Goal: Task Accomplishment & Management: Manage account settings

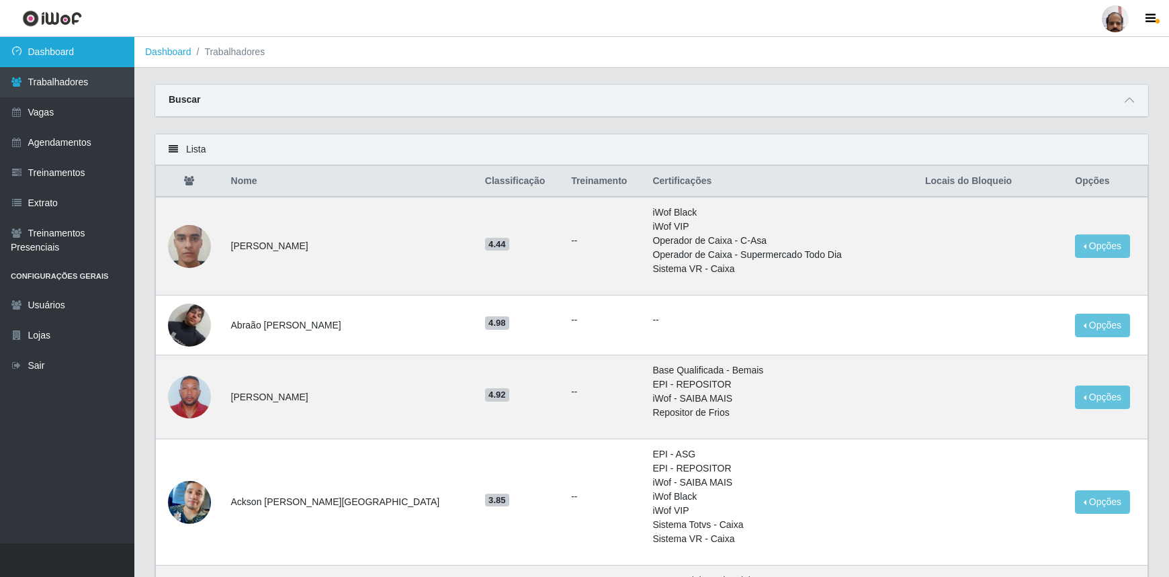
click at [64, 54] on link "Dashboard" at bounding box center [67, 52] width 134 height 30
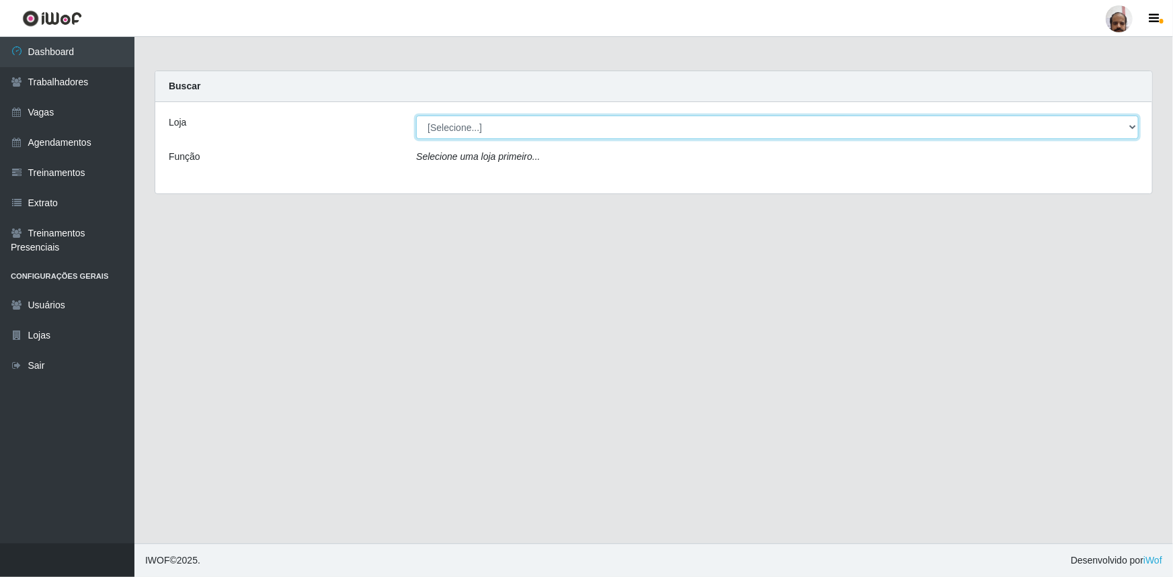
click at [1137, 132] on select "[Selecione...] Mar Vermelho - Loja 05" at bounding box center [777, 128] width 722 height 24
select select "252"
click at [416, 116] on select "[Selecione...] Mar Vermelho - Loja 05" at bounding box center [777, 128] width 722 height 24
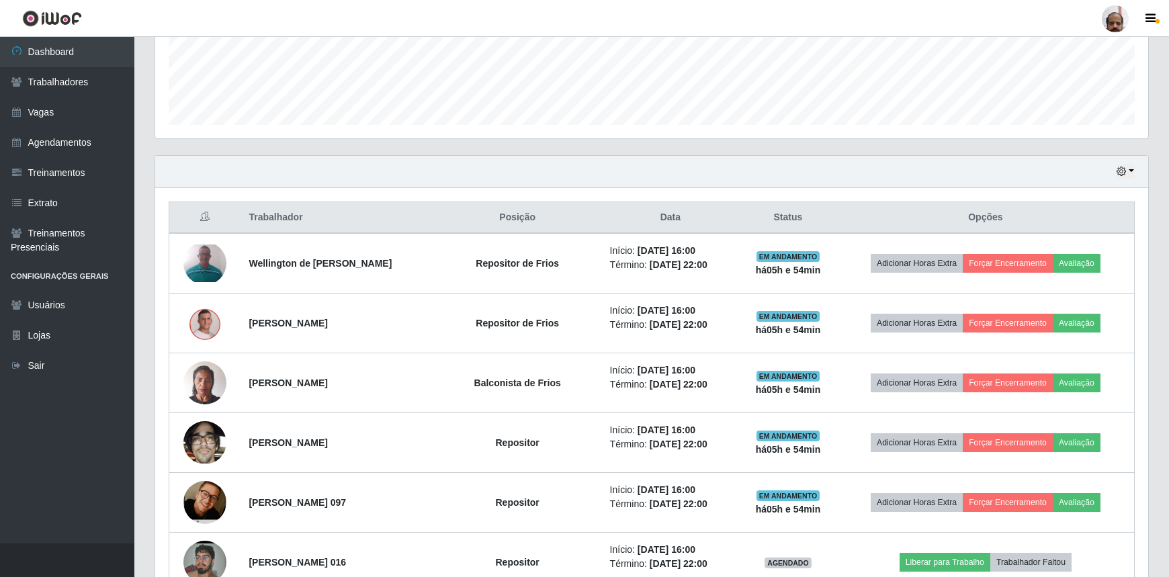
scroll to position [366, 0]
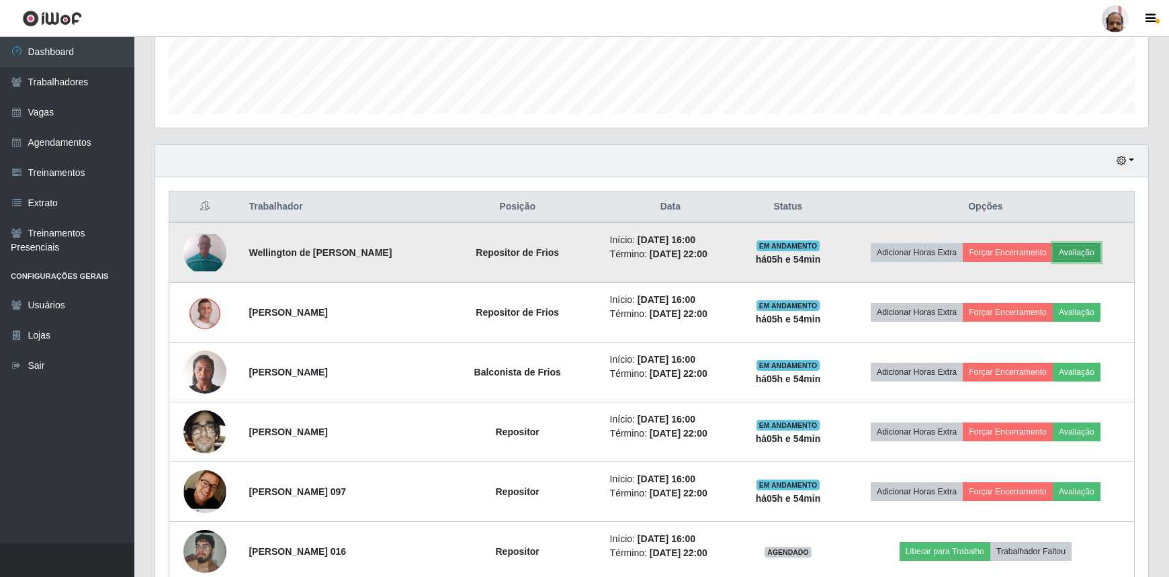
click at [1087, 254] on button "Avaliação" at bounding box center [1077, 252] width 48 height 19
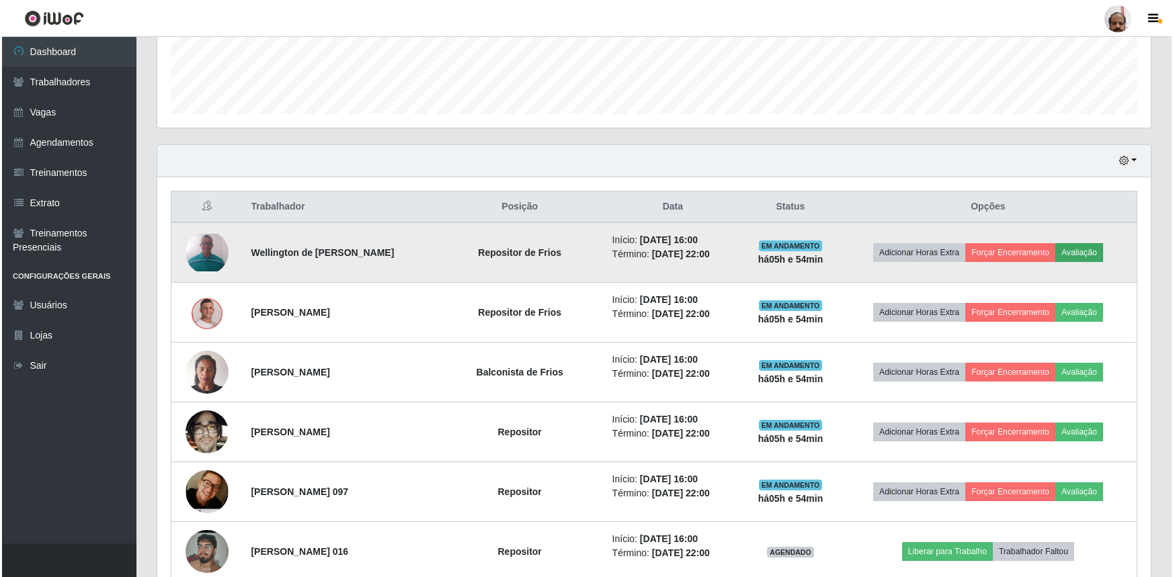
scroll to position [279, 987]
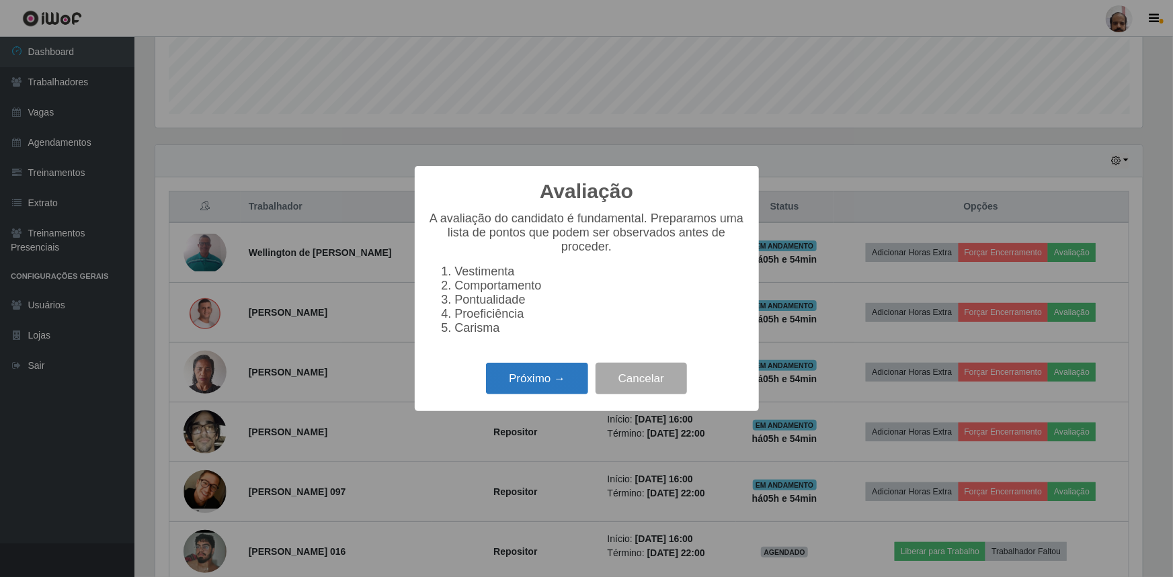
click at [552, 386] on button "Próximo →" at bounding box center [537, 379] width 102 height 32
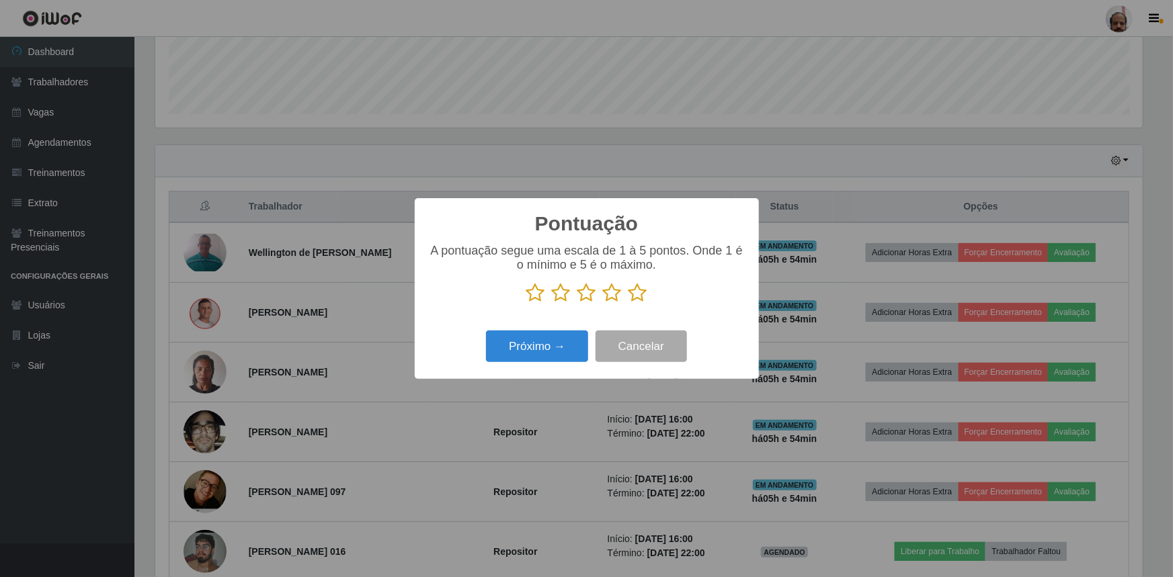
scroll to position [671651, 670942]
drag, startPoint x: 643, startPoint y: 295, endPoint x: 571, endPoint y: 328, distance: 79.1
click at [643, 294] on icon at bounding box center [637, 293] width 19 height 20
click at [628, 303] on input "radio" at bounding box center [628, 303] width 0 height 0
click at [552, 343] on button "Próximo →" at bounding box center [537, 347] width 102 height 32
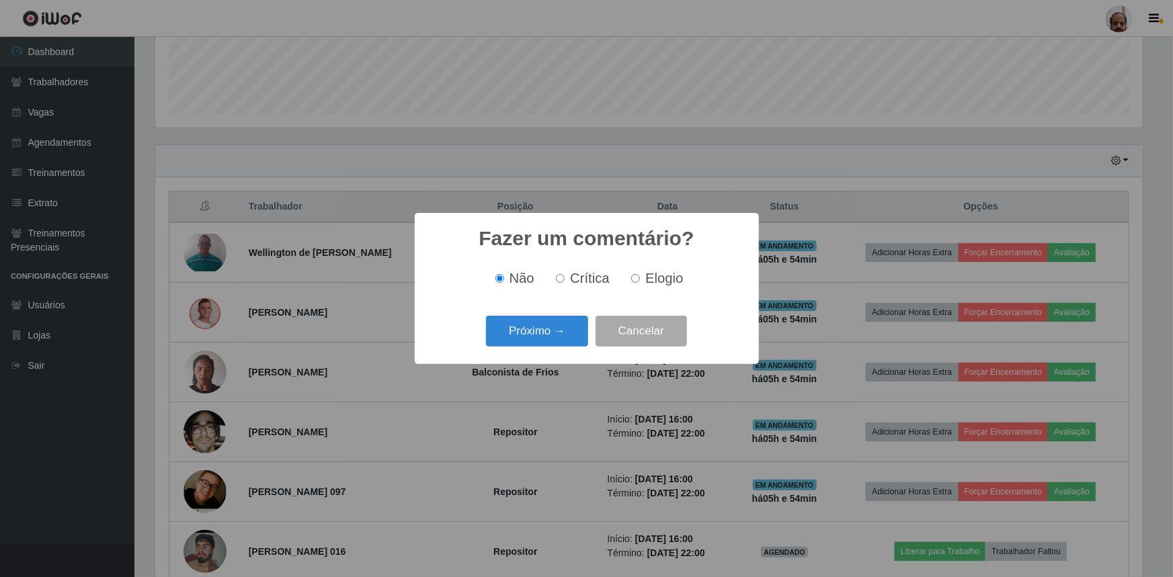
click at [648, 275] on span "Elogio" at bounding box center [664, 278] width 38 height 15
click at [640, 275] on input "Elogio" at bounding box center [635, 278] width 9 height 9
radio input "true"
click at [531, 340] on button "Próximo →" at bounding box center [537, 332] width 102 height 32
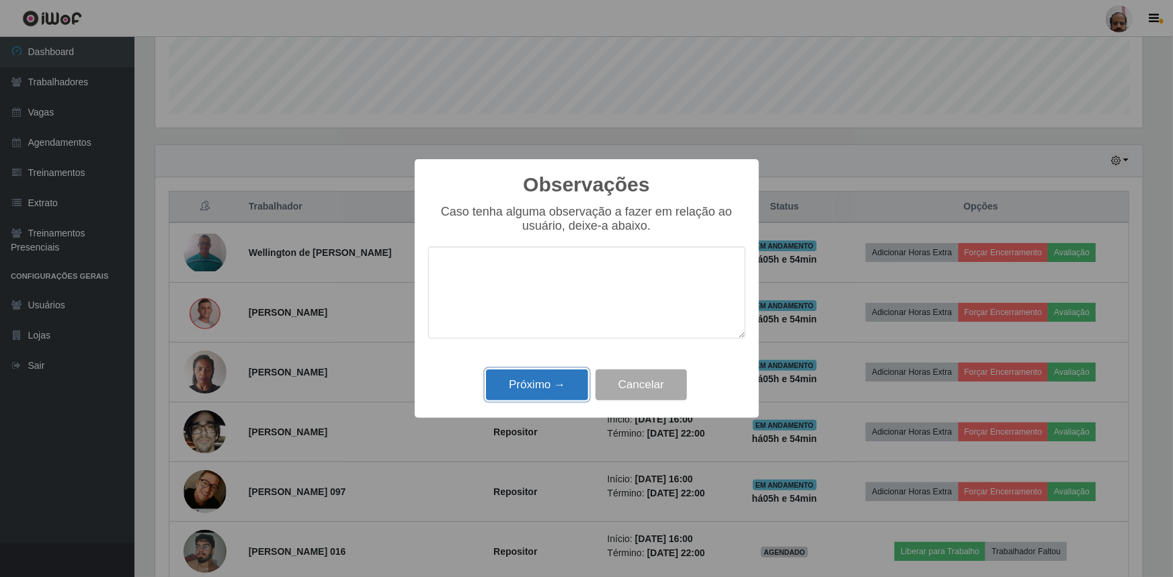
click at [540, 371] on button "Próximo →" at bounding box center [537, 386] width 102 height 32
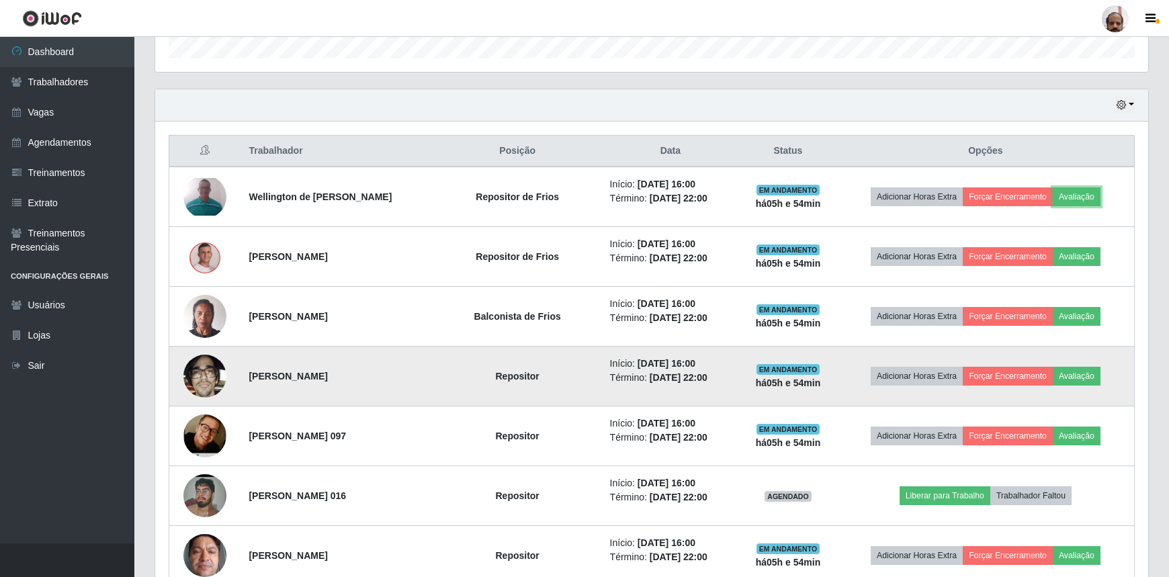
scroll to position [488, 0]
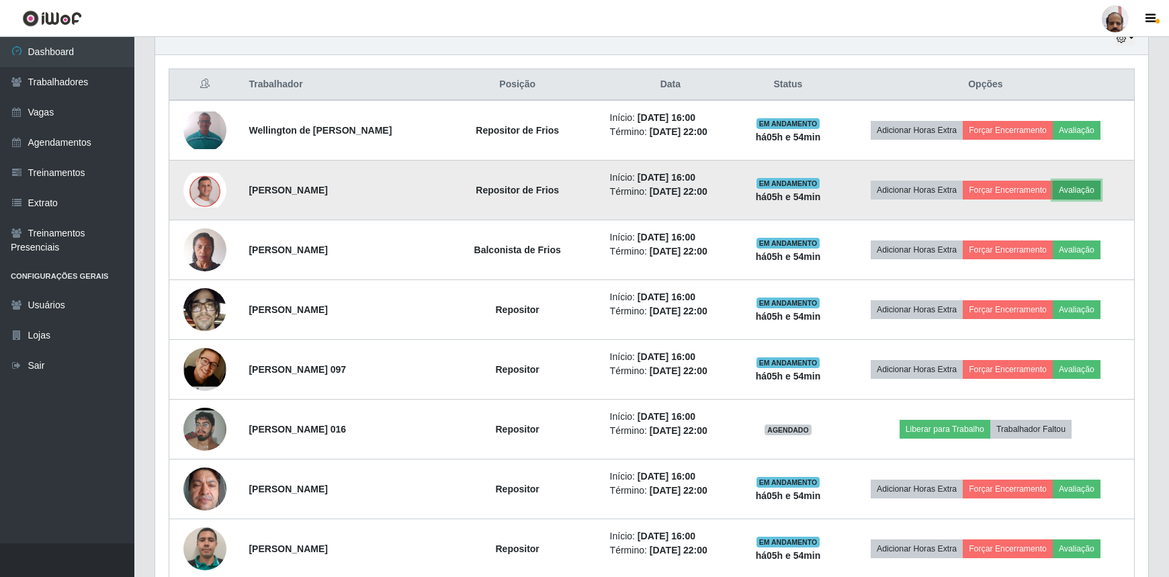
click at [1093, 192] on button "Avaliação" at bounding box center [1077, 190] width 48 height 19
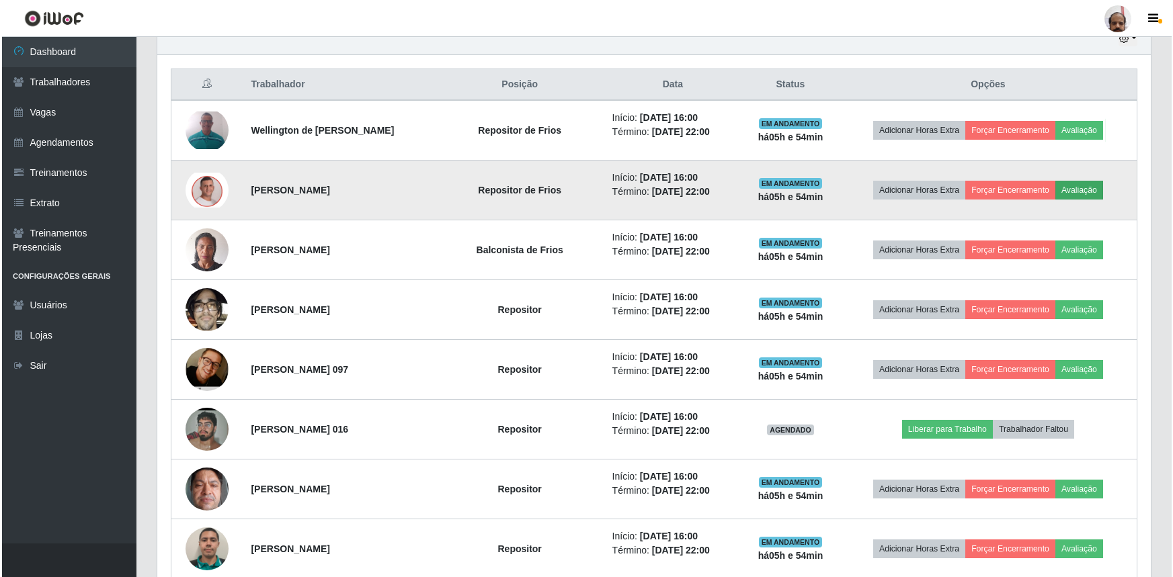
scroll to position [279, 987]
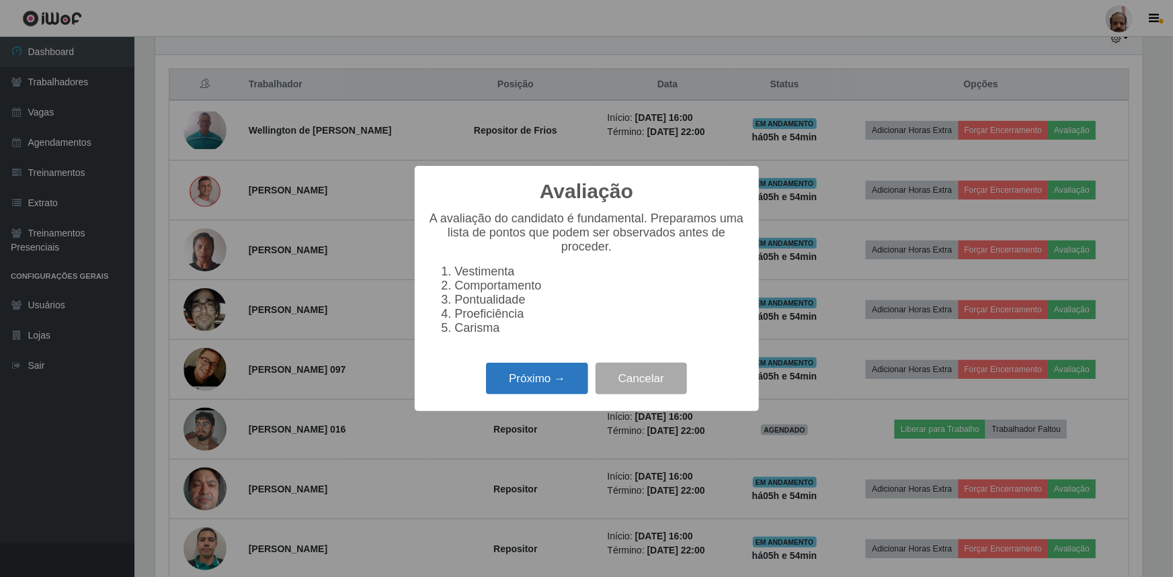
click at [535, 387] on button "Próximo →" at bounding box center [537, 379] width 102 height 32
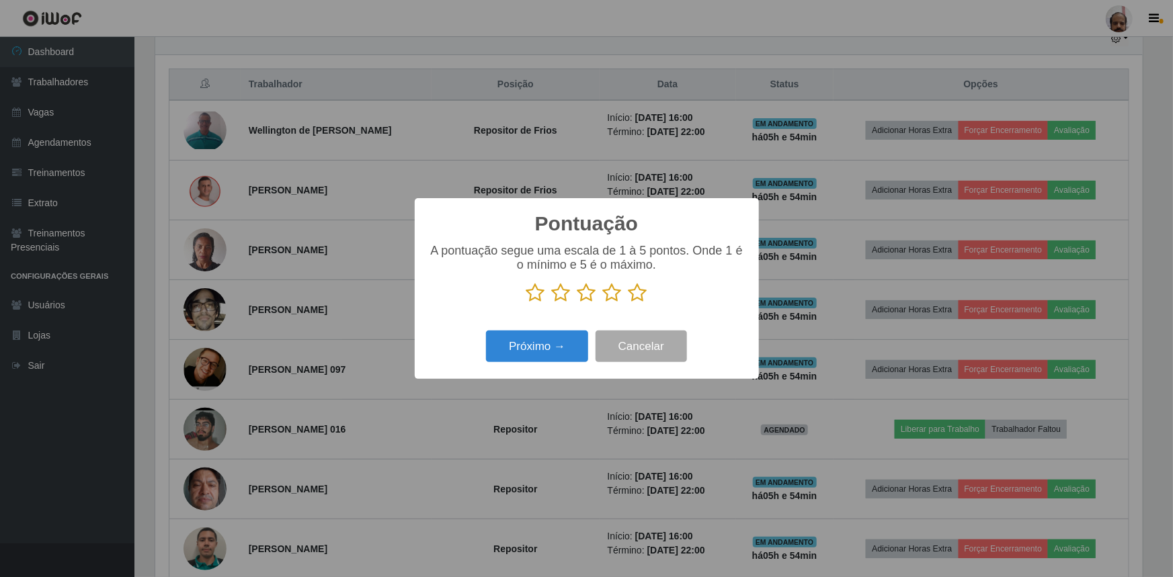
scroll to position [671651, 670942]
click at [640, 295] on icon at bounding box center [637, 293] width 19 height 20
click at [628, 303] on input "radio" at bounding box center [628, 303] width 0 height 0
click at [552, 345] on button "Próximo →" at bounding box center [537, 347] width 102 height 32
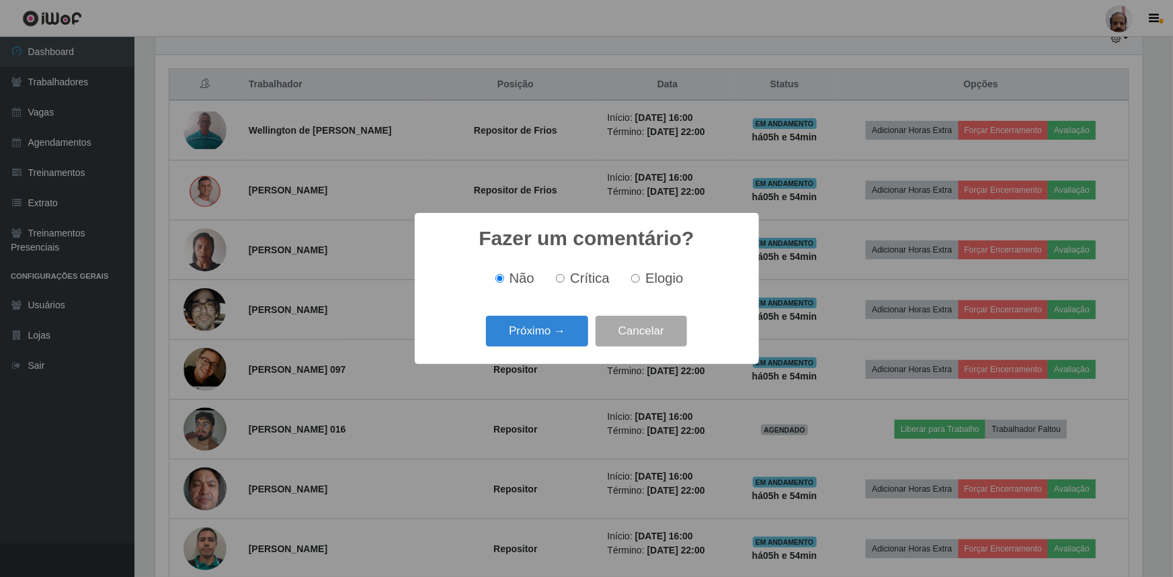
click at [671, 282] on span "Elogio" at bounding box center [664, 278] width 38 height 15
click at [640, 282] on input "Elogio" at bounding box center [635, 278] width 9 height 9
radio input "true"
click at [542, 333] on button "Próximo →" at bounding box center [537, 332] width 102 height 32
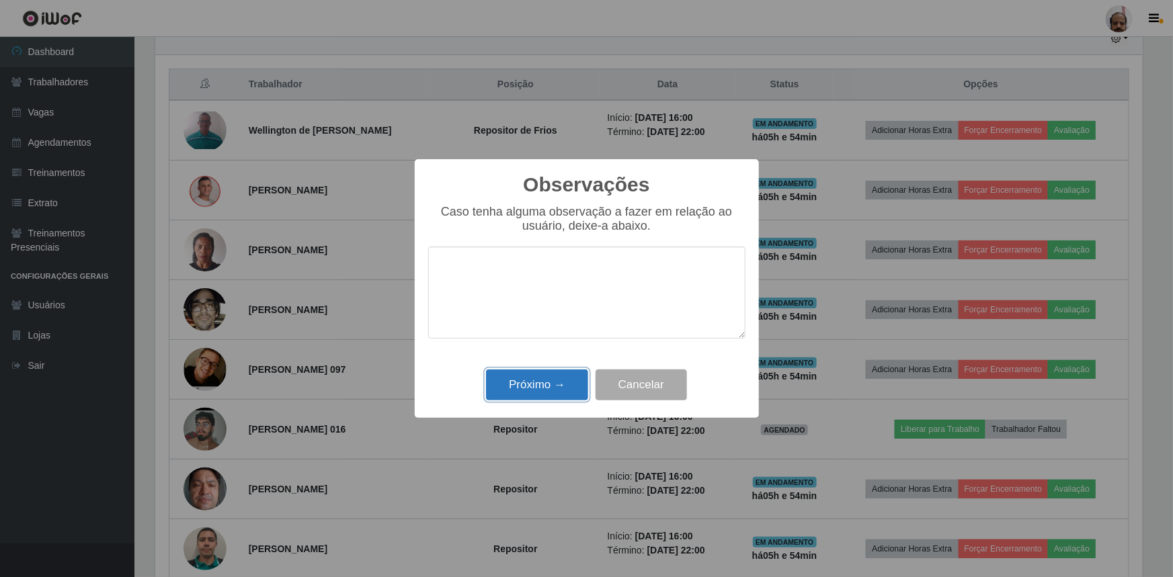
drag, startPoint x: 528, startPoint y: 383, endPoint x: 699, endPoint y: 376, distance: 170.8
click at [529, 383] on button "Próximo →" at bounding box center [537, 386] width 102 height 32
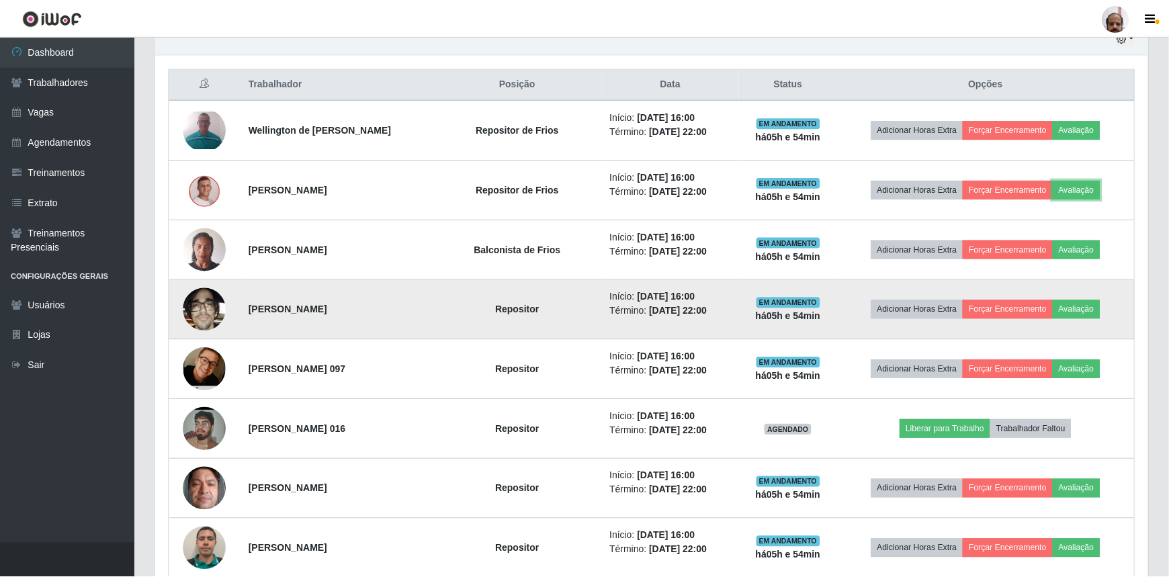
scroll to position [279, 993]
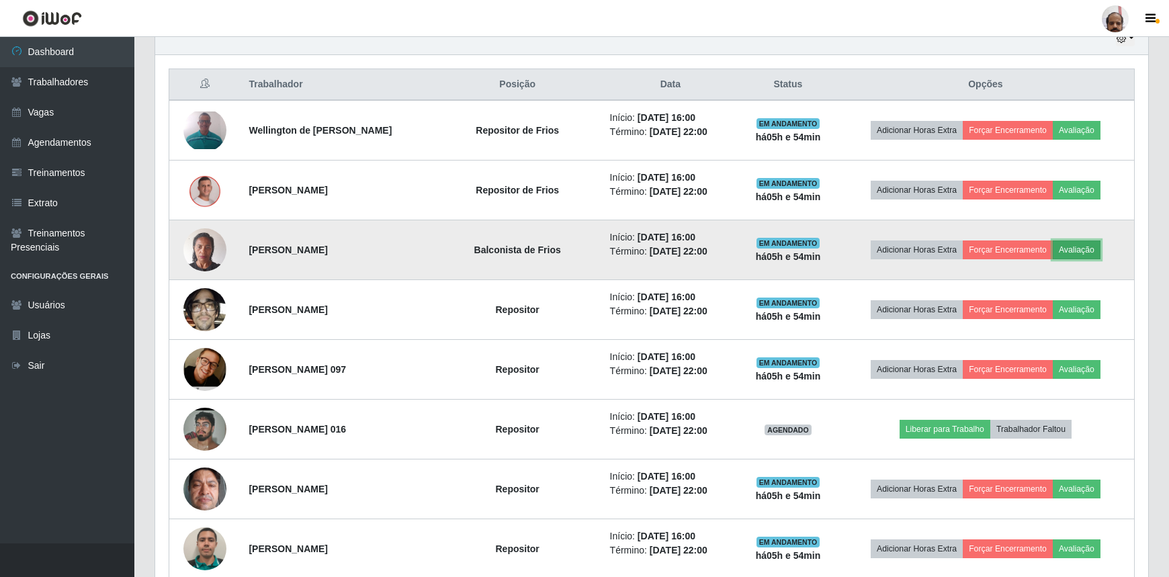
click at [1080, 254] on button "Avaliação" at bounding box center [1077, 250] width 48 height 19
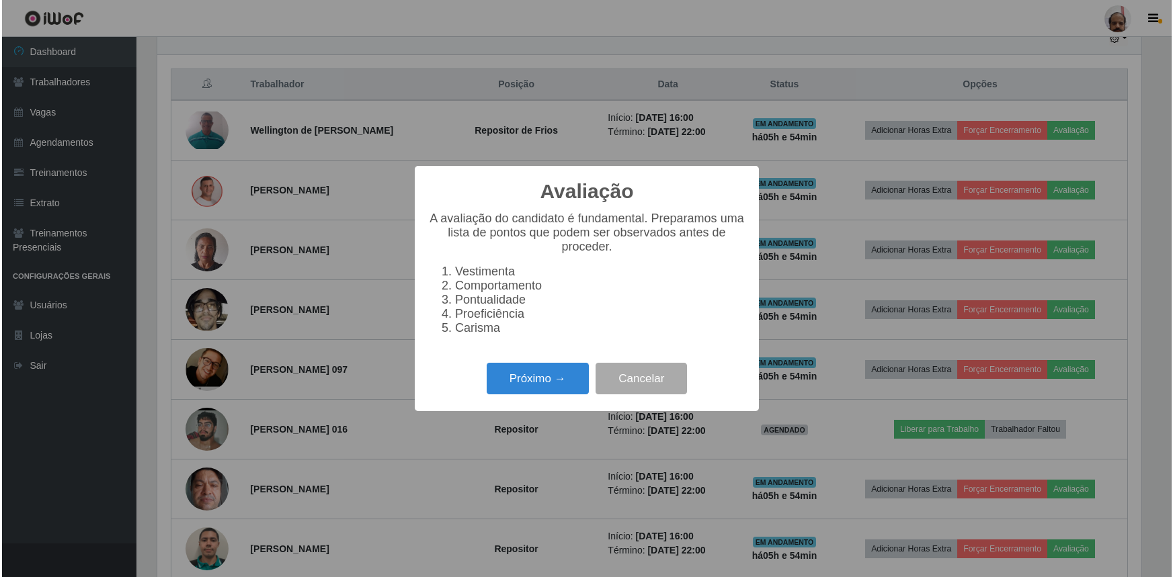
scroll to position [279, 987]
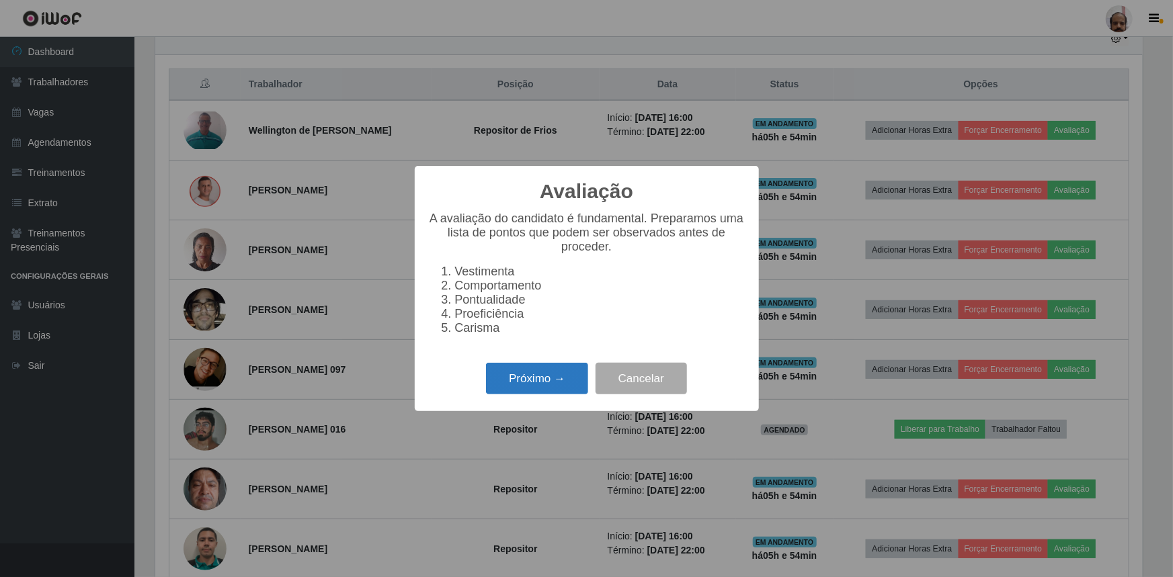
click at [567, 385] on button "Próximo →" at bounding box center [537, 379] width 102 height 32
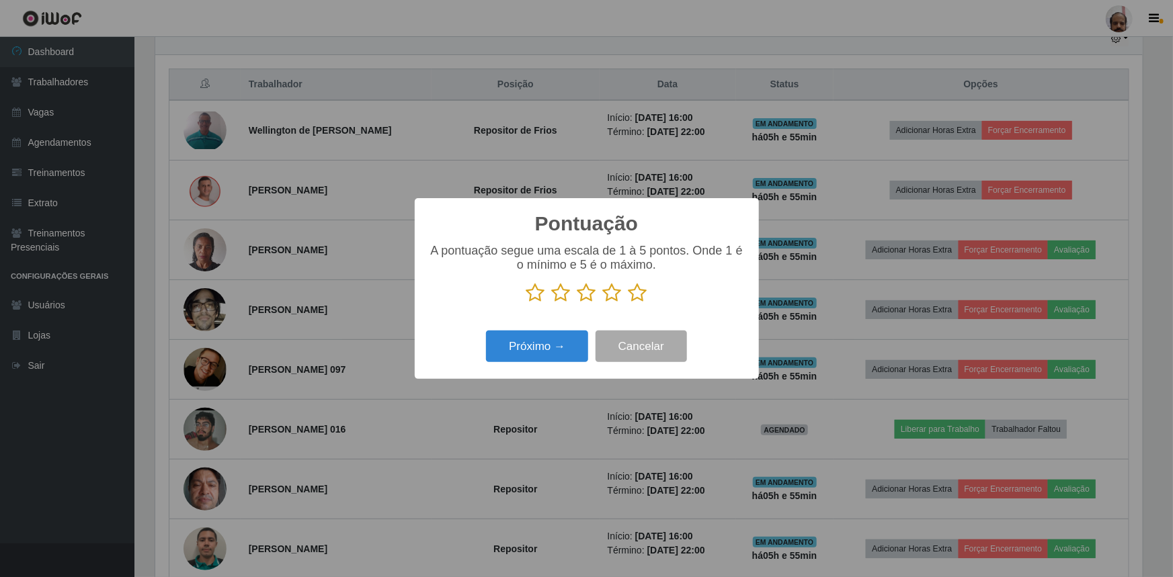
drag, startPoint x: 642, startPoint y: 291, endPoint x: 628, endPoint y: 301, distance: 17.9
click at [642, 295] on icon at bounding box center [637, 293] width 19 height 20
click at [628, 303] on input "radio" at bounding box center [628, 303] width 0 height 0
click at [538, 357] on button "Próximo →" at bounding box center [537, 347] width 102 height 32
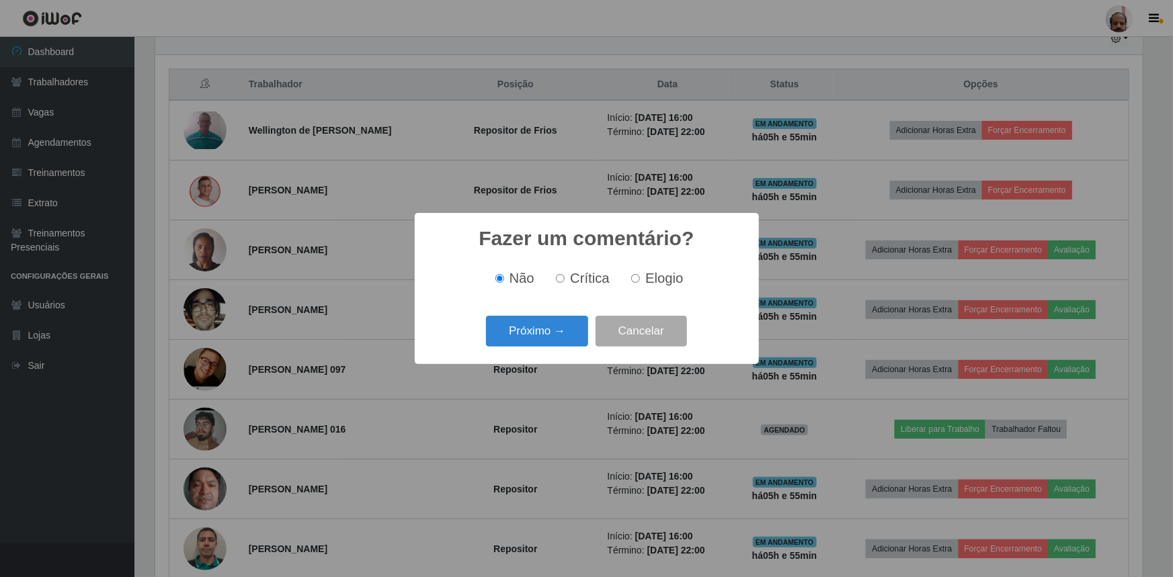
click at [661, 271] on span "Elogio" at bounding box center [664, 278] width 38 height 15
click at [640, 274] on input "Elogio" at bounding box center [635, 278] width 9 height 9
radio input "true"
click at [544, 329] on button "Próximo →" at bounding box center [537, 332] width 102 height 32
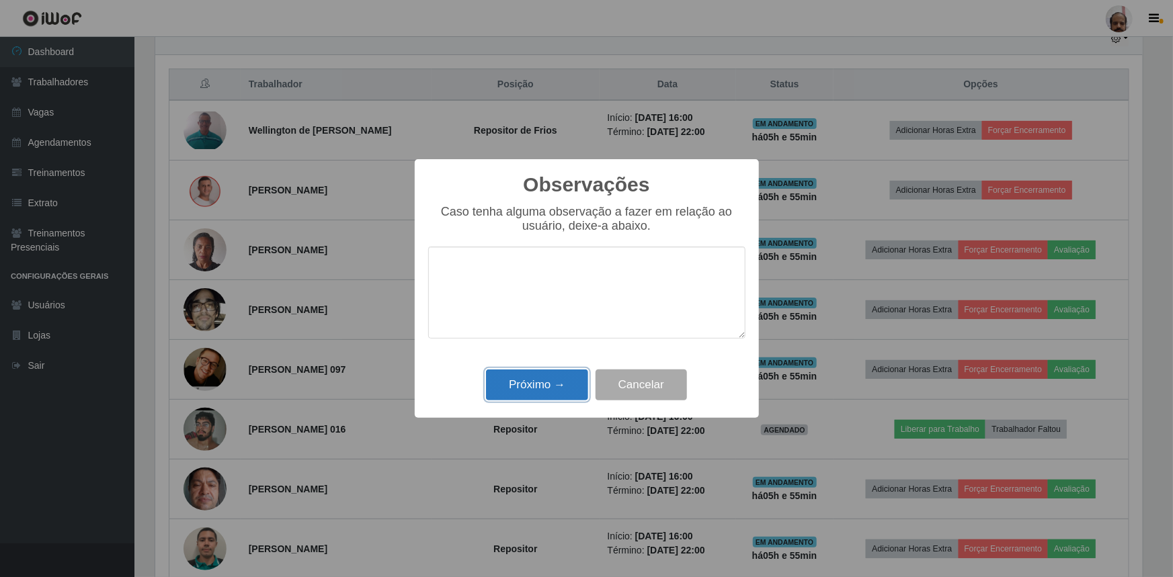
click at [524, 390] on button "Próximo →" at bounding box center [537, 386] width 102 height 32
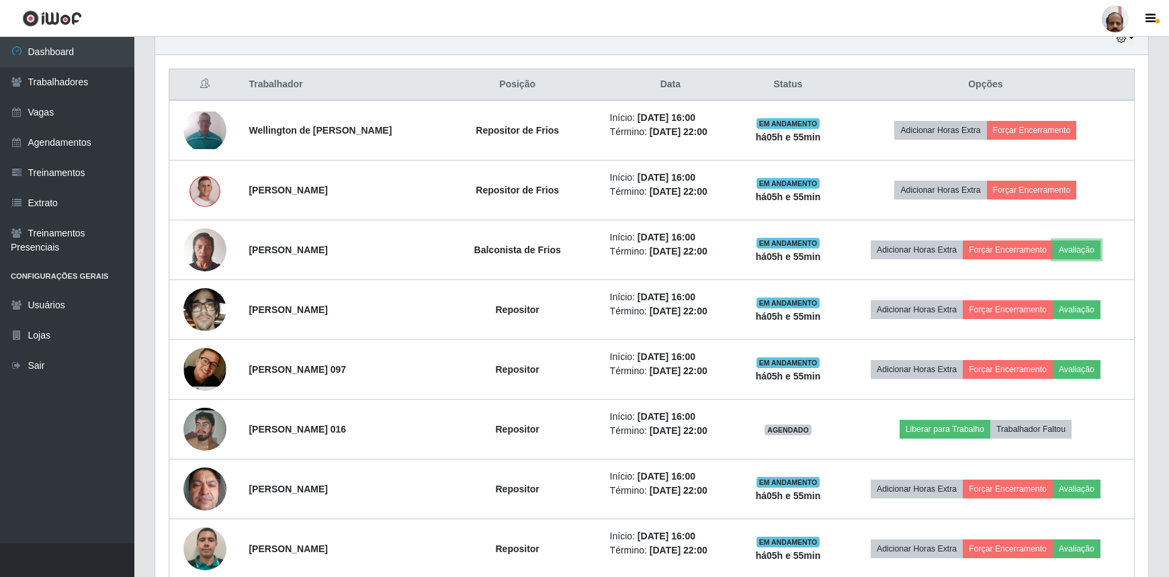
scroll to position [279, 993]
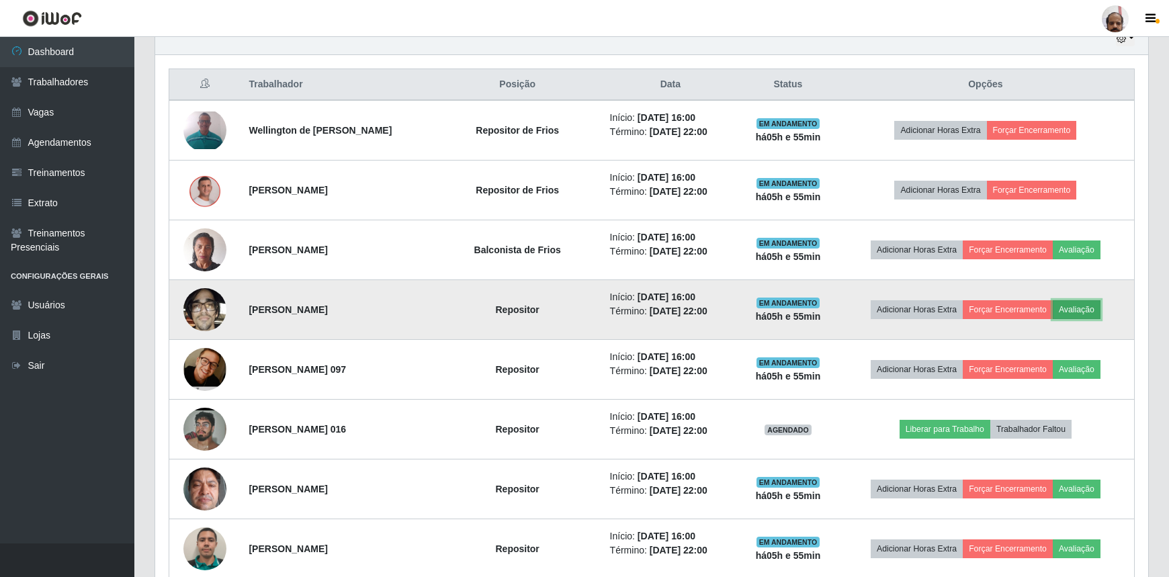
click at [1094, 305] on button "Avaliação" at bounding box center [1077, 309] width 48 height 19
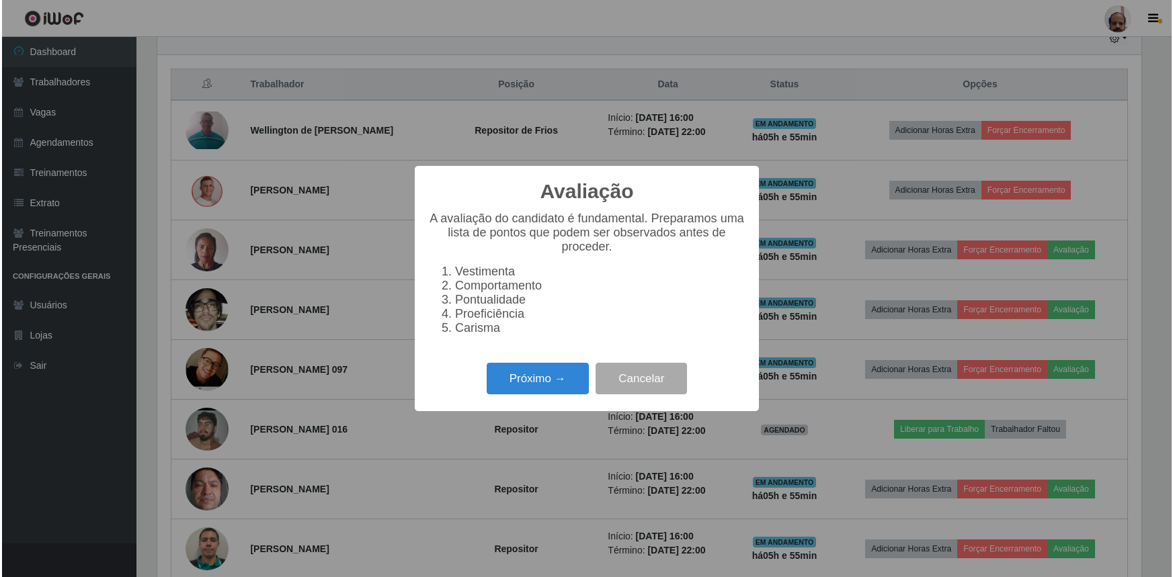
scroll to position [279, 987]
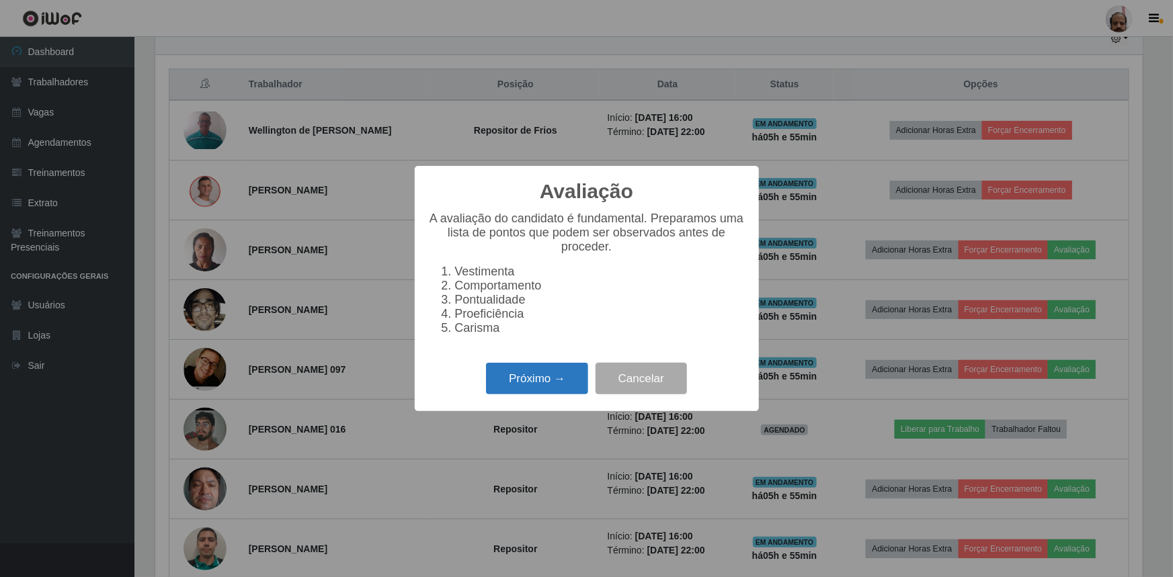
click at [528, 394] on button "Próximo →" at bounding box center [537, 379] width 102 height 32
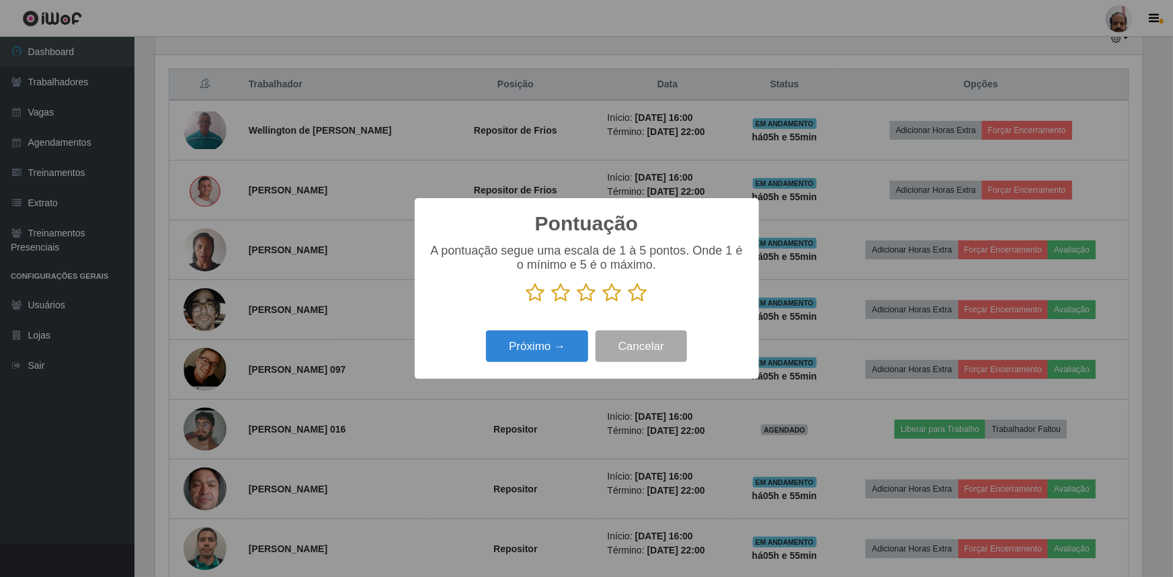
click at [638, 296] on icon at bounding box center [637, 293] width 19 height 20
click at [628, 303] on input "radio" at bounding box center [628, 303] width 0 height 0
click at [517, 350] on button "Próximo →" at bounding box center [537, 347] width 102 height 32
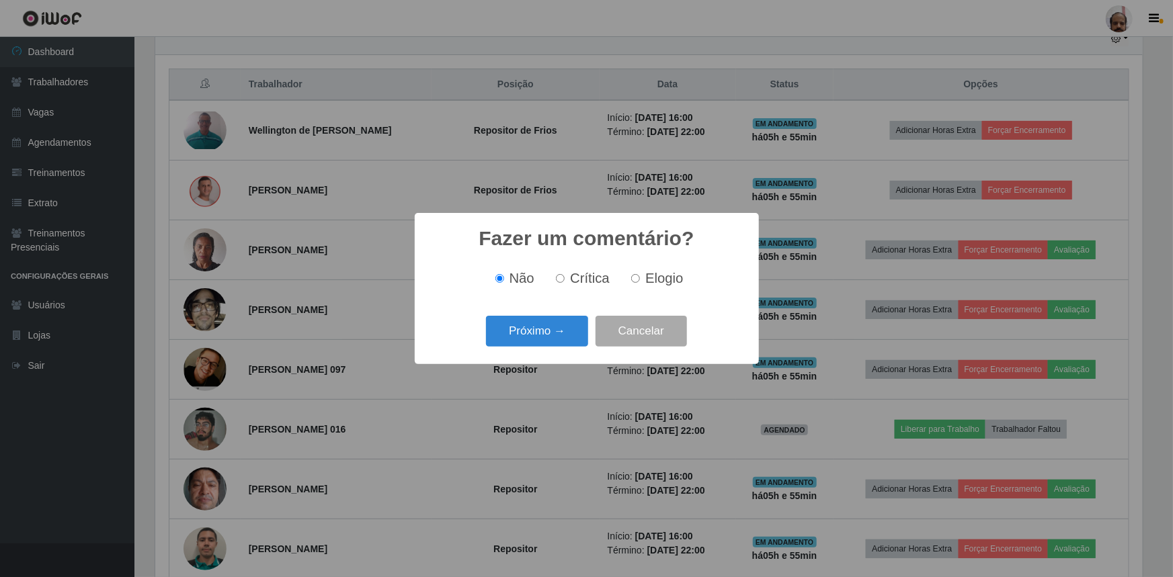
click at [648, 271] on span "Elogio" at bounding box center [664, 278] width 38 height 15
click at [640, 274] on input "Elogio" at bounding box center [635, 278] width 9 height 9
radio input "true"
click at [538, 335] on button "Próximo →" at bounding box center [537, 332] width 102 height 32
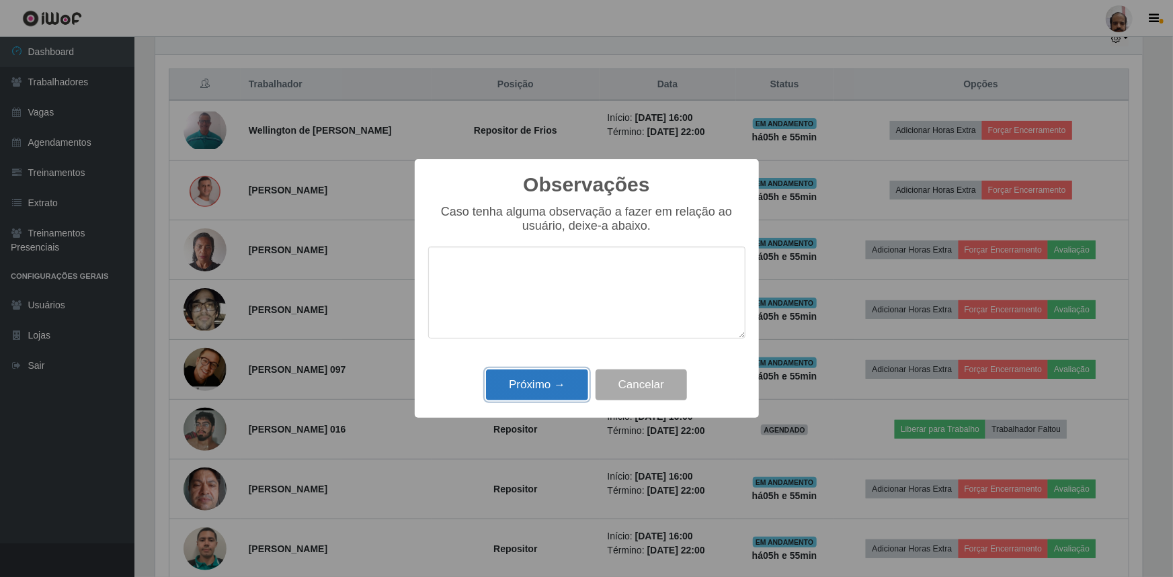
click at [521, 388] on button "Próximo →" at bounding box center [537, 386] width 102 height 32
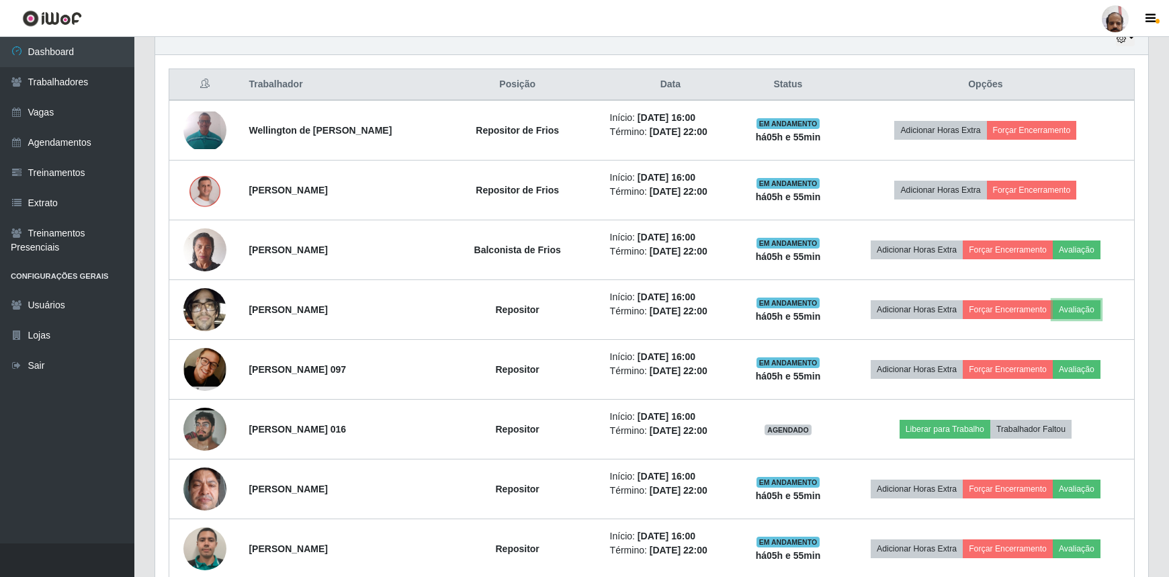
scroll to position [279, 993]
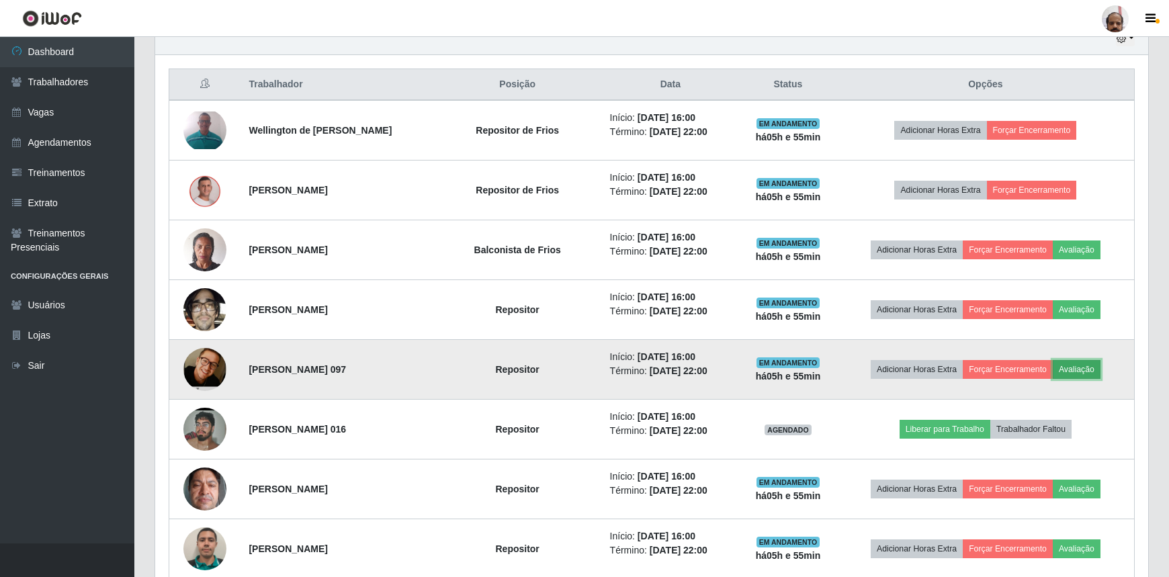
click at [1084, 364] on button "Avaliação" at bounding box center [1077, 369] width 48 height 19
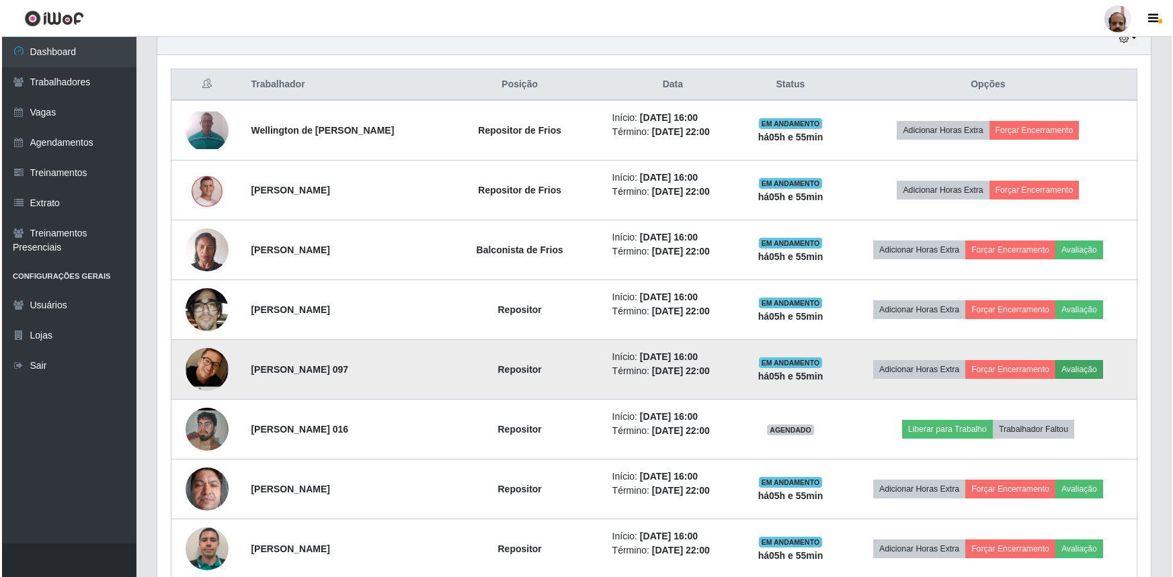
scroll to position [279, 987]
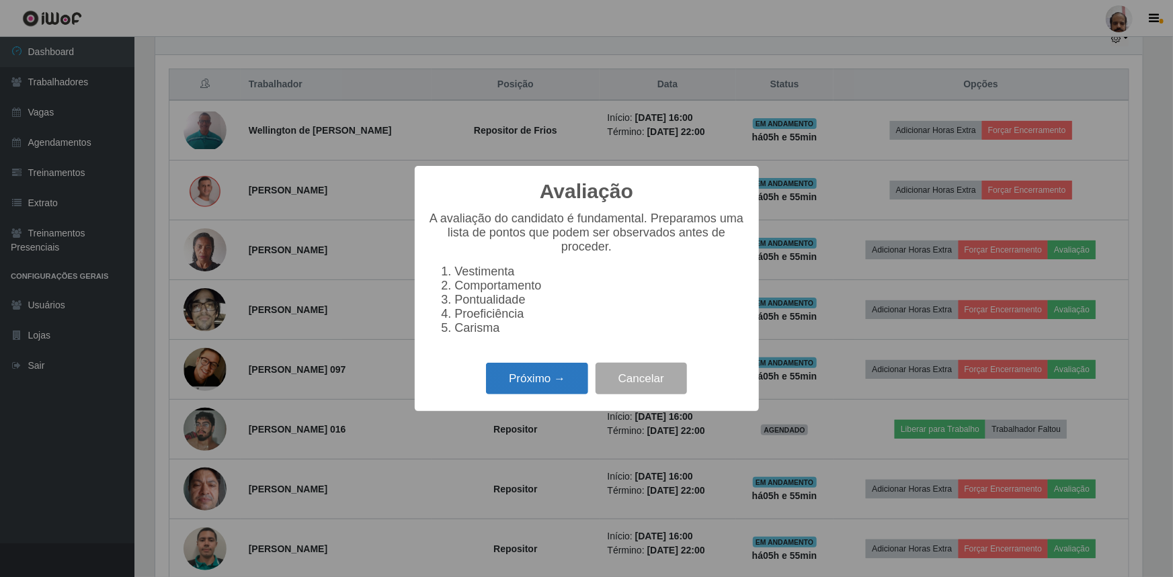
click at [550, 388] on button "Próximo →" at bounding box center [537, 379] width 102 height 32
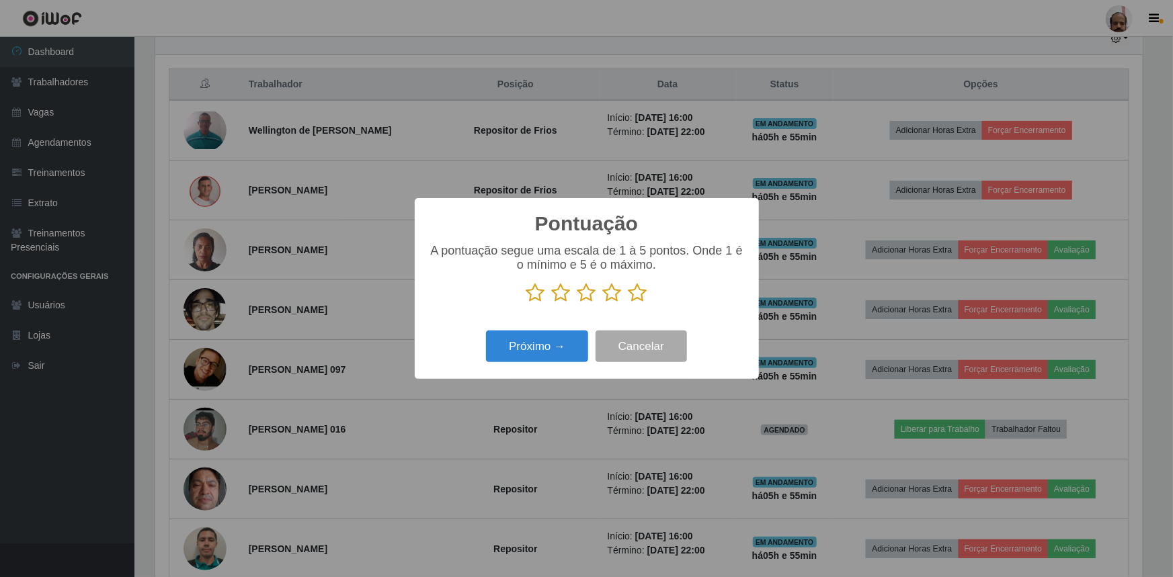
scroll to position [0, 0]
click at [638, 296] on icon at bounding box center [637, 293] width 19 height 20
click at [628, 303] on input "radio" at bounding box center [628, 303] width 0 height 0
click at [560, 347] on button "Próximo →" at bounding box center [537, 347] width 102 height 32
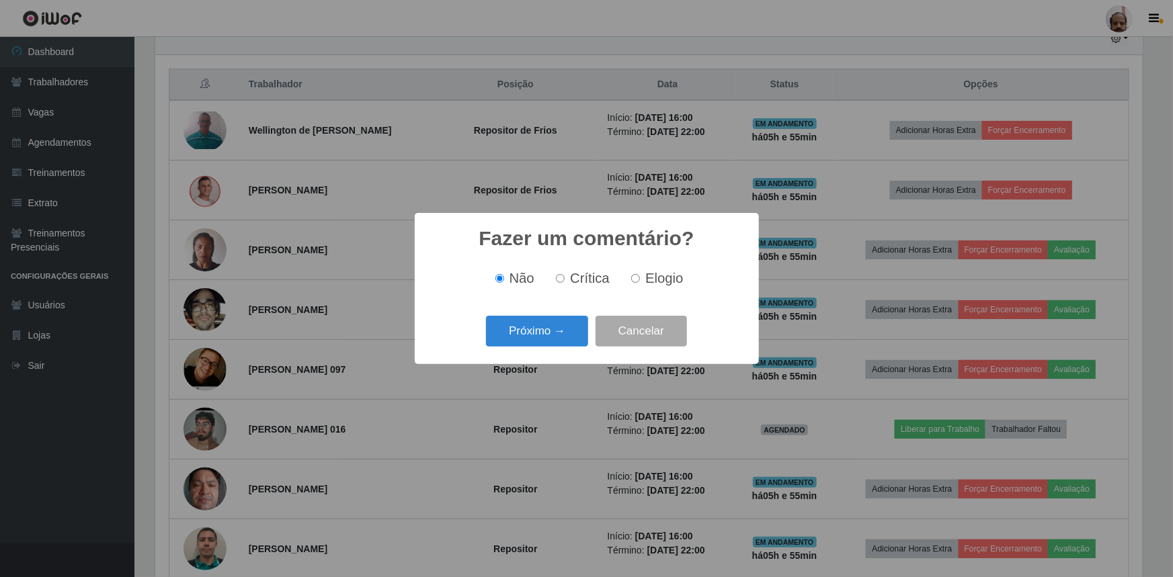
click at [638, 278] on input "Elogio" at bounding box center [635, 278] width 9 height 9
radio input "true"
click at [554, 331] on button "Próximo →" at bounding box center [537, 332] width 102 height 32
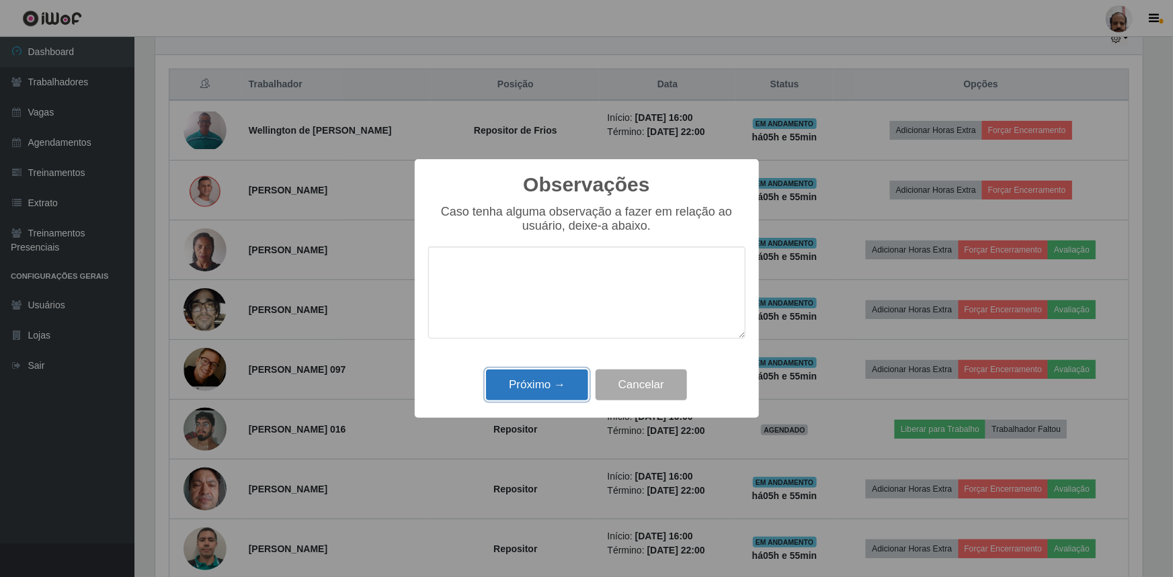
click at [560, 384] on button "Próximo →" at bounding box center [537, 386] width 102 height 32
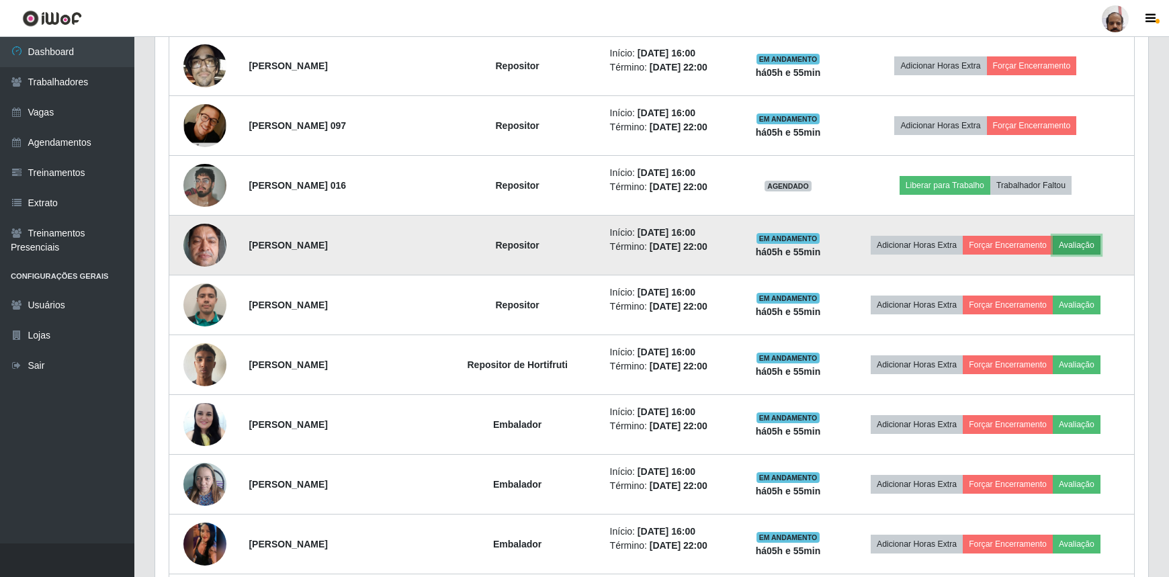
click at [1084, 243] on button "Avaliação" at bounding box center [1077, 245] width 48 height 19
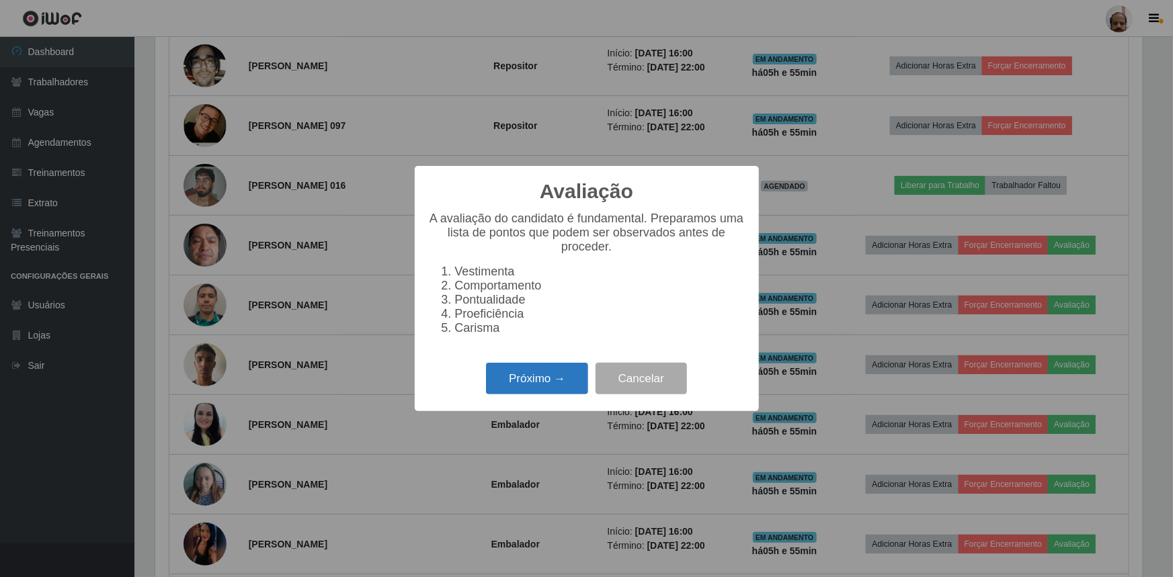
click at [546, 390] on button "Próximo →" at bounding box center [537, 379] width 102 height 32
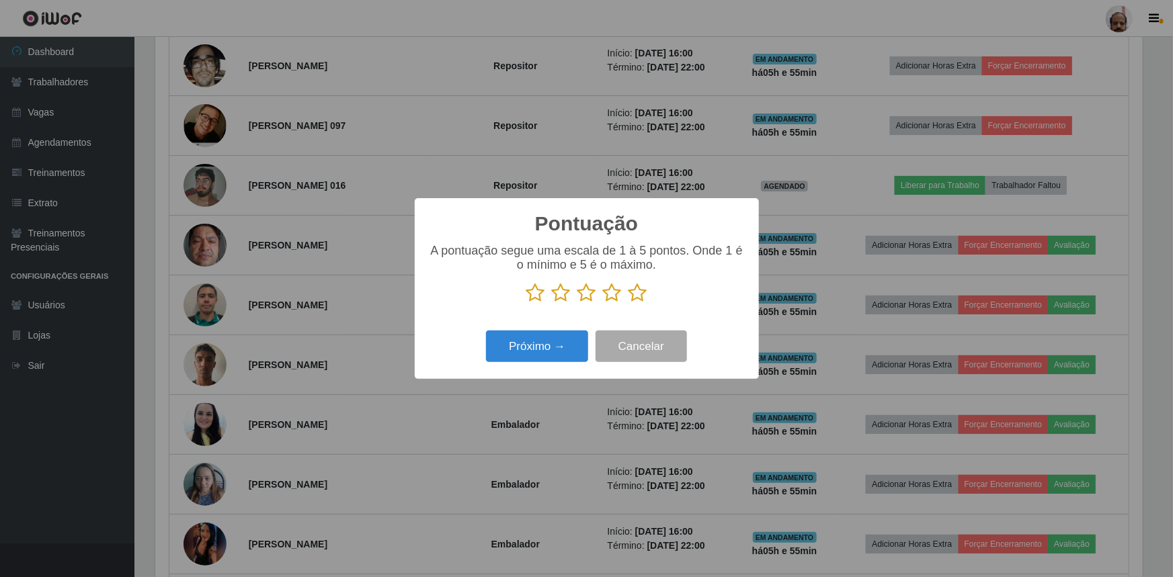
click at [635, 289] on icon at bounding box center [637, 293] width 19 height 20
click at [628, 303] on input "radio" at bounding box center [628, 303] width 0 height 0
click at [550, 351] on button "Próximo →" at bounding box center [537, 347] width 102 height 32
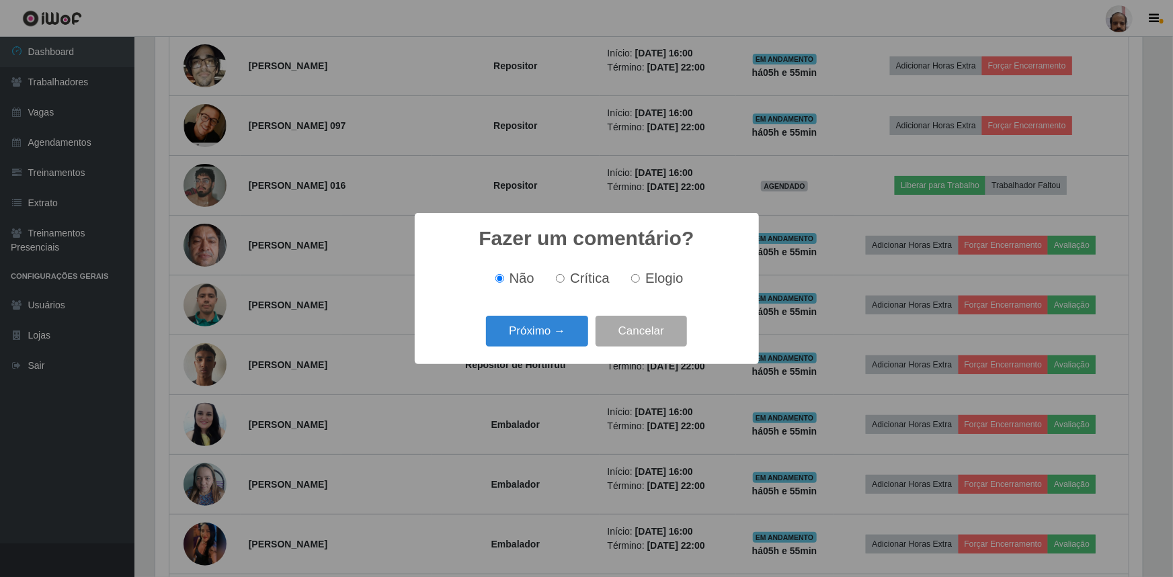
click at [631, 278] on input "Elogio" at bounding box center [635, 278] width 9 height 9
radio input "true"
click at [520, 327] on button "Próximo →" at bounding box center [537, 332] width 102 height 32
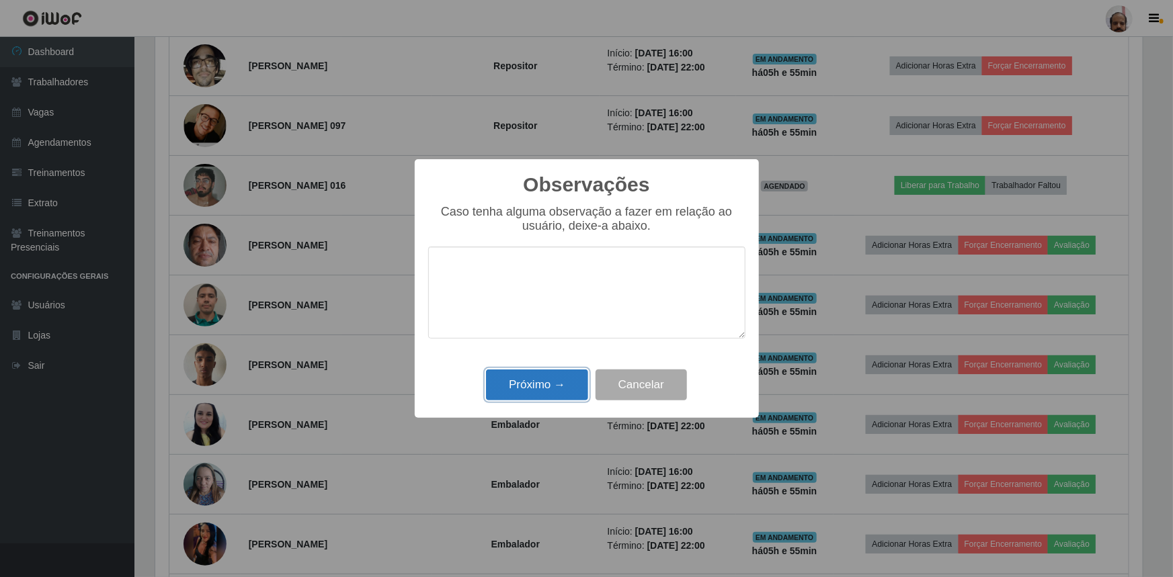
click at [524, 383] on button "Próximo →" at bounding box center [537, 386] width 102 height 32
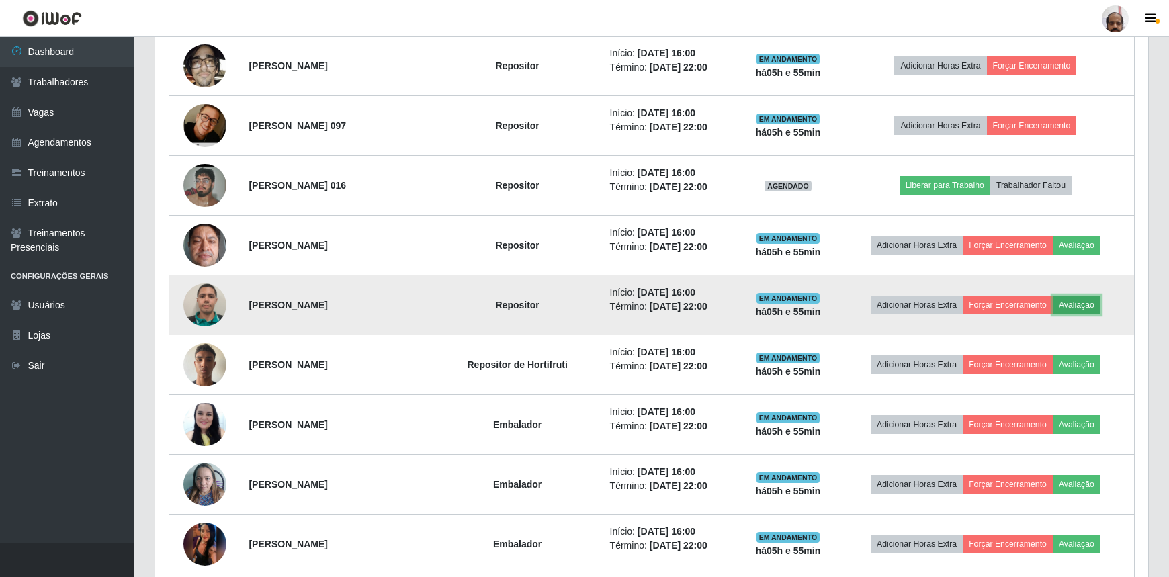
click at [1101, 297] on button "Avaliação" at bounding box center [1077, 305] width 48 height 19
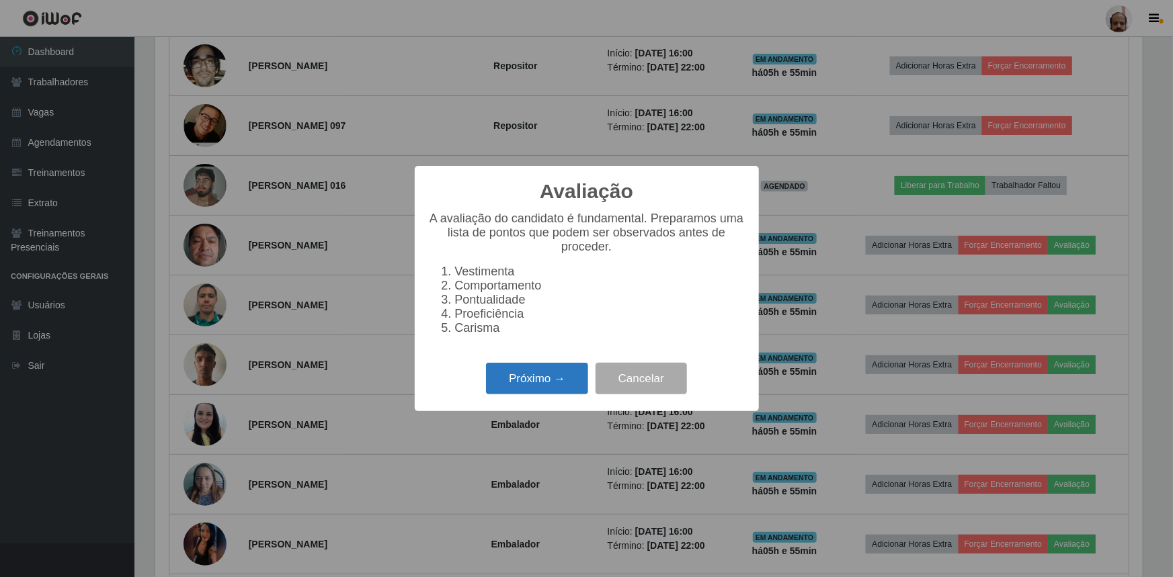
click at [507, 386] on button "Próximo →" at bounding box center [537, 379] width 102 height 32
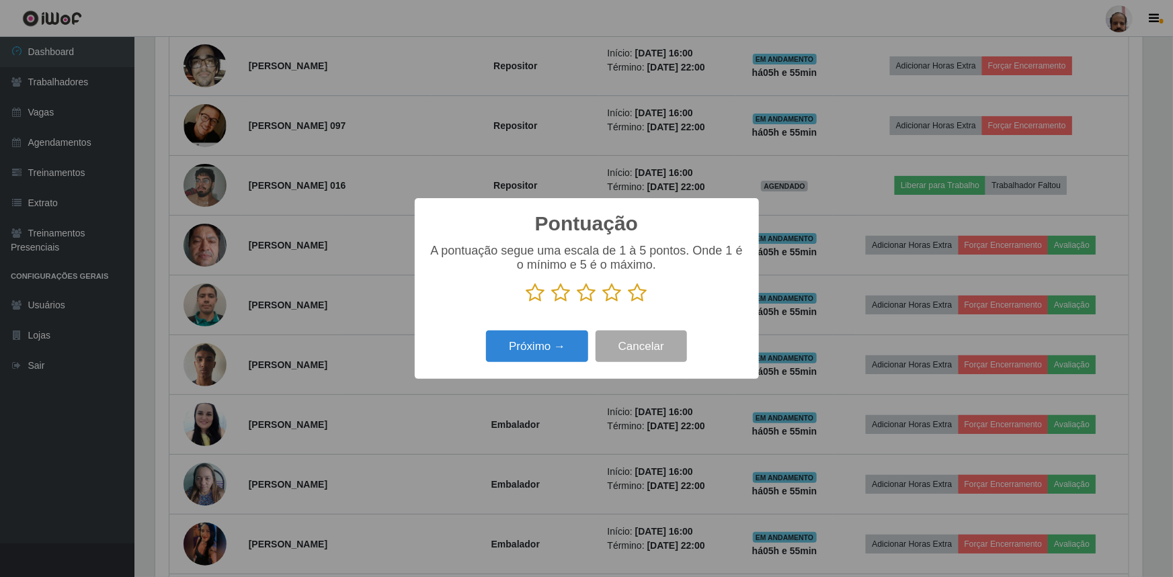
click at [640, 289] on icon at bounding box center [637, 293] width 19 height 20
click at [628, 303] on input "radio" at bounding box center [628, 303] width 0 height 0
click at [550, 355] on button "Próximo →" at bounding box center [537, 347] width 102 height 32
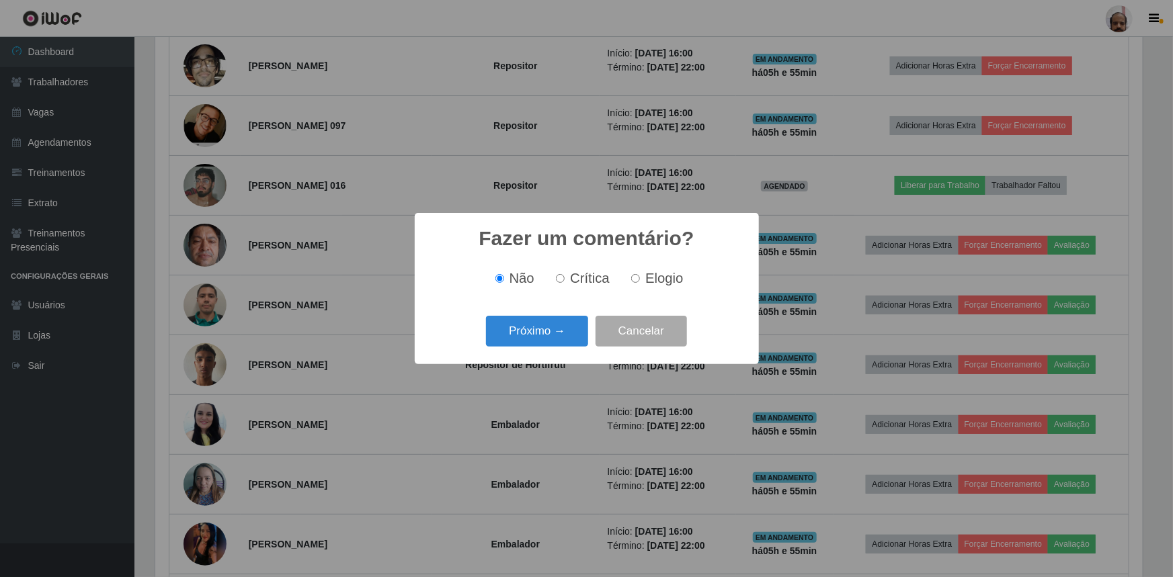
click at [663, 282] on span "Elogio" at bounding box center [664, 278] width 38 height 15
click at [640, 282] on input "Elogio" at bounding box center [635, 278] width 9 height 9
radio input "true"
click at [552, 349] on div "Próximo → Cancelar" at bounding box center [586, 331] width 317 height 38
click at [544, 342] on button "Próximo →" at bounding box center [537, 332] width 102 height 32
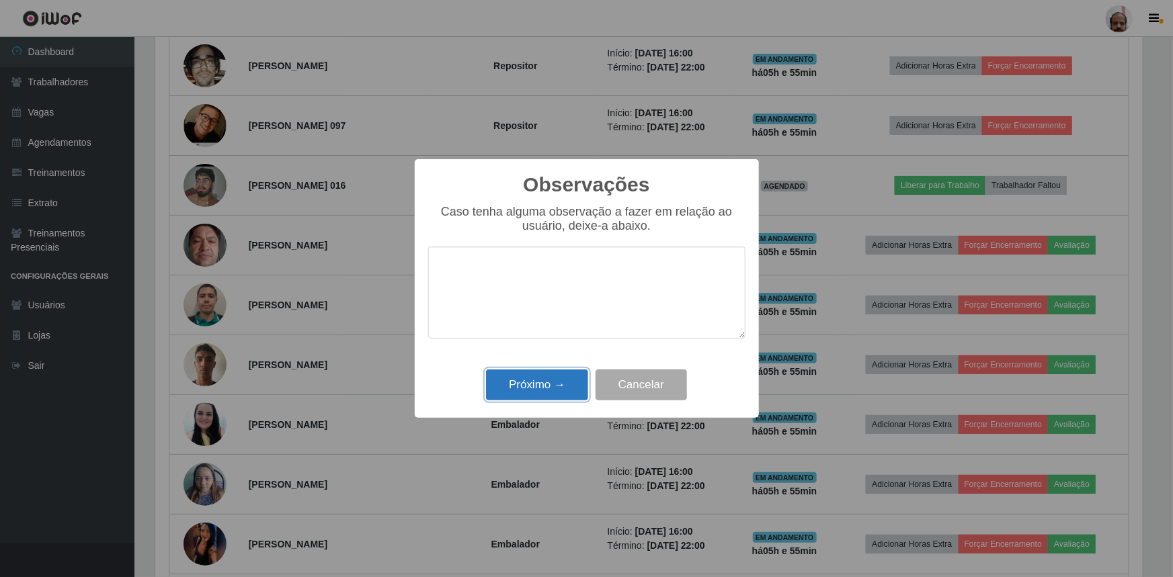
click at [529, 390] on button "Próximo →" at bounding box center [537, 386] width 102 height 32
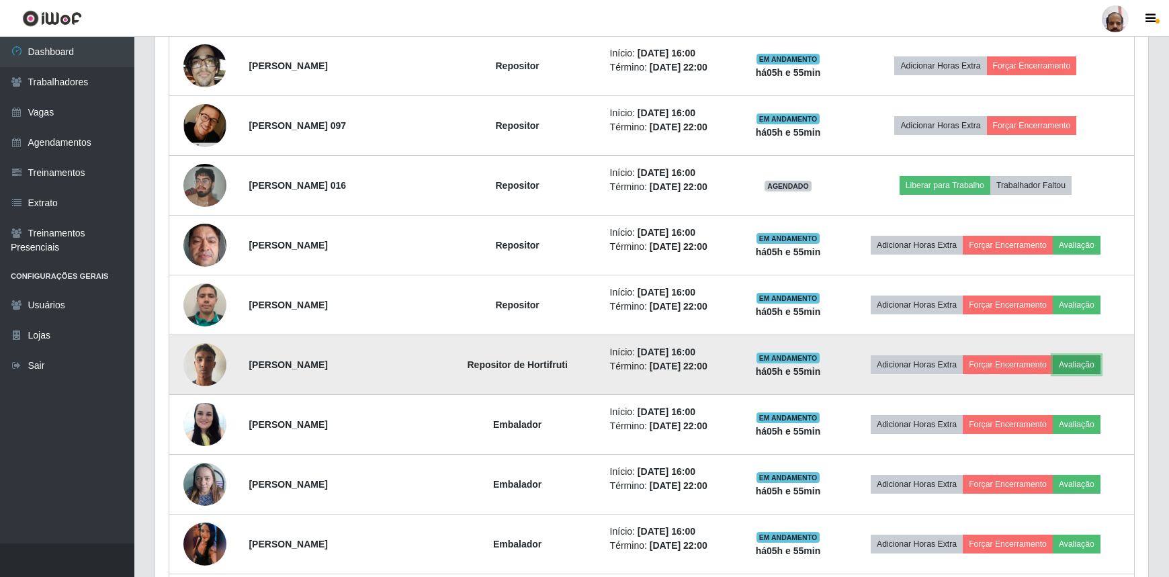
click at [1089, 367] on button "Avaliação" at bounding box center [1077, 364] width 48 height 19
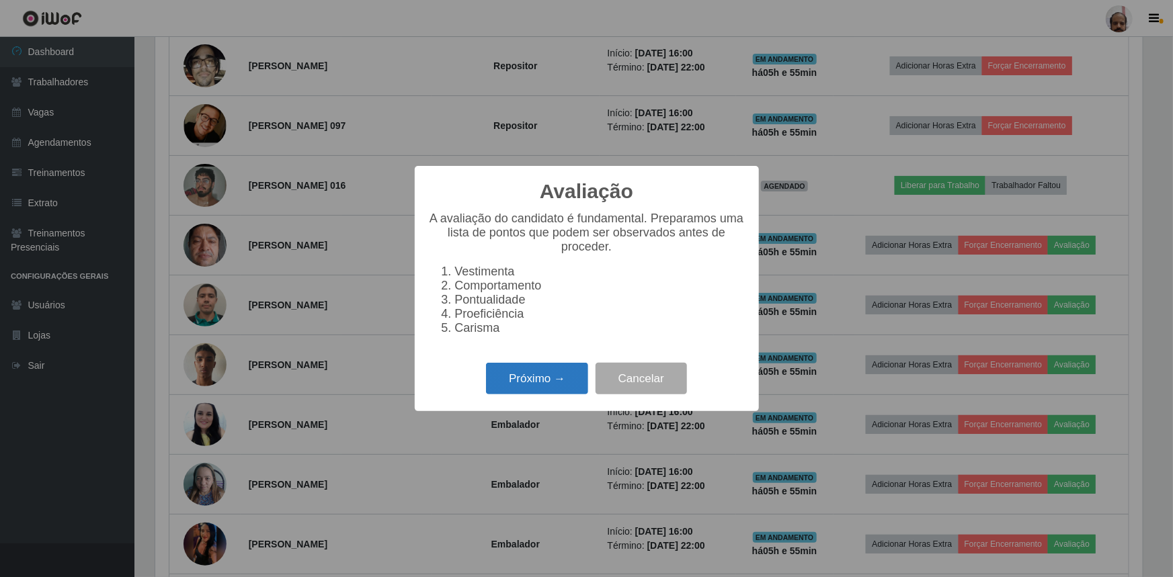
click at [552, 390] on button "Próximo →" at bounding box center [537, 379] width 102 height 32
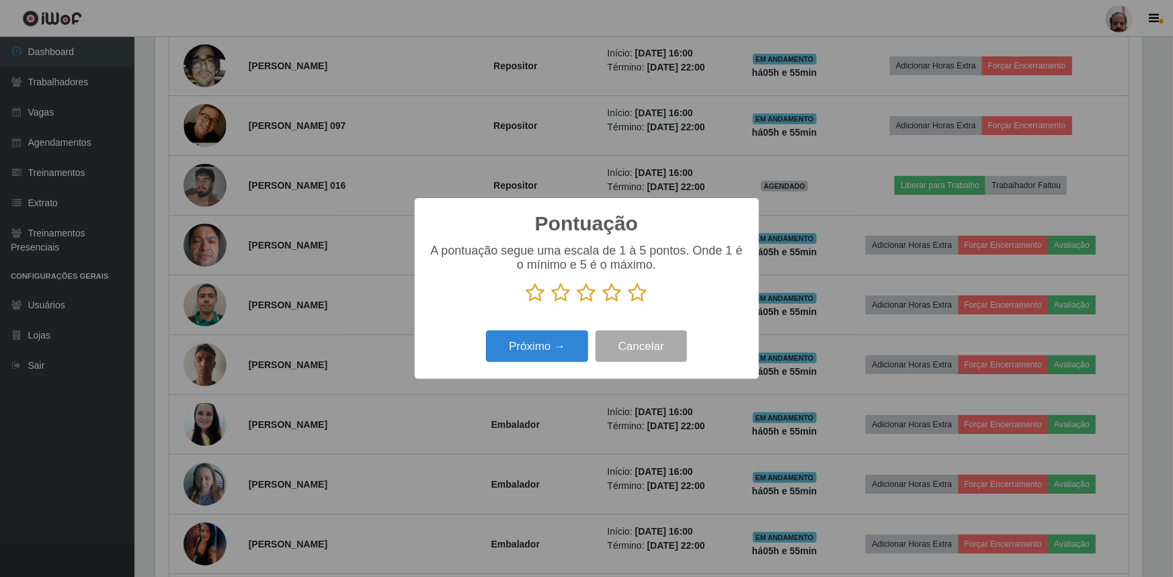
click at [640, 298] on icon at bounding box center [637, 293] width 19 height 20
click at [628, 303] on input "radio" at bounding box center [628, 303] width 0 height 0
click at [536, 354] on button "Próximo →" at bounding box center [537, 347] width 102 height 32
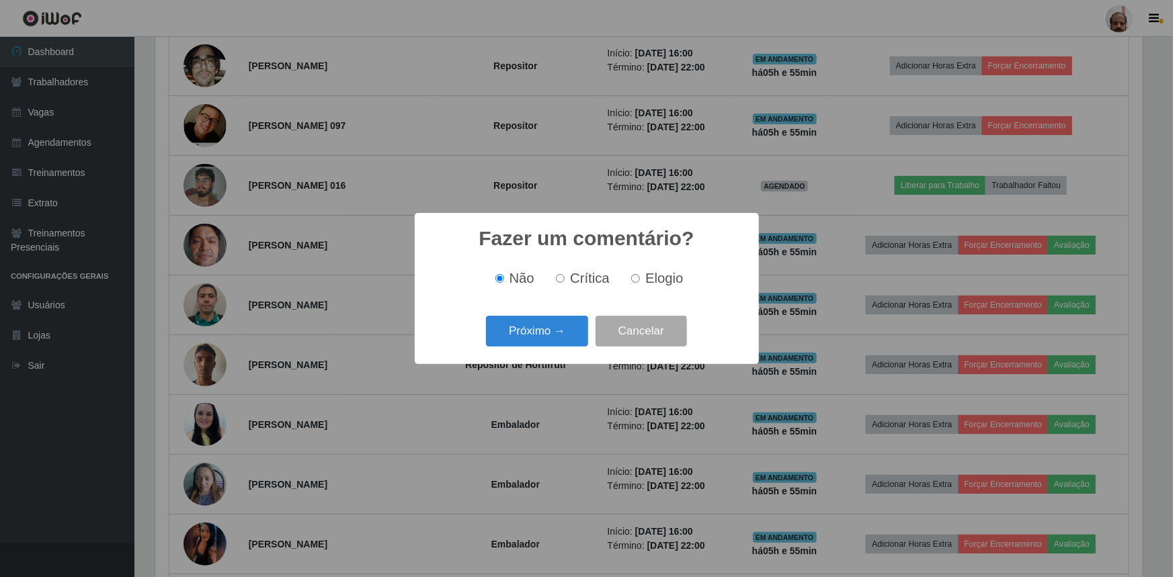
click at [638, 274] on label "Elogio" at bounding box center [654, 278] width 57 height 15
click at [638, 274] on input "Elogio" at bounding box center [635, 278] width 9 height 9
radio input "true"
click at [519, 341] on button "Próximo →" at bounding box center [537, 332] width 102 height 32
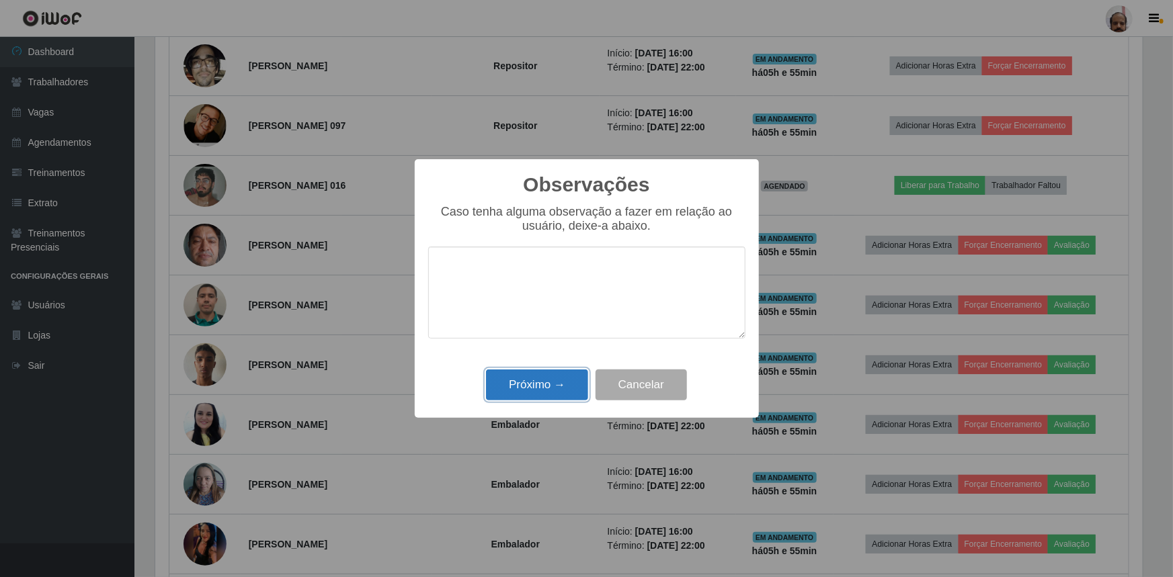
click at [516, 383] on button "Próximo →" at bounding box center [537, 386] width 102 height 32
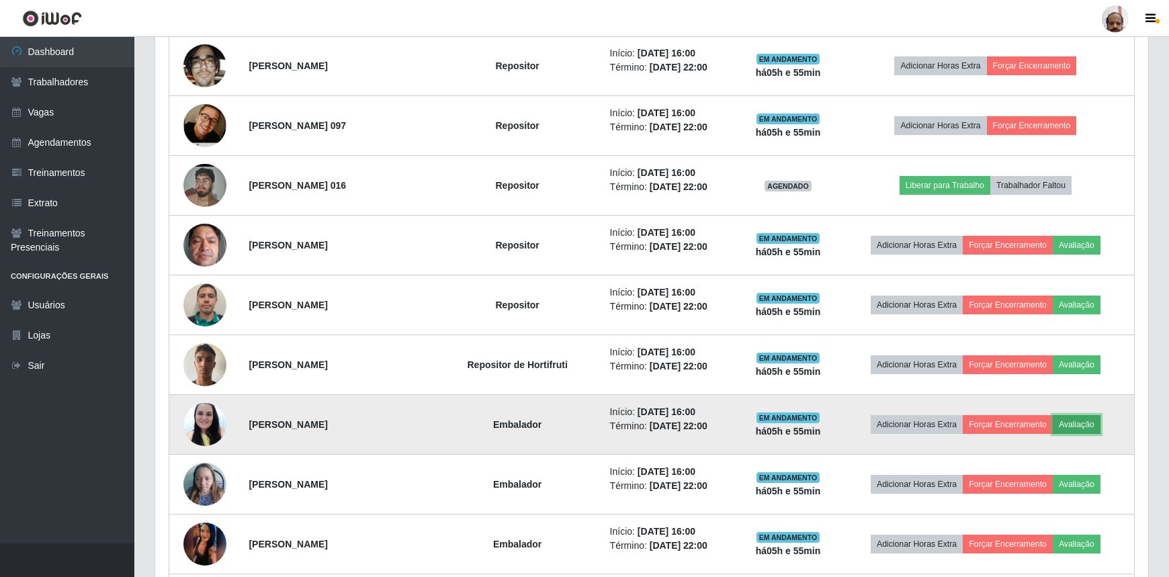
click at [1096, 417] on button "Avaliação" at bounding box center [1077, 424] width 48 height 19
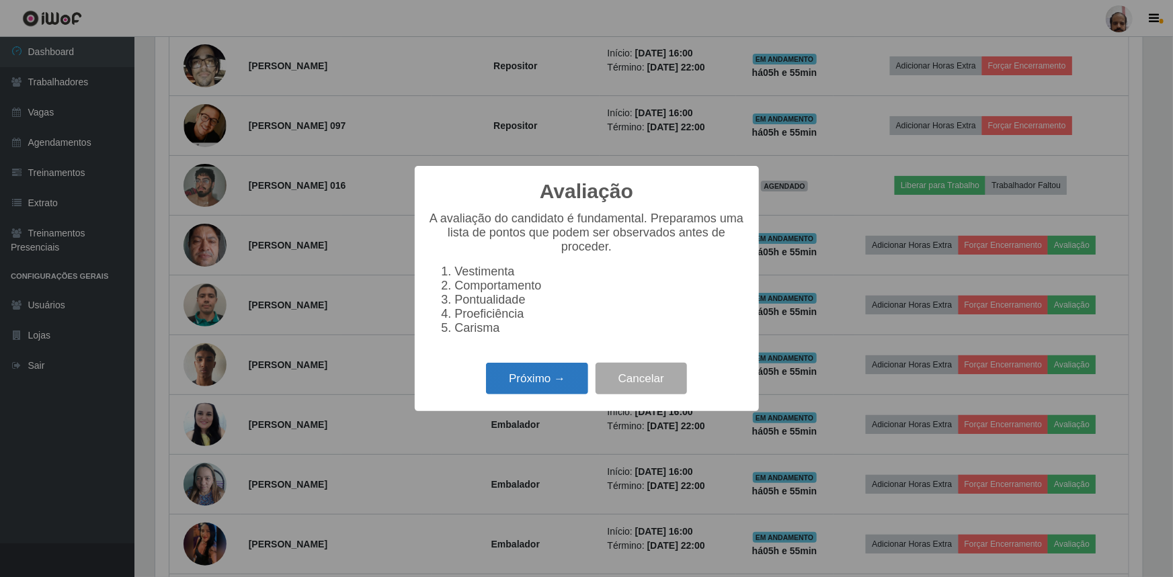
click at [556, 389] on button "Próximo →" at bounding box center [537, 379] width 102 height 32
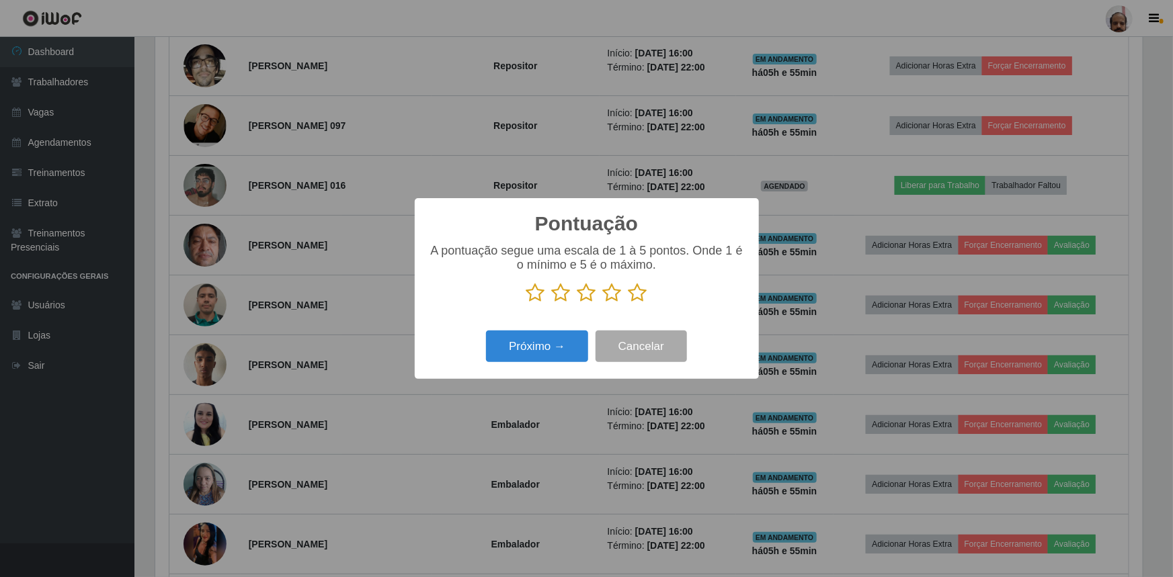
click at [634, 292] on icon at bounding box center [637, 293] width 19 height 20
click at [628, 303] on input "radio" at bounding box center [628, 303] width 0 height 0
click at [536, 341] on button "Próximo →" at bounding box center [537, 347] width 102 height 32
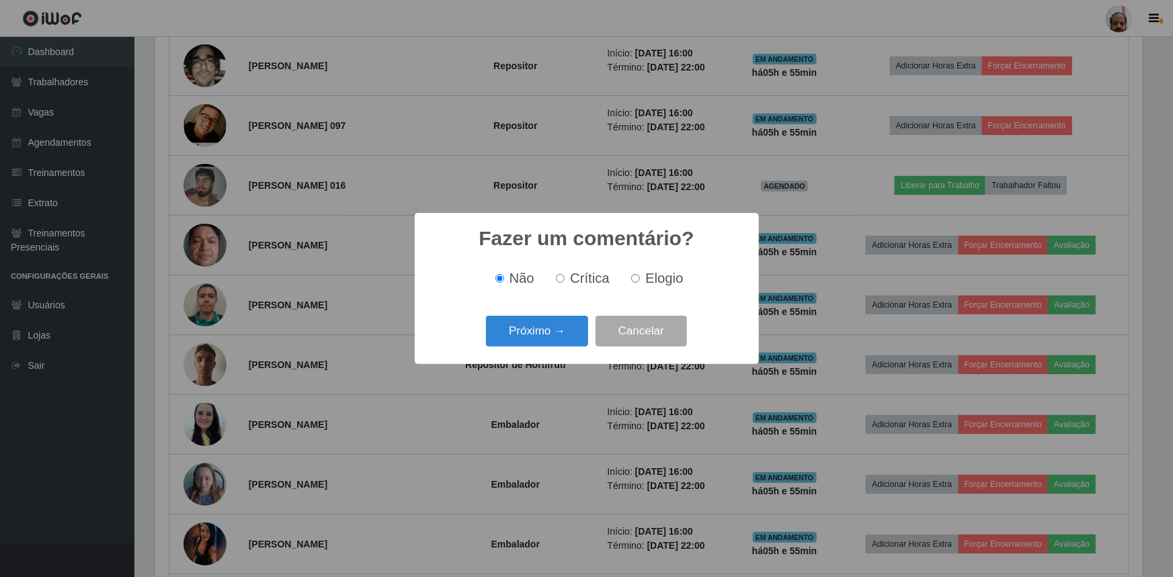
click at [656, 275] on span "Elogio" at bounding box center [664, 278] width 38 height 15
click at [640, 275] on input "Elogio" at bounding box center [635, 278] width 9 height 9
radio input "true"
click at [529, 335] on button "Próximo →" at bounding box center [537, 332] width 102 height 32
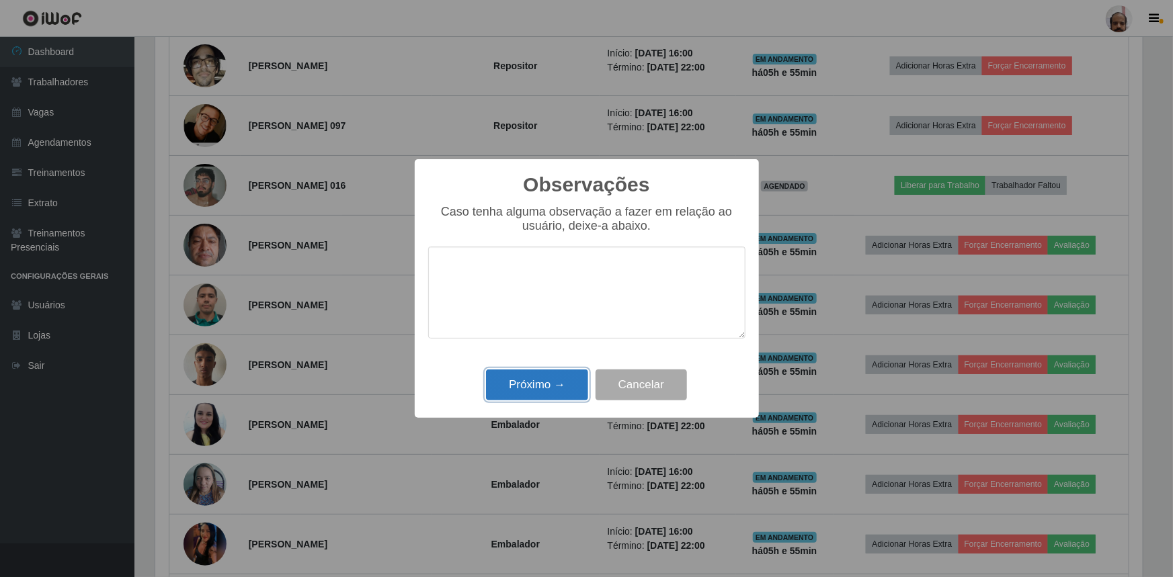
click at [525, 380] on button "Próximo →" at bounding box center [537, 386] width 102 height 32
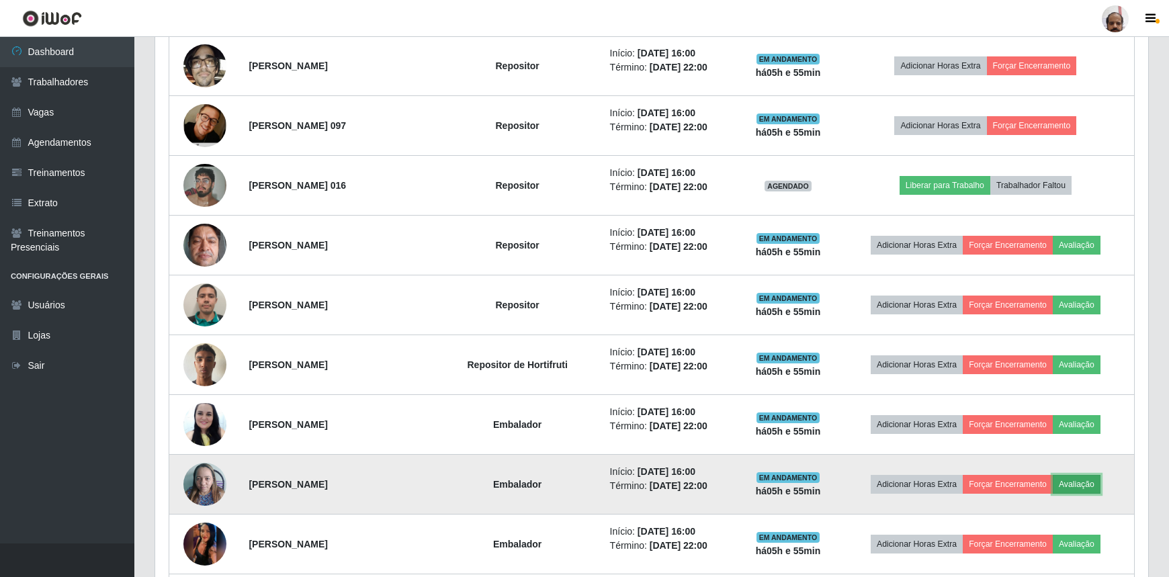
click at [1098, 477] on button "Avaliação" at bounding box center [1077, 484] width 48 height 19
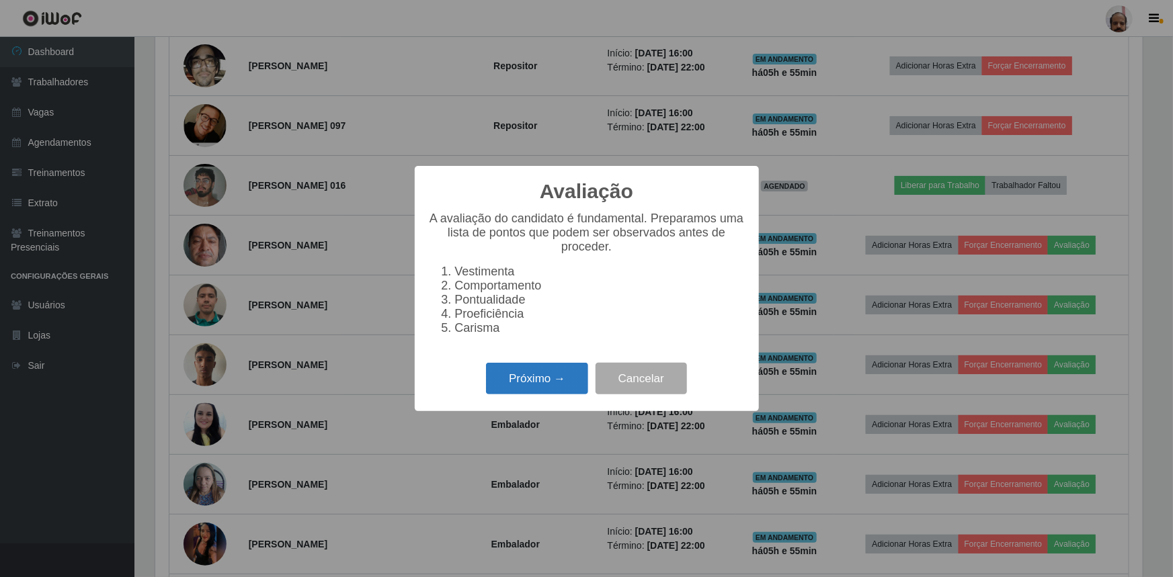
click at [570, 383] on button "Próximo →" at bounding box center [537, 379] width 102 height 32
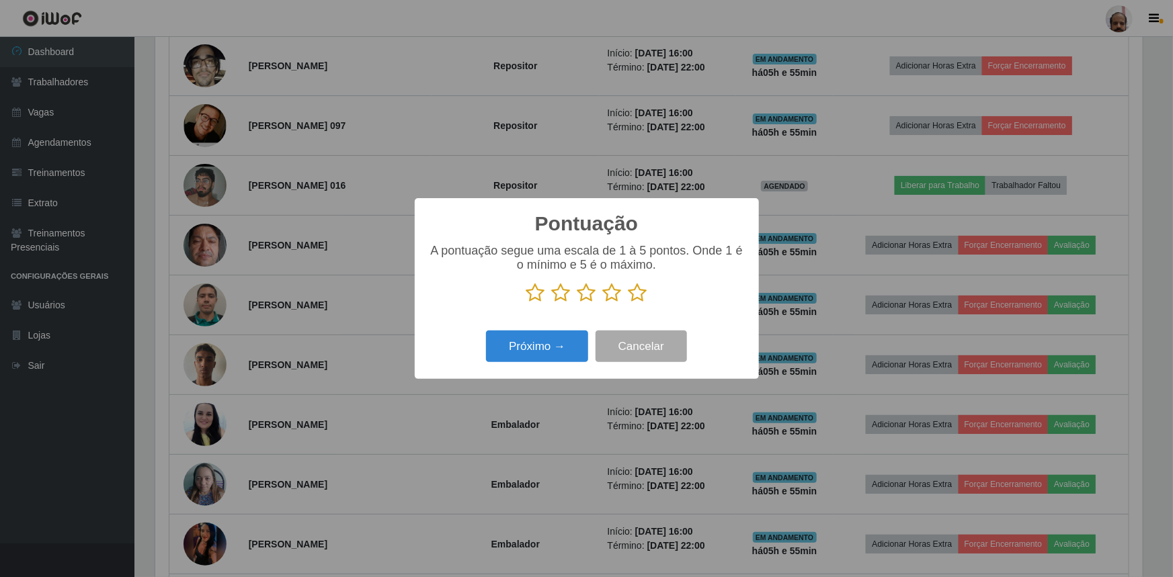
click at [633, 290] on icon at bounding box center [637, 293] width 19 height 20
click at [628, 303] on input "radio" at bounding box center [628, 303] width 0 height 0
click at [532, 346] on button "Próximo →" at bounding box center [537, 347] width 102 height 32
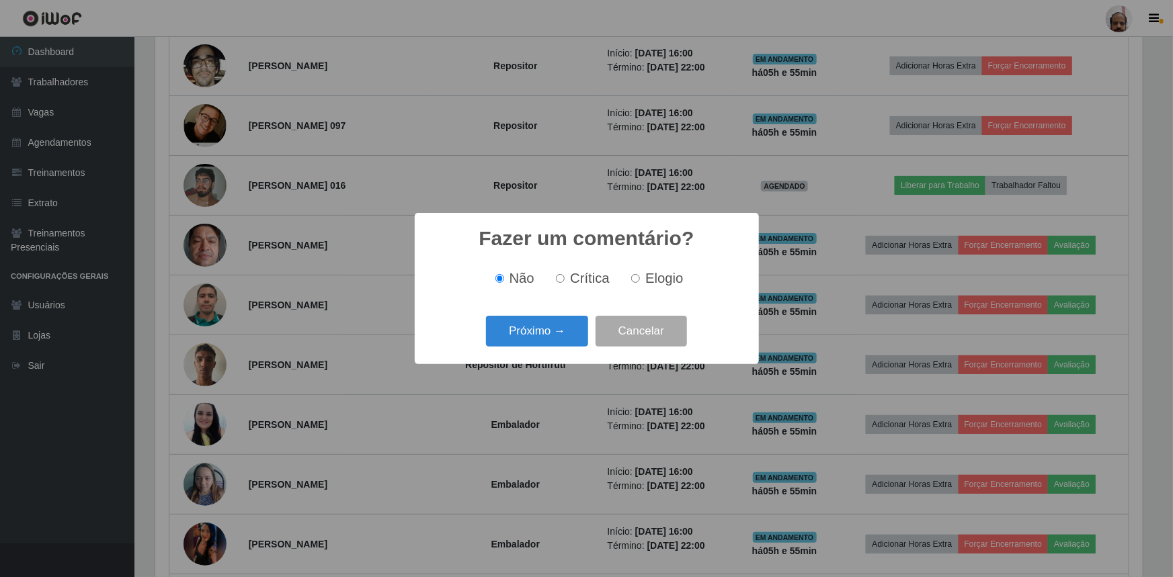
click at [677, 273] on span "Elogio" at bounding box center [664, 278] width 38 height 15
click at [640, 274] on input "Elogio" at bounding box center [635, 278] width 9 height 9
radio input "true"
click at [535, 333] on button "Próximo →" at bounding box center [537, 332] width 102 height 32
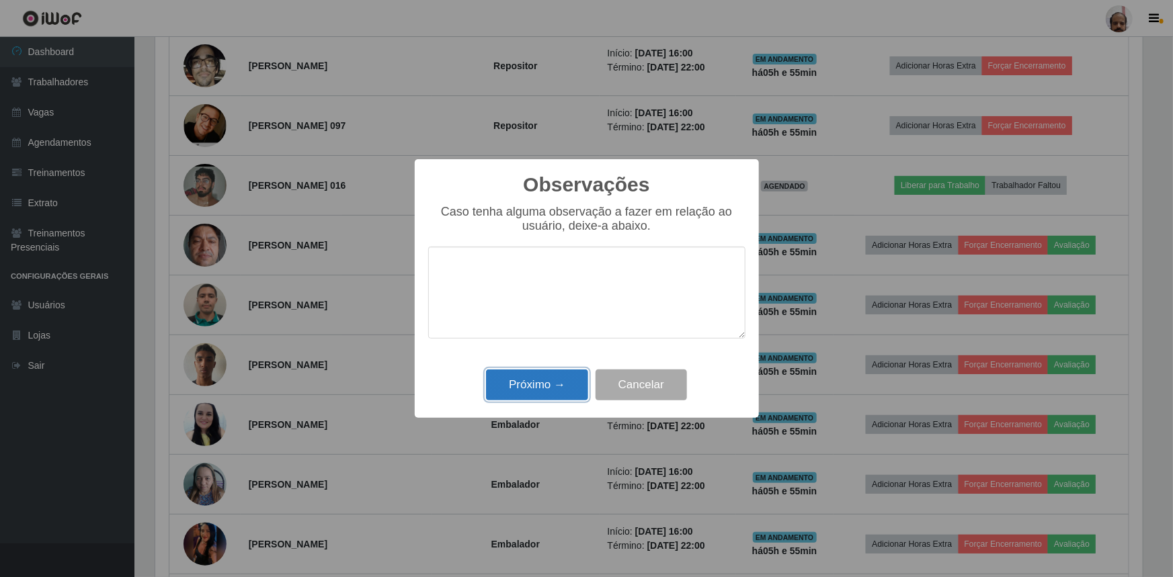
click at [539, 393] on button "Próximo →" at bounding box center [537, 386] width 102 height 32
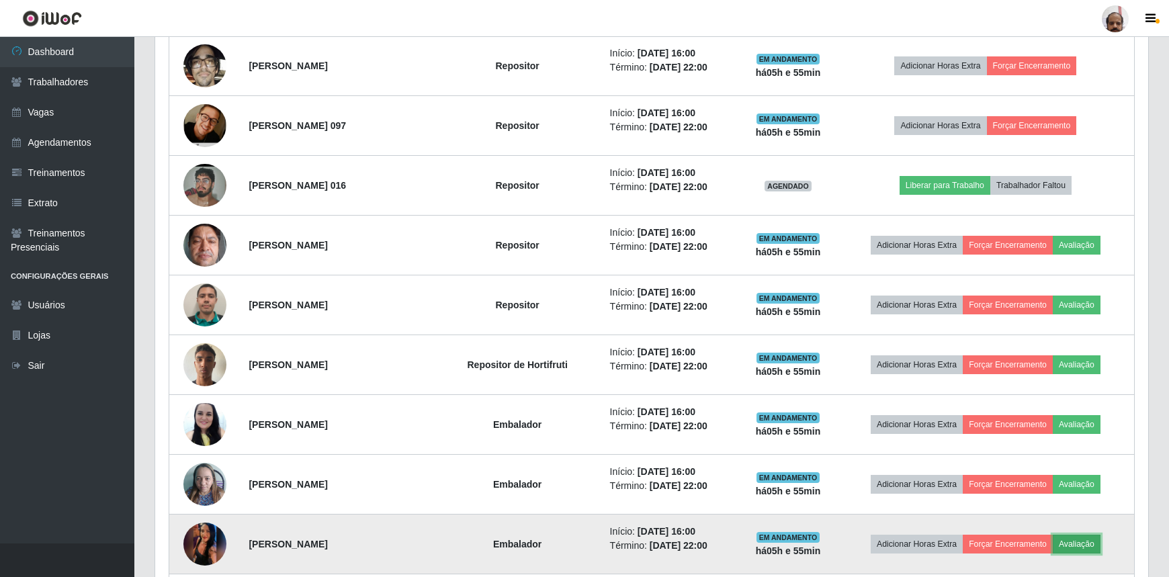
click at [1095, 540] on button "Avaliação" at bounding box center [1077, 544] width 48 height 19
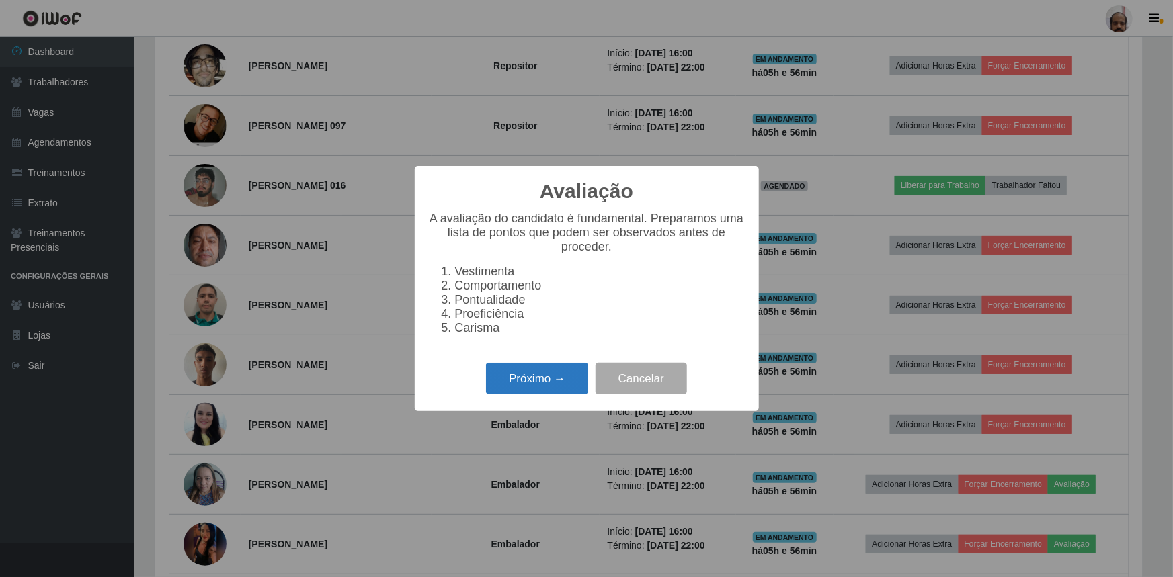
click at [549, 388] on button "Próximo →" at bounding box center [537, 379] width 102 height 32
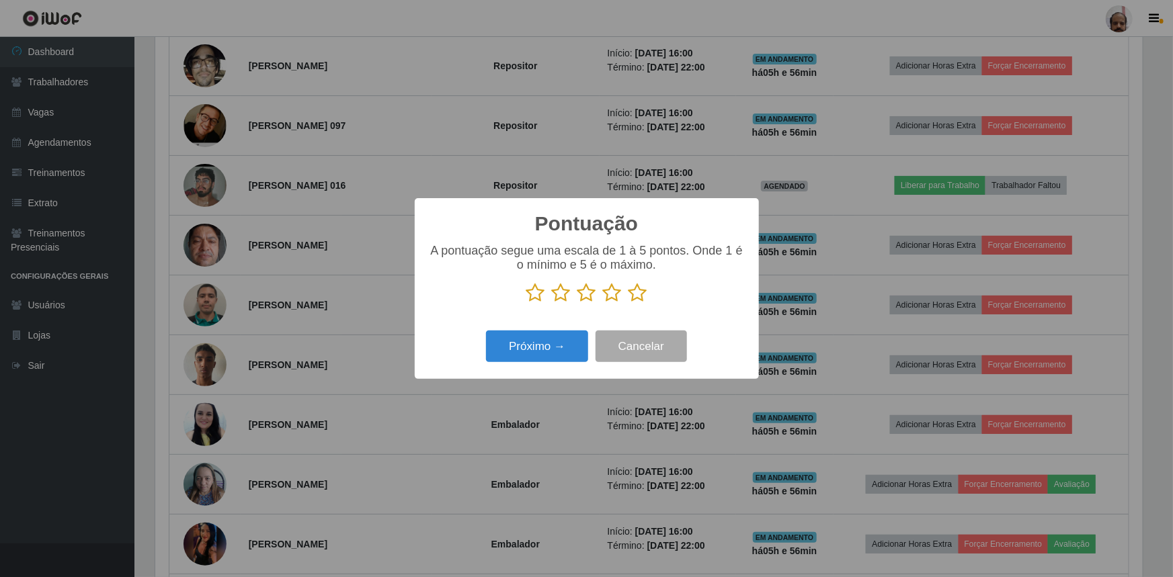
click at [633, 297] on icon at bounding box center [637, 293] width 19 height 20
click at [628, 303] on input "radio" at bounding box center [628, 303] width 0 height 0
click at [513, 342] on button "Próximo →" at bounding box center [537, 347] width 102 height 32
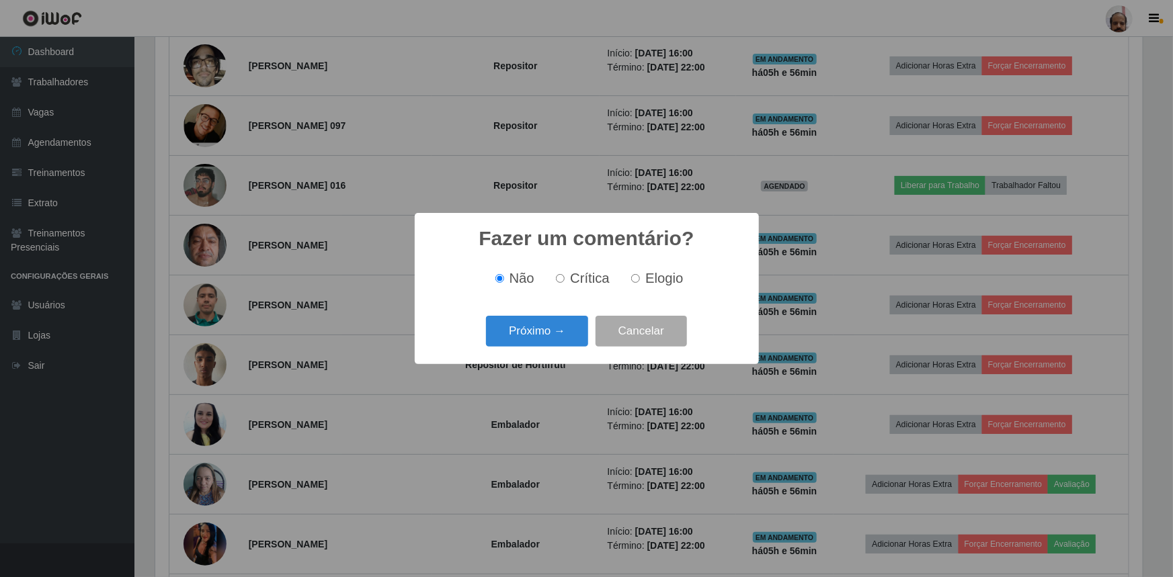
click at [659, 282] on span "Elogio" at bounding box center [664, 278] width 38 height 15
click at [640, 282] on input "Elogio" at bounding box center [635, 278] width 9 height 9
radio input "true"
click at [540, 331] on button "Próximo →" at bounding box center [537, 332] width 102 height 32
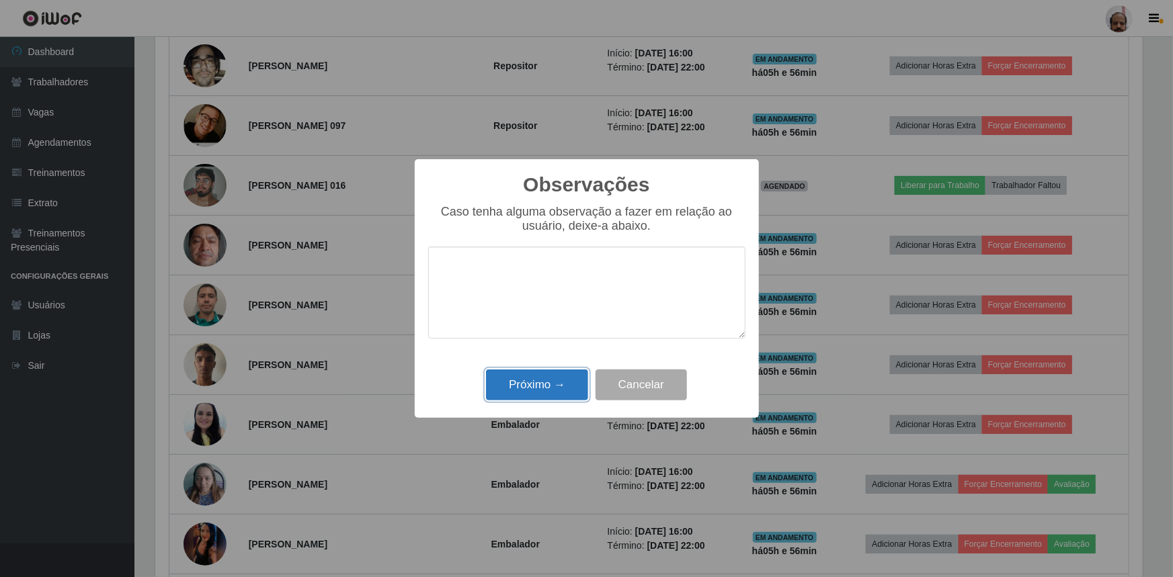
click at [526, 384] on button "Próximo →" at bounding box center [537, 386] width 102 height 32
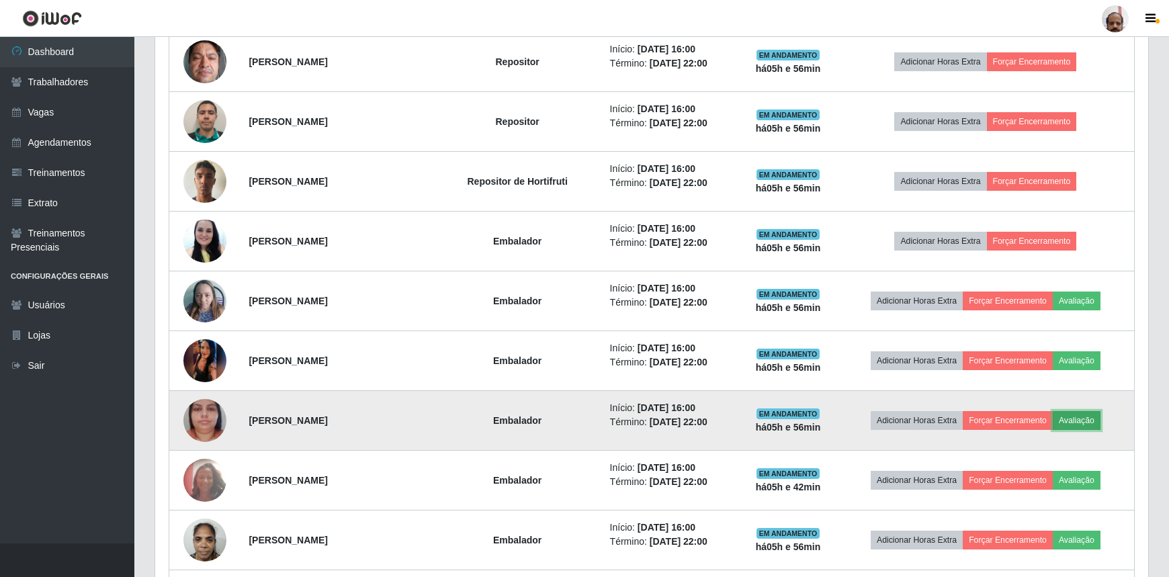
click at [1083, 420] on button "Avaliação" at bounding box center [1077, 420] width 48 height 19
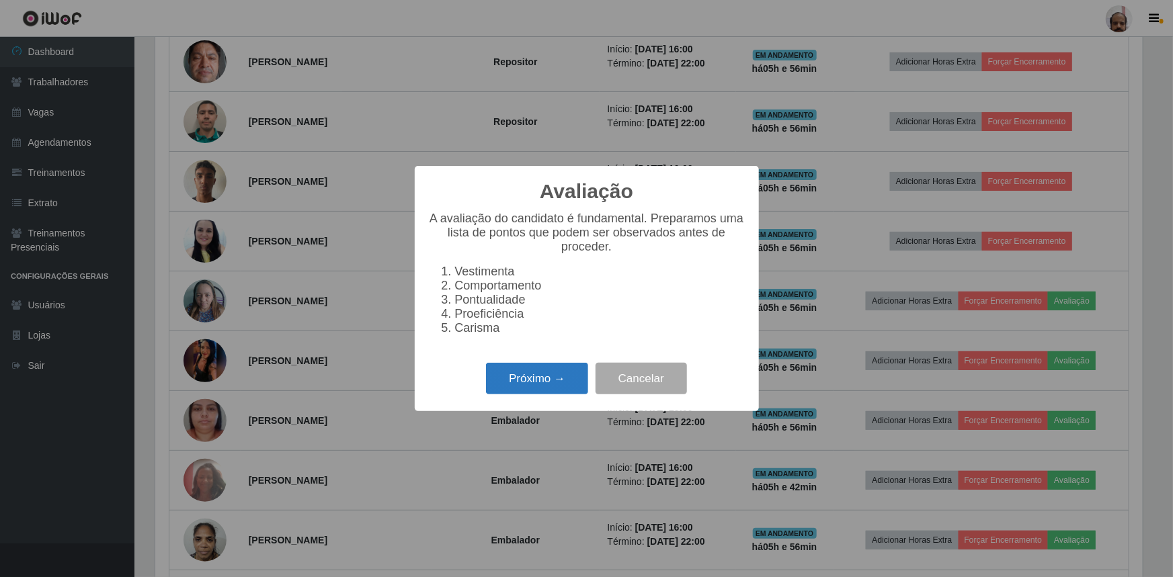
click at [540, 389] on button "Próximo →" at bounding box center [537, 379] width 102 height 32
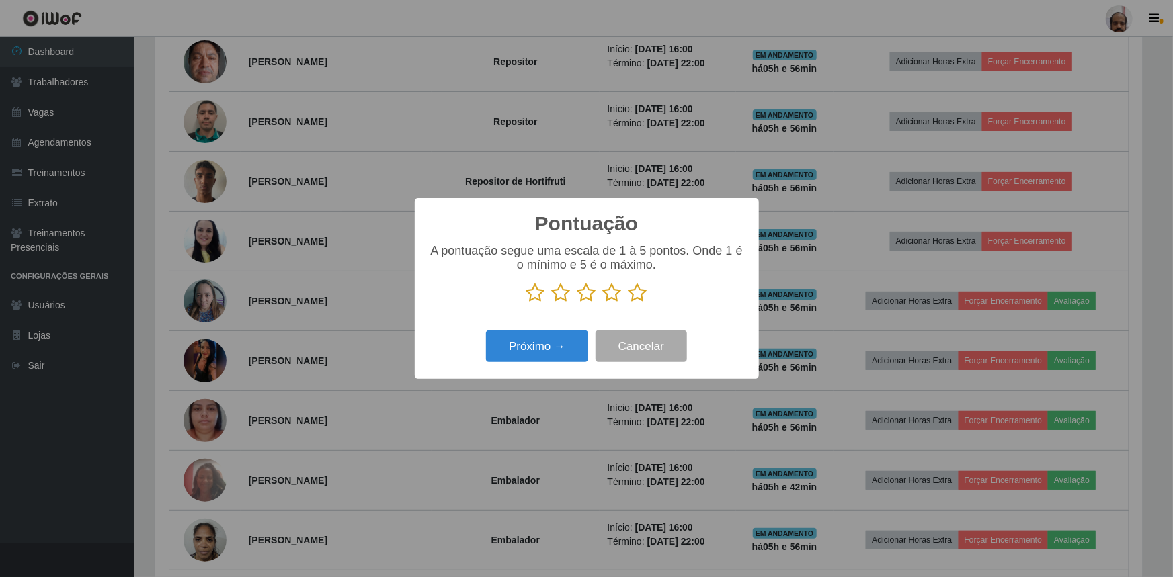
click at [634, 293] on icon at bounding box center [637, 293] width 19 height 20
click at [628, 303] on input "radio" at bounding box center [628, 303] width 0 height 0
click at [521, 351] on button "Próximo →" at bounding box center [537, 347] width 102 height 32
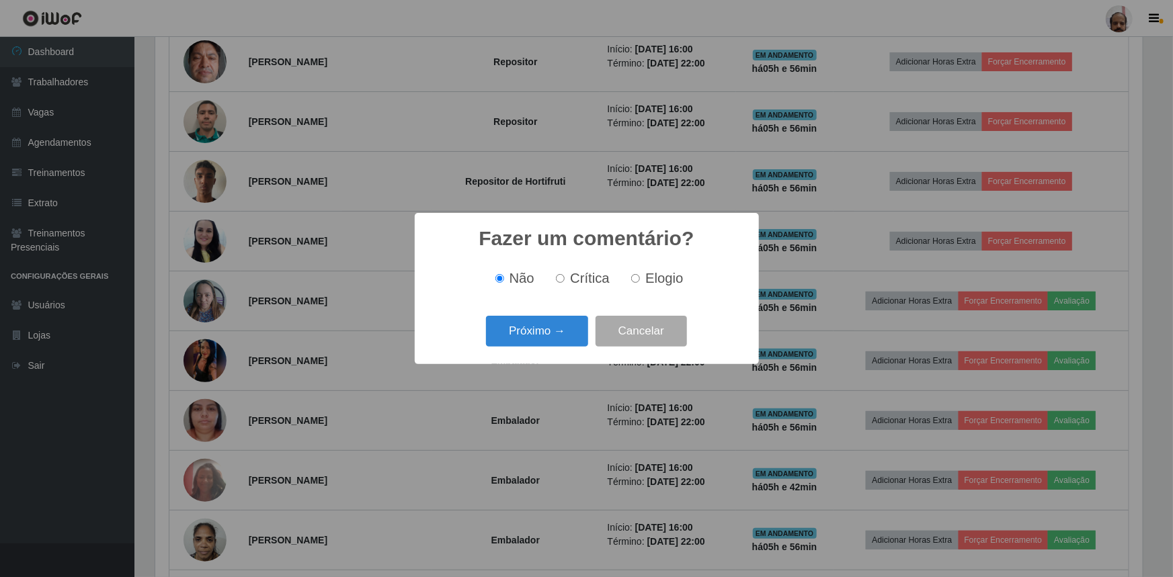
click at [664, 273] on span "Elogio" at bounding box center [664, 278] width 38 height 15
click at [640, 274] on input "Elogio" at bounding box center [635, 278] width 9 height 9
radio input "true"
click at [512, 341] on button "Próximo →" at bounding box center [537, 332] width 102 height 32
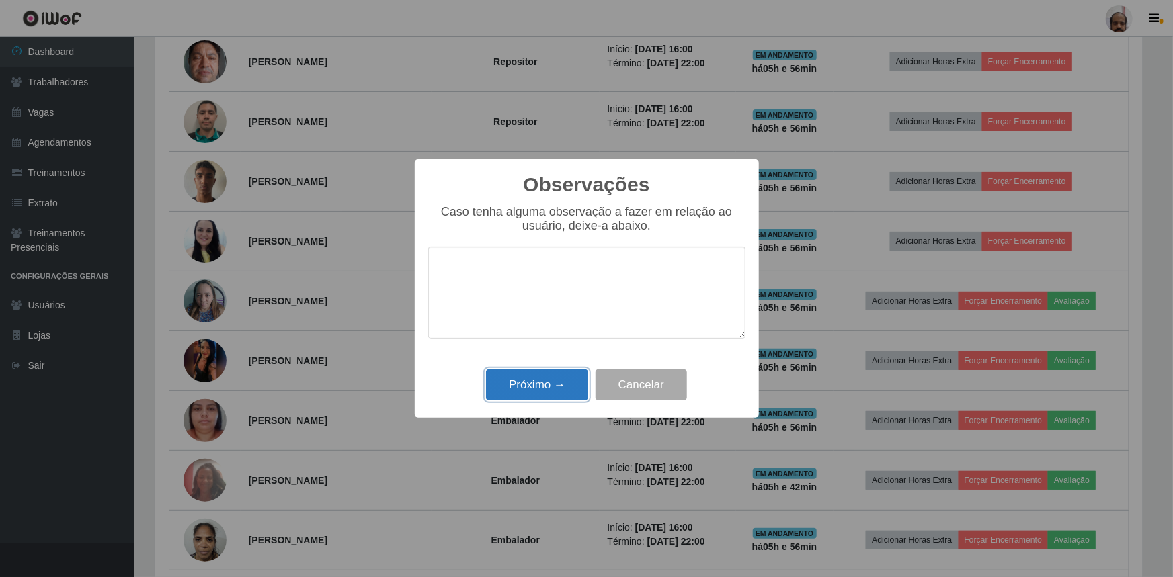
click at [529, 389] on button "Próximo →" at bounding box center [537, 386] width 102 height 32
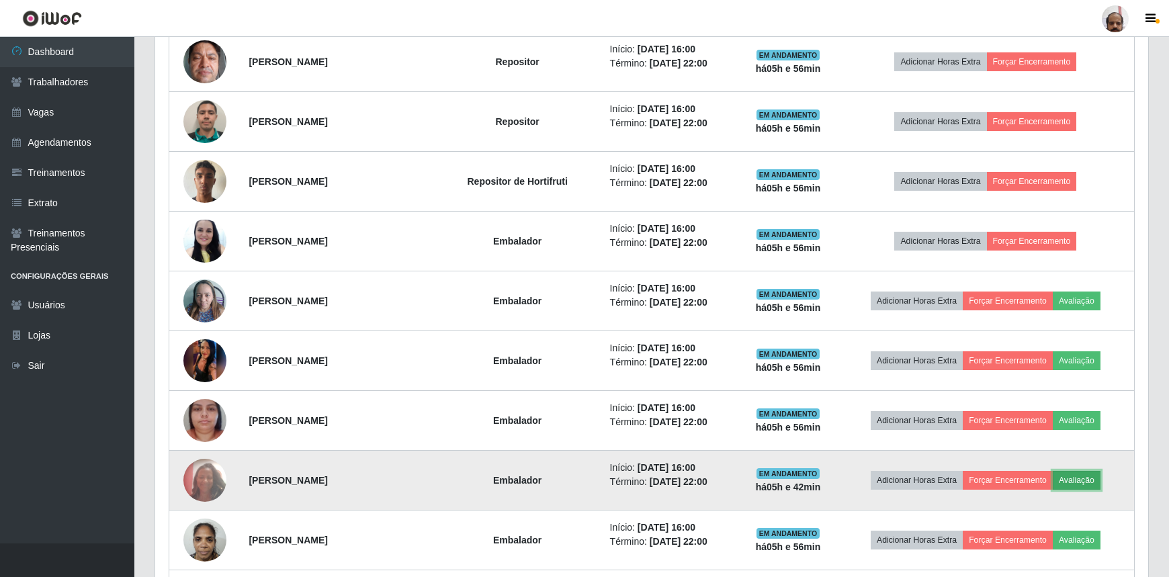
click at [1097, 478] on button "Avaliação" at bounding box center [1077, 480] width 48 height 19
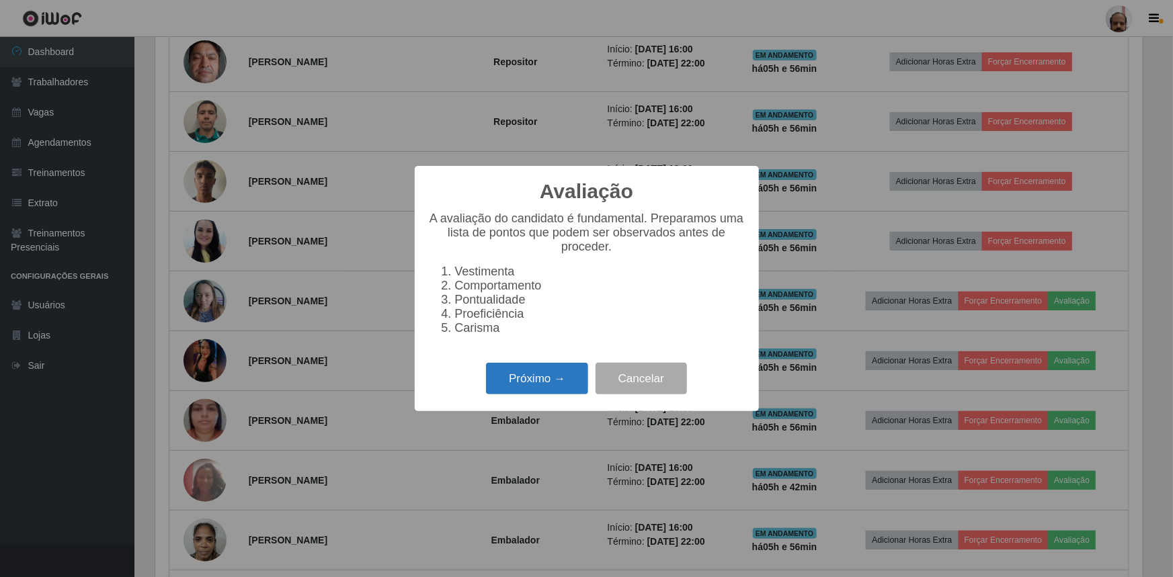
click at [497, 390] on button "Próximo →" at bounding box center [537, 379] width 102 height 32
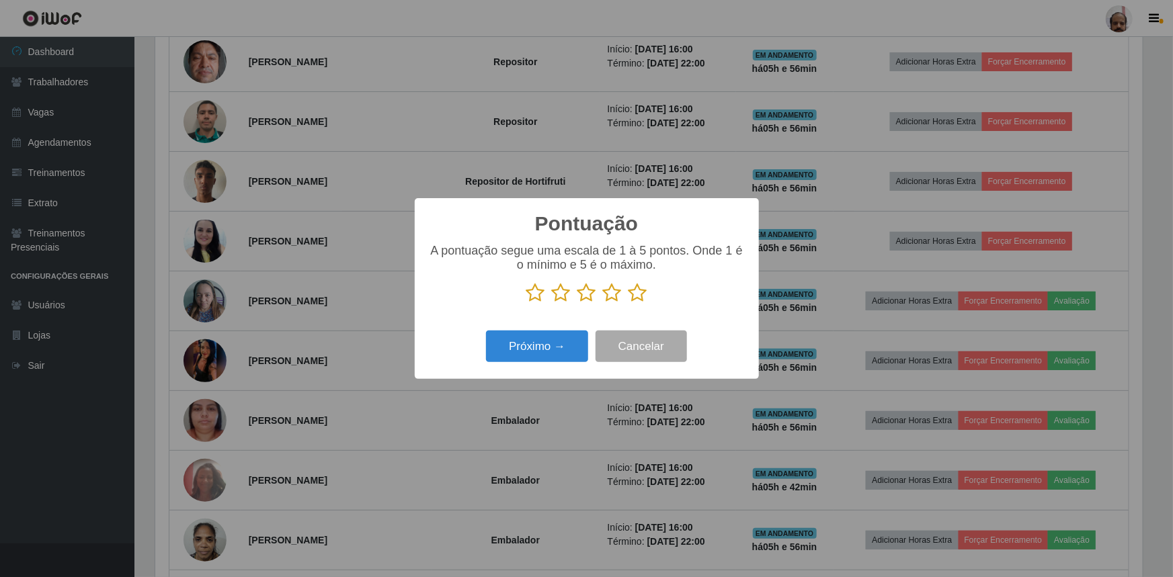
click at [635, 290] on icon at bounding box center [637, 293] width 19 height 20
click at [628, 303] on input "radio" at bounding box center [628, 303] width 0 height 0
click at [541, 344] on button "Próximo →" at bounding box center [537, 347] width 102 height 32
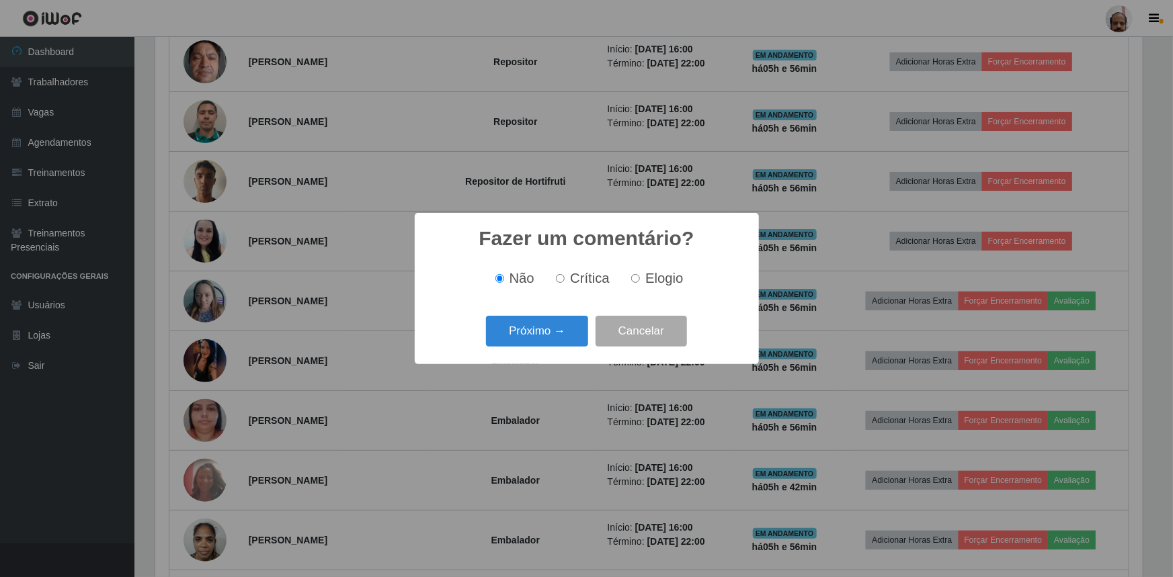
click at [635, 288] on div "Não Crítica Elogio" at bounding box center [586, 279] width 317 height 40
click at [644, 272] on label "Elogio" at bounding box center [654, 278] width 57 height 15
click at [640, 274] on input "Elogio" at bounding box center [635, 278] width 9 height 9
radio input "true"
click at [534, 338] on button "Próximo →" at bounding box center [537, 332] width 102 height 32
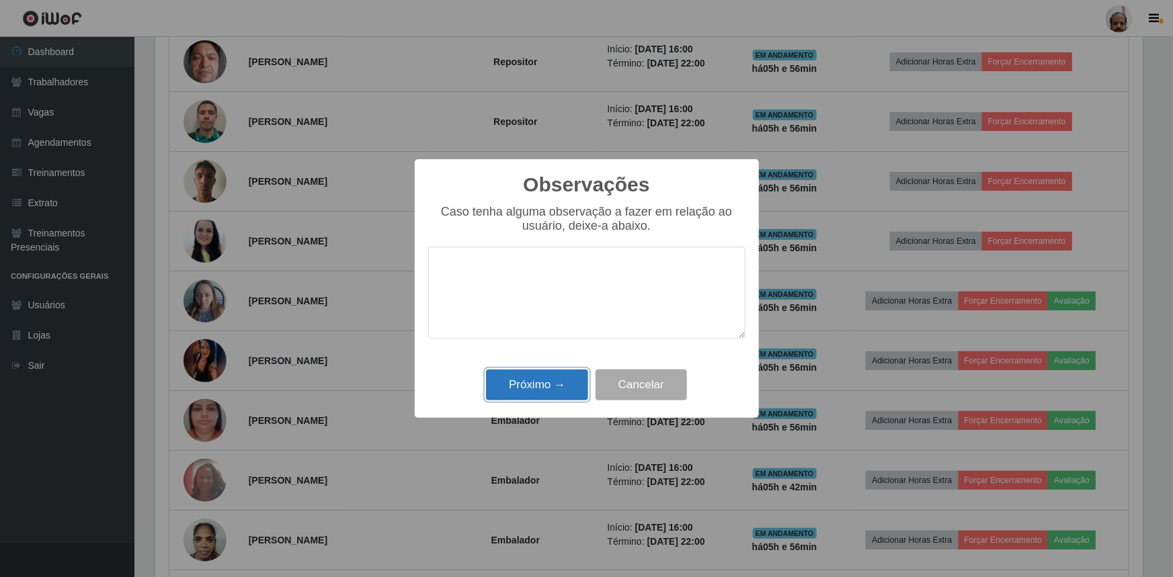
click at [511, 384] on button "Próximo →" at bounding box center [537, 386] width 102 height 32
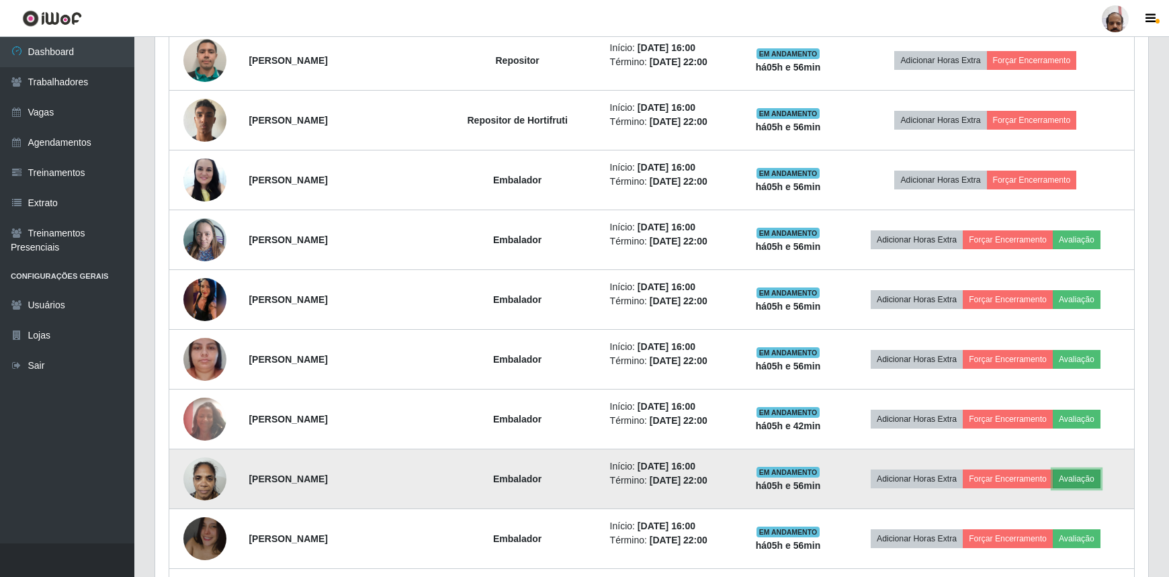
click at [1095, 478] on button "Avaliação" at bounding box center [1077, 479] width 48 height 19
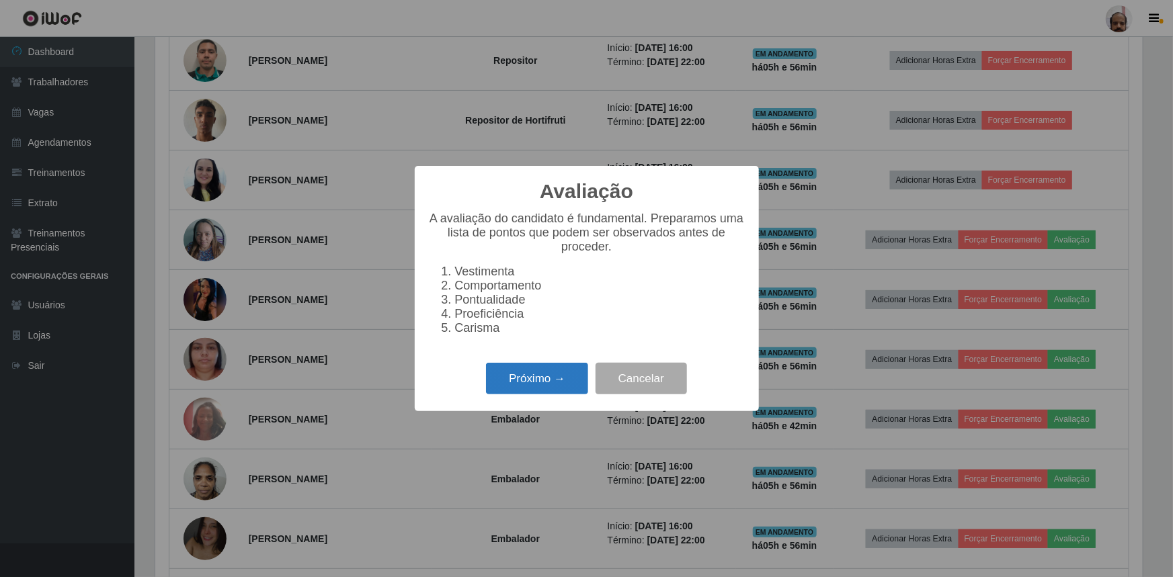
click at [546, 386] on button "Próximo →" at bounding box center [537, 379] width 102 height 32
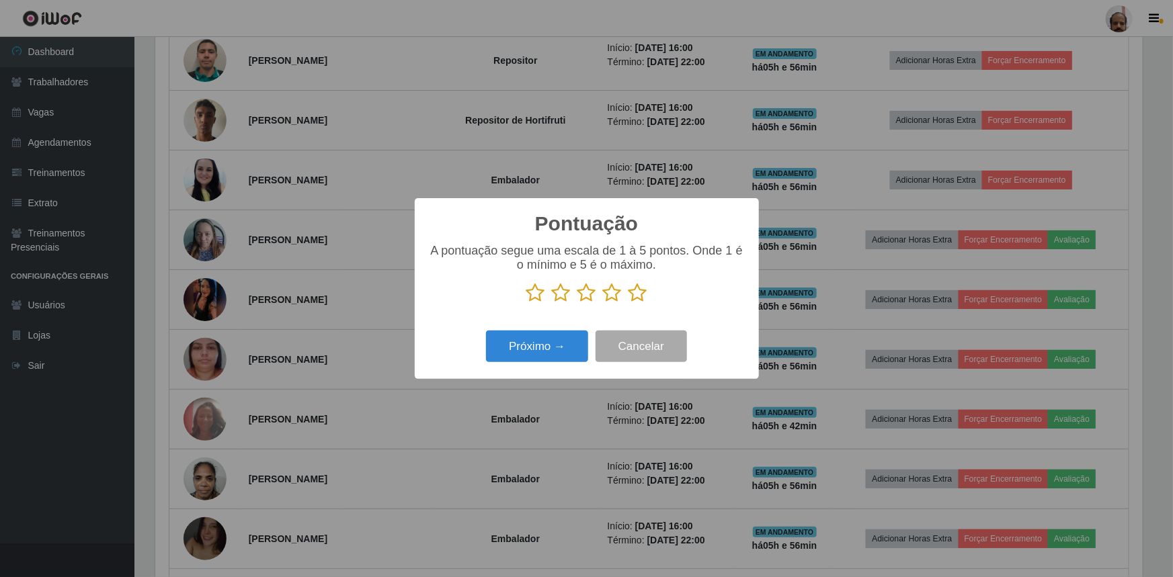
click at [634, 291] on icon at bounding box center [637, 293] width 19 height 20
click at [628, 303] on input "radio" at bounding box center [628, 303] width 0 height 0
click at [538, 346] on button "Próximo →" at bounding box center [537, 347] width 102 height 32
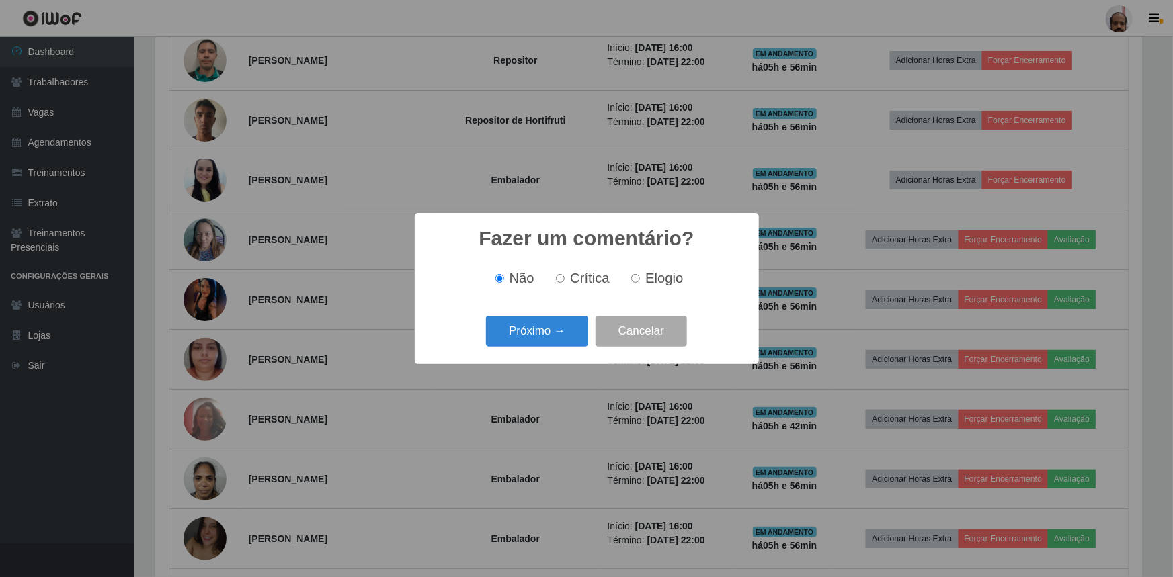
click at [653, 282] on span "Elogio" at bounding box center [664, 278] width 38 height 15
click at [640, 282] on input "Elogio" at bounding box center [635, 278] width 9 height 9
radio input "true"
click at [540, 330] on button "Próximo →" at bounding box center [537, 332] width 102 height 32
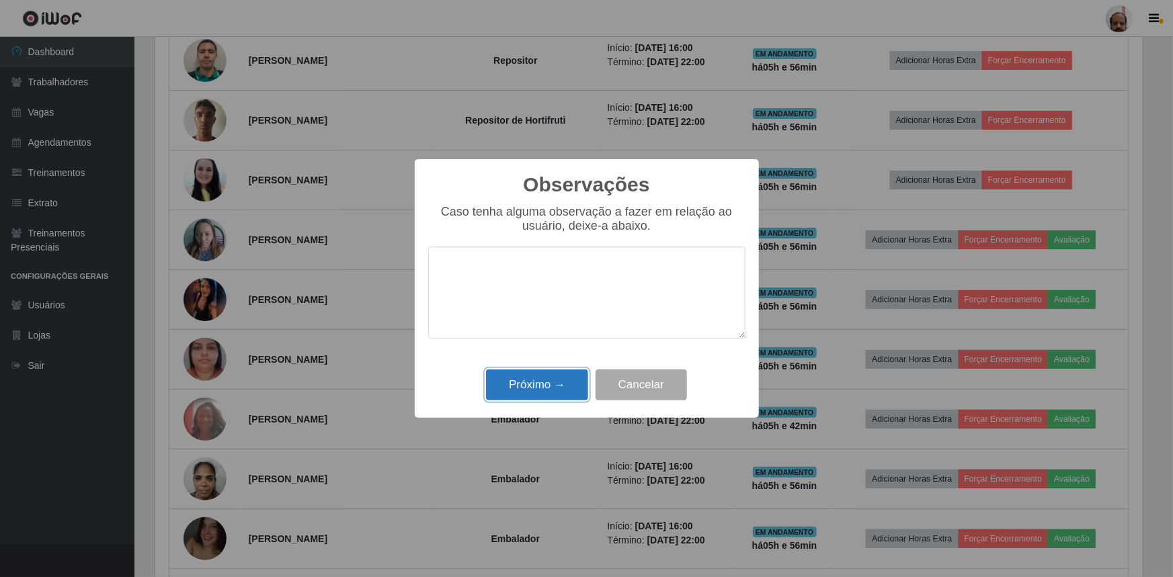
click at [521, 386] on button "Próximo →" at bounding box center [537, 386] width 102 height 32
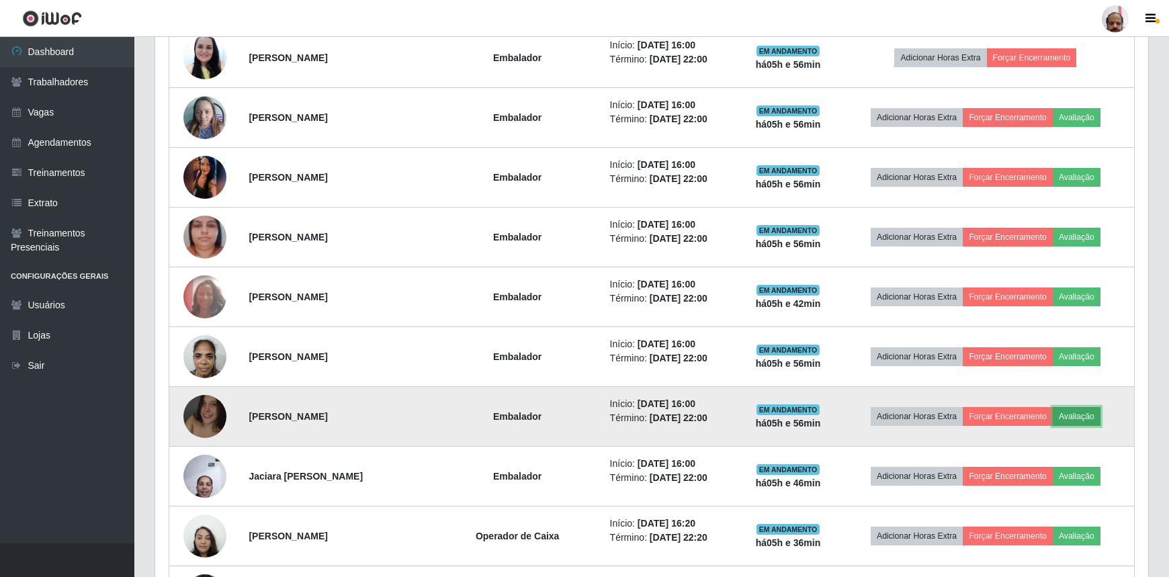
click at [1091, 421] on button "Avaliação" at bounding box center [1077, 416] width 48 height 19
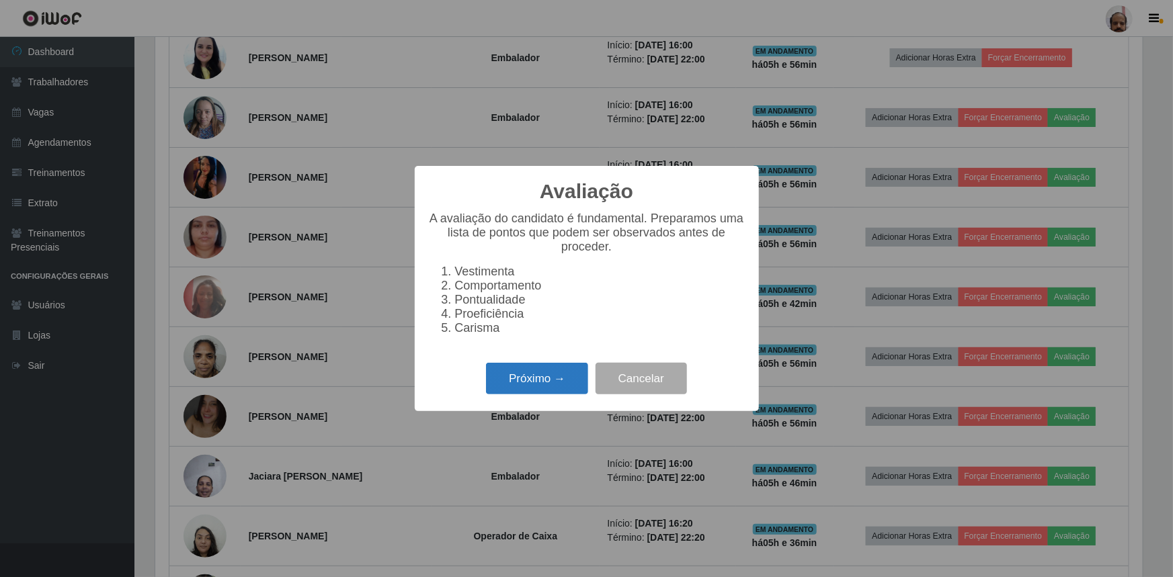
click at [538, 377] on button "Próximo →" at bounding box center [537, 379] width 102 height 32
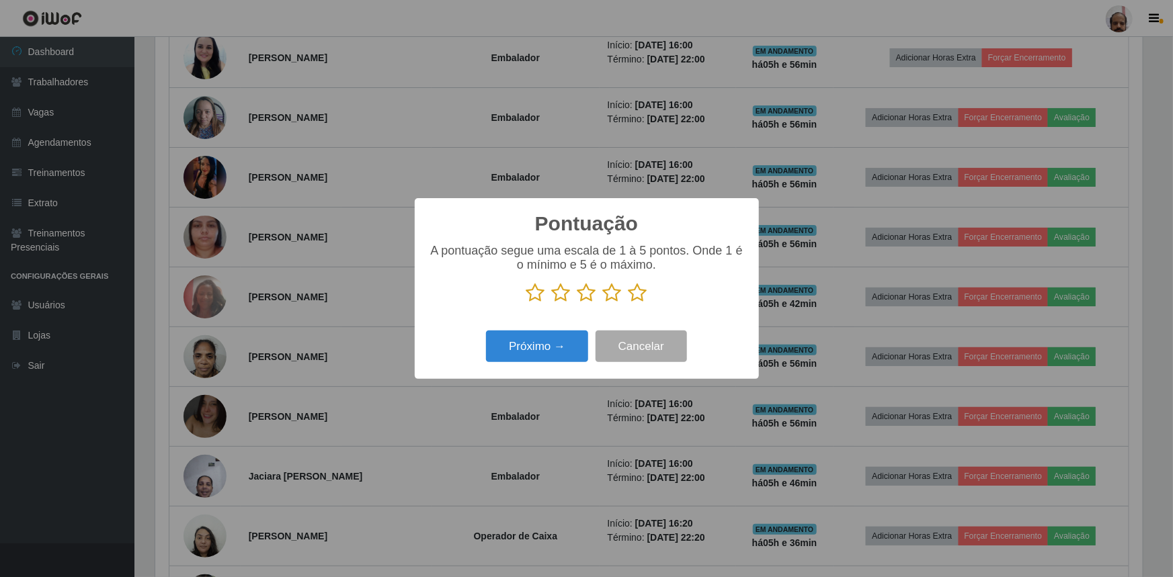
click at [643, 291] on icon at bounding box center [637, 293] width 19 height 20
click at [628, 303] on input "radio" at bounding box center [628, 303] width 0 height 0
click at [544, 350] on button "Próximo →" at bounding box center [537, 347] width 102 height 32
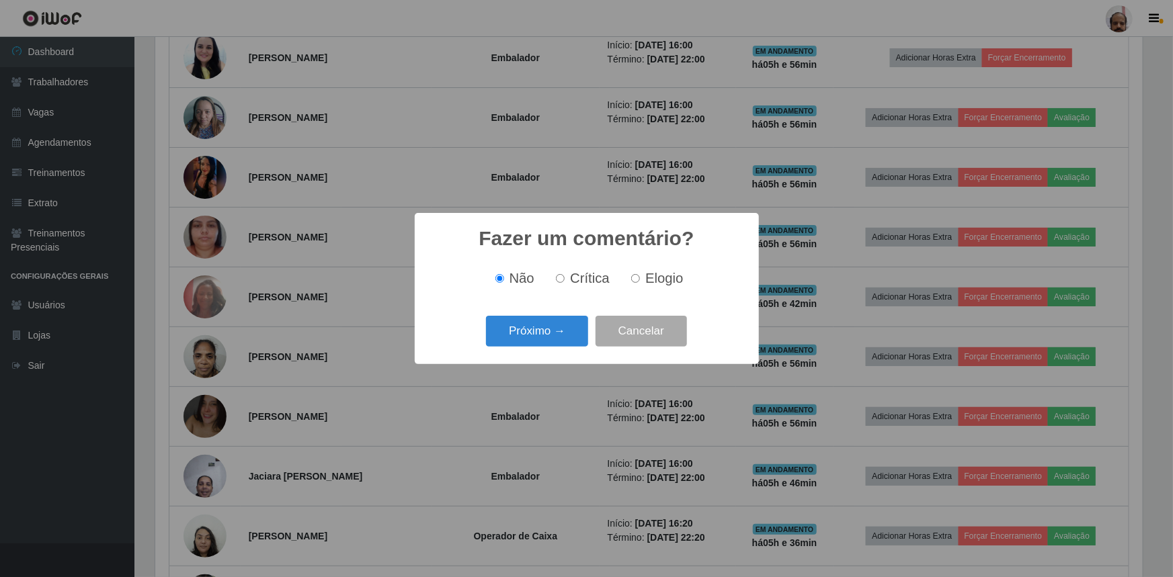
click at [646, 284] on span "Elogio" at bounding box center [664, 278] width 38 height 15
click at [640, 283] on input "Elogio" at bounding box center [635, 278] width 9 height 9
radio input "true"
click at [527, 323] on button "Próximo →" at bounding box center [537, 332] width 102 height 32
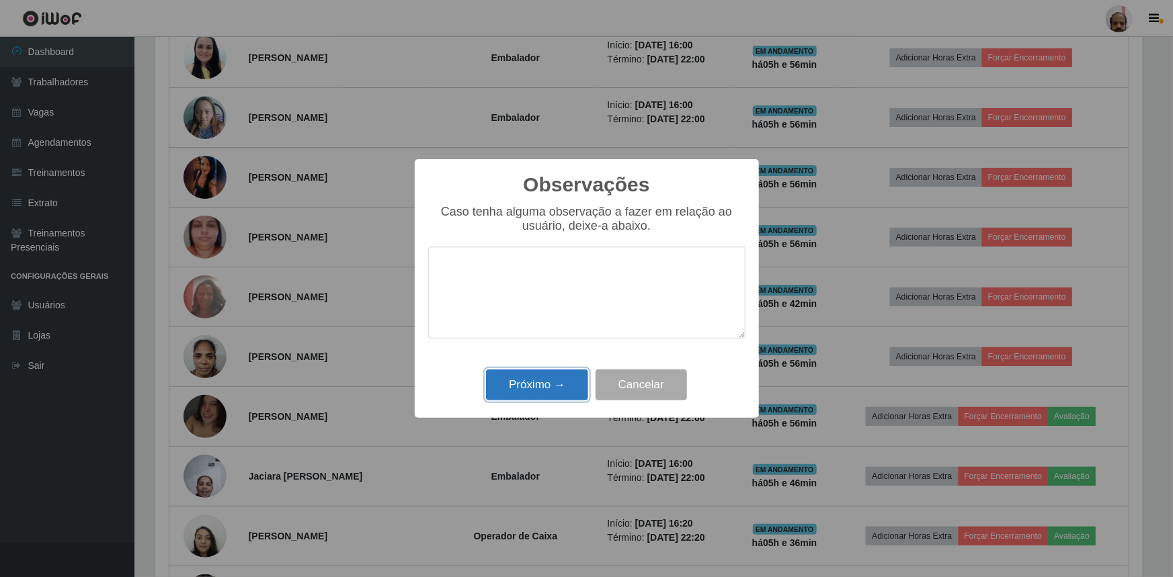
click at [535, 390] on button "Próximo →" at bounding box center [537, 386] width 102 height 32
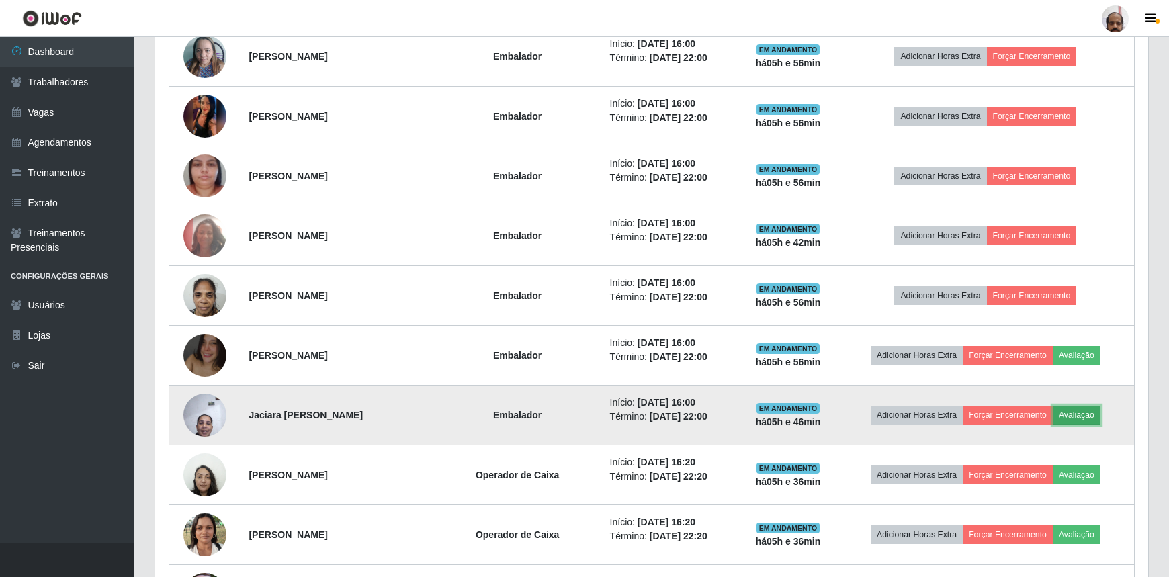
click at [1089, 416] on button "Avaliação" at bounding box center [1077, 415] width 48 height 19
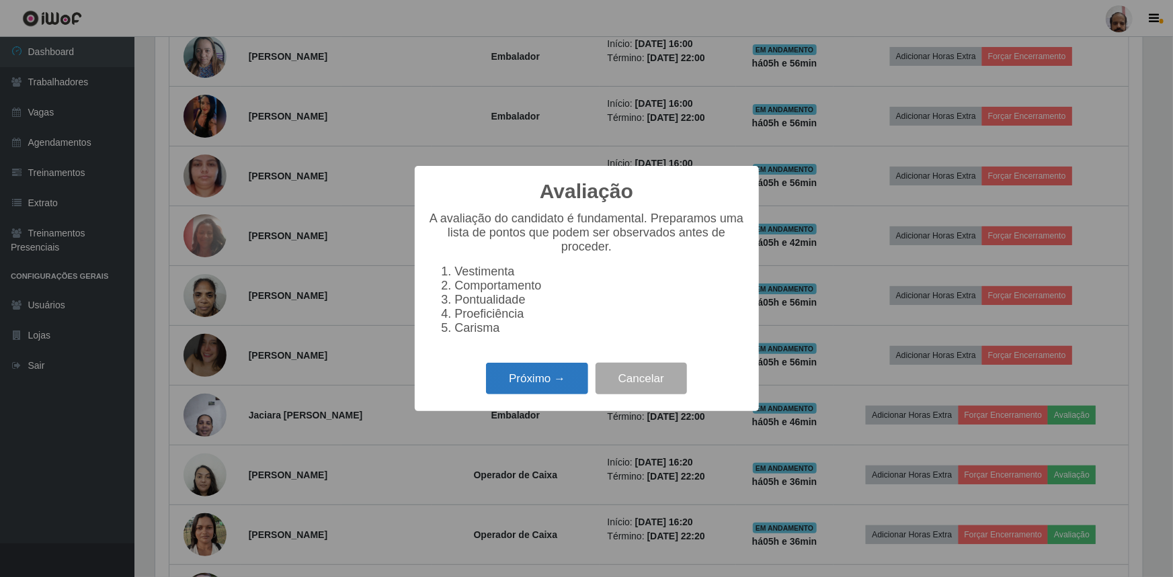
click at [517, 383] on button "Próximo →" at bounding box center [537, 379] width 102 height 32
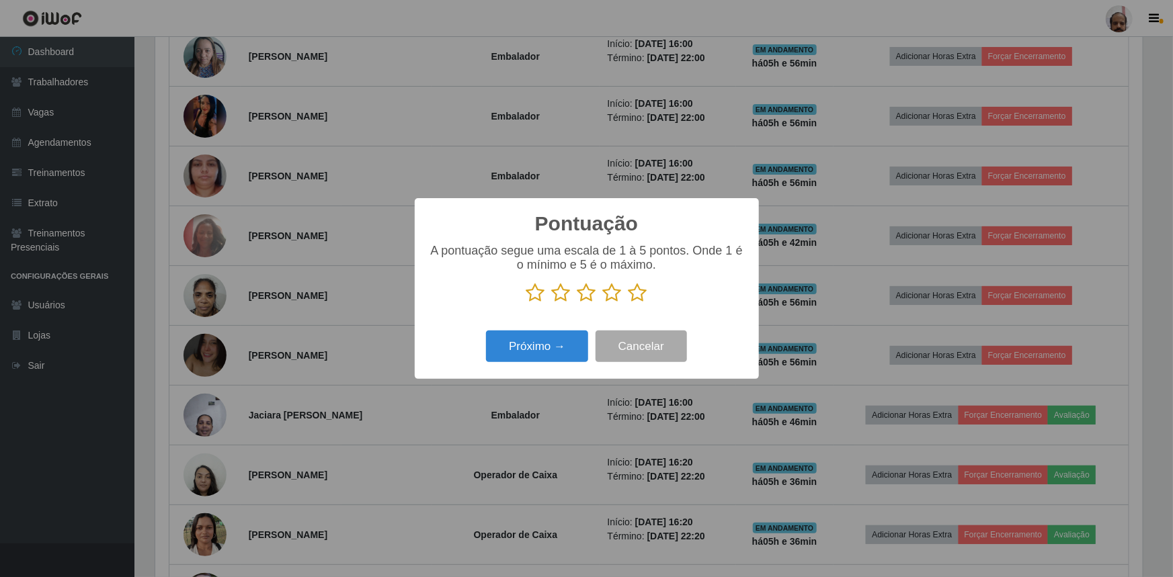
click at [638, 294] on icon at bounding box center [637, 293] width 19 height 20
click at [628, 303] on input "radio" at bounding box center [628, 303] width 0 height 0
click at [521, 339] on button "Próximo →" at bounding box center [537, 347] width 102 height 32
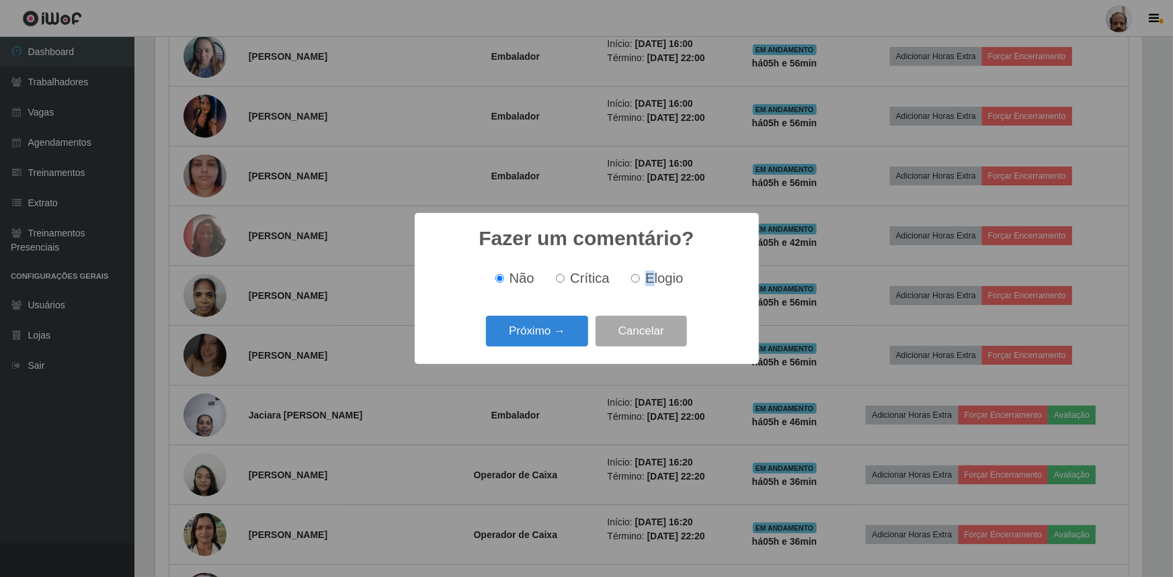
click at [650, 279] on span "Elogio" at bounding box center [664, 278] width 38 height 15
click at [636, 278] on input "Elogio" at bounding box center [635, 278] width 9 height 9
radio input "true"
click at [562, 327] on button "Próximo →" at bounding box center [537, 332] width 102 height 32
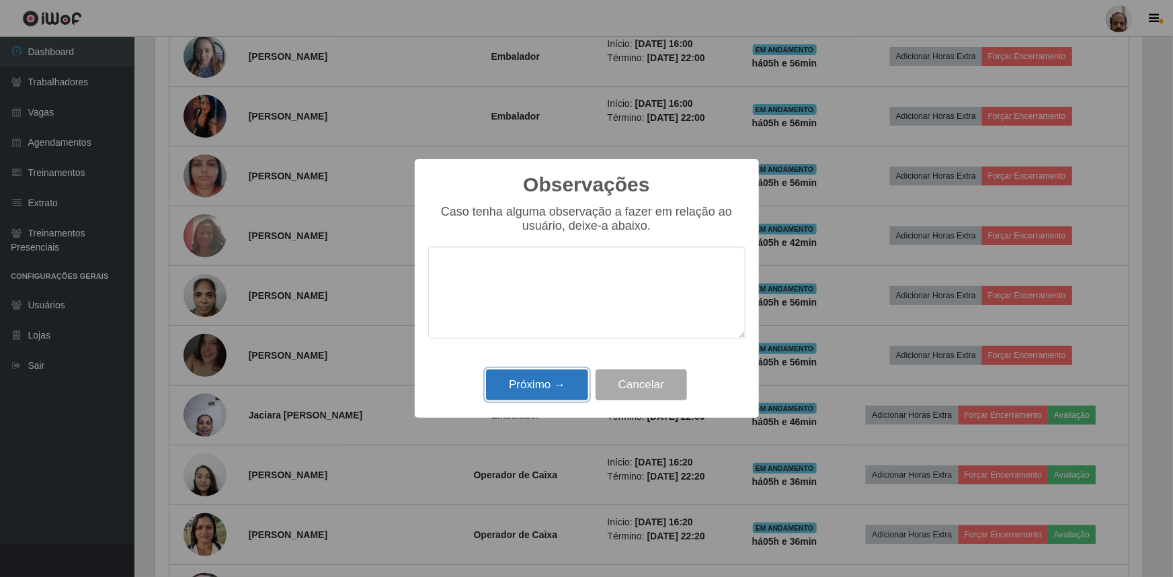
drag, startPoint x: 538, startPoint y: 384, endPoint x: 577, endPoint y: 343, distance: 57.0
click at [538, 385] on button "Próximo →" at bounding box center [537, 386] width 102 height 32
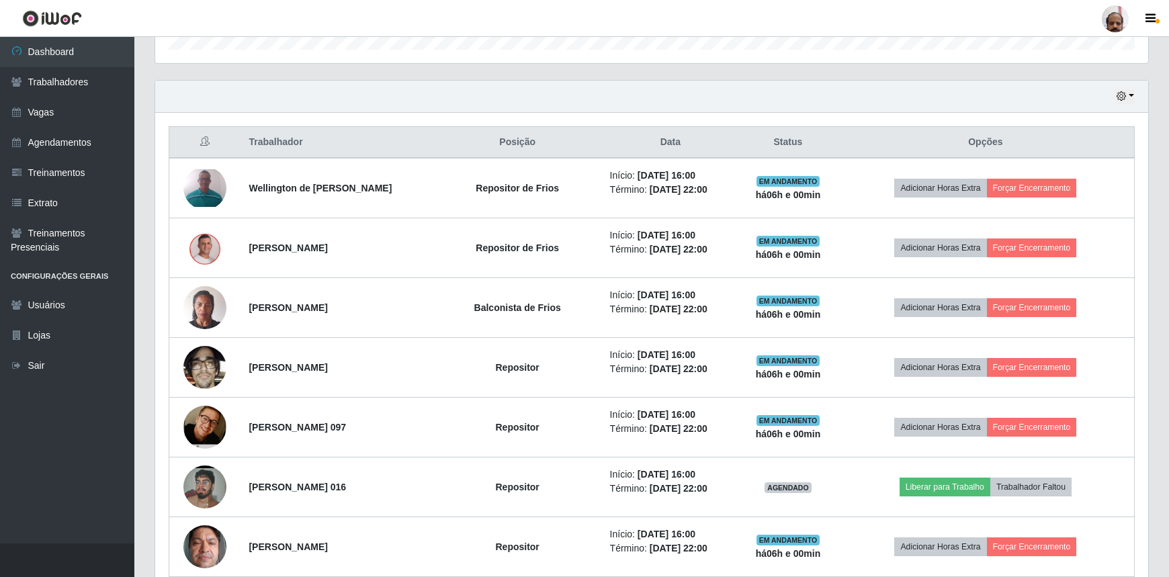
scroll to position [427, 0]
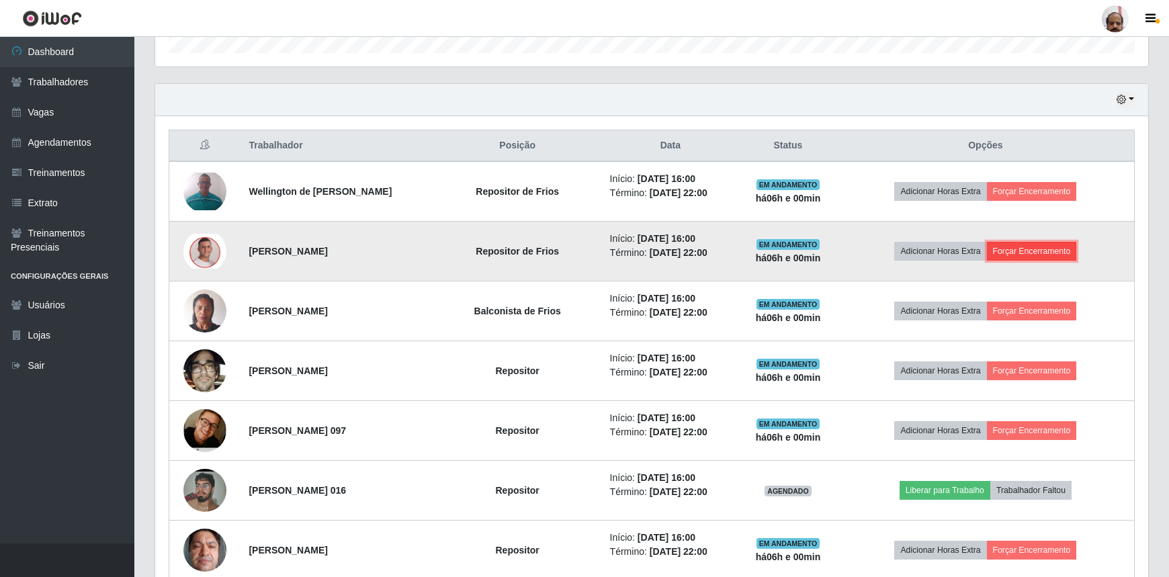
click at [1046, 255] on button "Forçar Encerramento" at bounding box center [1032, 251] width 90 height 19
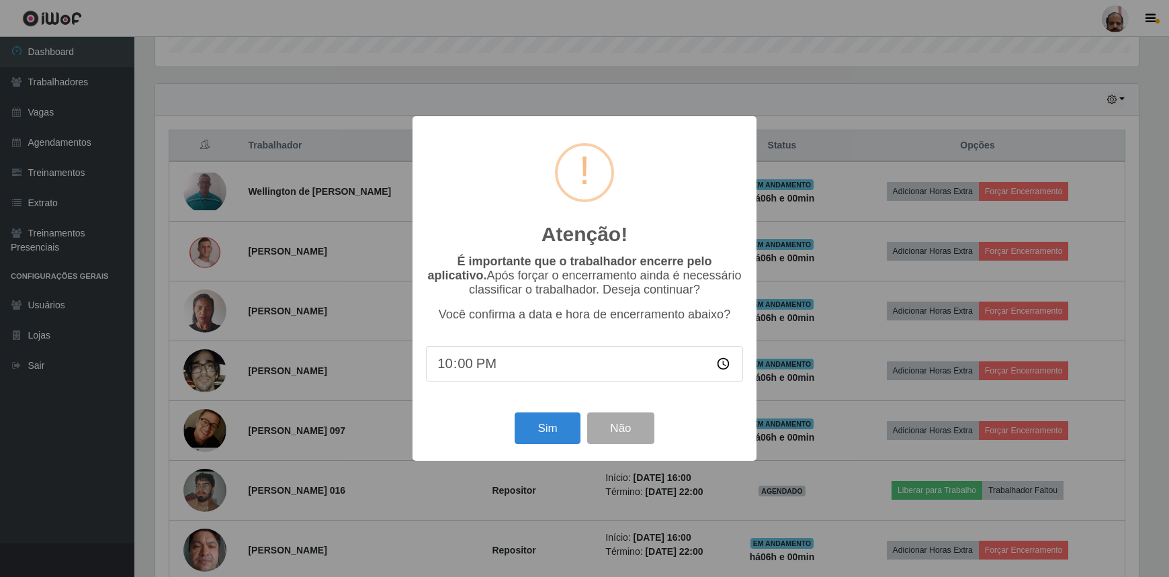
scroll to position [279, 987]
click at [560, 423] on button "Sim" at bounding box center [549, 429] width 65 height 32
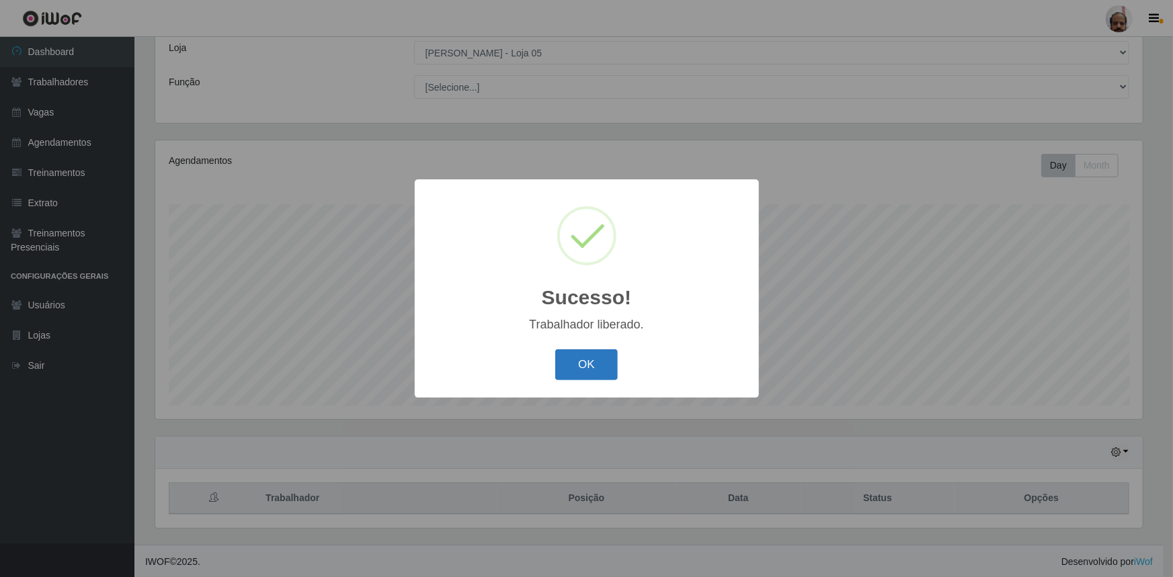
click at [572, 366] on button "OK" at bounding box center [586, 365] width 62 height 32
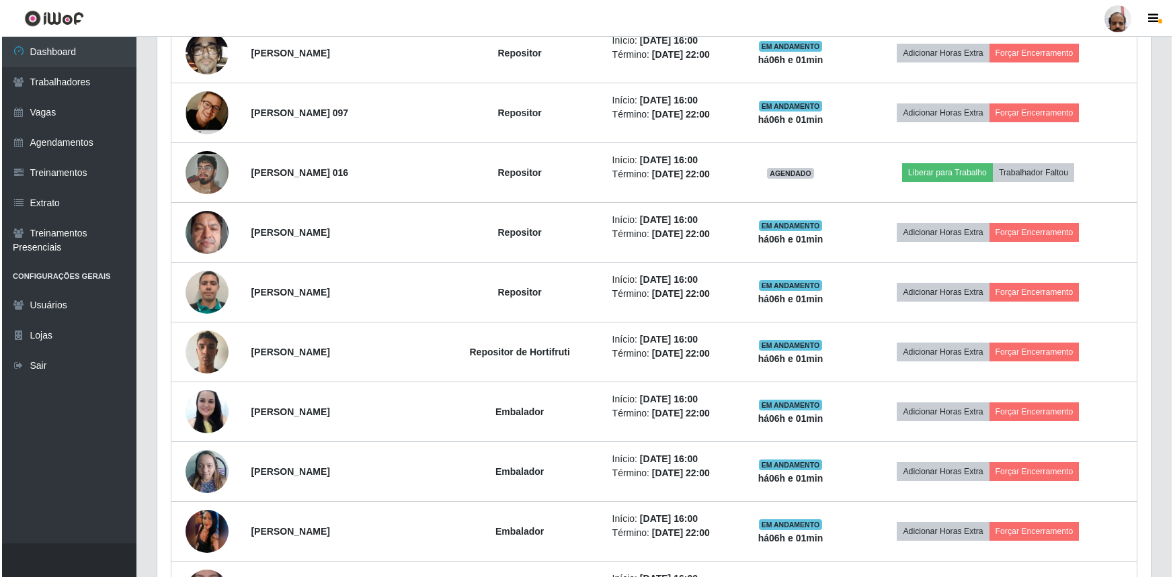
scroll to position [747, 0]
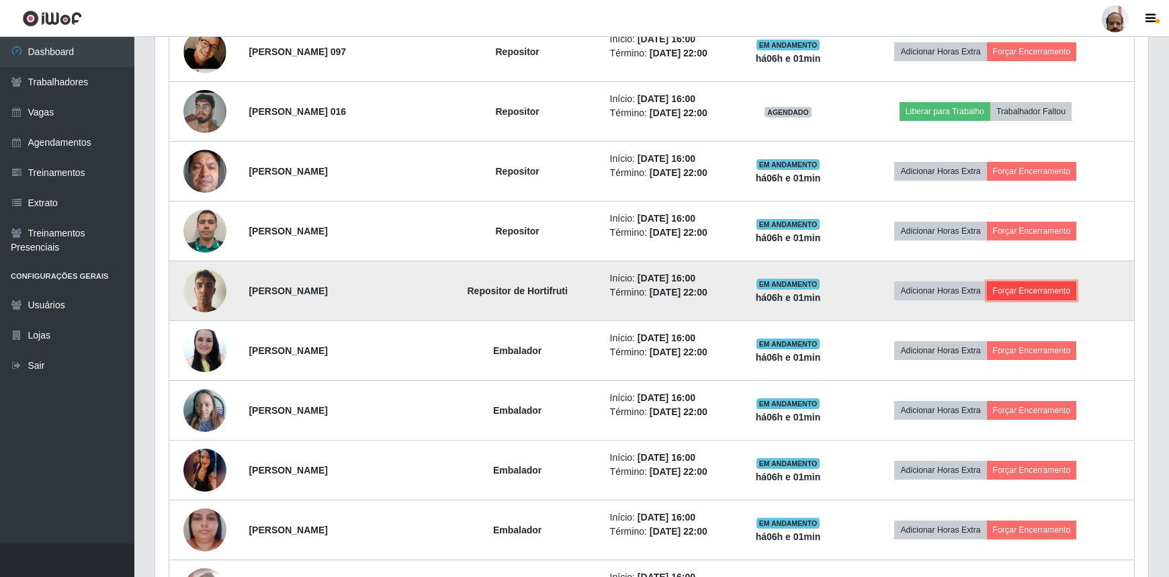
click at [1017, 295] on button "Forçar Encerramento" at bounding box center [1032, 291] width 90 height 19
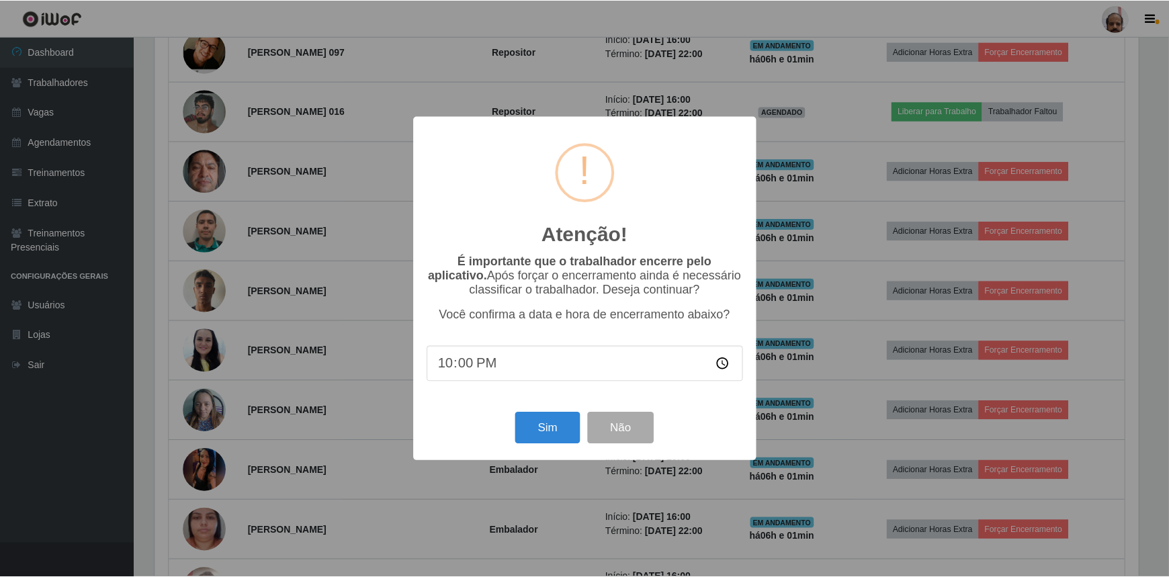
scroll to position [279, 987]
click at [544, 436] on button "Sim" at bounding box center [549, 429] width 65 height 32
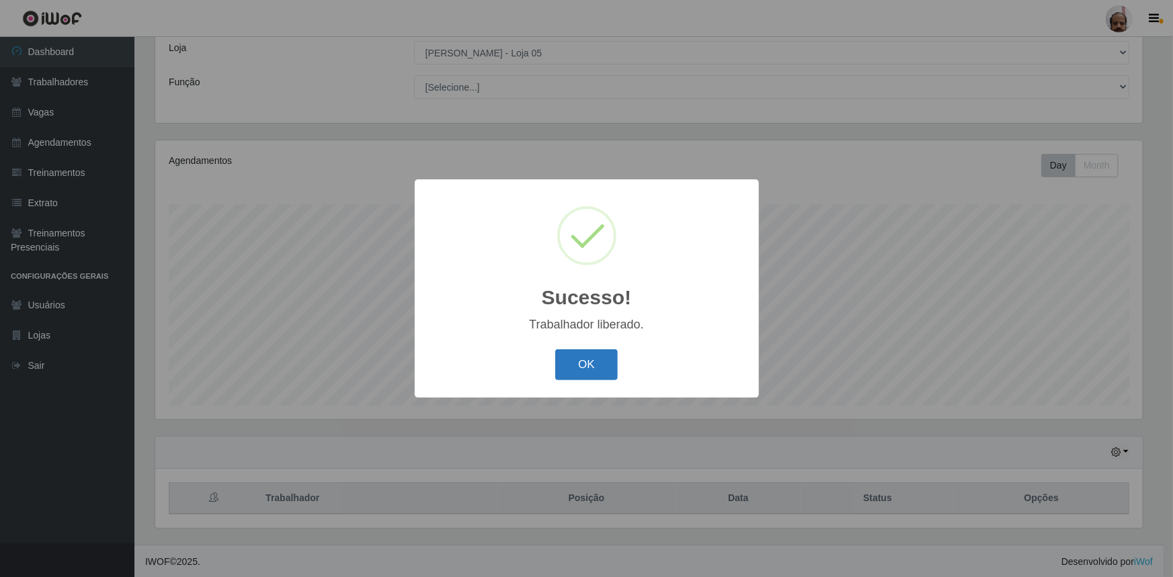
click at [594, 372] on button "OK" at bounding box center [586, 365] width 62 height 32
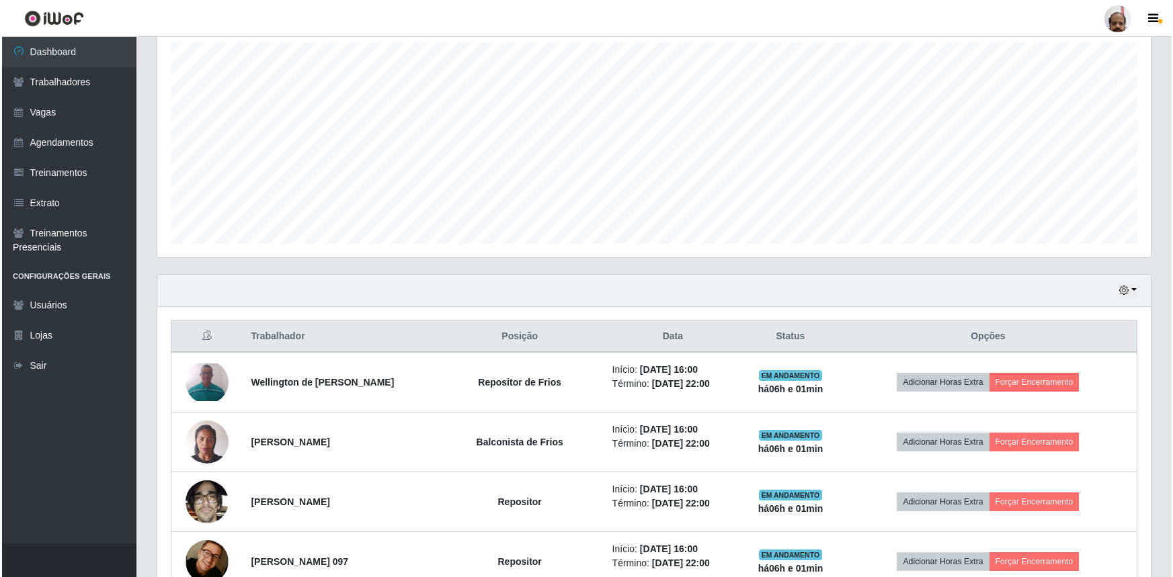
scroll to position [258, 0]
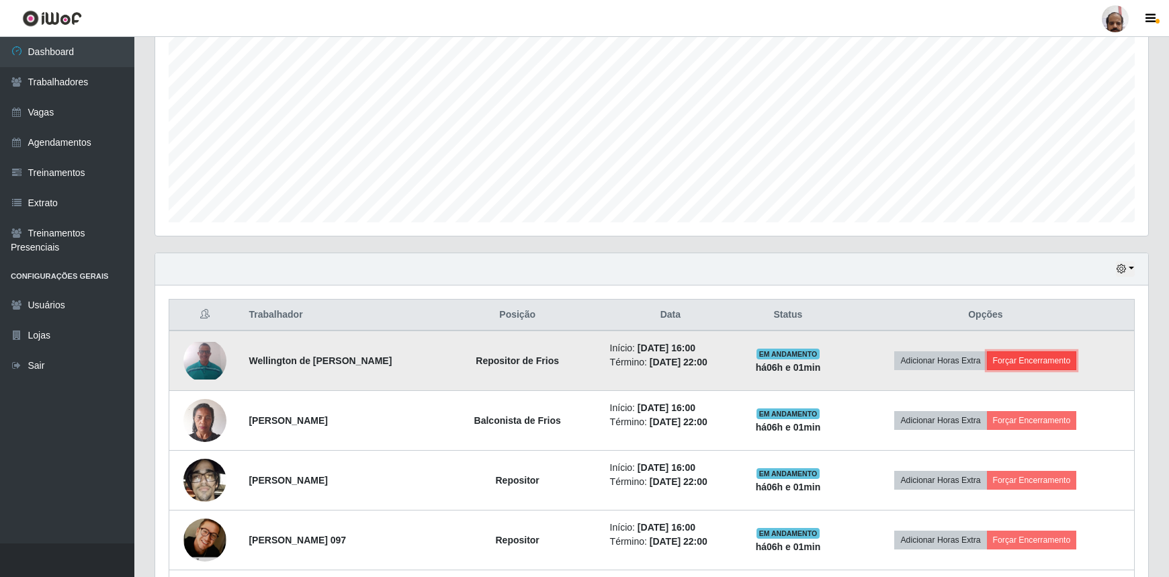
click at [1042, 361] on button "Forçar Encerramento" at bounding box center [1032, 360] width 90 height 19
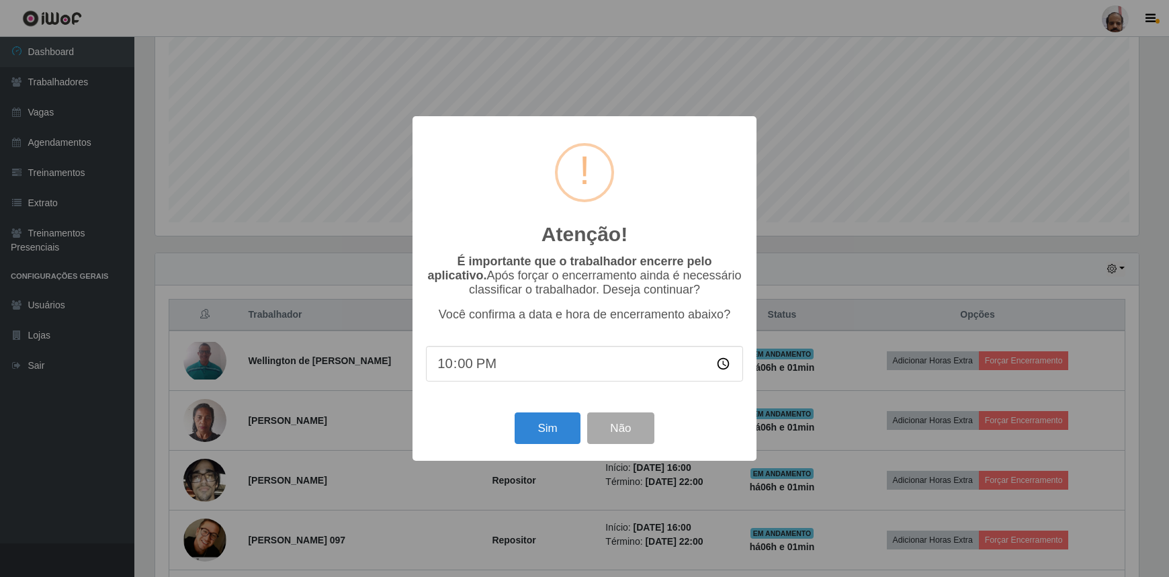
scroll to position [279, 987]
click at [568, 425] on button "Sim" at bounding box center [549, 429] width 65 height 32
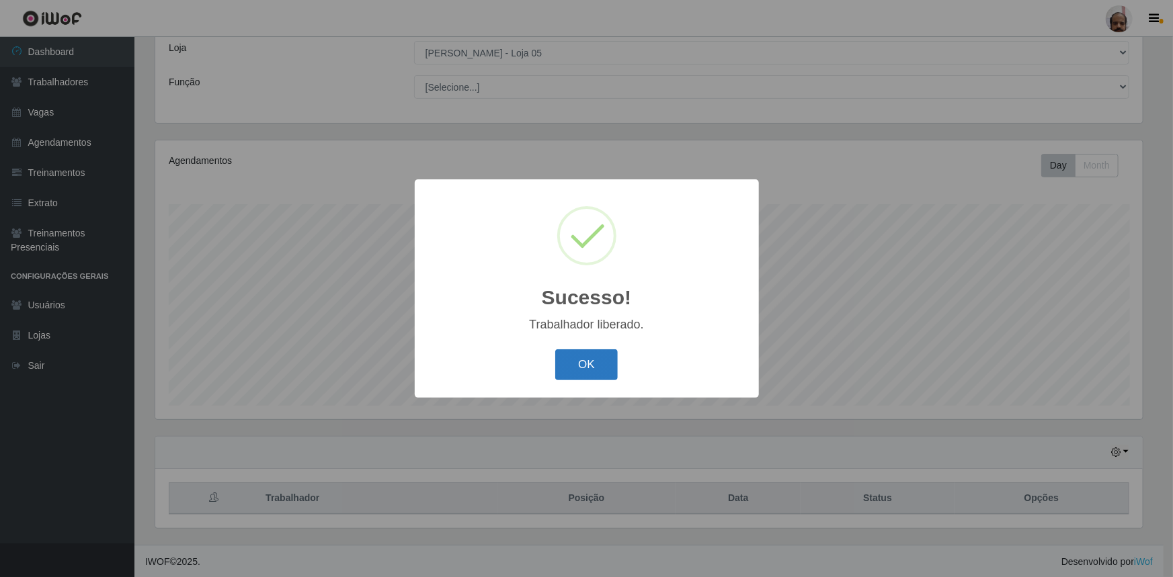
click at [598, 361] on button "OK" at bounding box center [586, 365] width 62 height 32
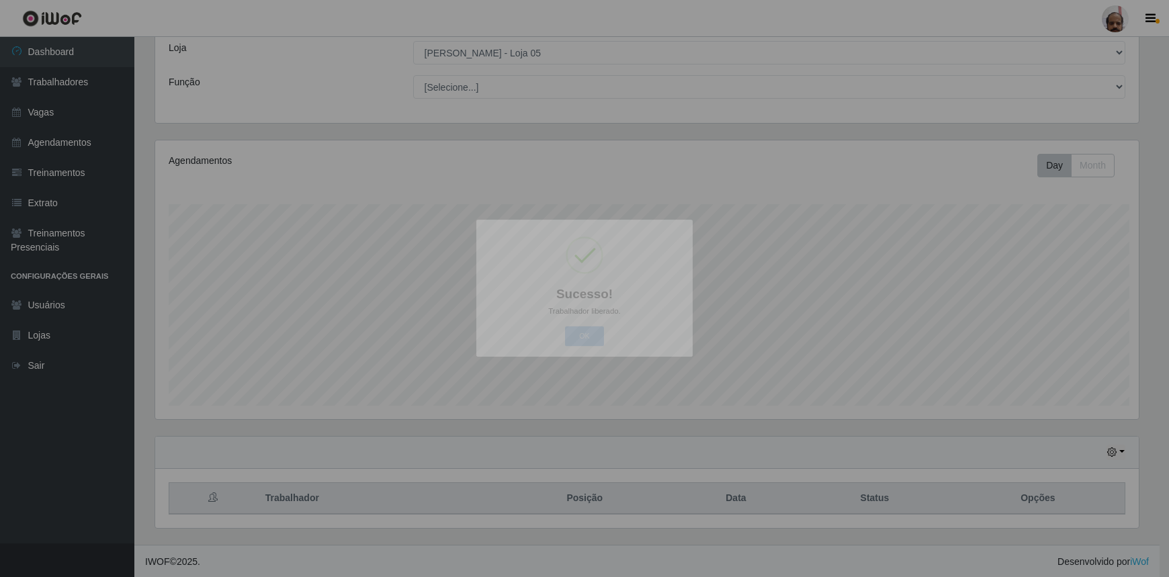
scroll to position [671651, 670936]
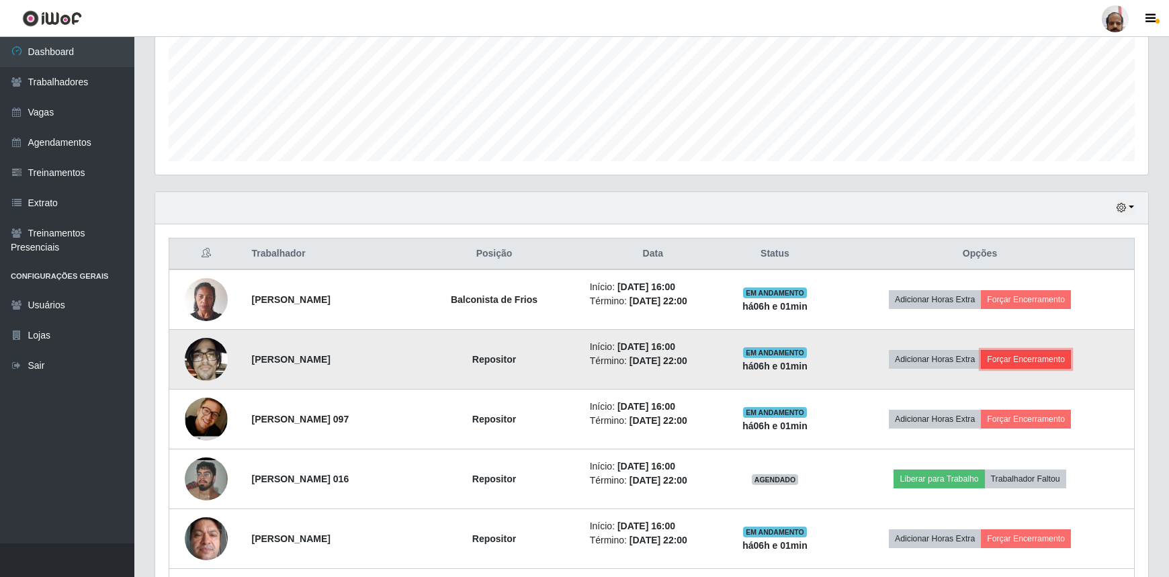
click at [1039, 356] on button "Forçar Encerramento" at bounding box center [1026, 359] width 90 height 19
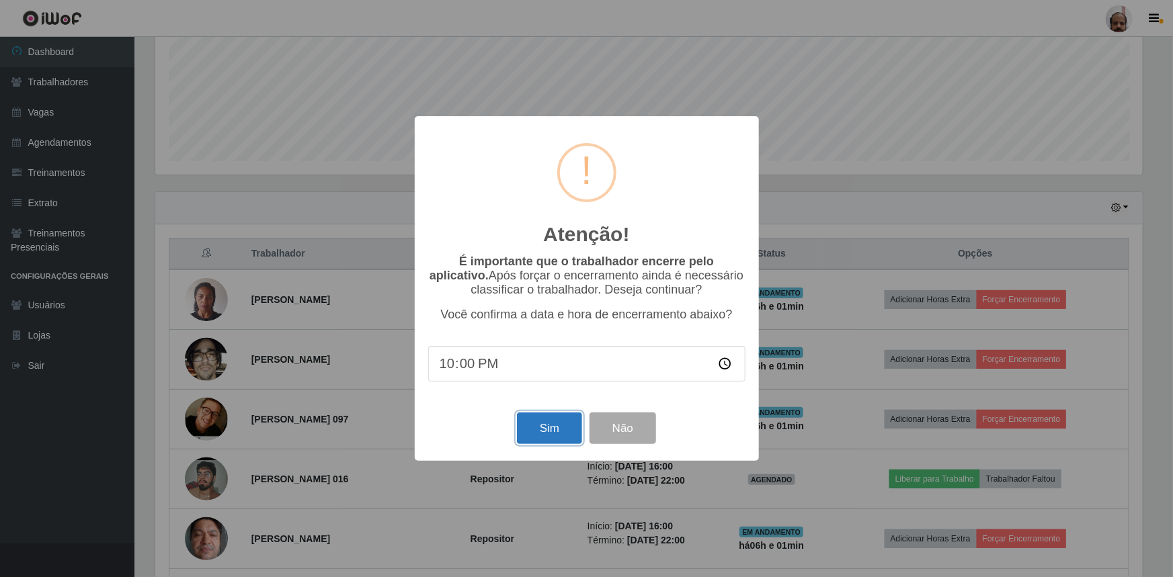
click at [570, 428] on button "Sim" at bounding box center [549, 429] width 65 height 32
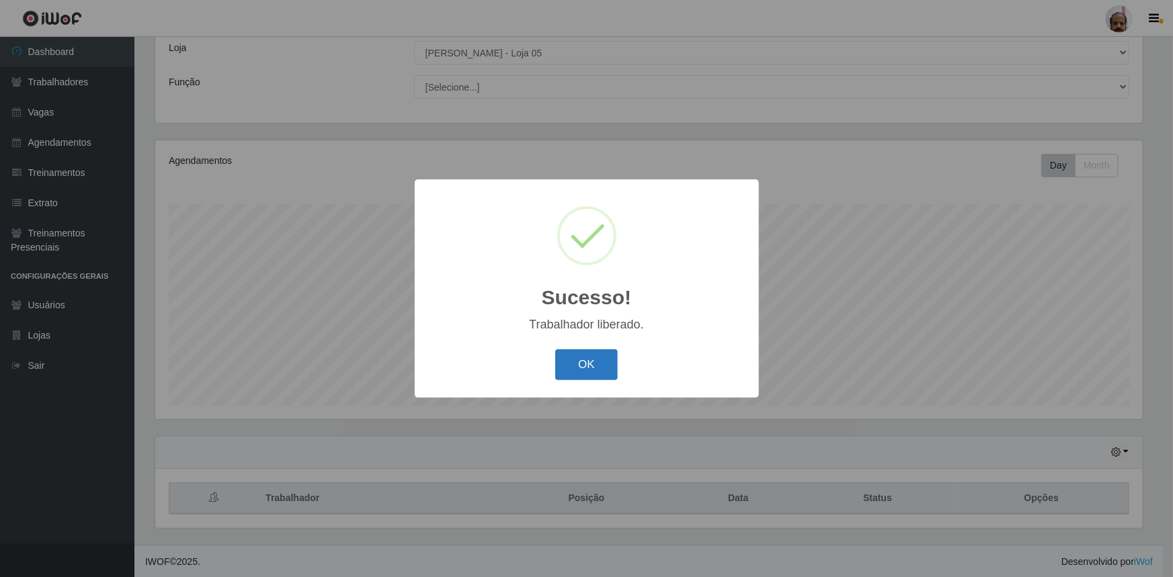
click at [559, 368] on button "OK" at bounding box center [586, 365] width 62 height 32
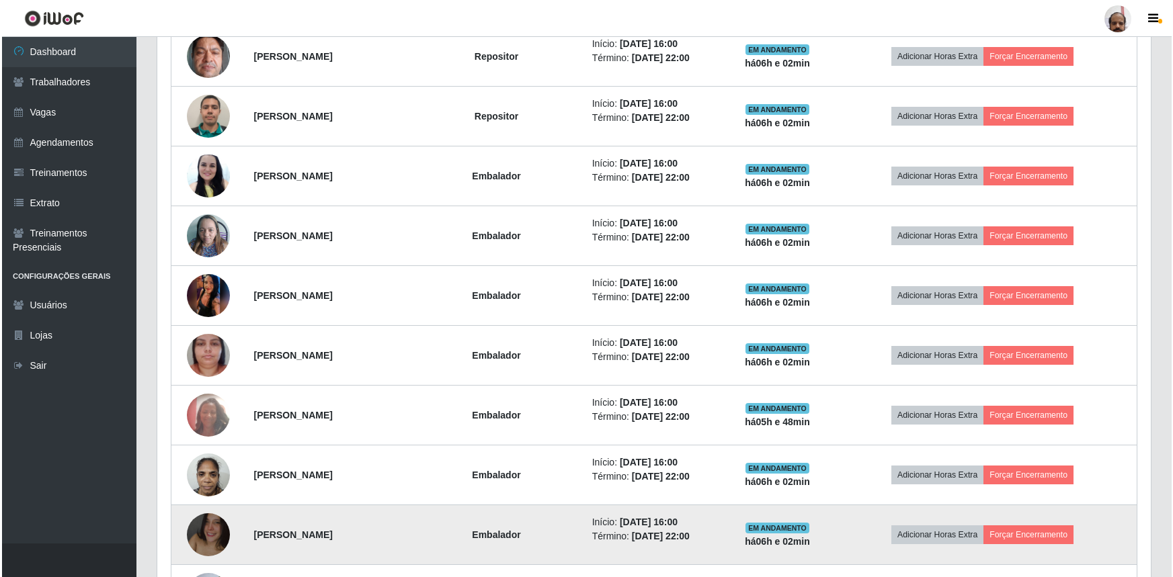
scroll to position [747, 0]
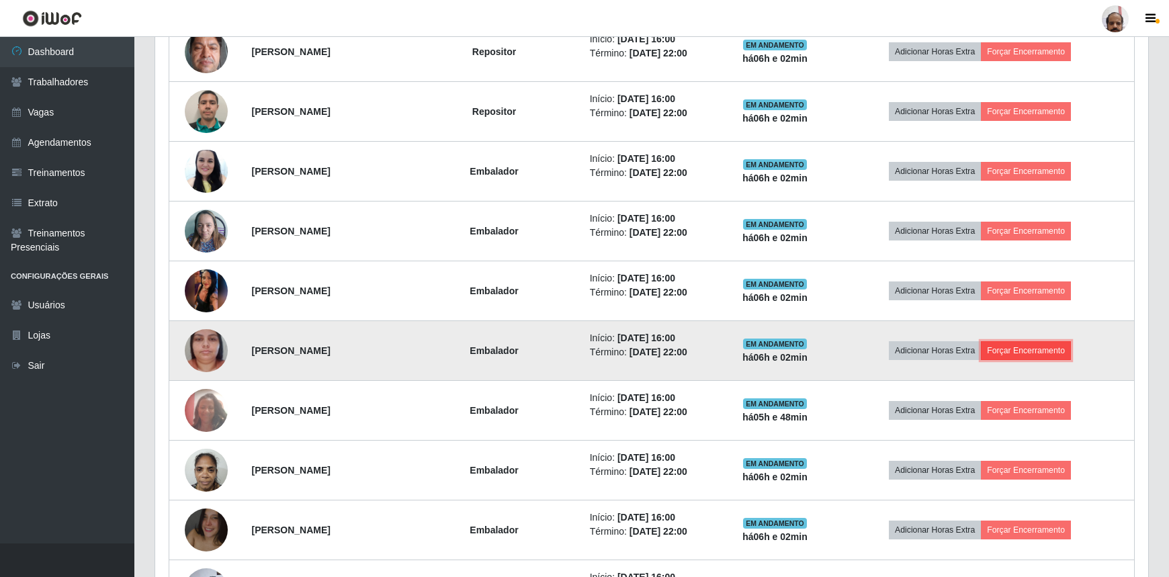
click at [1024, 347] on button "Forçar Encerramento" at bounding box center [1026, 350] width 90 height 19
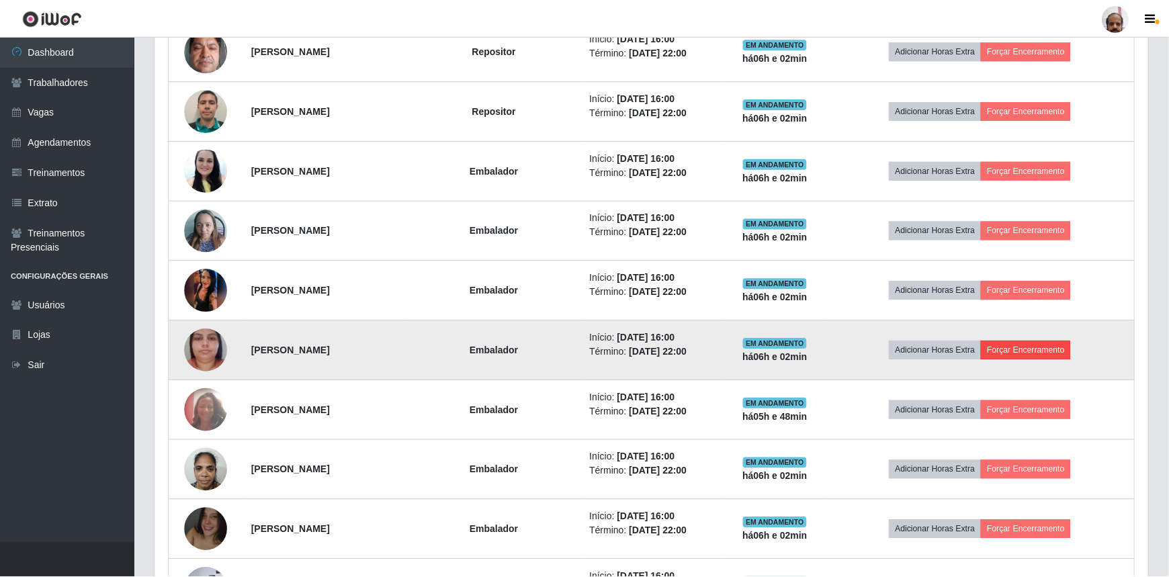
scroll to position [279, 987]
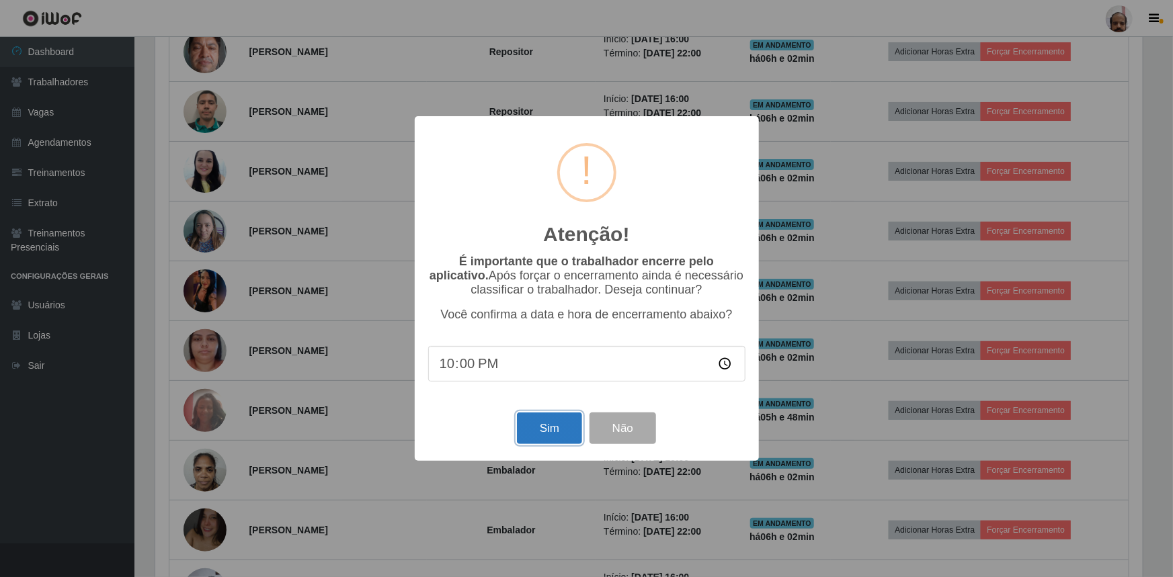
click at [538, 429] on button "Sim" at bounding box center [549, 429] width 65 height 32
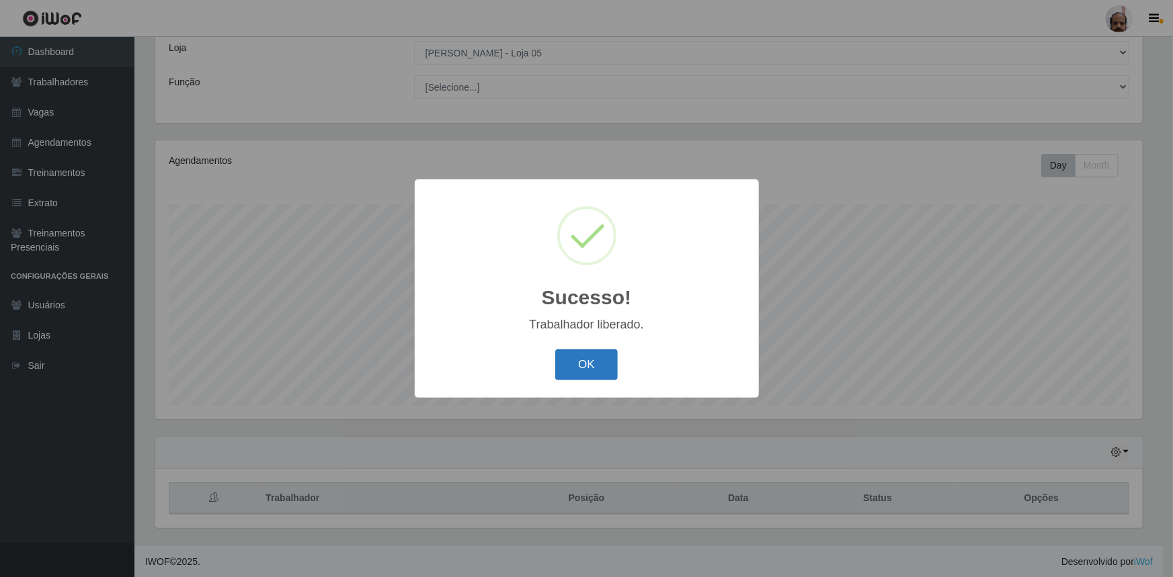
click at [588, 375] on button "OK" at bounding box center [586, 365] width 62 height 32
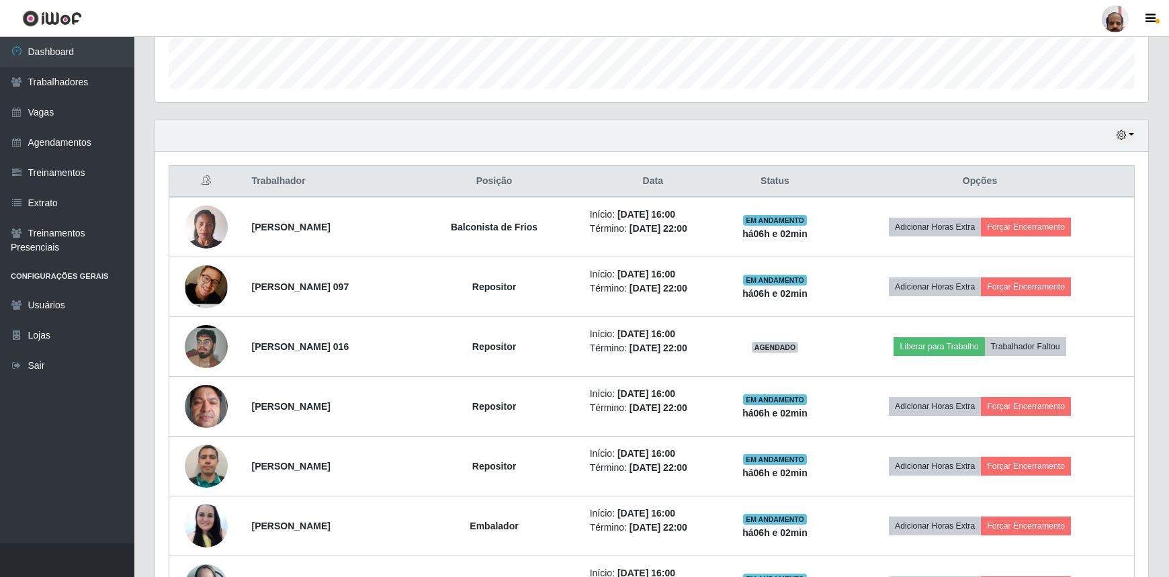
scroll to position [503, 0]
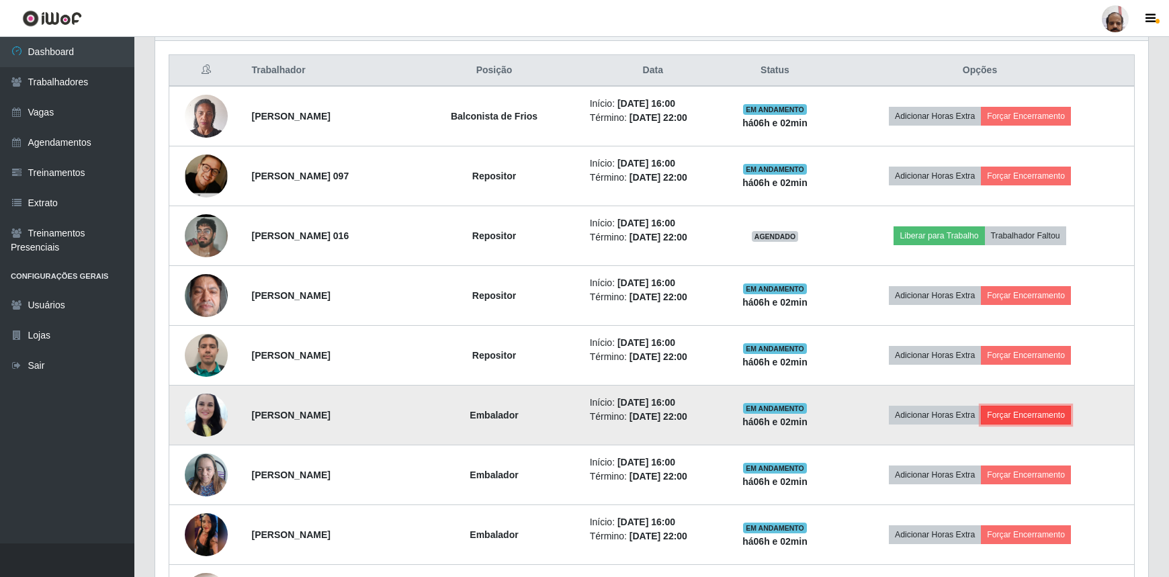
click at [1043, 408] on button "Forçar Encerramento" at bounding box center [1026, 415] width 90 height 19
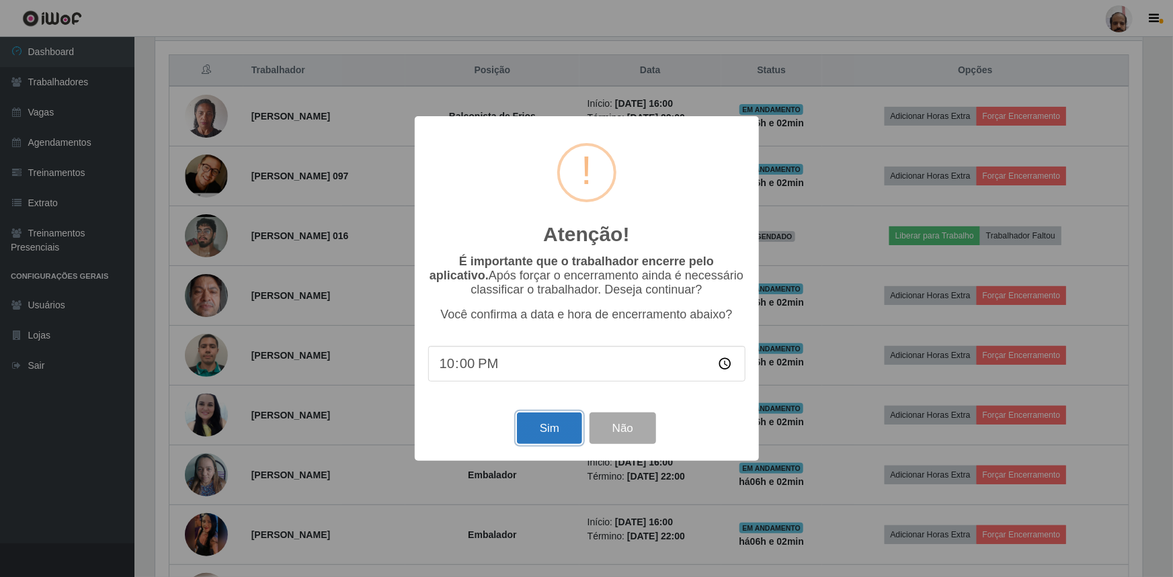
click at [538, 428] on button "Sim" at bounding box center [549, 429] width 65 height 32
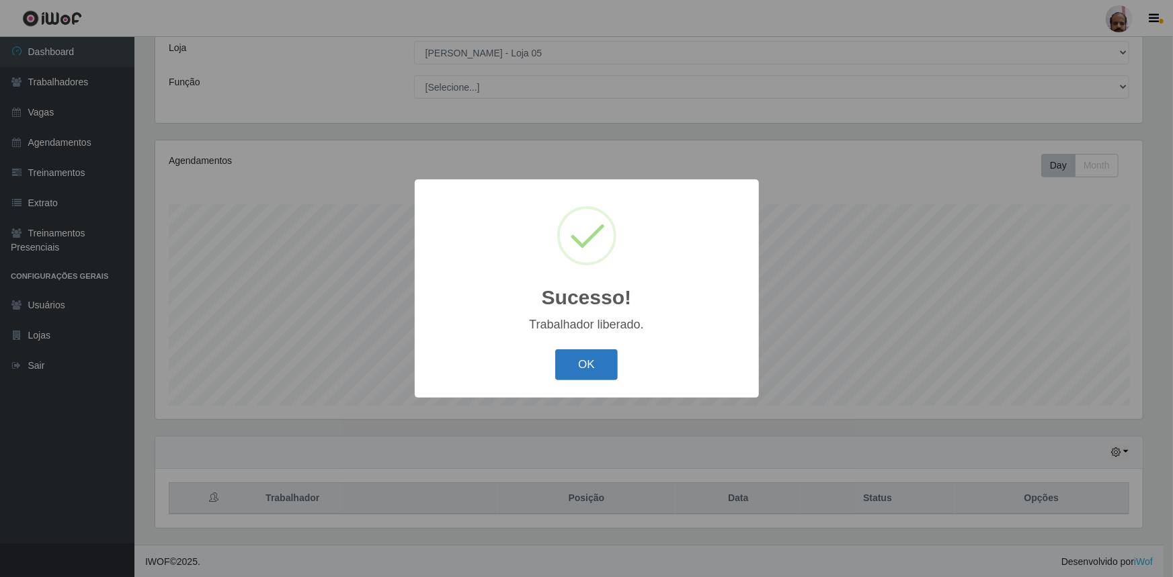
click at [584, 370] on button "OK" at bounding box center [586, 365] width 62 height 32
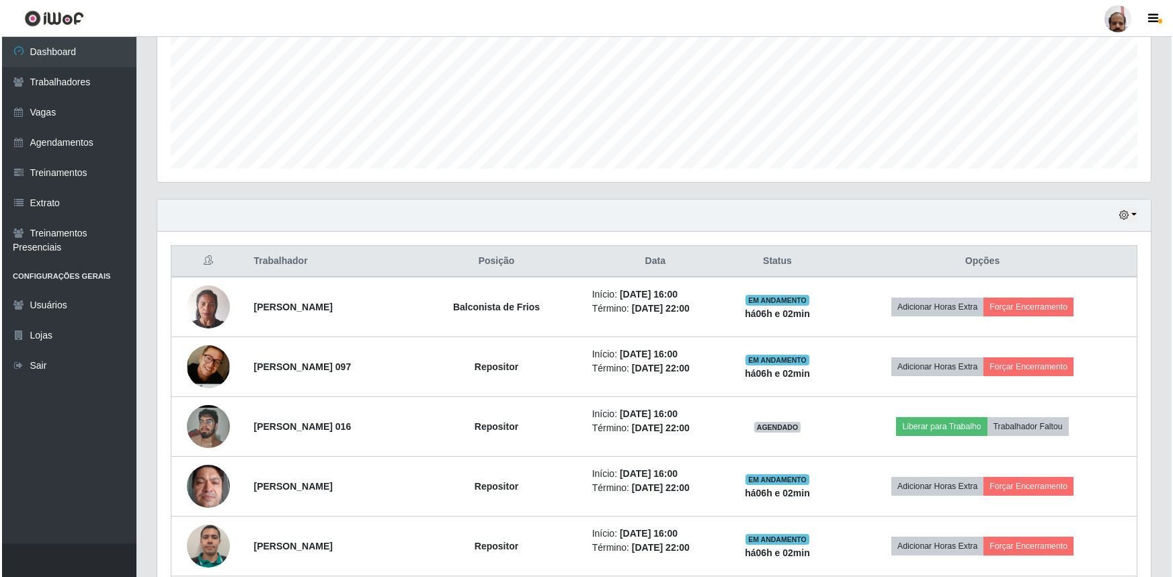
scroll to position [319, 0]
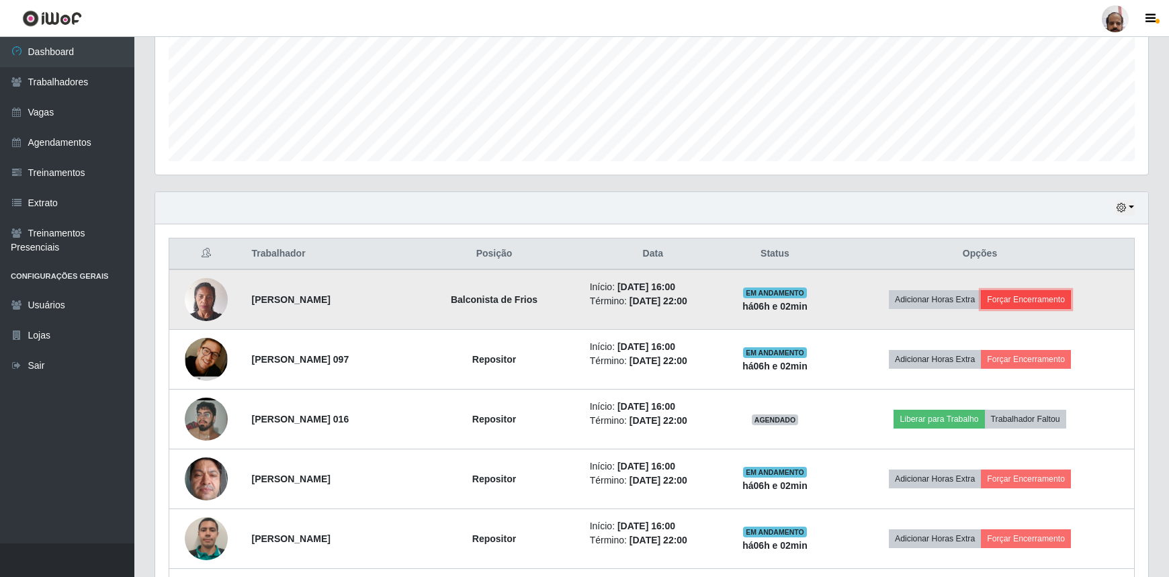
click at [1070, 300] on button "Forçar Encerramento" at bounding box center [1026, 299] width 90 height 19
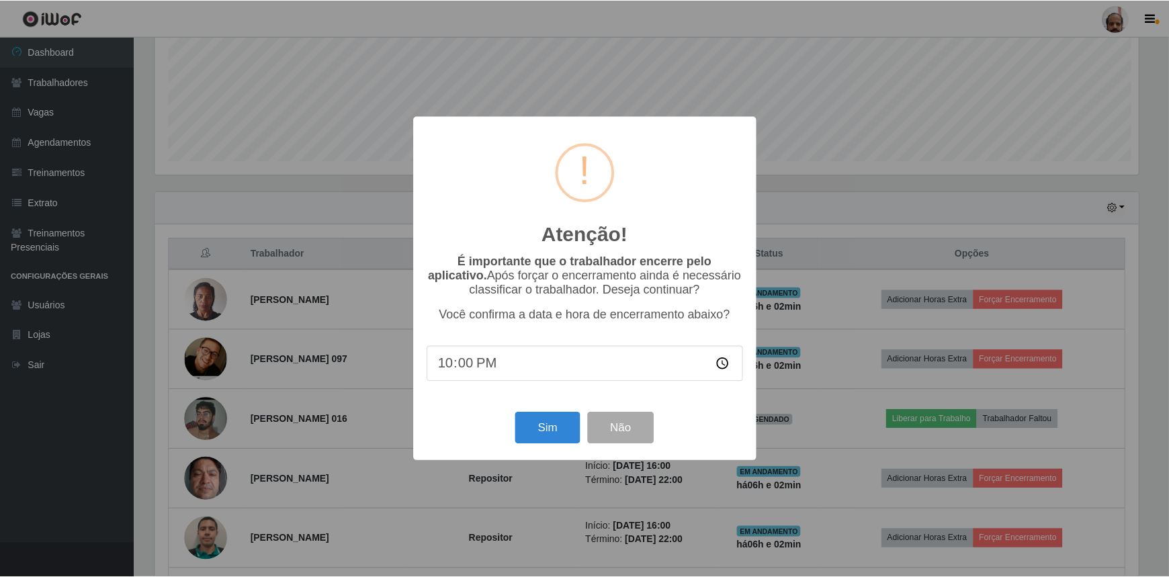
scroll to position [279, 987]
click at [548, 431] on button "Sim" at bounding box center [549, 429] width 65 height 32
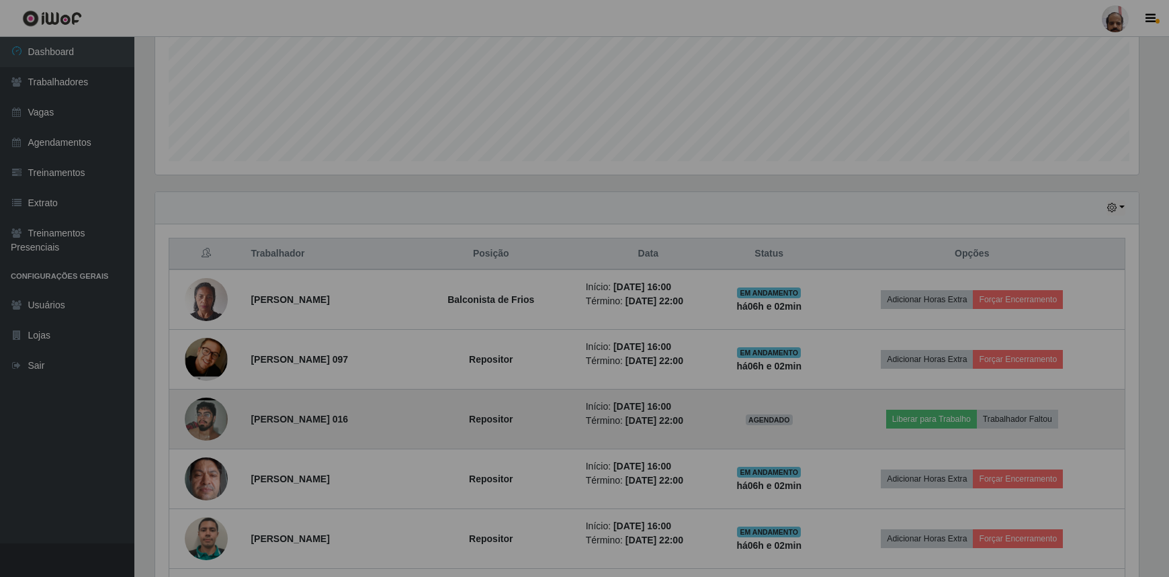
scroll to position [279, 993]
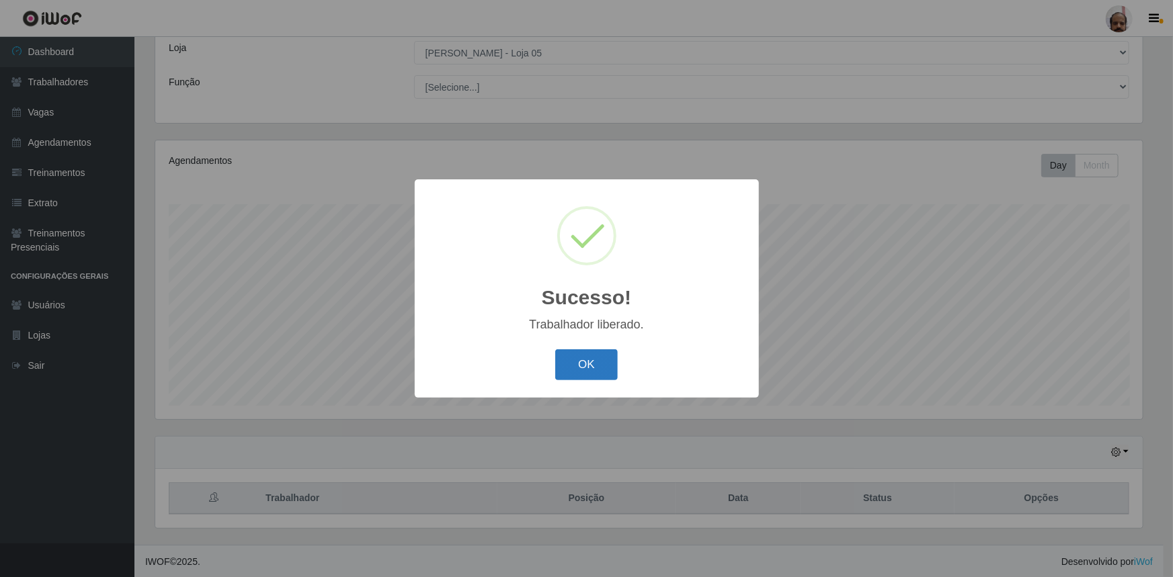
click at [590, 374] on button "OK" at bounding box center [586, 365] width 62 height 32
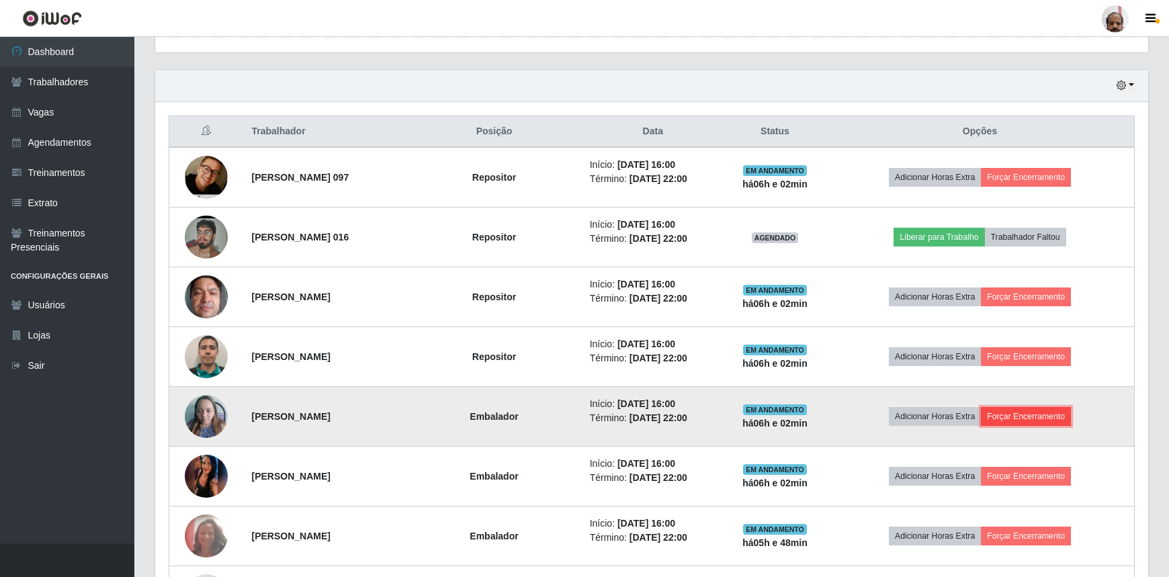
click at [1041, 414] on button "Forçar Encerramento" at bounding box center [1026, 416] width 90 height 19
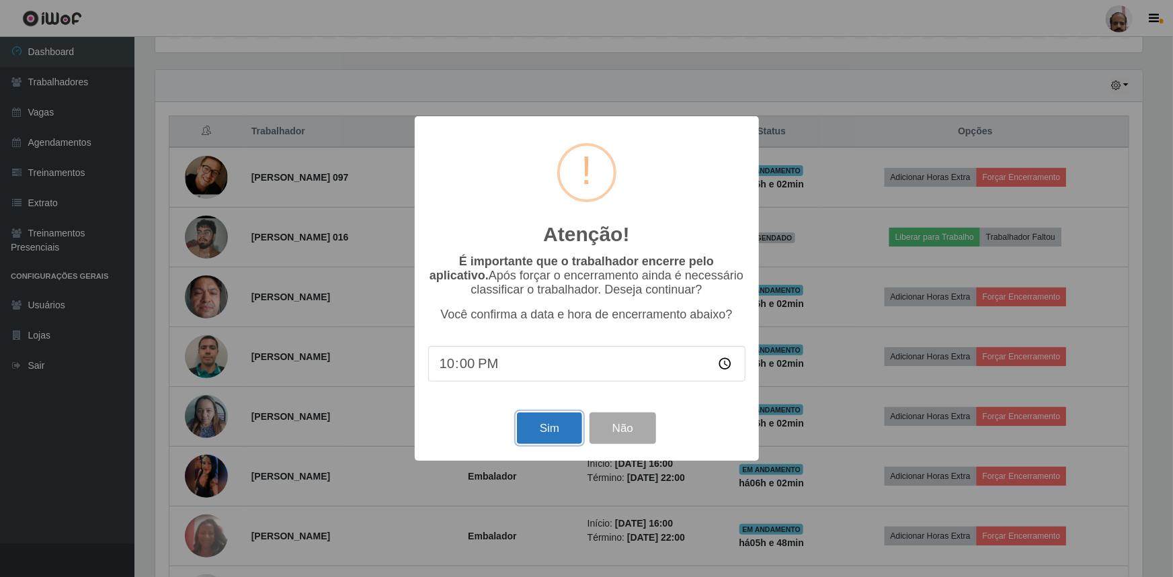
click at [536, 430] on button "Sim" at bounding box center [549, 429] width 65 height 32
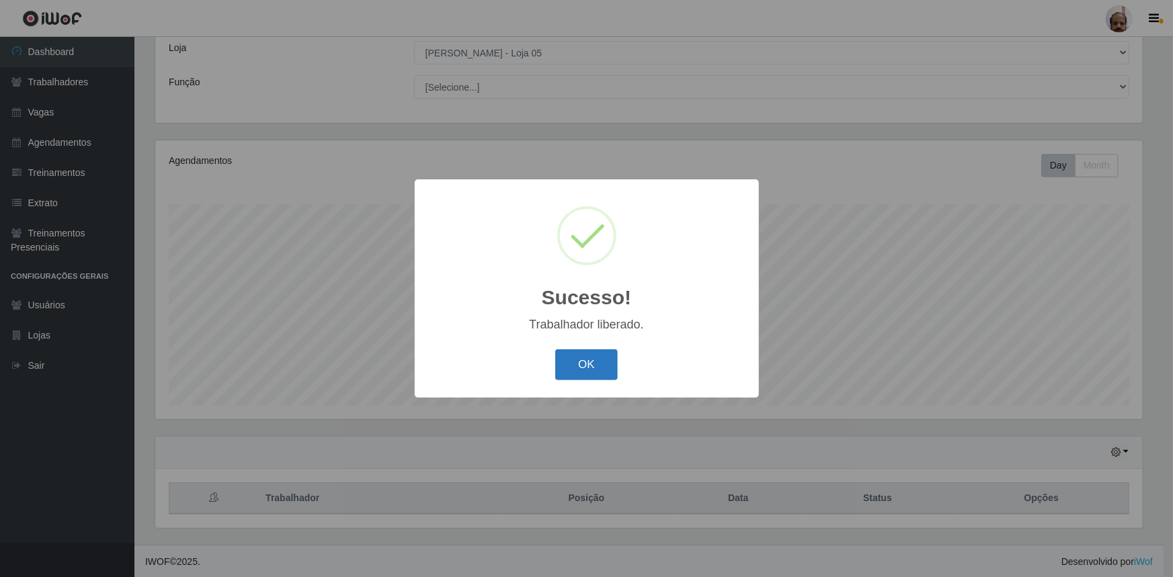
click at [575, 373] on button "OK" at bounding box center [586, 365] width 62 height 32
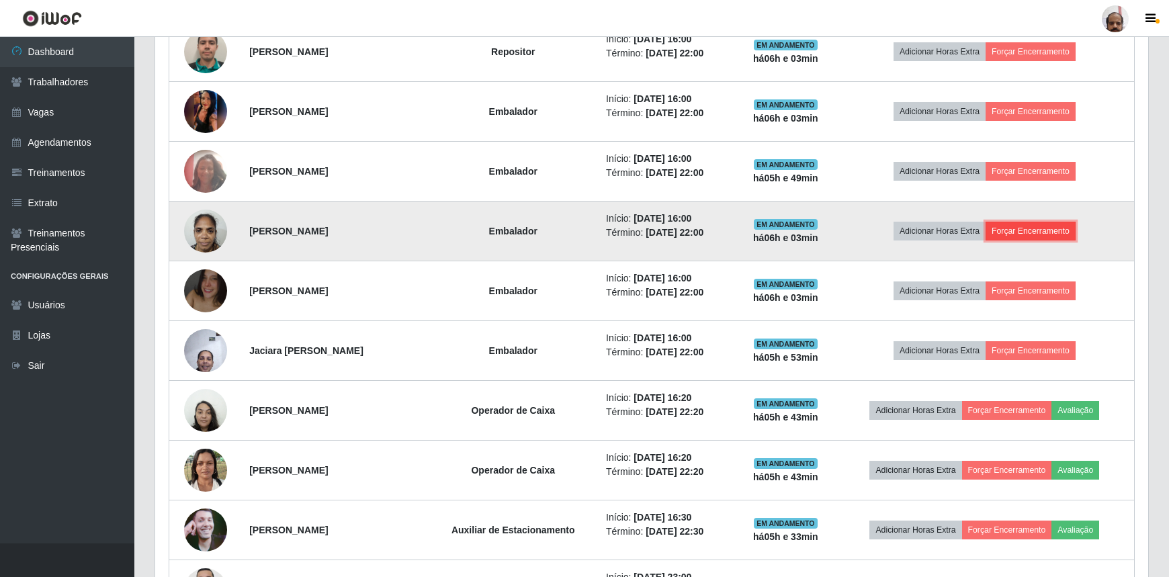
click at [1076, 226] on button "Forçar Encerramento" at bounding box center [1031, 231] width 90 height 19
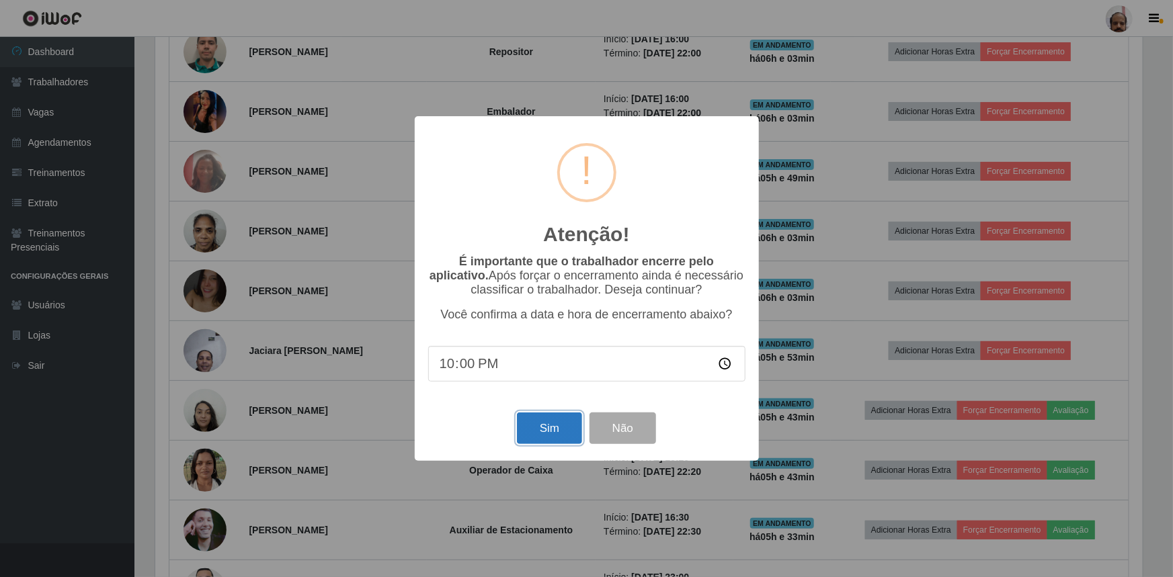
click at [544, 429] on button "Sim" at bounding box center [549, 429] width 65 height 32
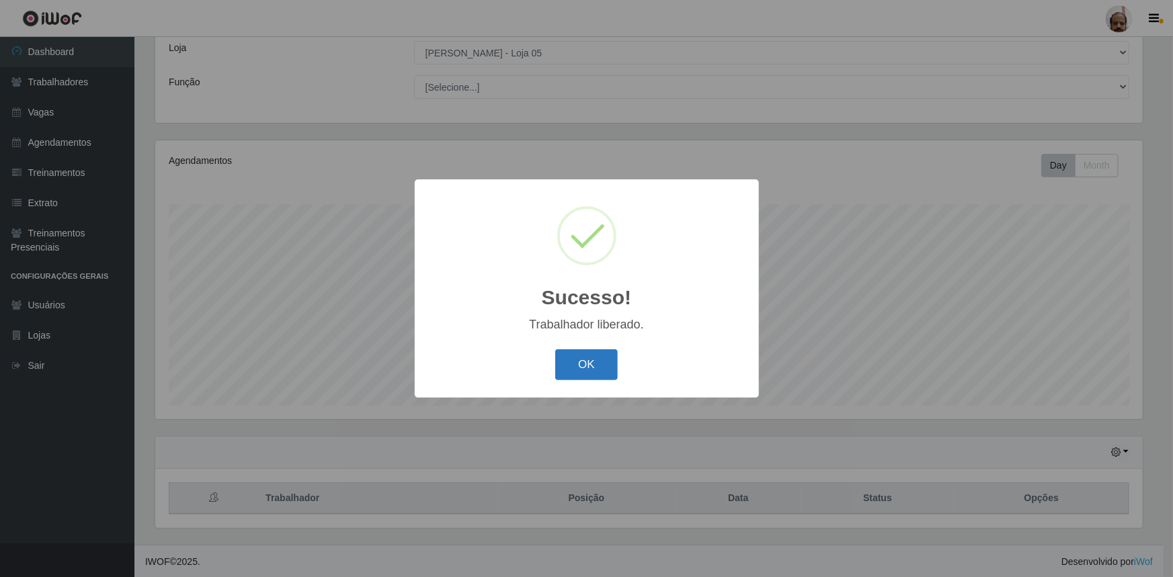
click at [593, 372] on button "OK" at bounding box center [586, 365] width 62 height 32
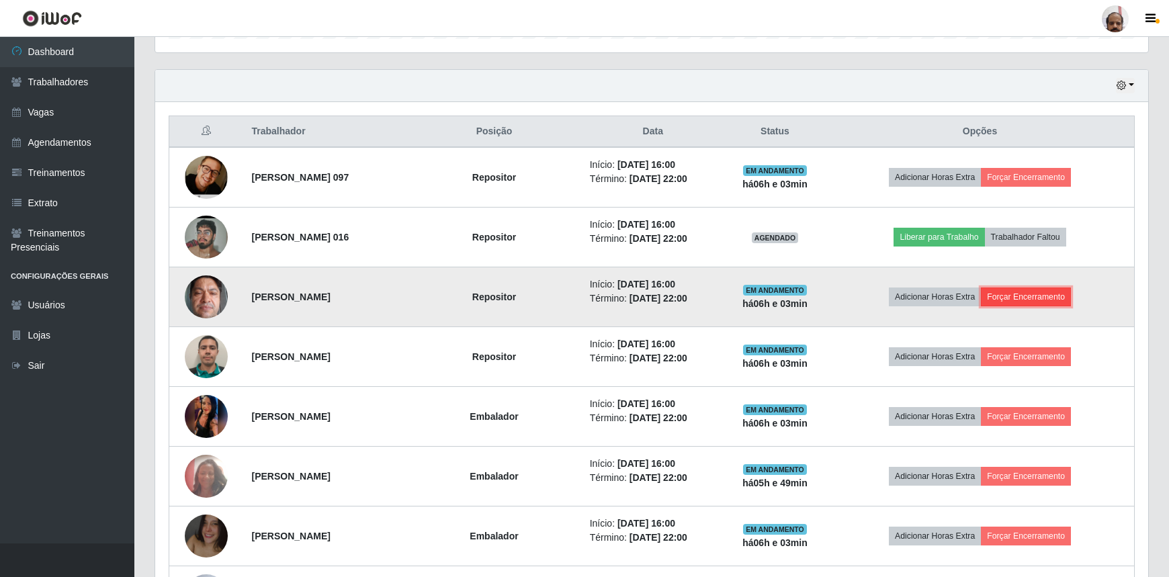
click at [1022, 294] on button "Forçar Encerramento" at bounding box center [1026, 297] width 90 height 19
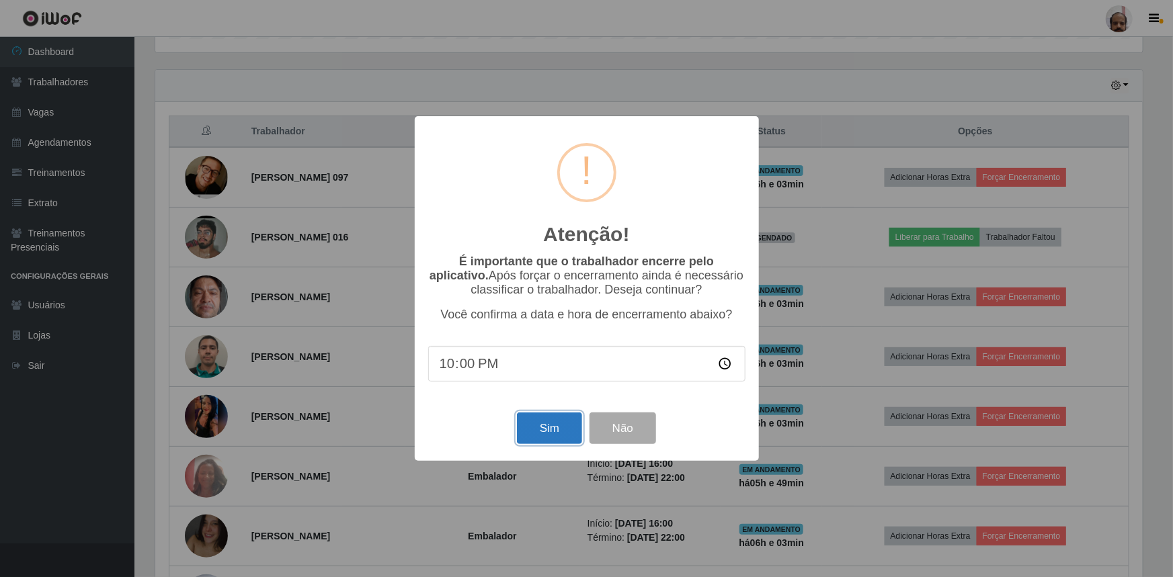
click at [557, 435] on button "Sim" at bounding box center [549, 429] width 65 height 32
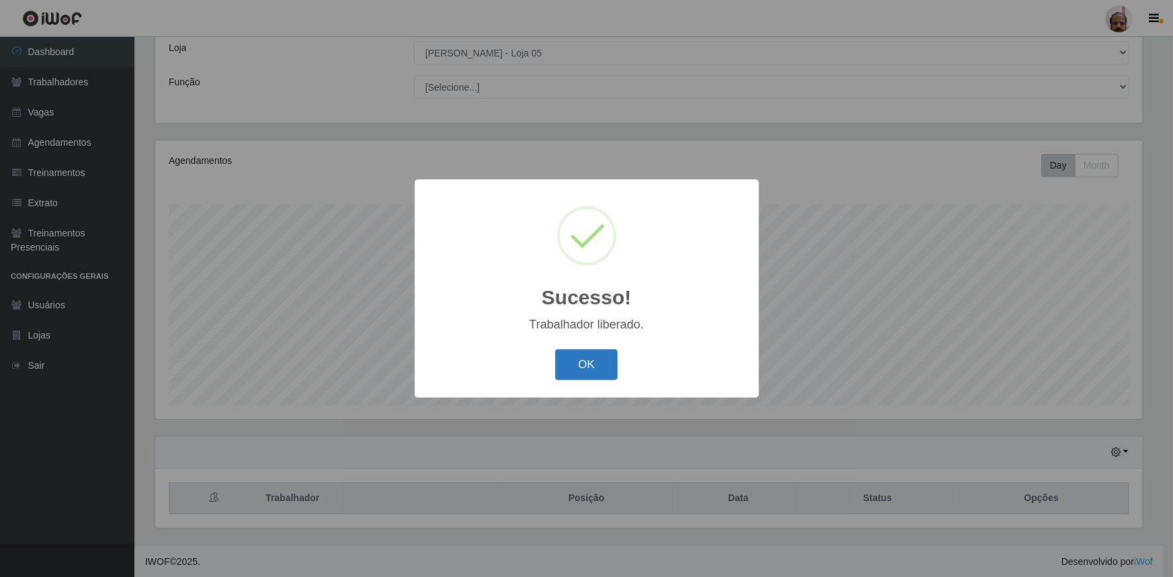
click at [598, 370] on button "OK" at bounding box center [586, 365] width 62 height 32
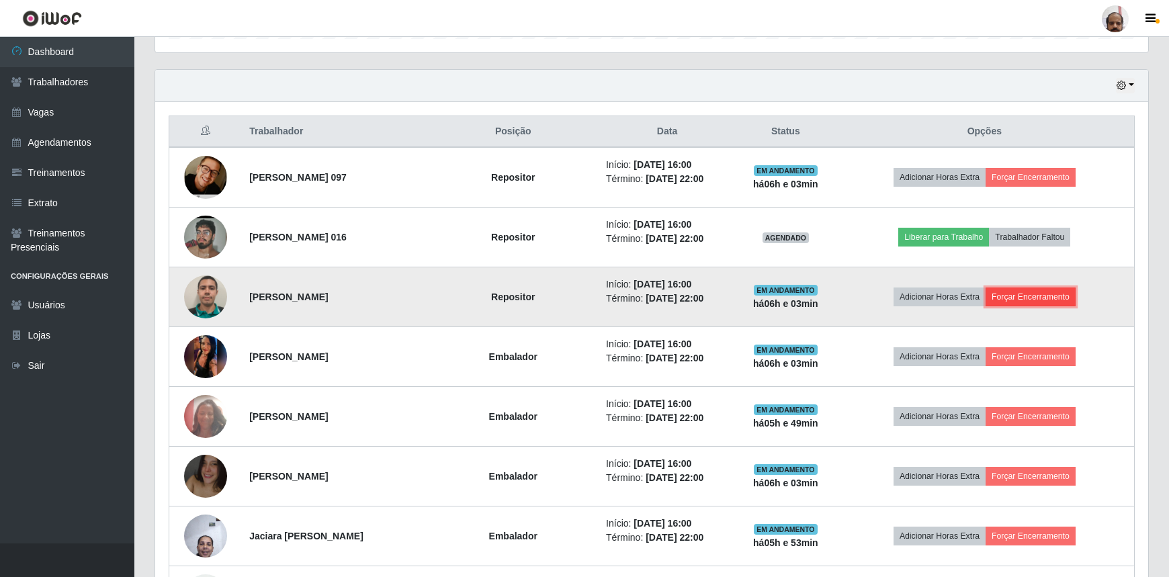
click at [1023, 302] on button "Forçar Encerramento" at bounding box center [1031, 297] width 90 height 19
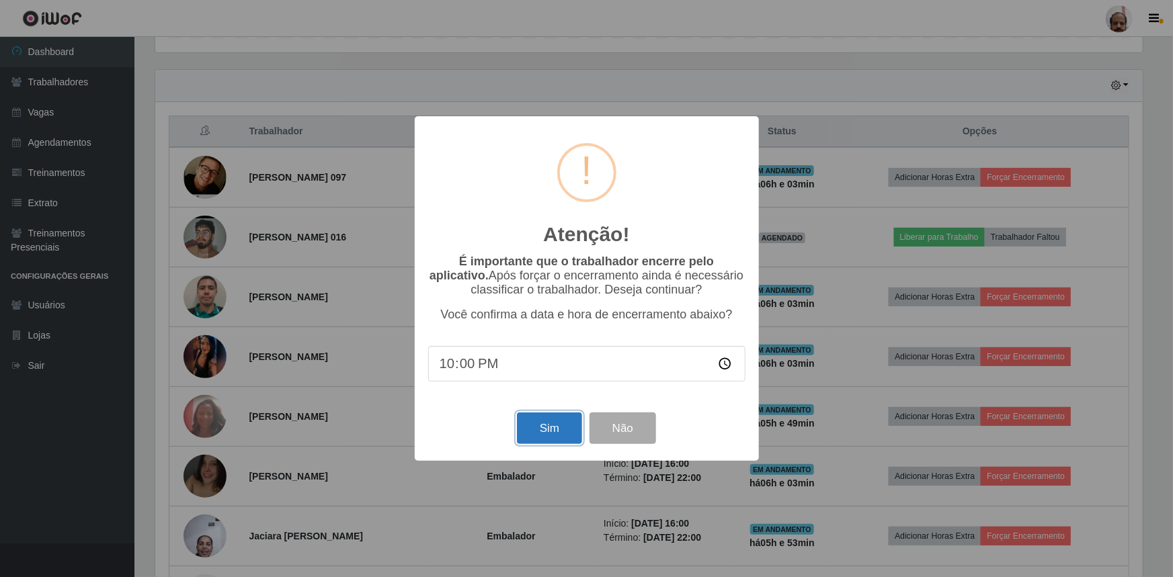
click at [527, 432] on button "Sim" at bounding box center [549, 429] width 65 height 32
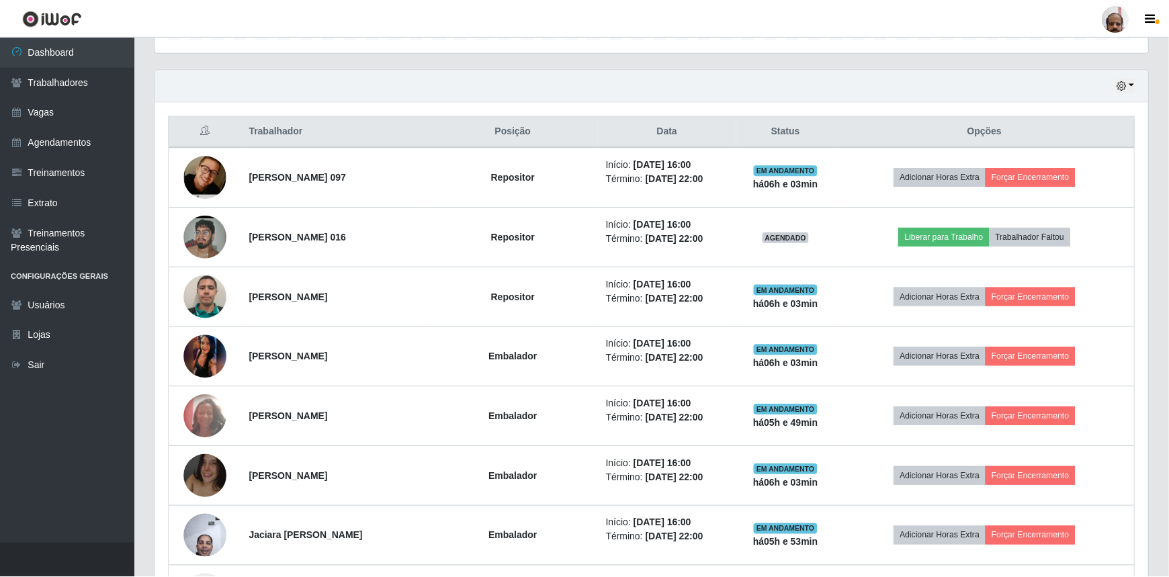
scroll to position [279, 993]
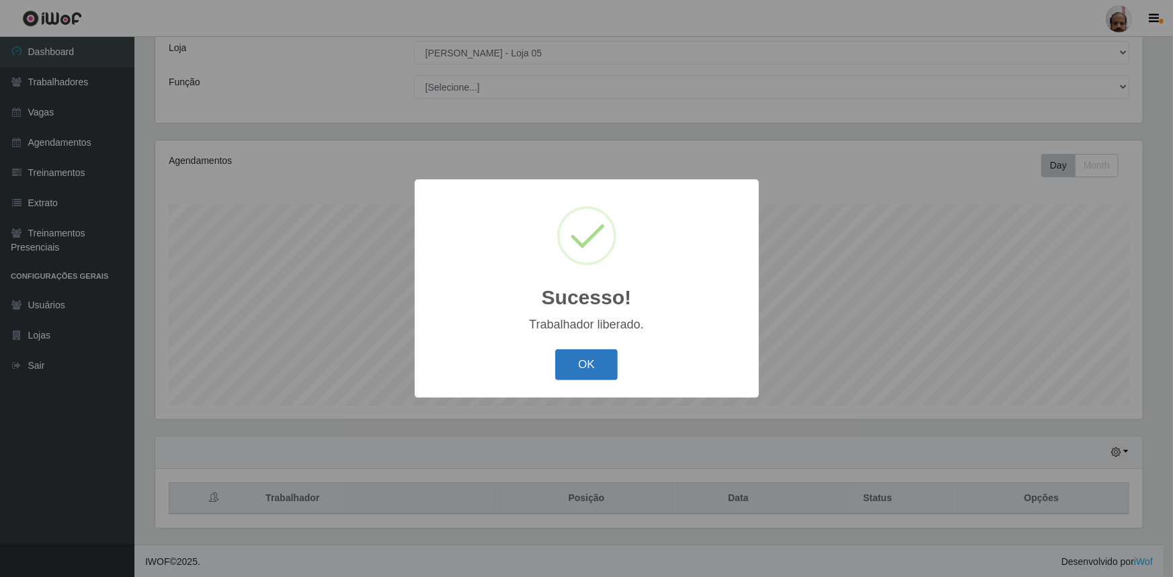
click at [587, 378] on button "OK" at bounding box center [586, 365] width 62 height 32
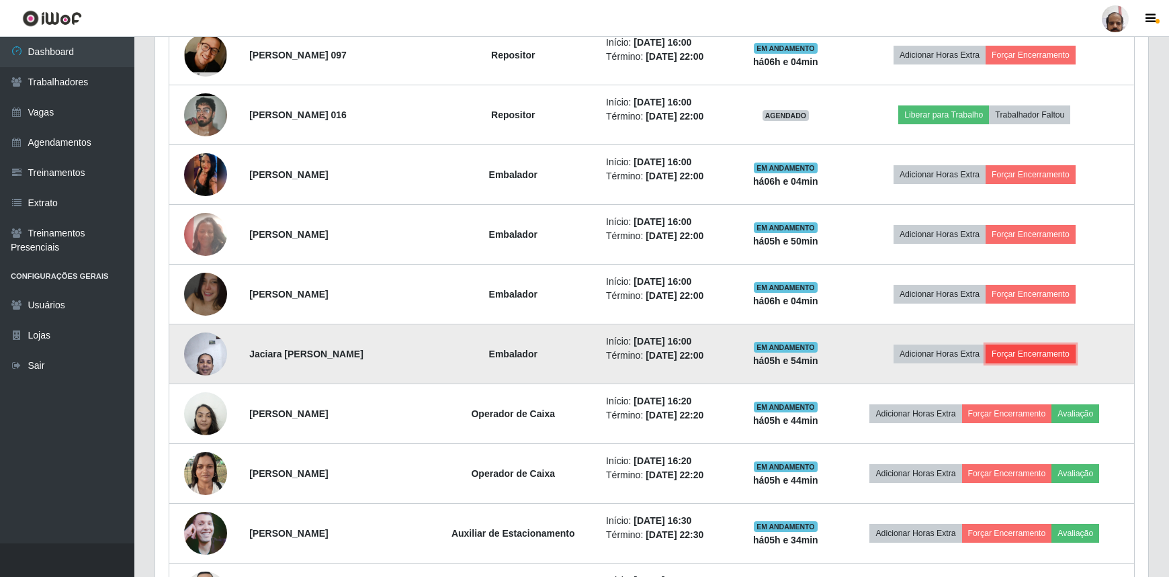
click at [1039, 351] on button "Forçar Encerramento" at bounding box center [1031, 354] width 90 height 19
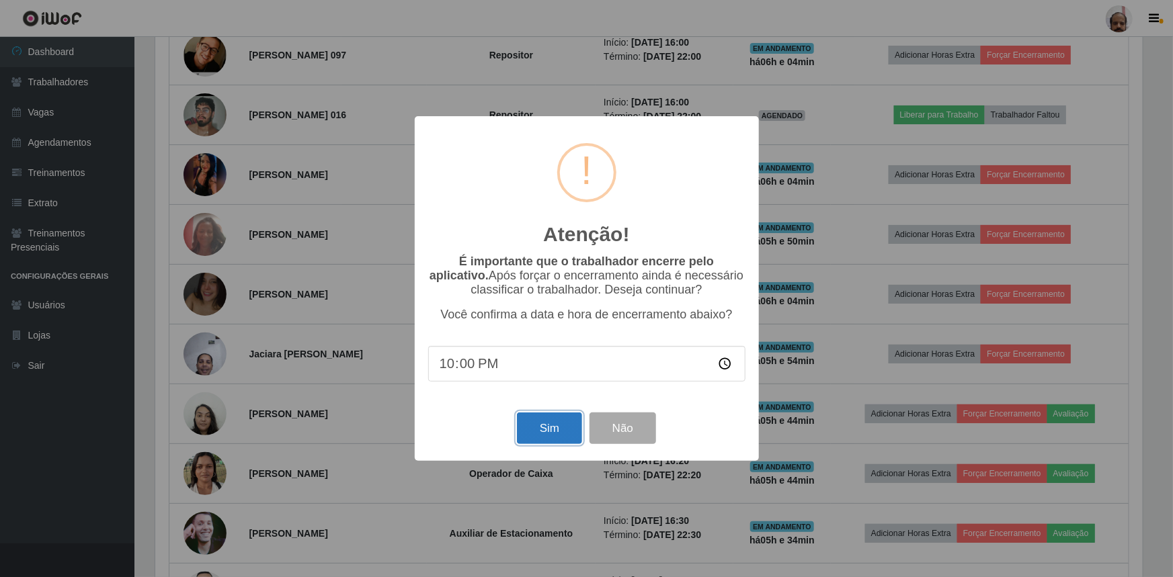
click at [550, 443] on button "Sim" at bounding box center [549, 429] width 65 height 32
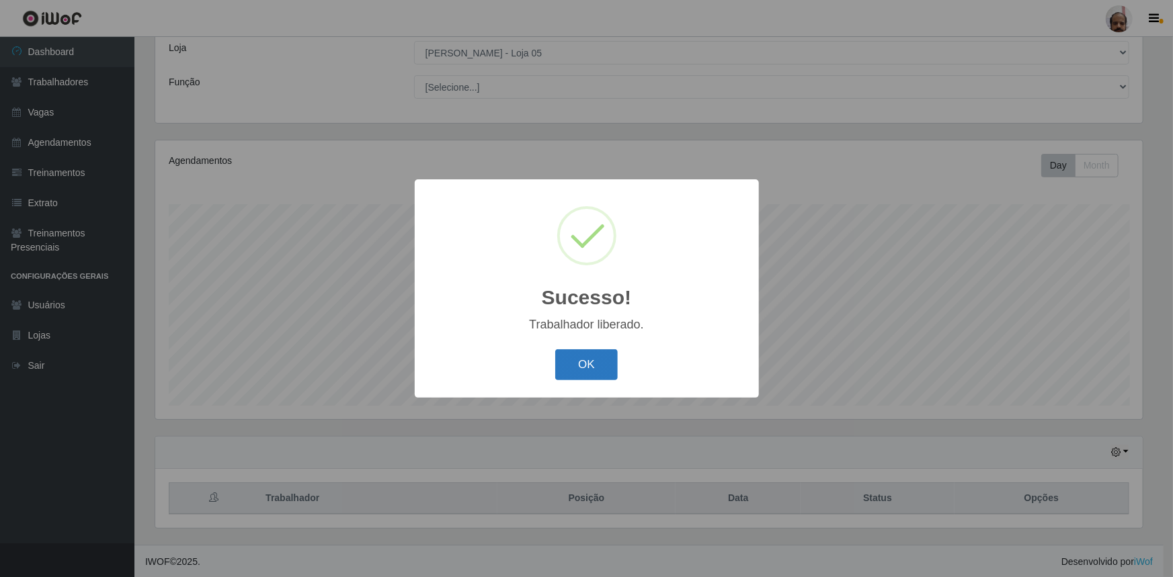
click at [596, 370] on button "OK" at bounding box center [586, 365] width 62 height 32
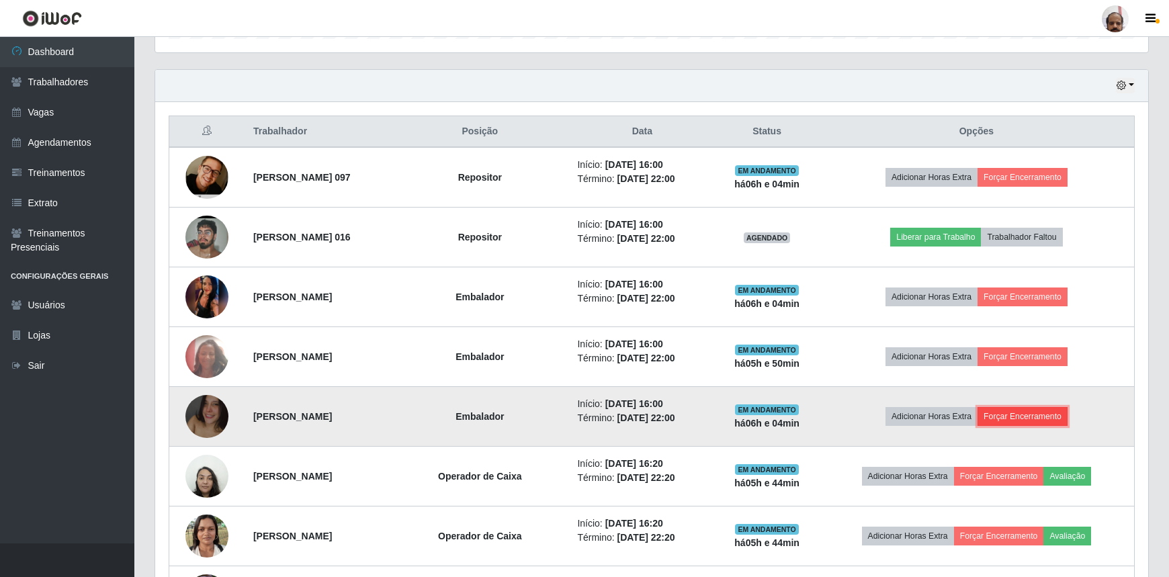
click at [1035, 421] on button "Forçar Encerramento" at bounding box center [1023, 416] width 90 height 19
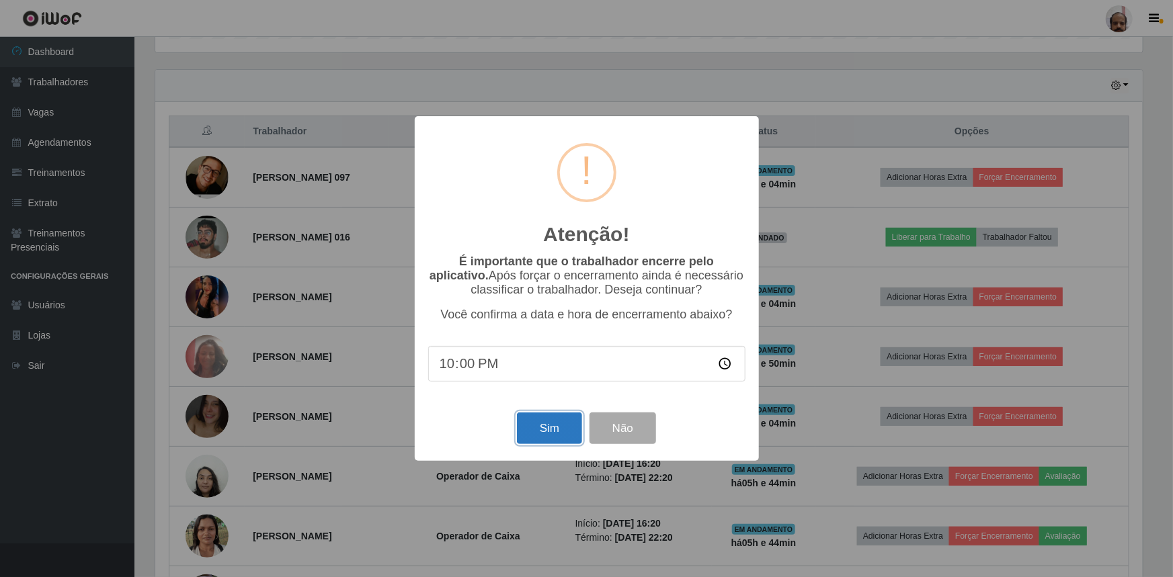
click at [531, 427] on button "Sim" at bounding box center [549, 429] width 65 height 32
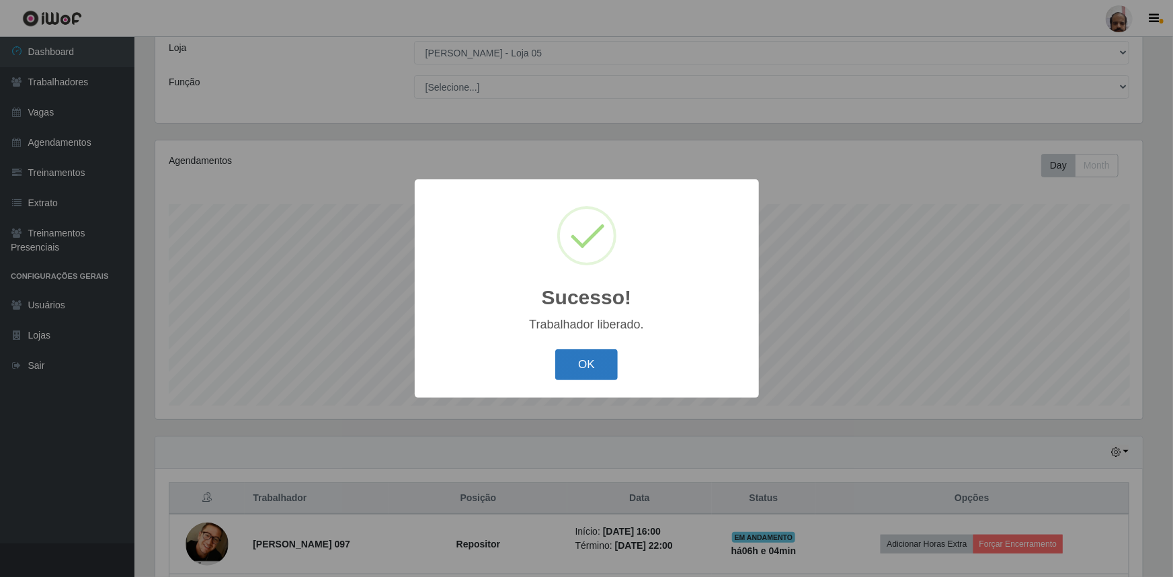
click at [585, 371] on button "OK" at bounding box center [586, 365] width 62 height 32
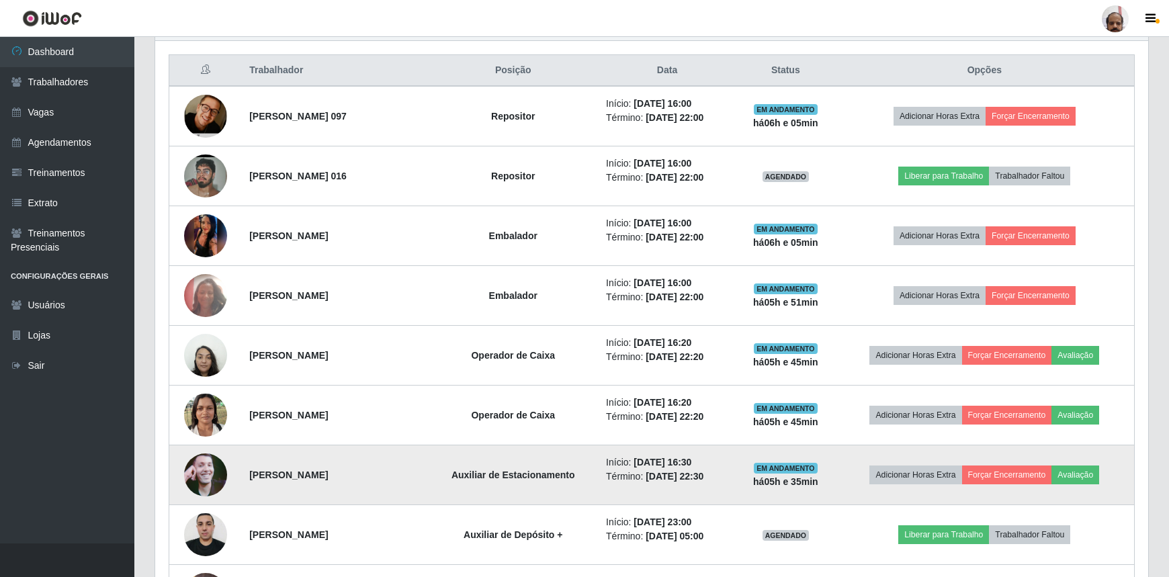
click at [199, 484] on img at bounding box center [205, 475] width 43 height 77
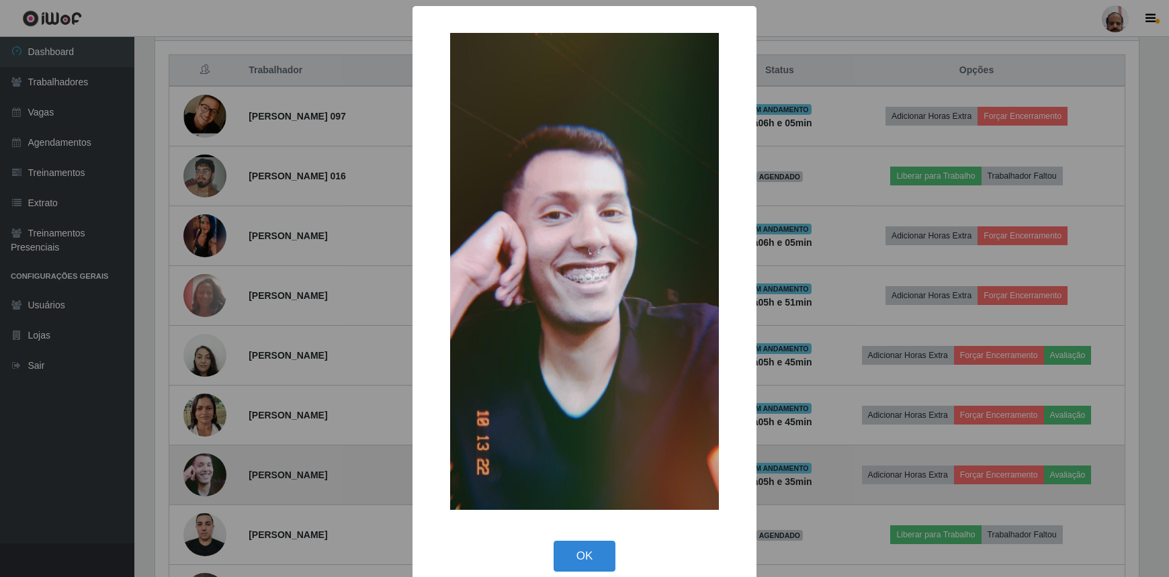
scroll to position [279, 987]
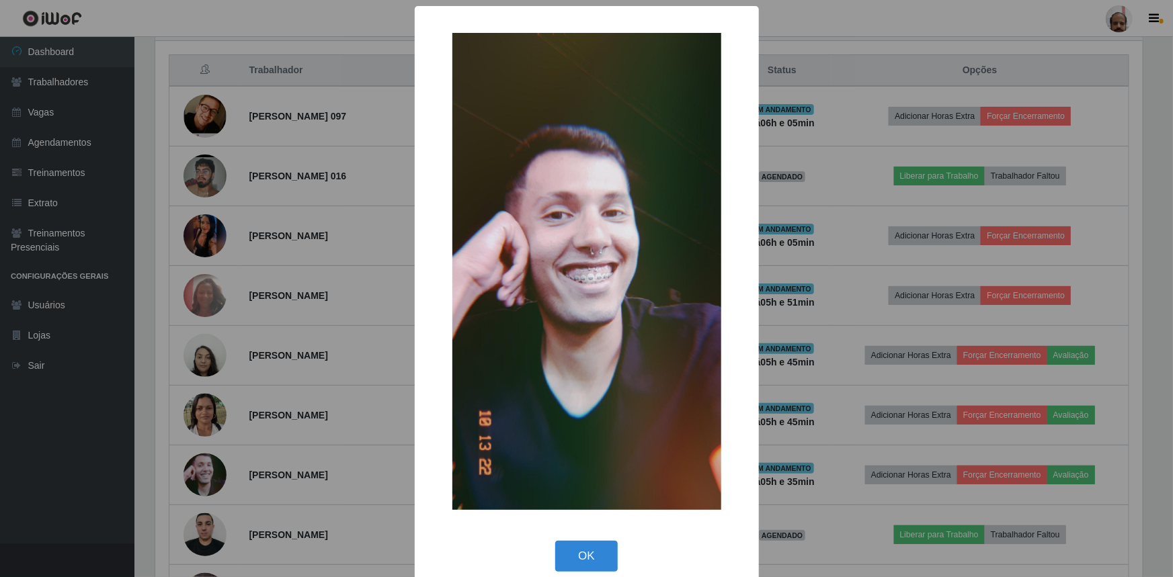
click at [817, 355] on div "× OK Cancel" at bounding box center [586, 288] width 1173 height 577
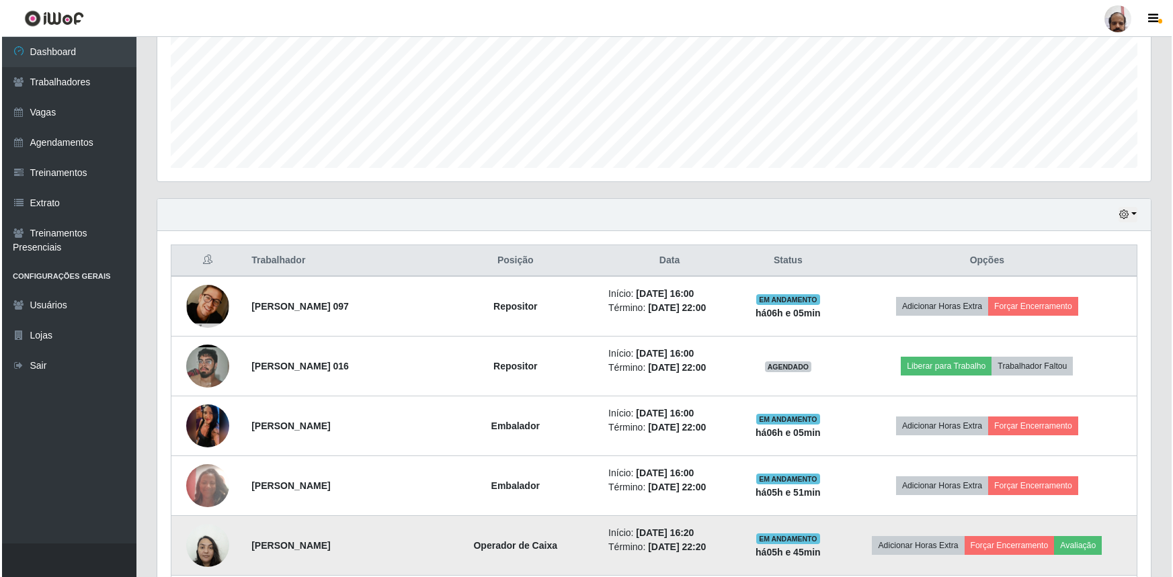
scroll to position [380, 0]
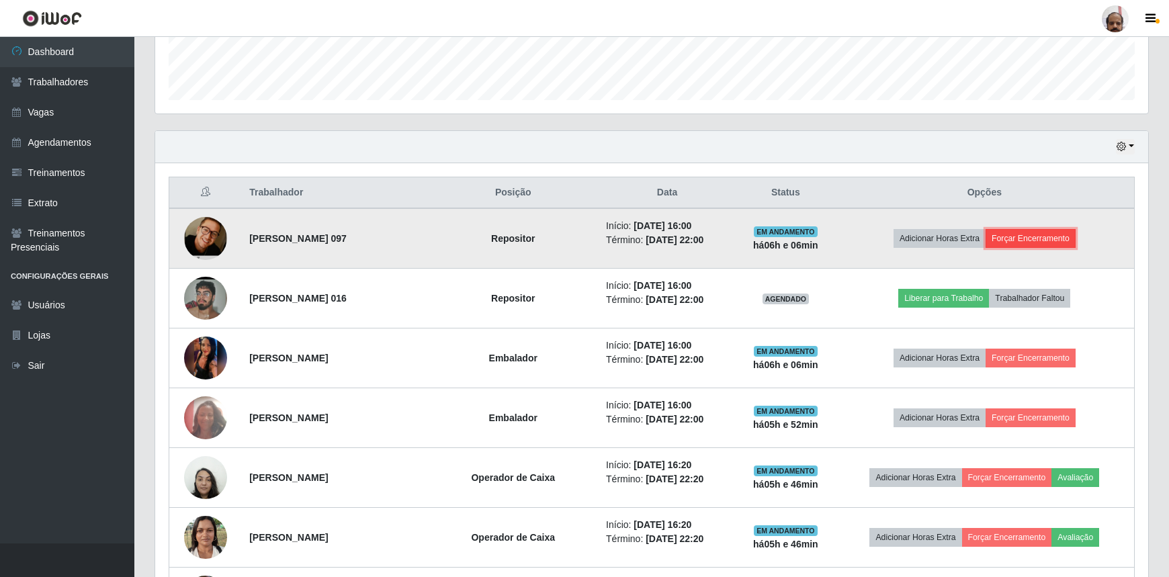
click at [1045, 232] on button "Forçar Encerramento" at bounding box center [1031, 238] width 90 height 19
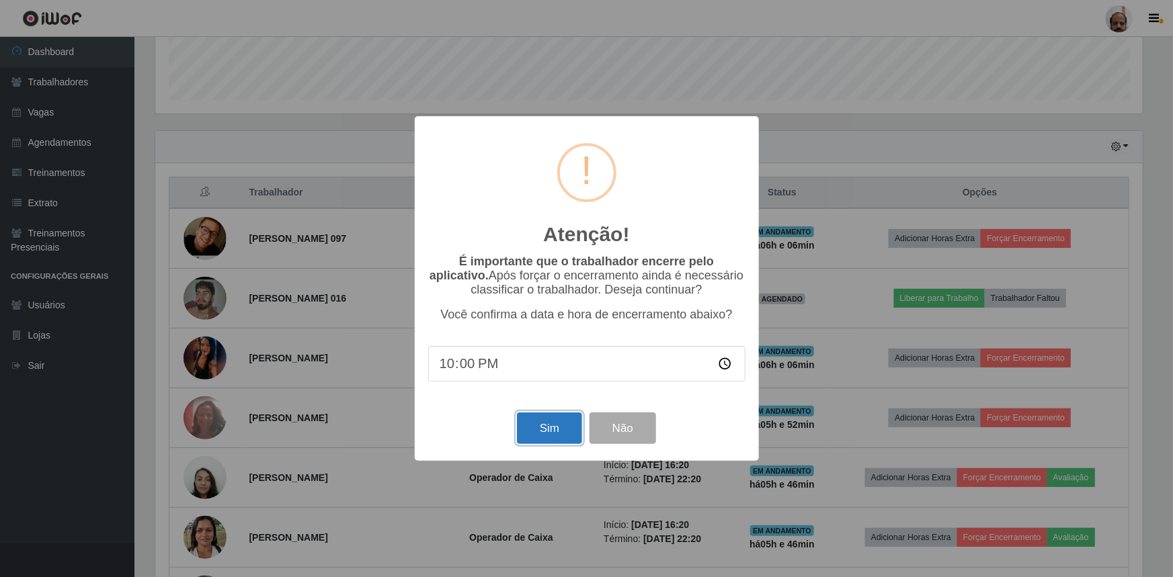
click at [518, 423] on button "Sim" at bounding box center [549, 429] width 65 height 32
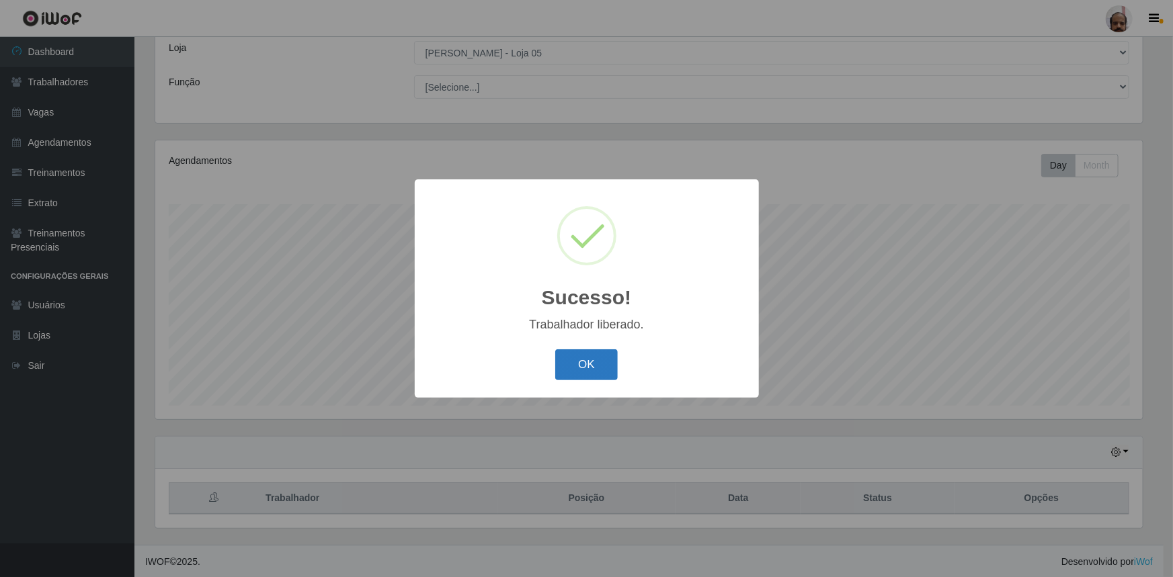
click at [615, 362] on button "OK" at bounding box center [586, 365] width 62 height 32
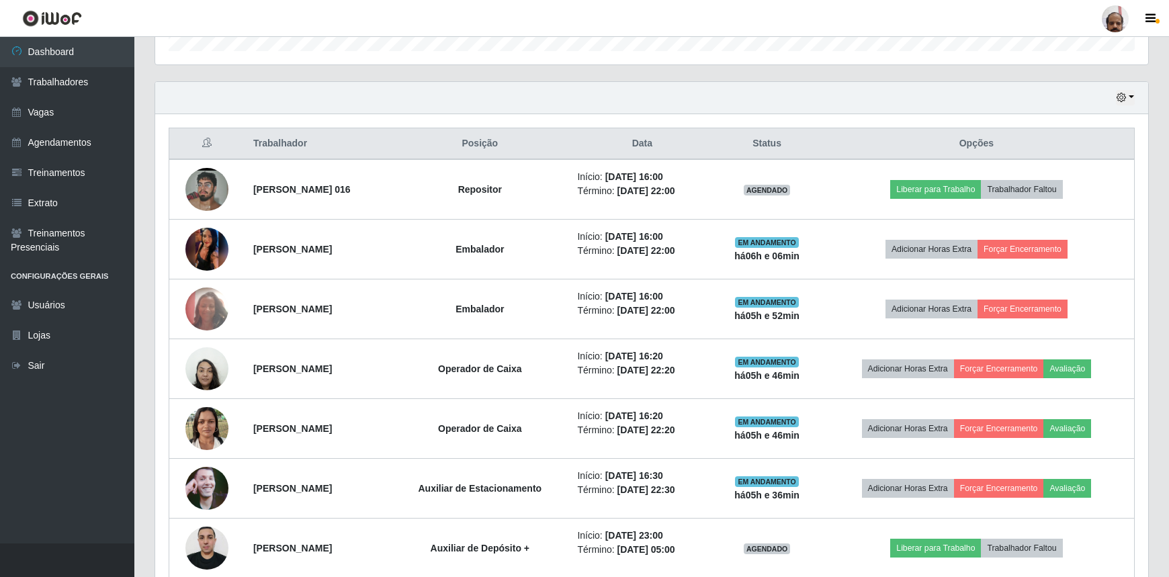
scroll to position [441, 0]
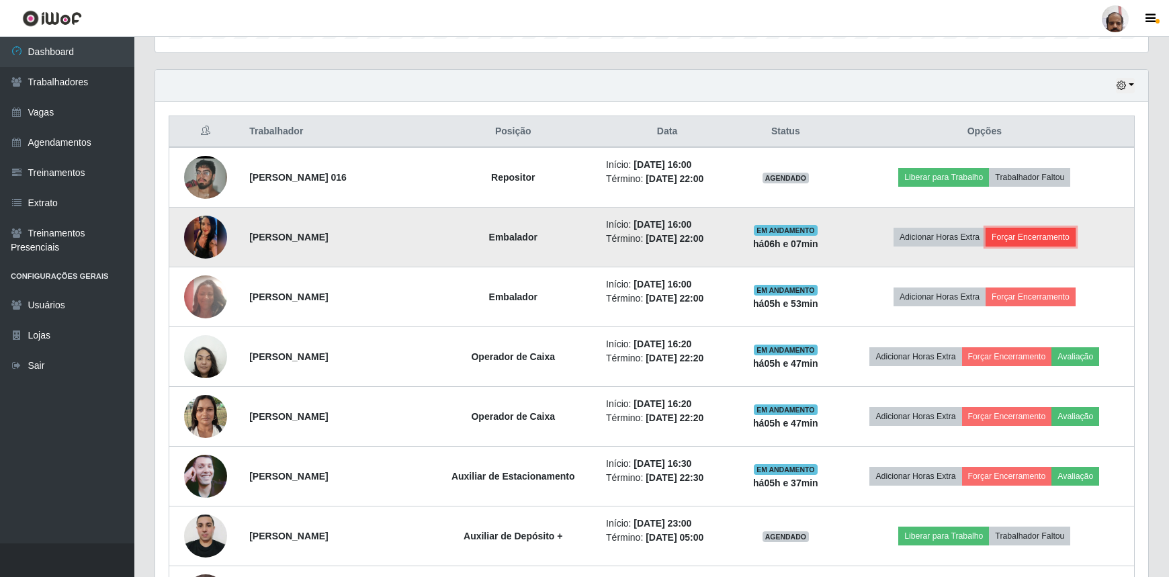
click at [1066, 239] on button "Forçar Encerramento" at bounding box center [1031, 237] width 90 height 19
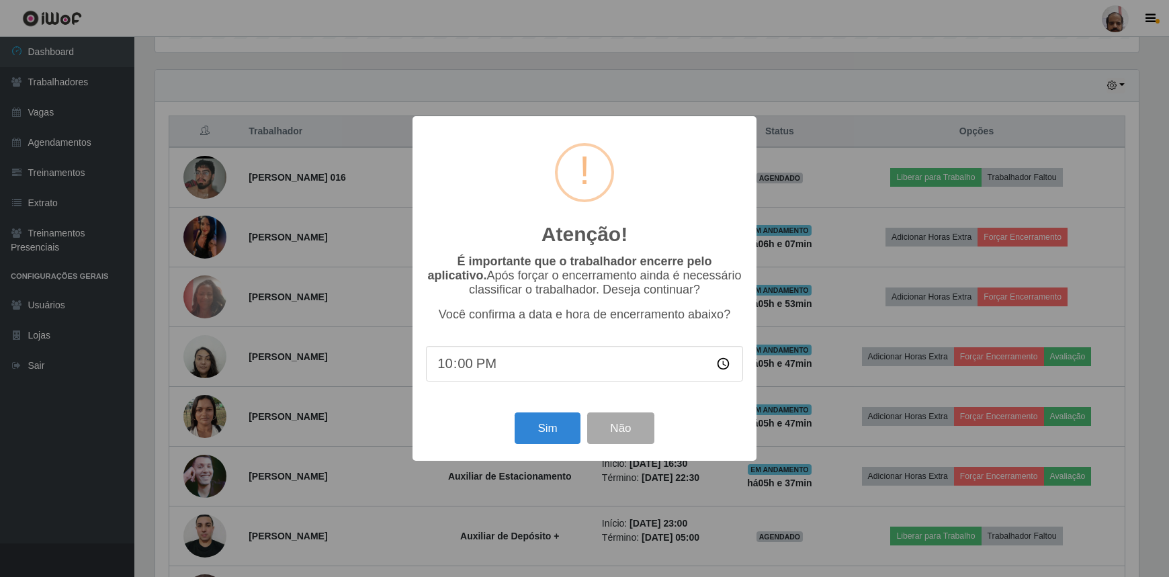
scroll to position [279, 987]
click at [536, 430] on button "Sim" at bounding box center [549, 429] width 65 height 32
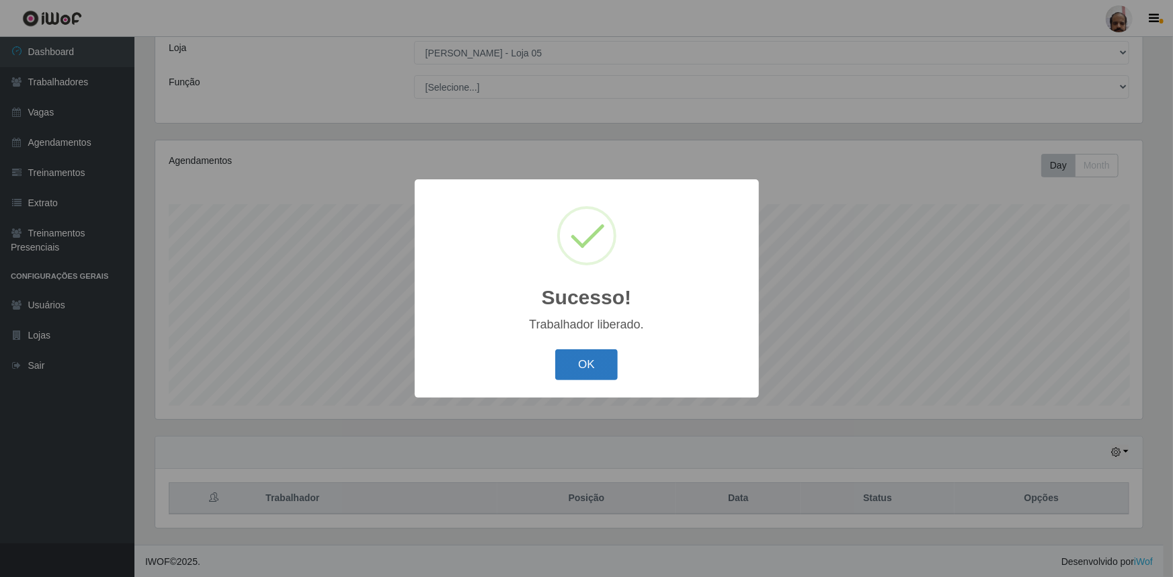
click at [599, 356] on button "OK" at bounding box center [586, 365] width 62 height 32
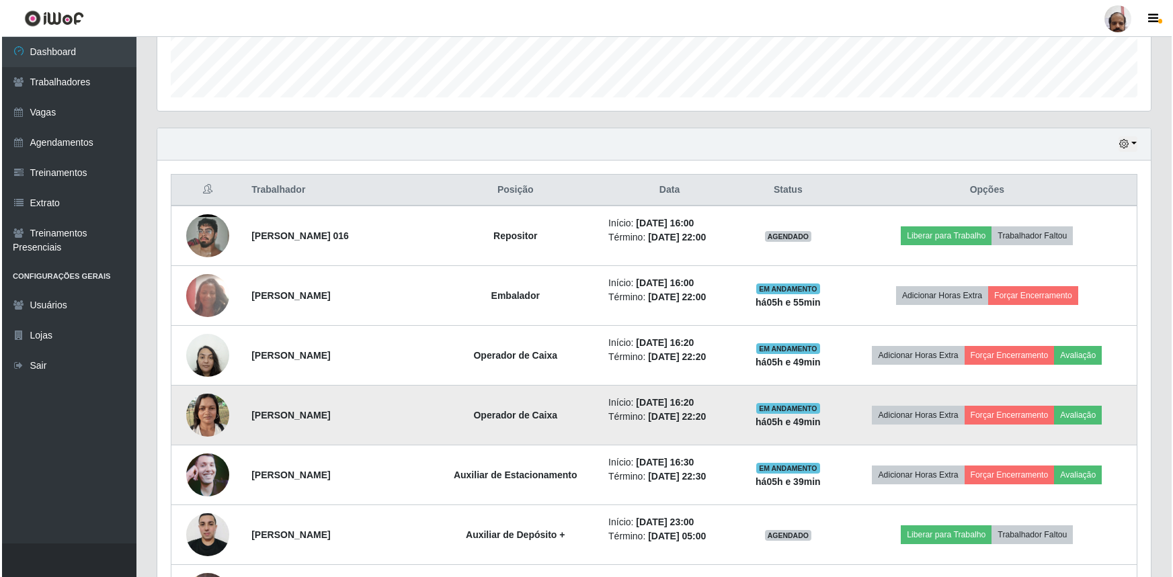
scroll to position [380, 0]
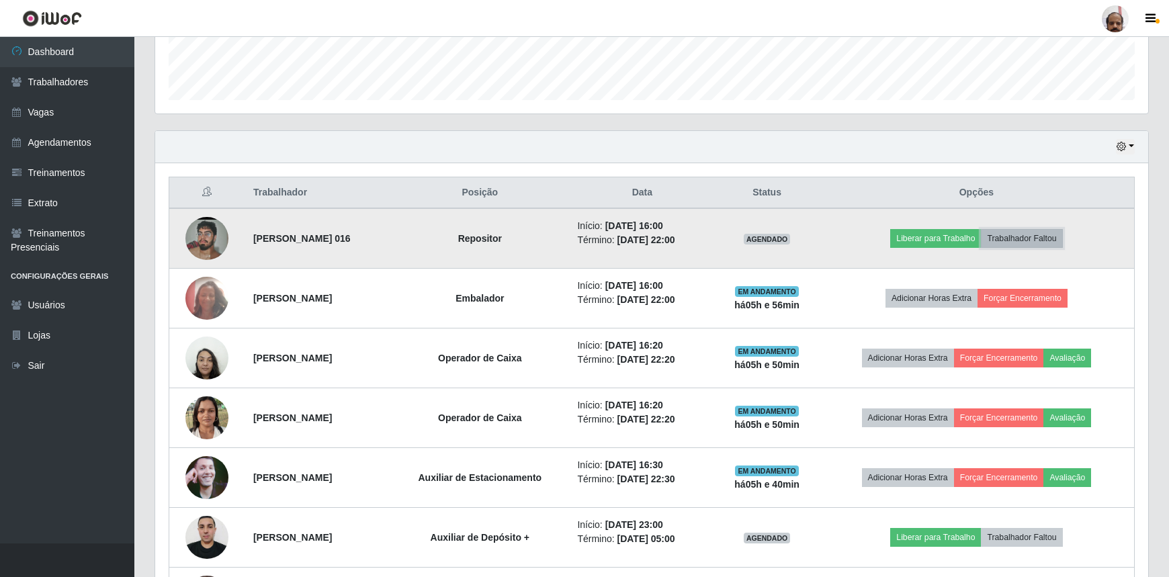
click at [1037, 239] on button "Trabalhador Faltou" at bounding box center [1021, 238] width 81 height 19
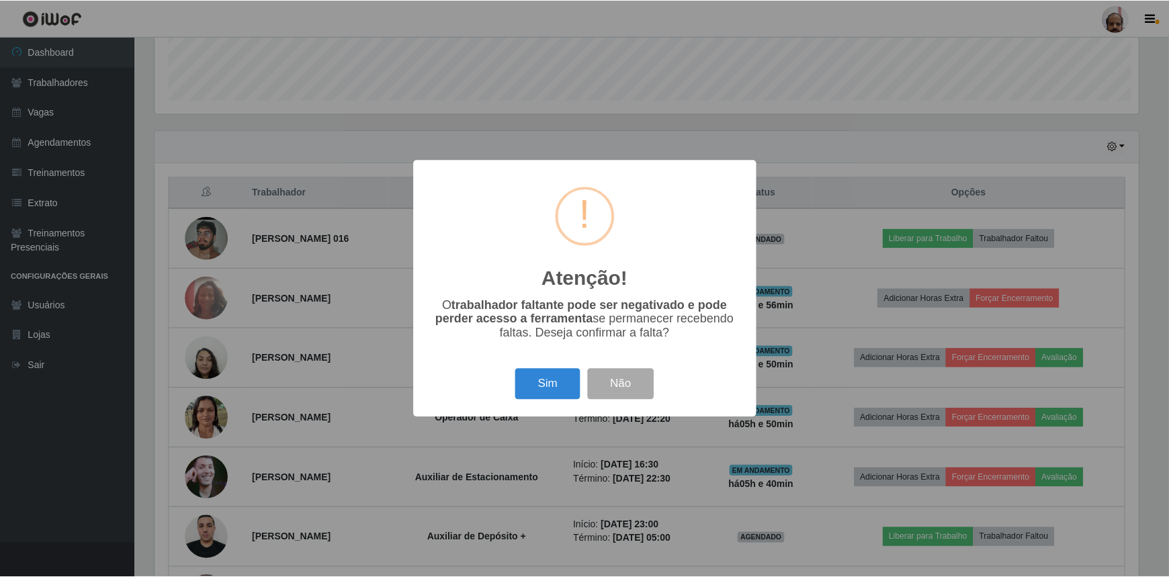
scroll to position [279, 987]
click at [540, 379] on button "Sim" at bounding box center [549, 385] width 65 height 32
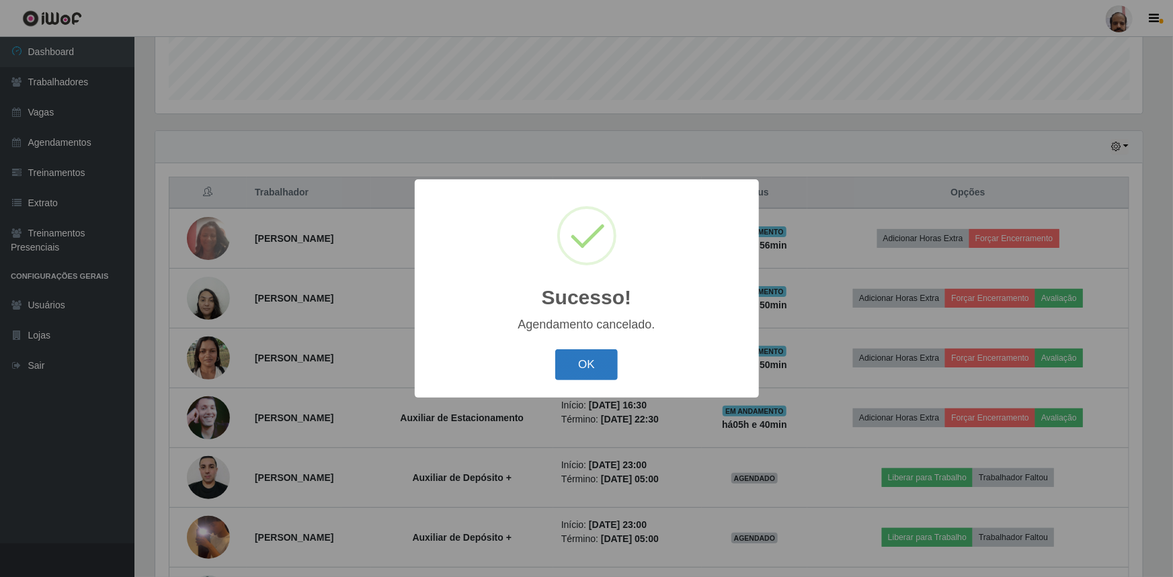
click at [585, 366] on button "OK" at bounding box center [586, 365] width 62 height 32
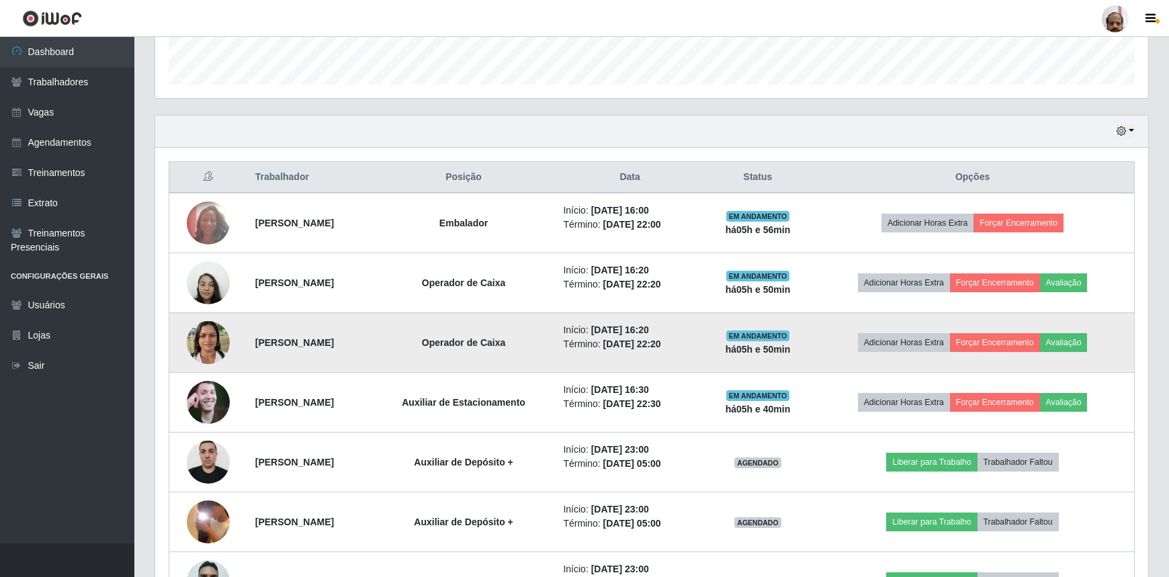
scroll to position [380, 0]
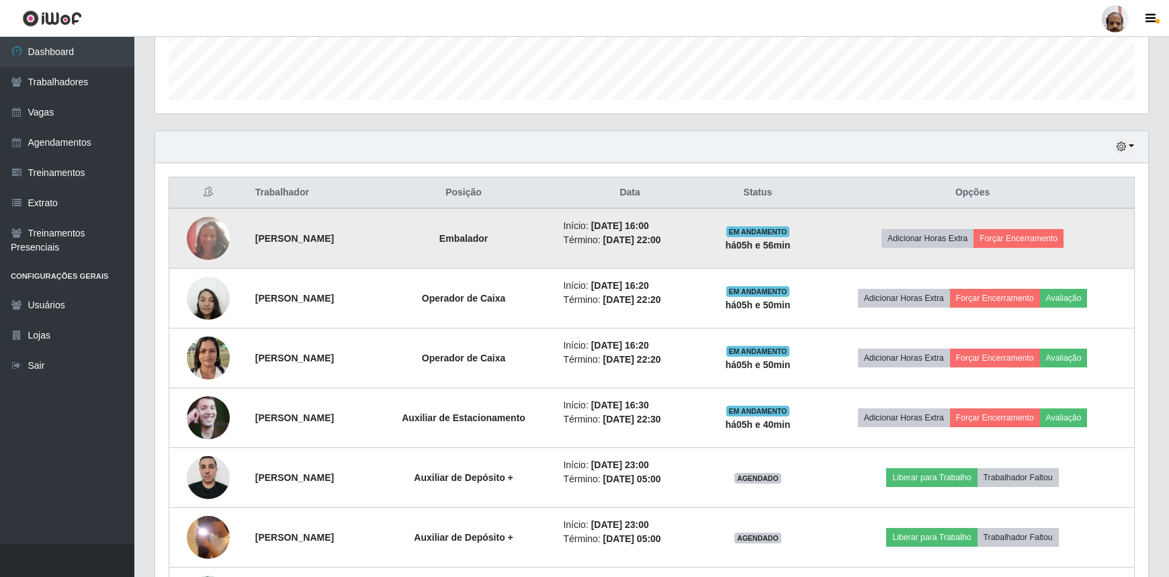
click at [202, 235] on img at bounding box center [208, 238] width 43 height 57
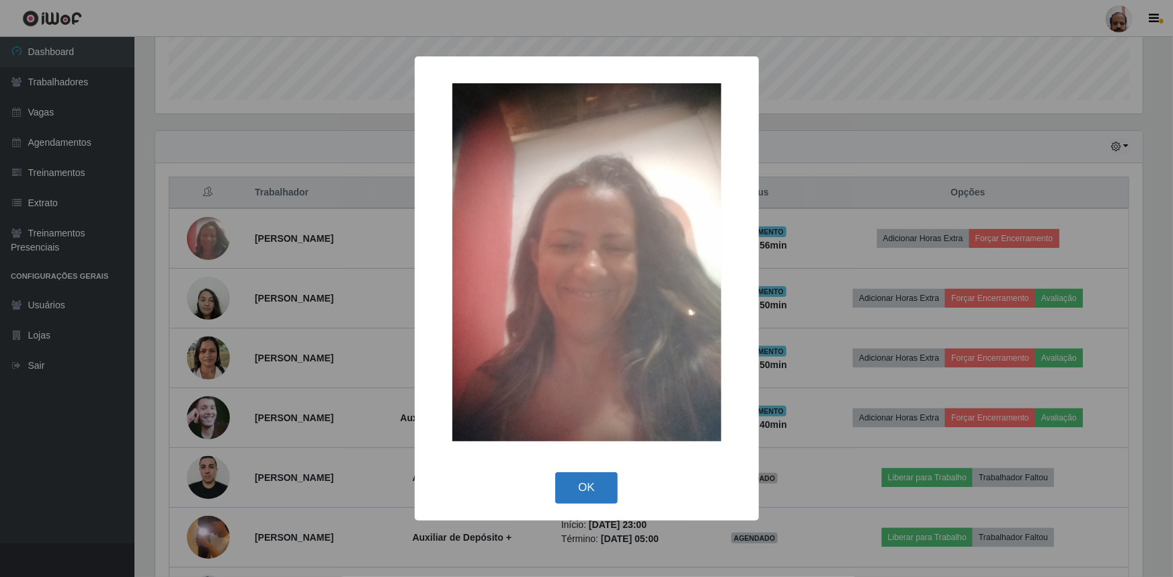
click at [583, 492] on button "OK" at bounding box center [586, 488] width 62 height 32
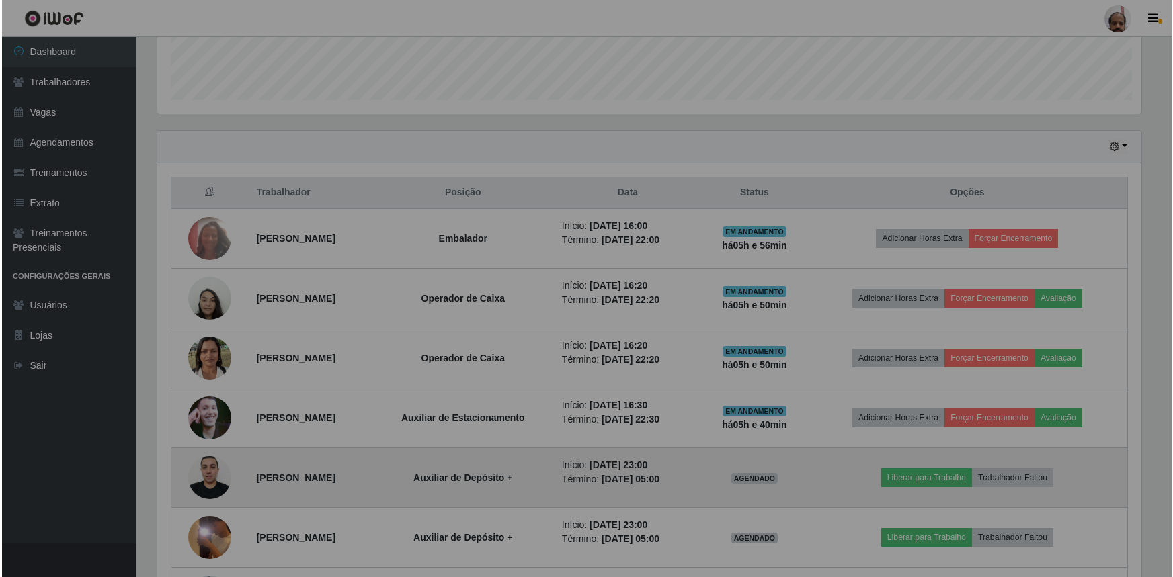
scroll to position [279, 993]
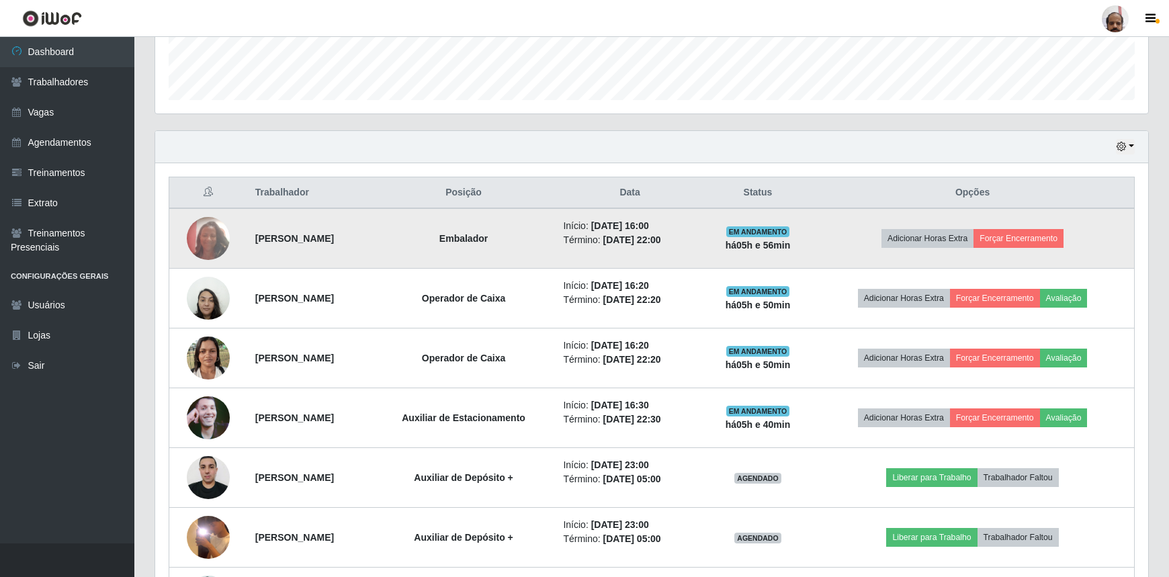
click at [208, 232] on img at bounding box center [208, 238] width 43 height 57
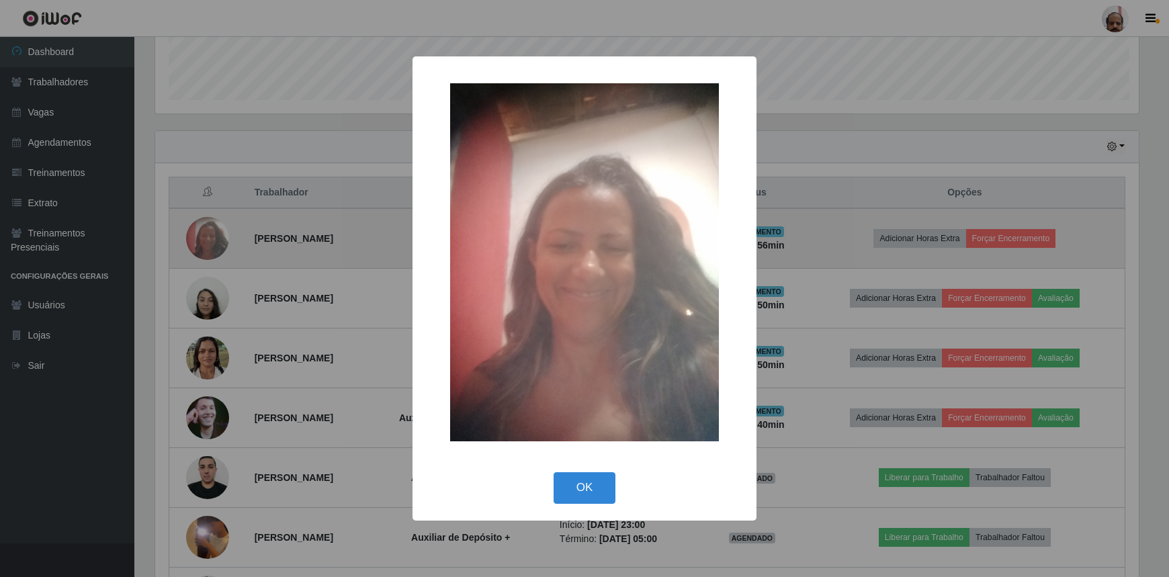
scroll to position [279, 987]
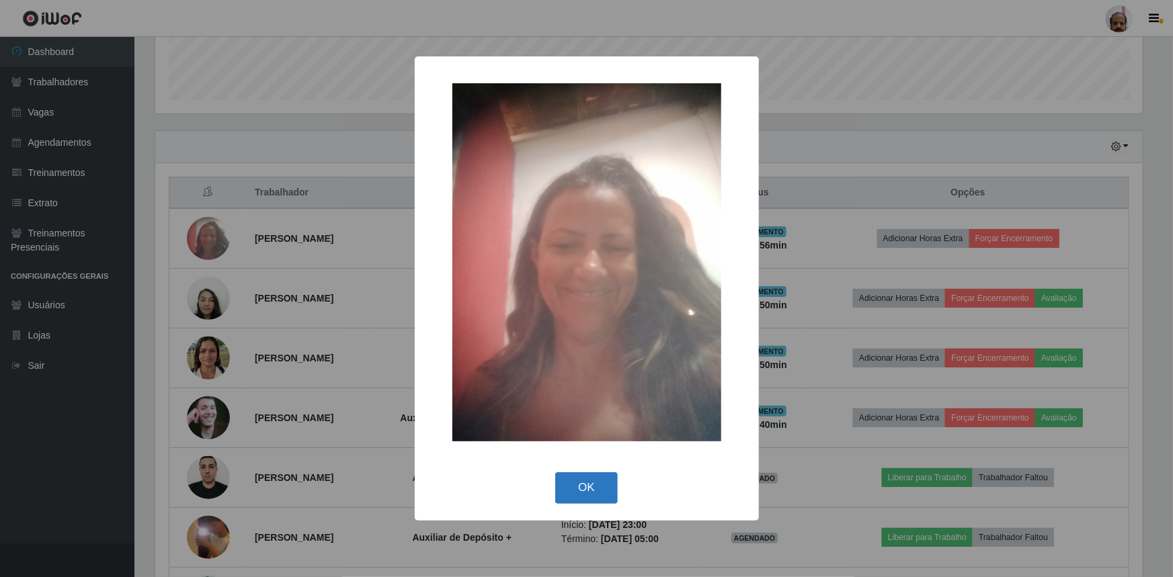
click at [584, 484] on button "OK" at bounding box center [586, 488] width 62 height 32
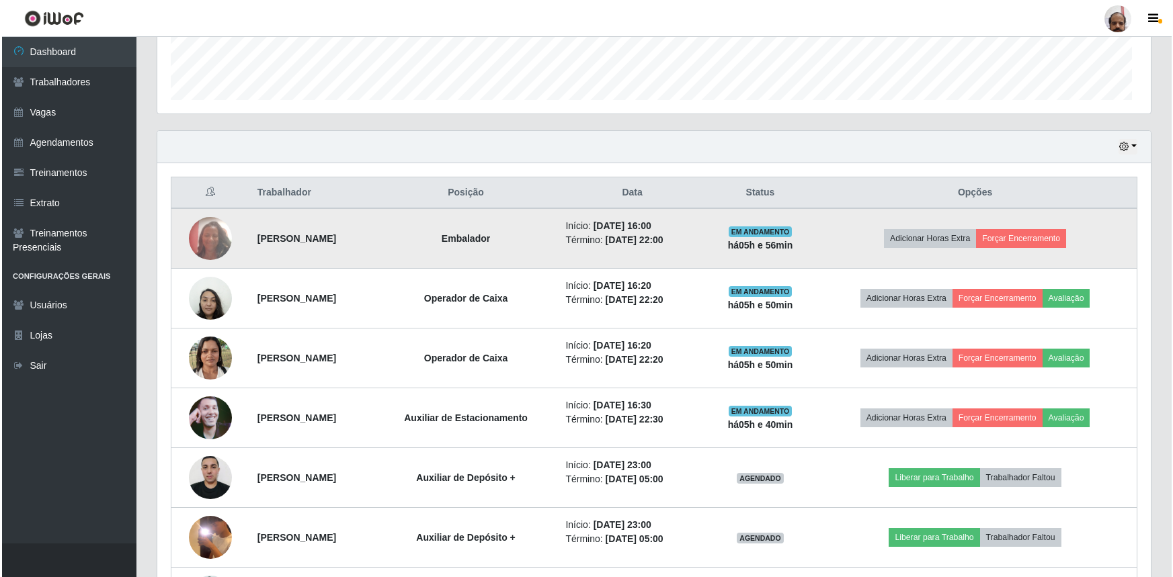
scroll to position [279, 993]
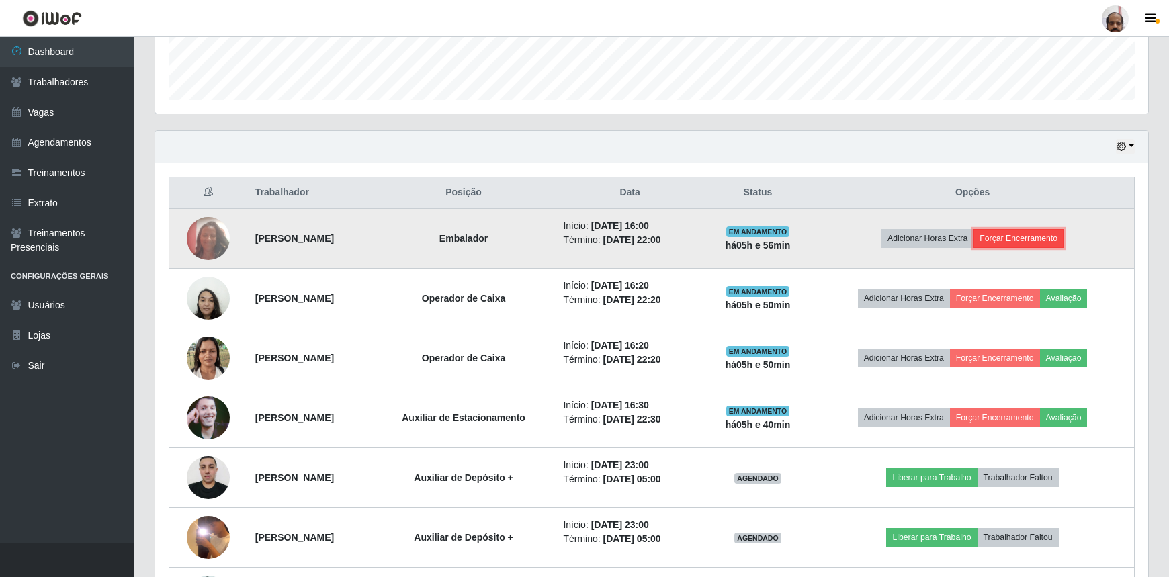
click at [1062, 241] on button "Forçar Encerramento" at bounding box center [1019, 238] width 90 height 19
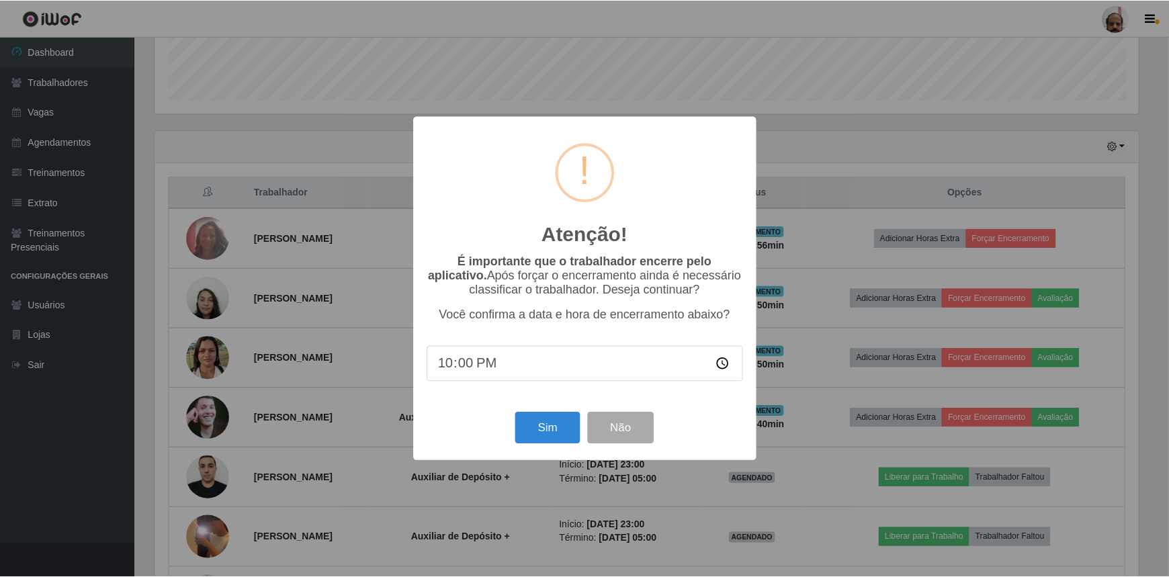
scroll to position [279, 987]
click at [515, 421] on div "Sim Não" at bounding box center [586, 428] width 317 height 38
click at [538, 431] on button "Sim" at bounding box center [549, 429] width 65 height 32
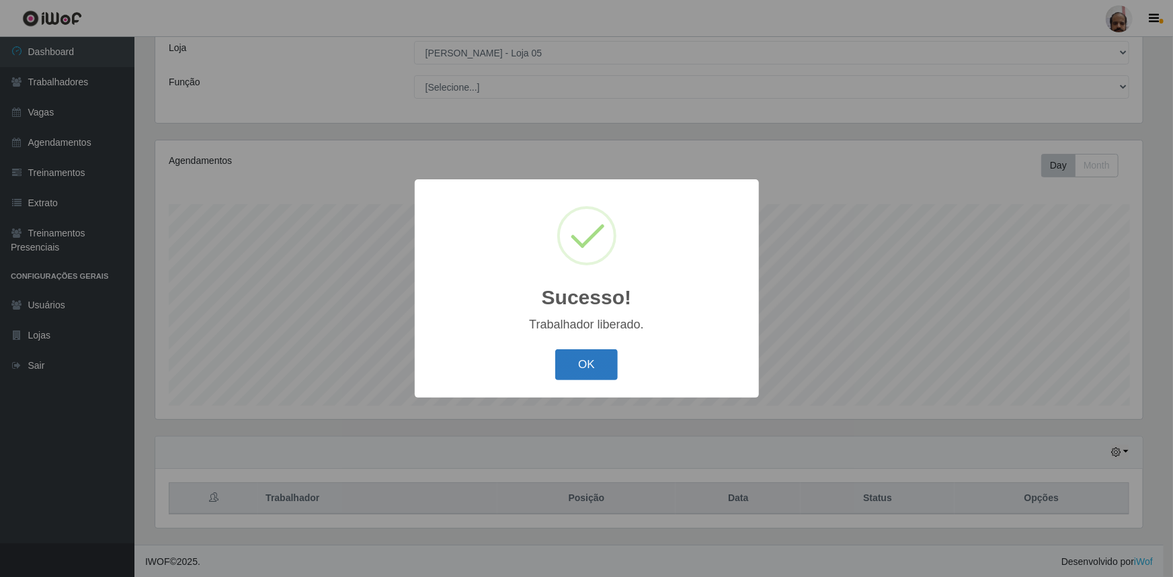
click at [598, 356] on button "OK" at bounding box center [586, 365] width 62 height 32
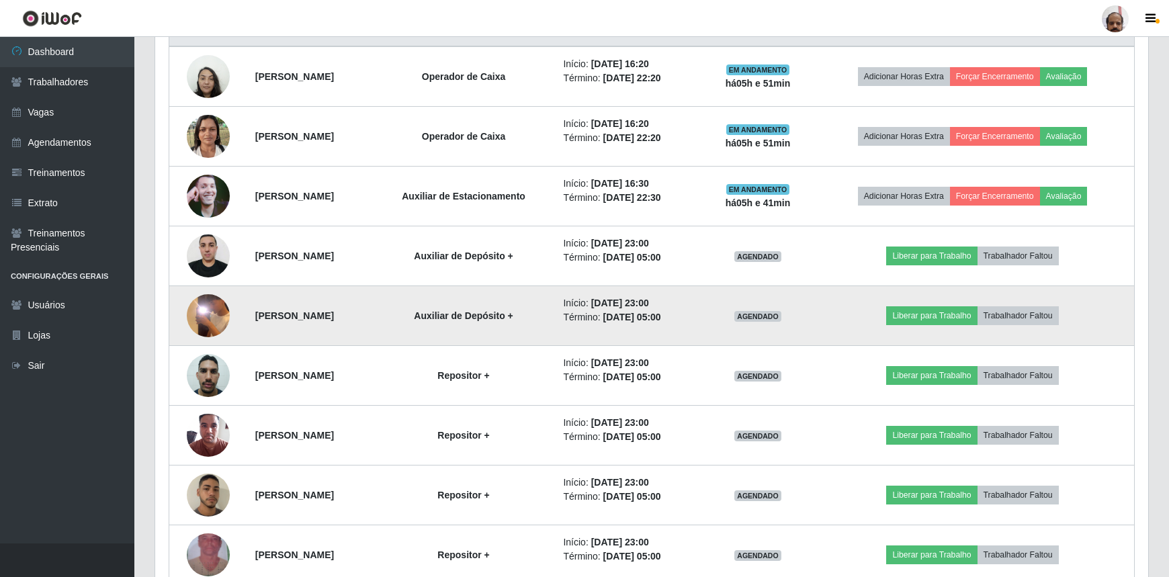
scroll to position [564, 0]
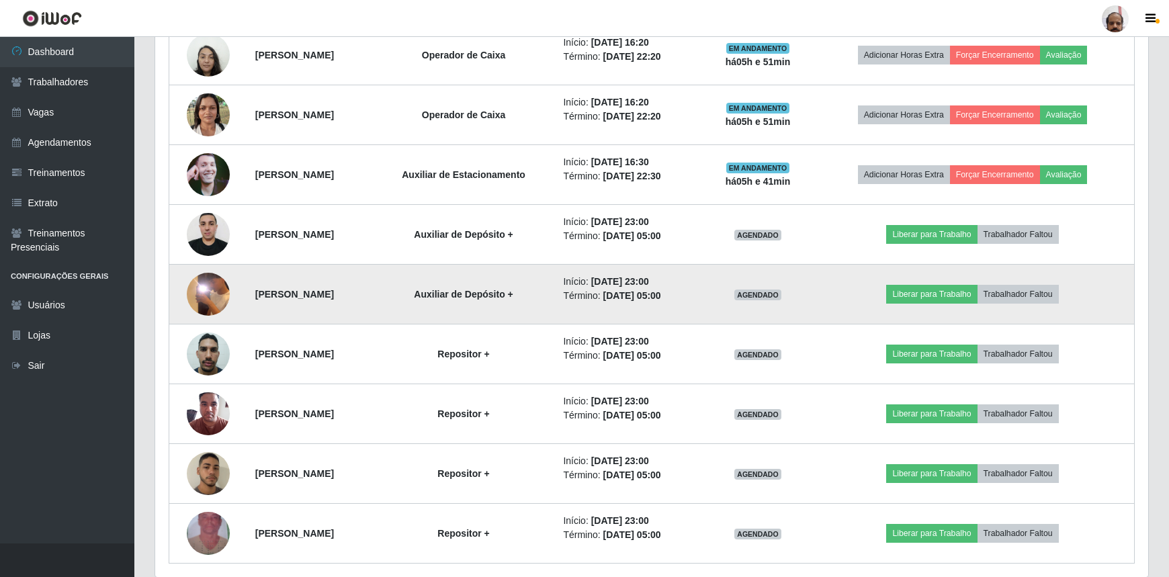
click at [206, 291] on img at bounding box center [208, 294] width 43 height 95
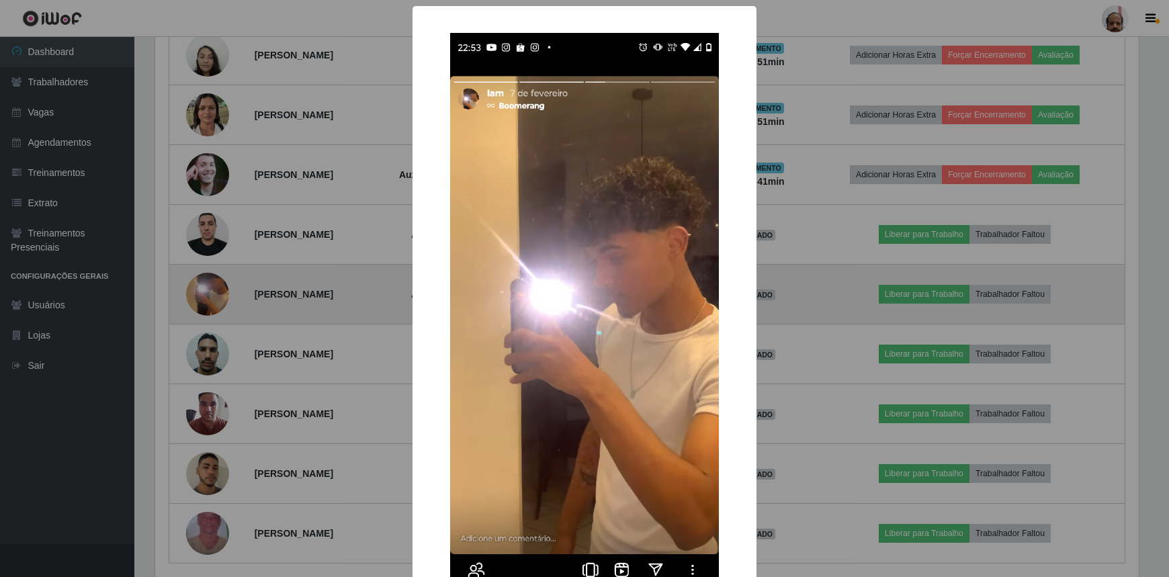
scroll to position [671651, 670942]
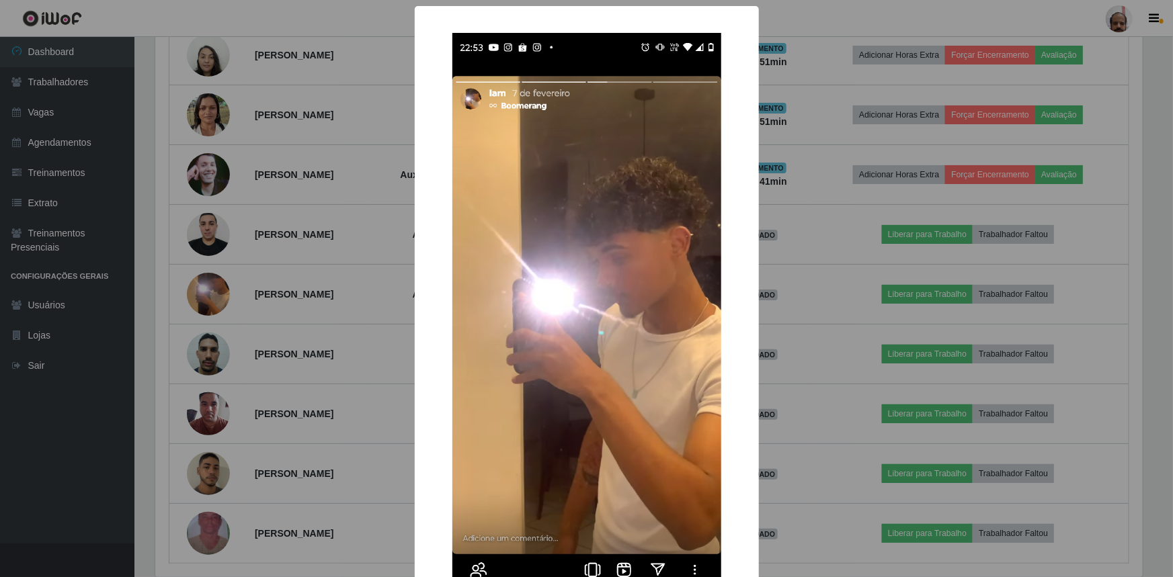
drag, startPoint x: 796, startPoint y: 437, endPoint x: 663, endPoint y: 452, distance: 133.2
click at [796, 436] on div "× OK Cancel" at bounding box center [586, 288] width 1173 height 577
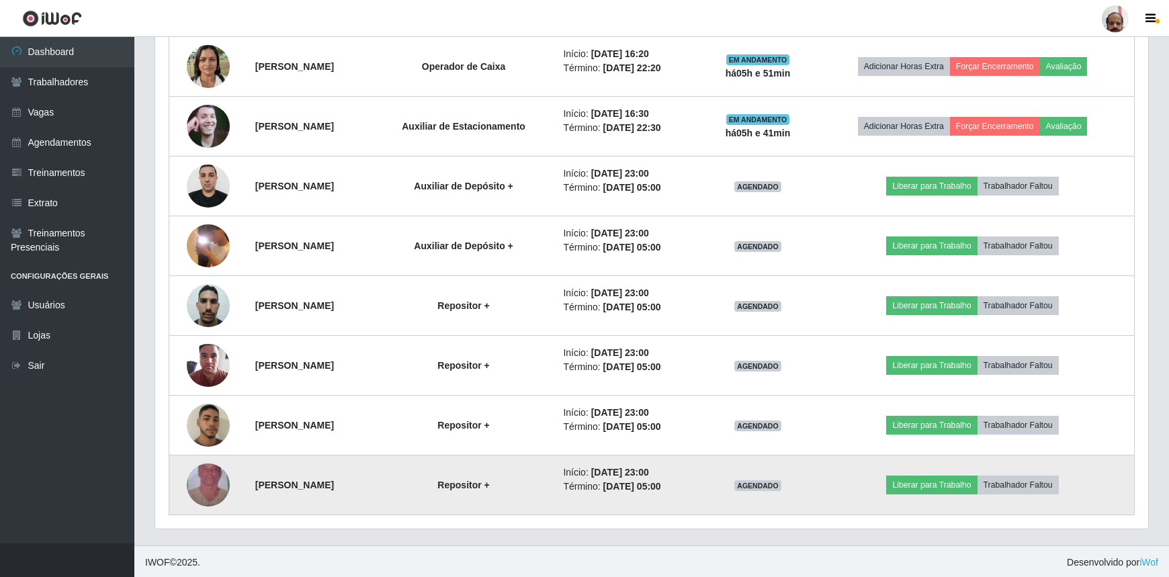
click at [199, 486] on img at bounding box center [208, 485] width 43 height 77
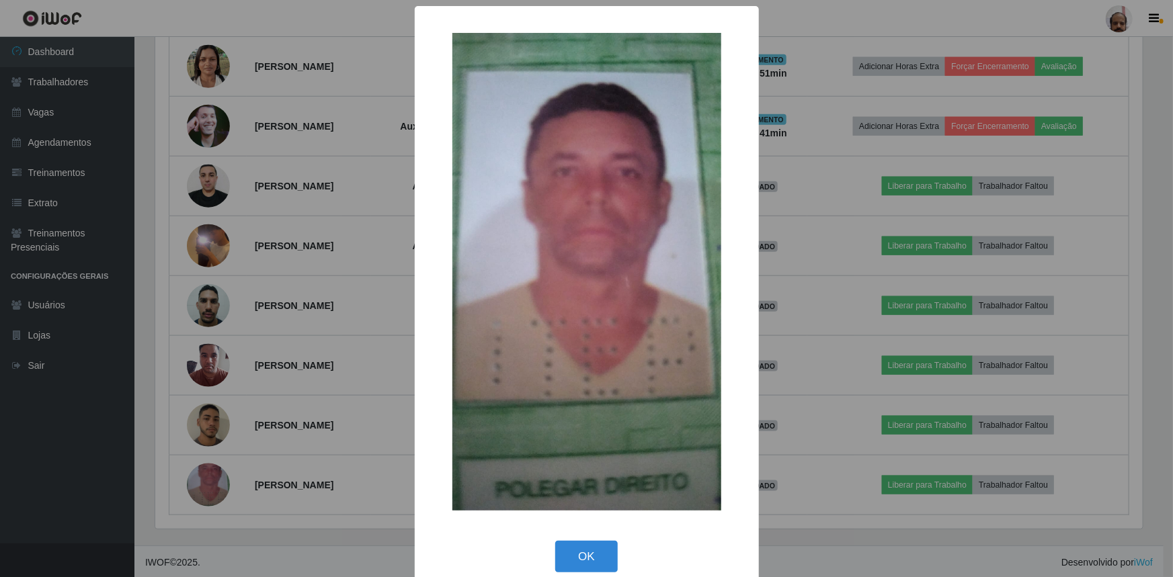
click at [795, 378] on div "× OK Cancel" at bounding box center [586, 288] width 1173 height 577
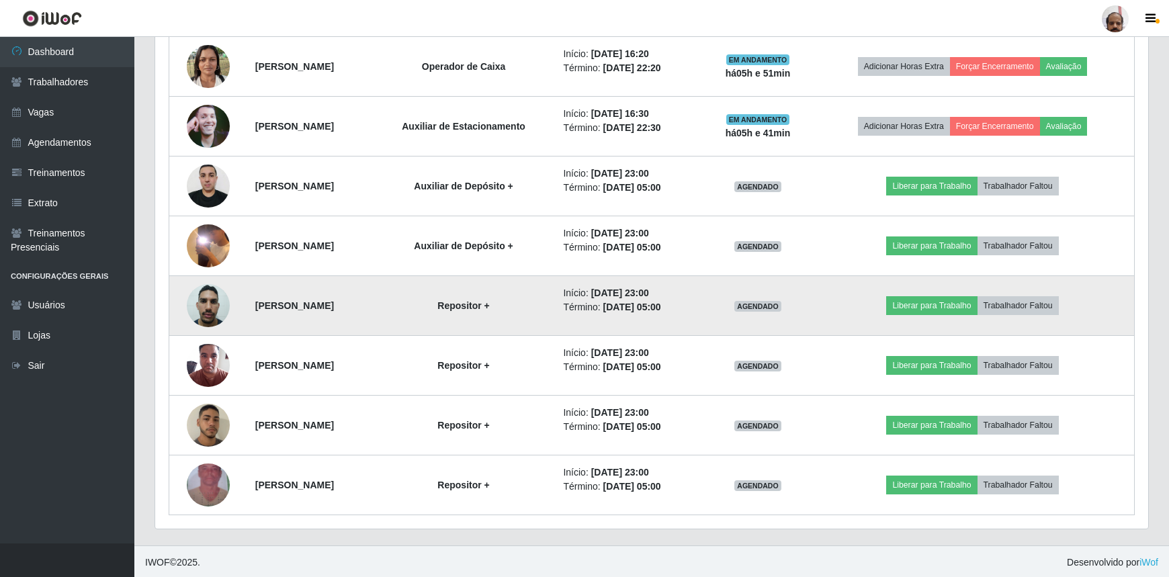
click at [200, 308] on img at bounding box center [208, 305] width 43 height 57
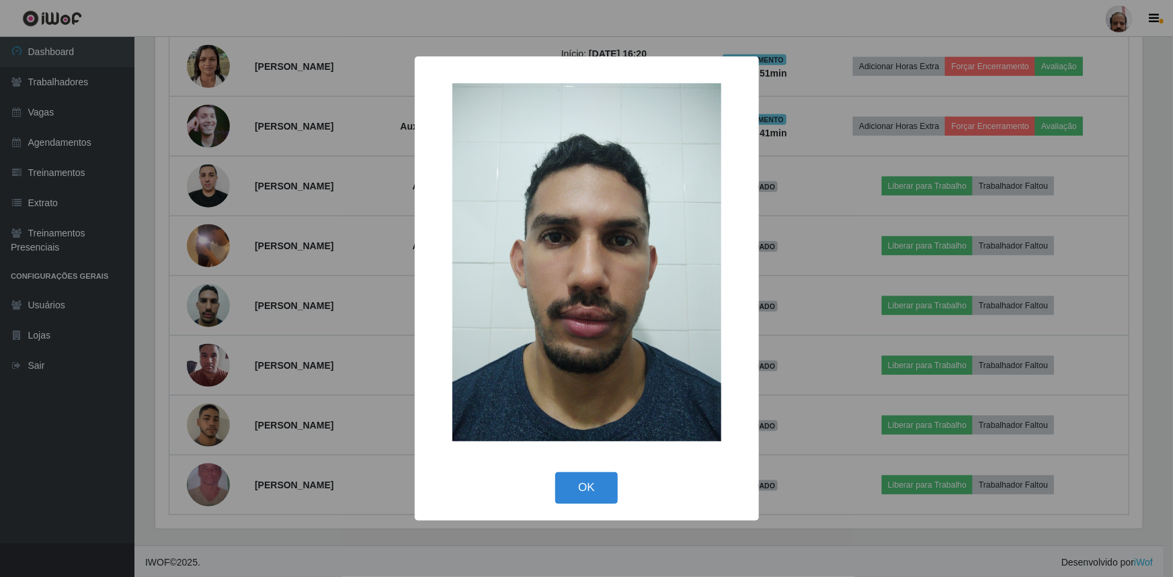
click at [812, 378] on div "× OK Cancel" at bounding box center [586, 288] width 1173 height 577
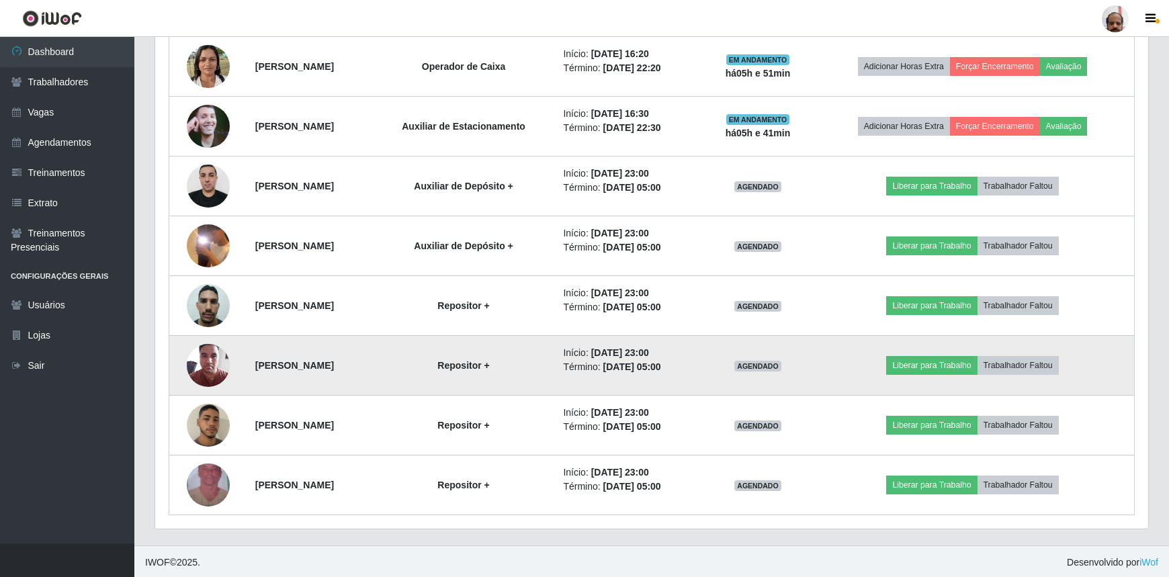
click at [757, 377] on td "AGENDADO" at bounding box center [758, 366] width 106 height 60
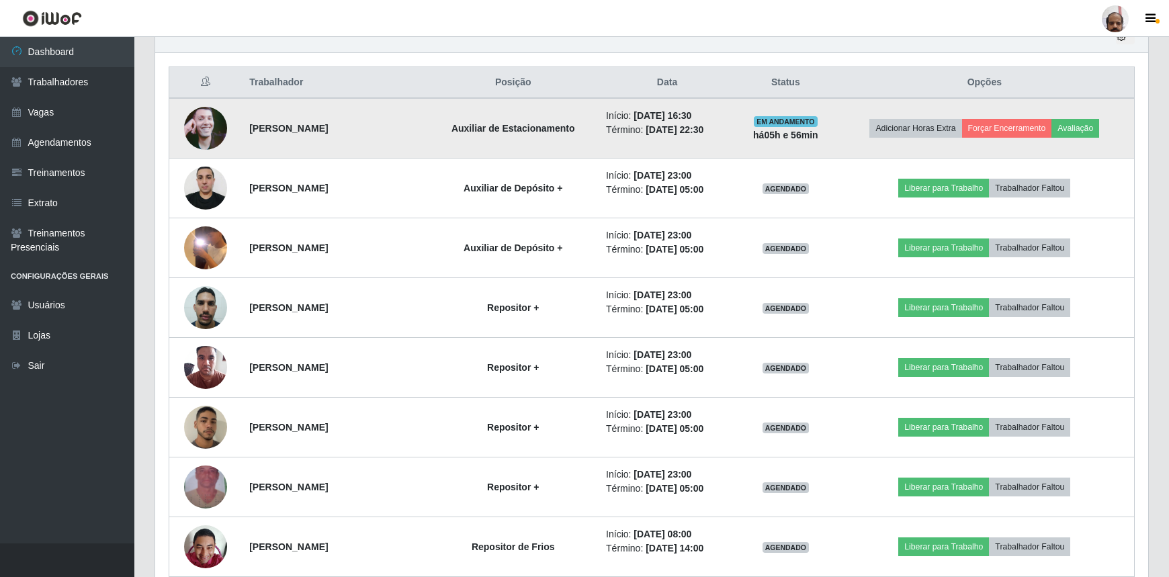
scroll to position [307, 0]
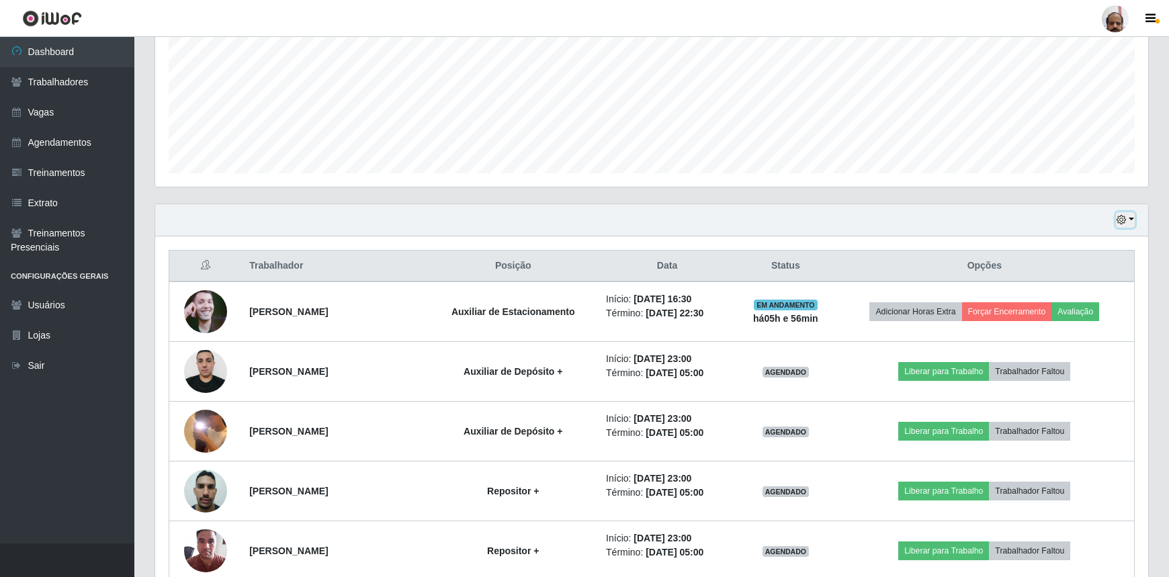
click at [1126, 224] on icon "button" at bounding box center [1121, 219] width 9 height 9
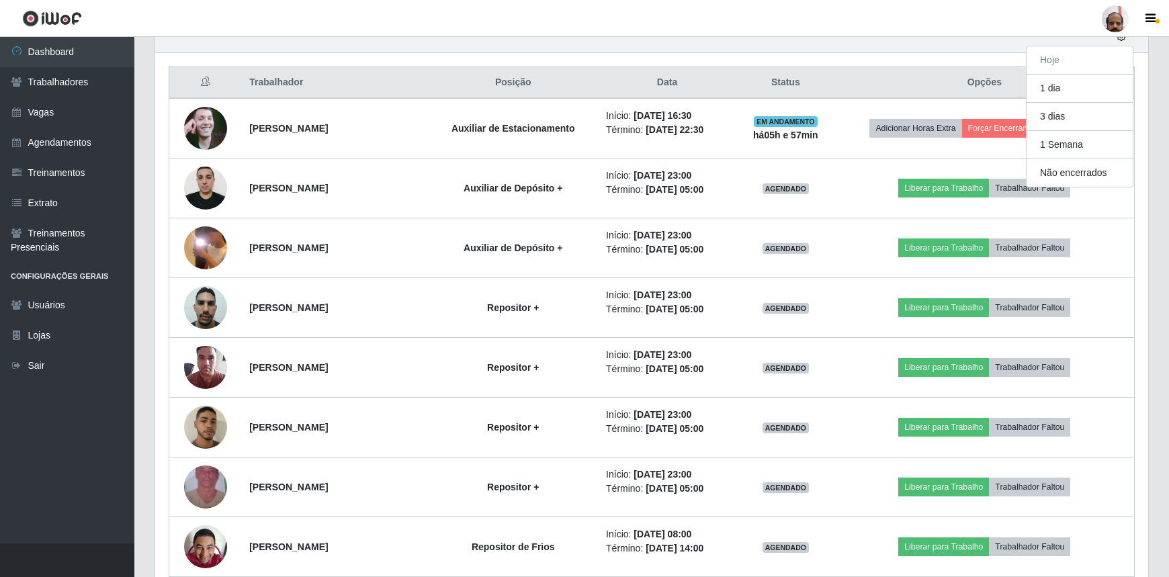
scroll to position [433, 0]
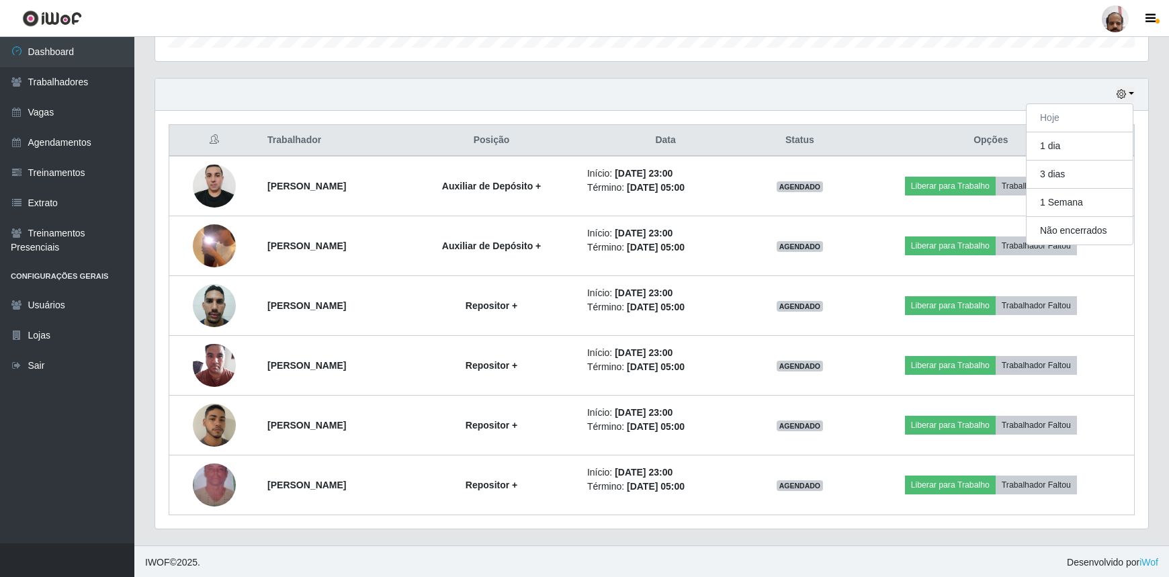
click at [950, 1] on header "Perfil Alterar Senha Sair" at bounding box center [584, 18] width 1169 height 37
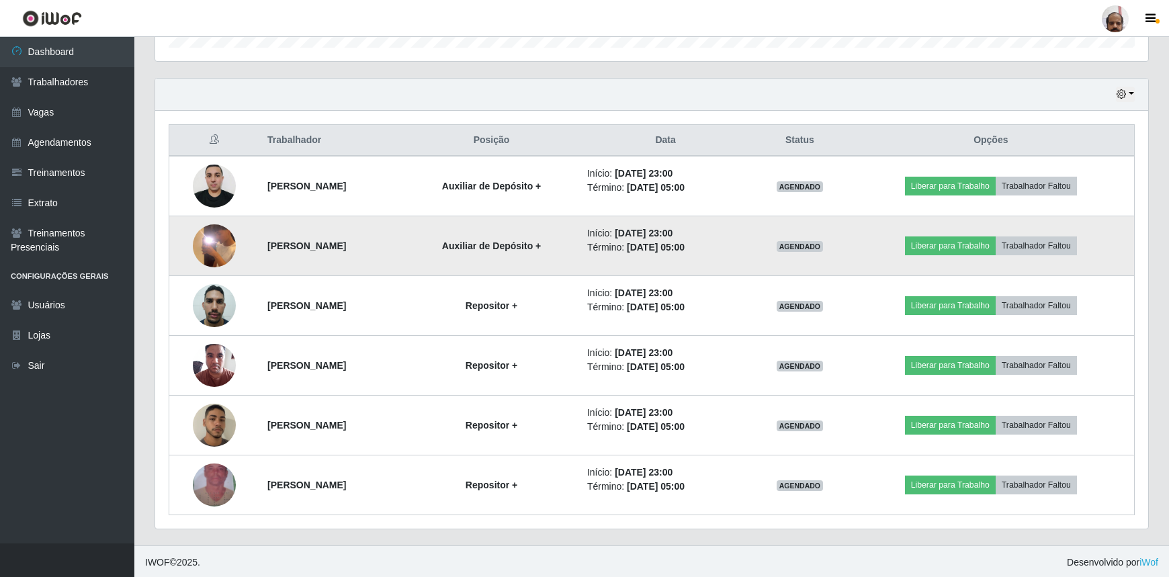
click at [210, 249] on img at bounding box center [214, 245] width 43 height 95
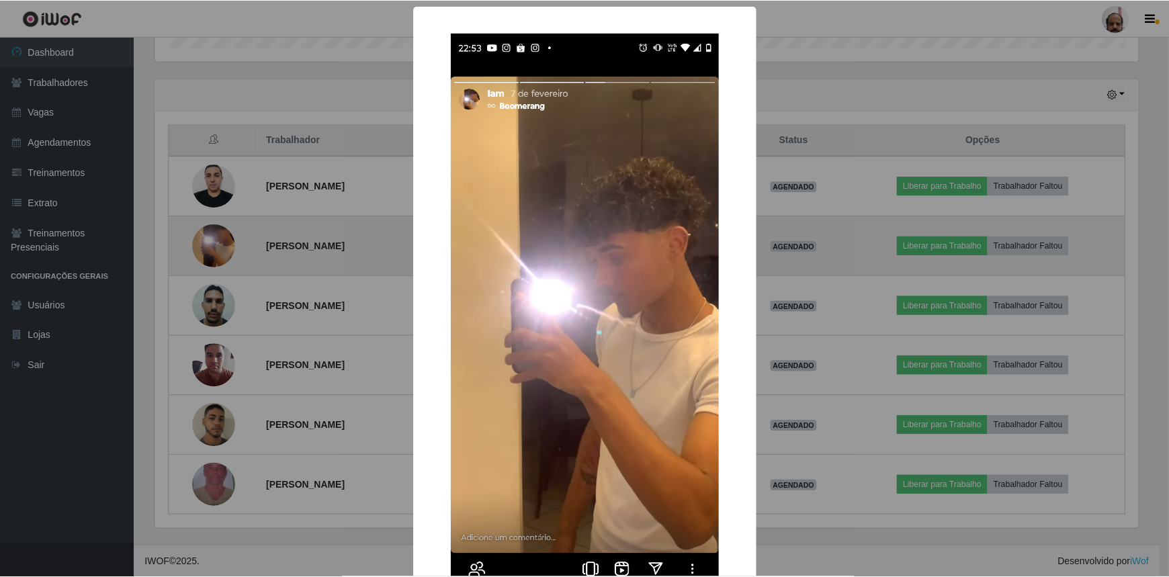
scroll to position [279, 987]
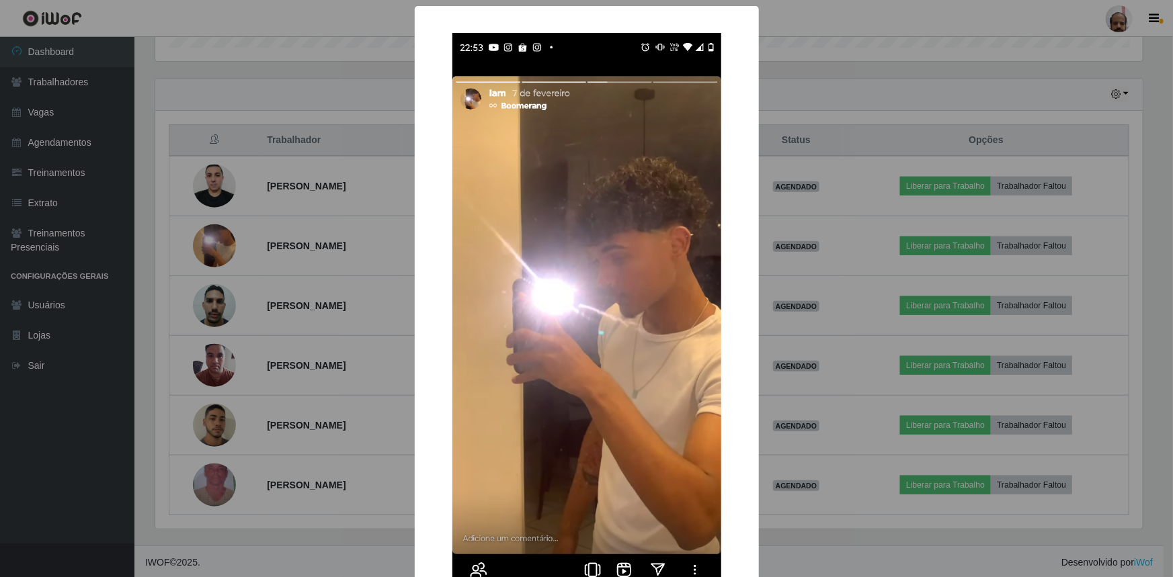
click at [826, 67] on div "× OK Cancel" at bounding box center [586, 288] width 1173 height 577
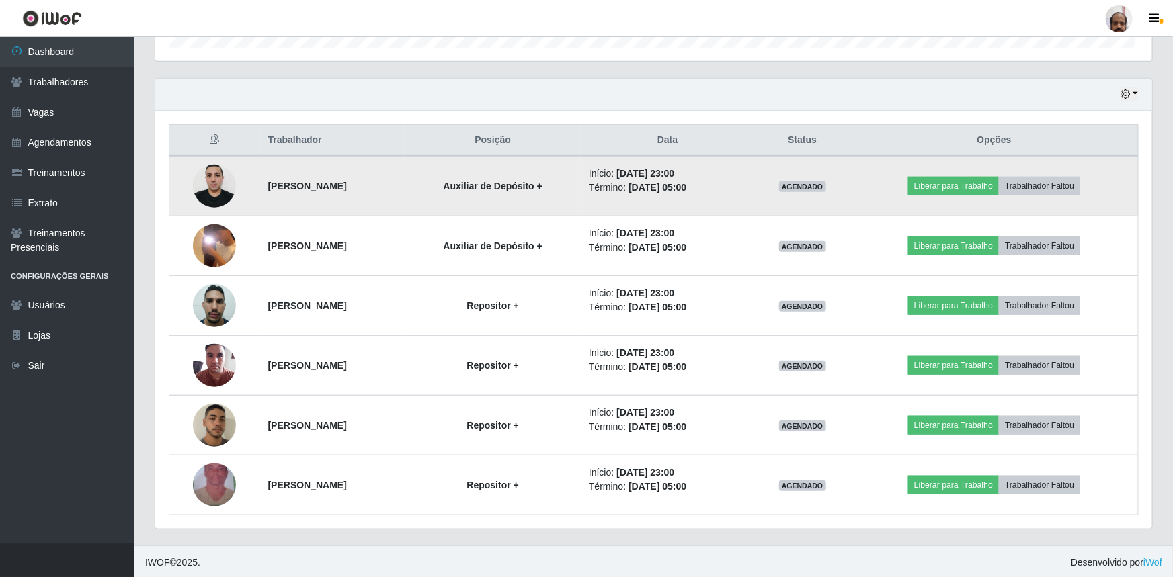
scroll to position [279, 993]
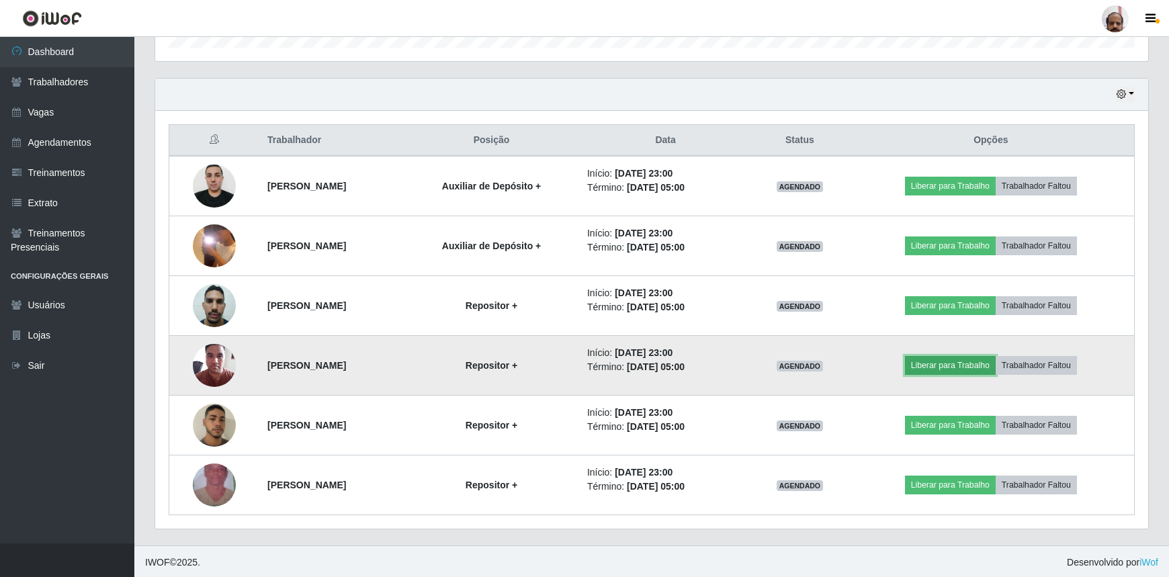
drag, startPoint x: 946, startPoint y: 361, endPoint x: 947, endPoint y: 368, distance: 6.9
click at [947, 368] on button "Liberar para Trabalho" at bounding box center [950, 365] width 91 height 19
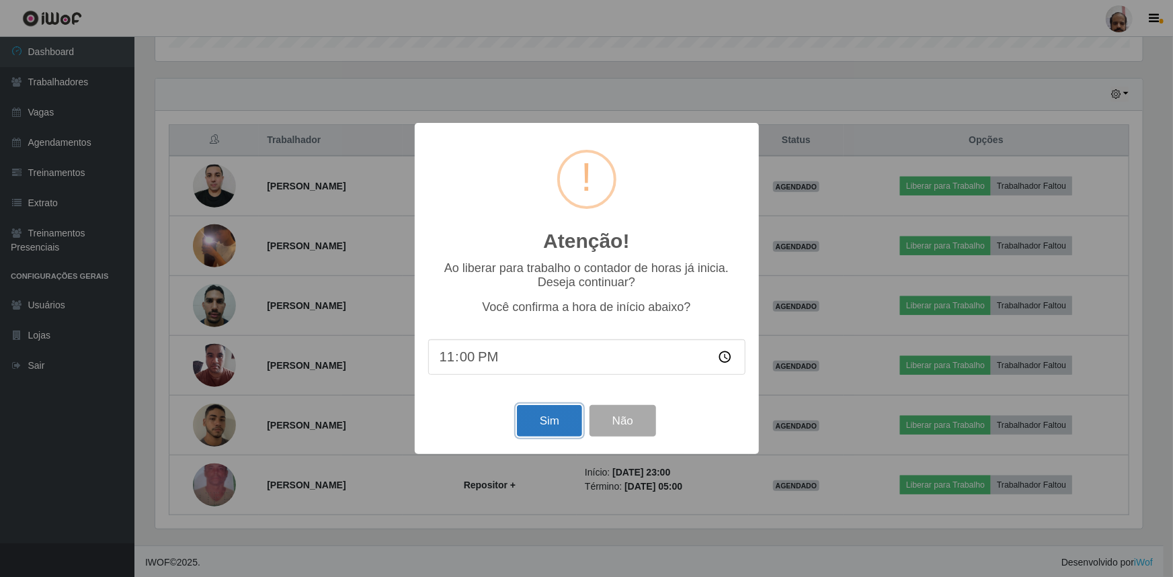
click at [550, 420] on button "Sim" at bounding box center [549, 421] width 65 height 32
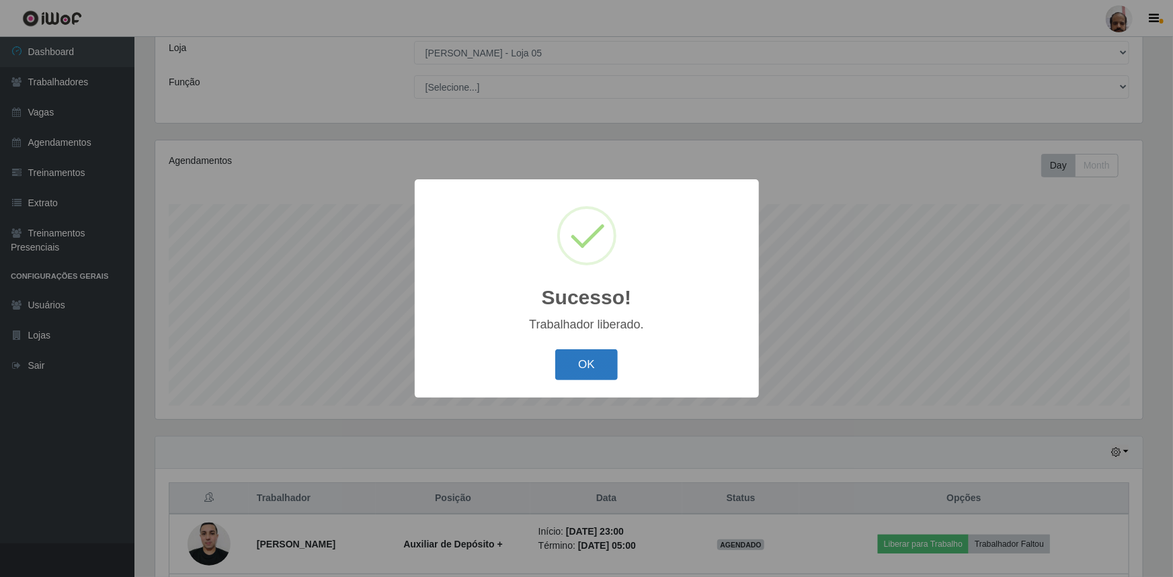
click at [607, 368] on button "OK" at bounding box center [586, 365] width 62 height 32
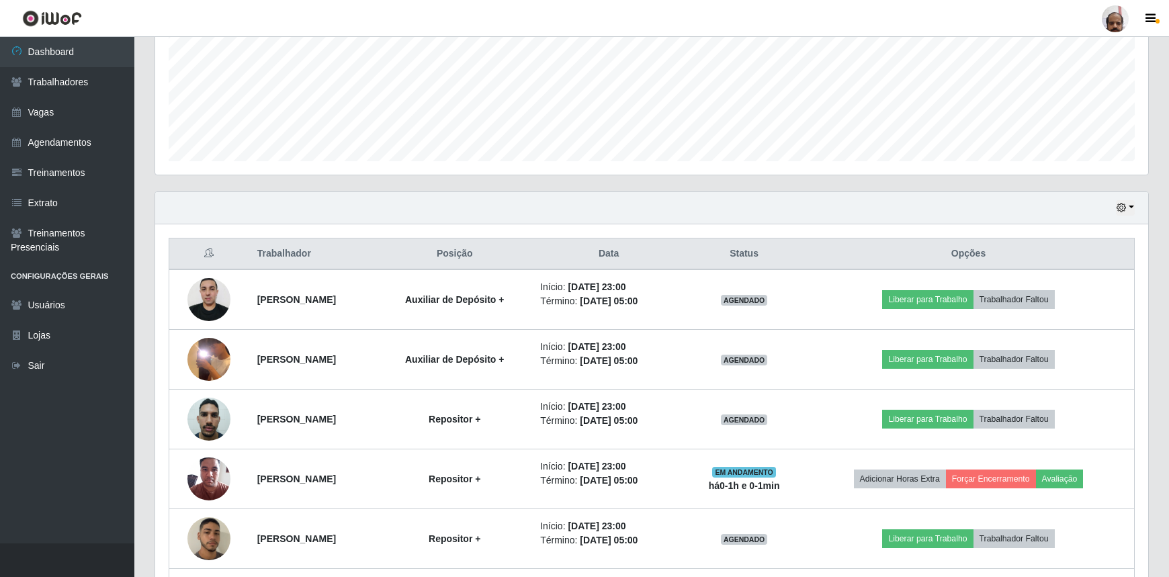
scroll to position [380, 0]
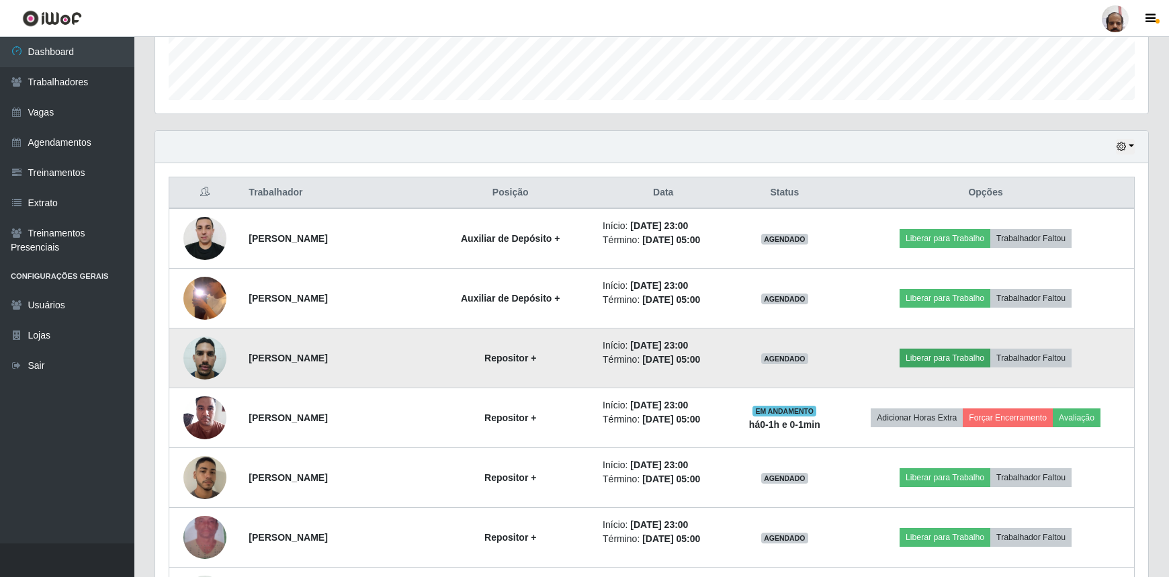
click at [914, 349] on td "Liberar para Trabalho Trabalhador Faltou" at bounding box center [985, 359] width 297 height 60
click at [943, 361] on button "Liberar para Trabalho" at bounding box center [945, 358] width 91 height 19
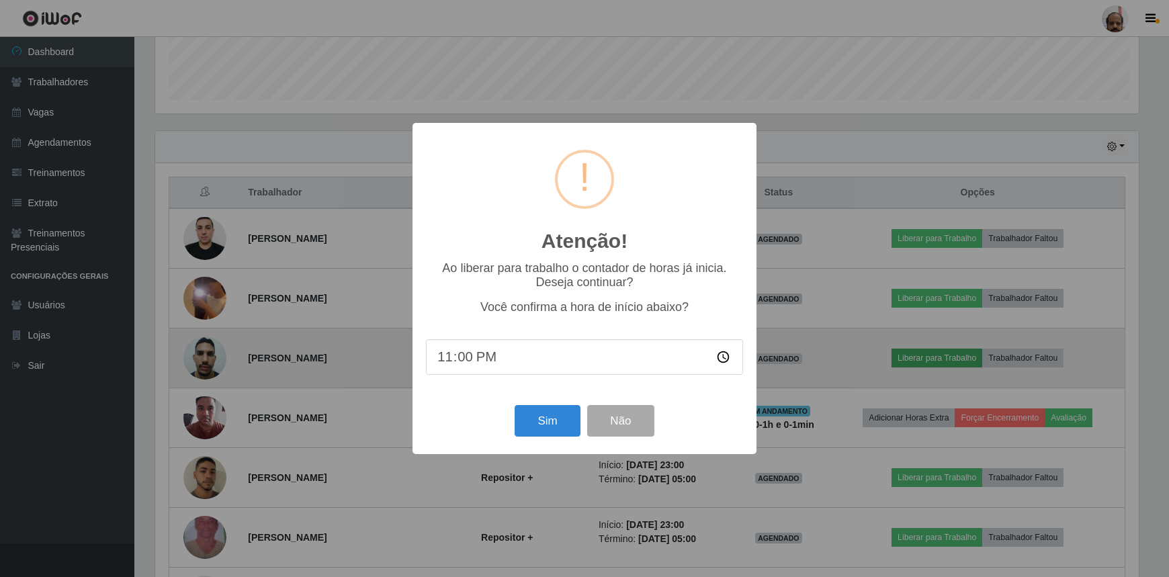
scroll to position [279, 987]
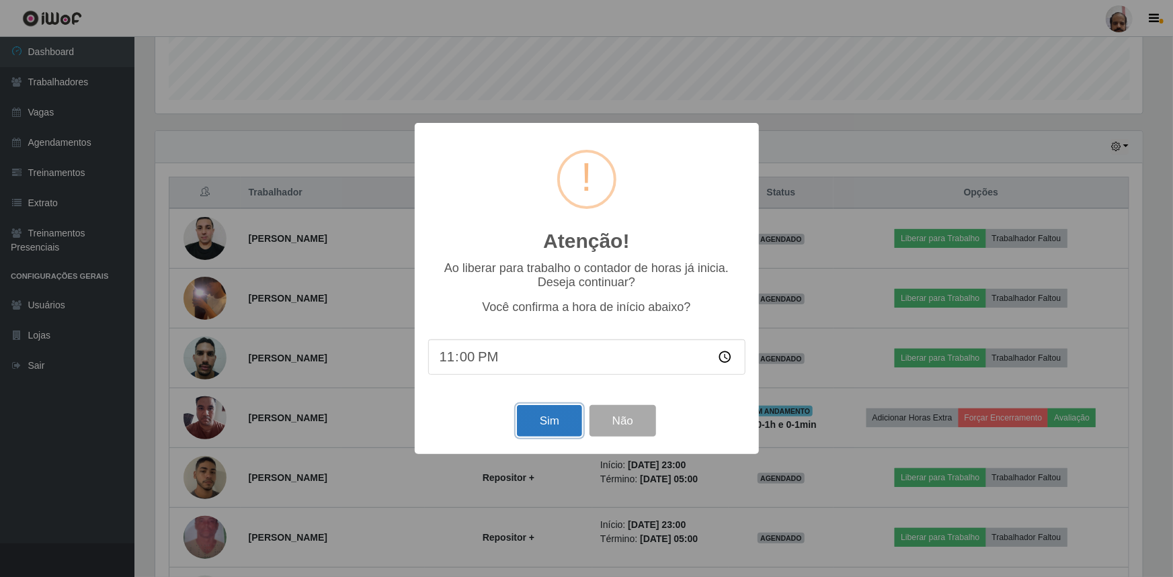
click at [550, 431] on button "Sim" at bounding box center [549, 421] width 65 height 32
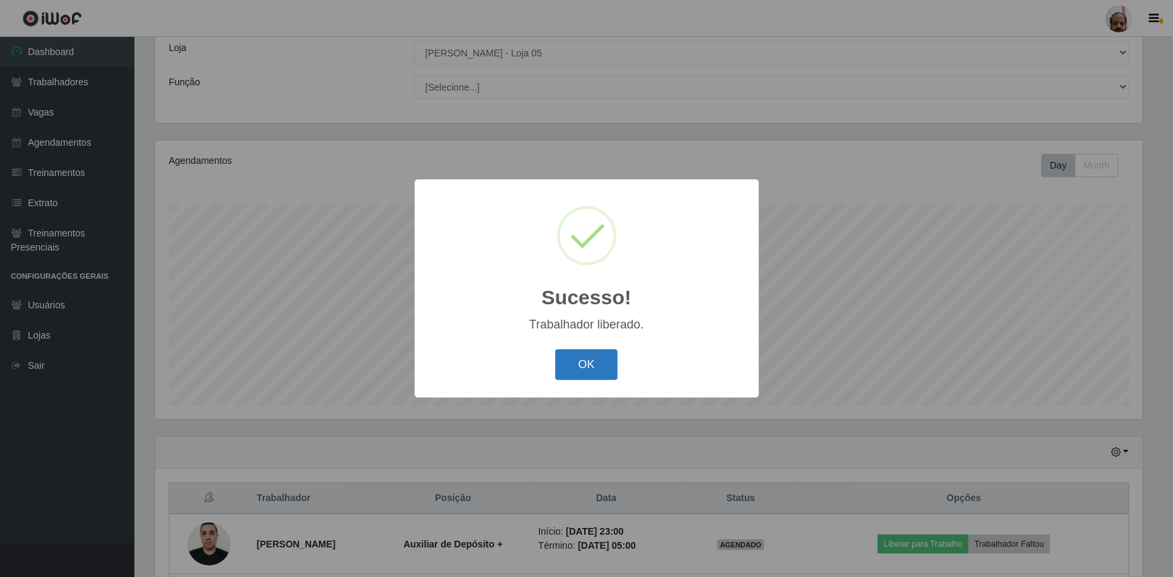
click at [577, 357] on button "OK" at bounding box center [586, 365] width 62 height 32
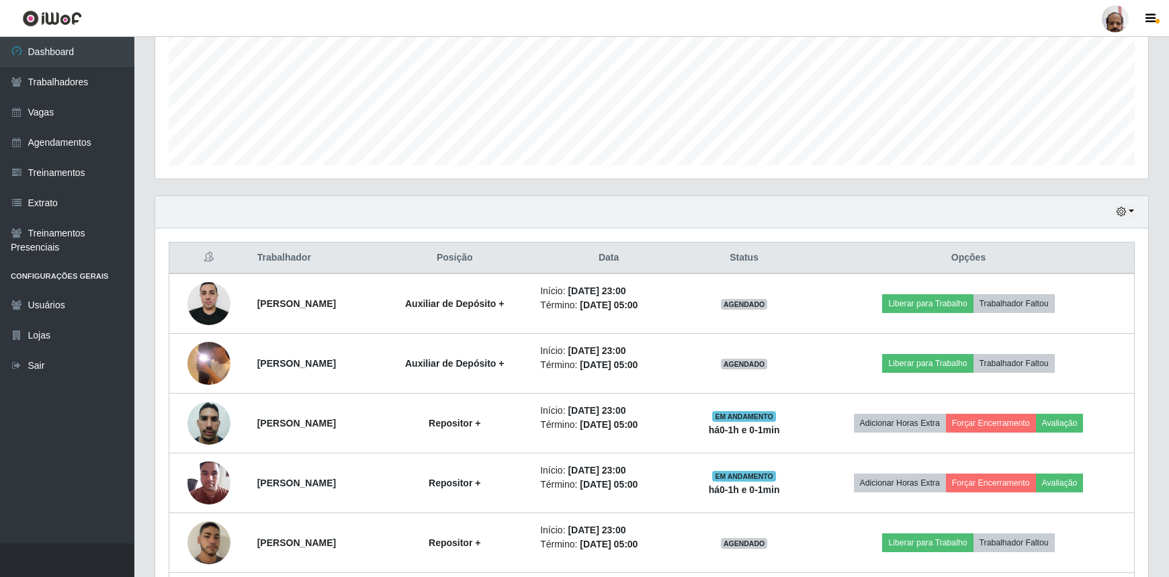
scroll to position [380, 0]
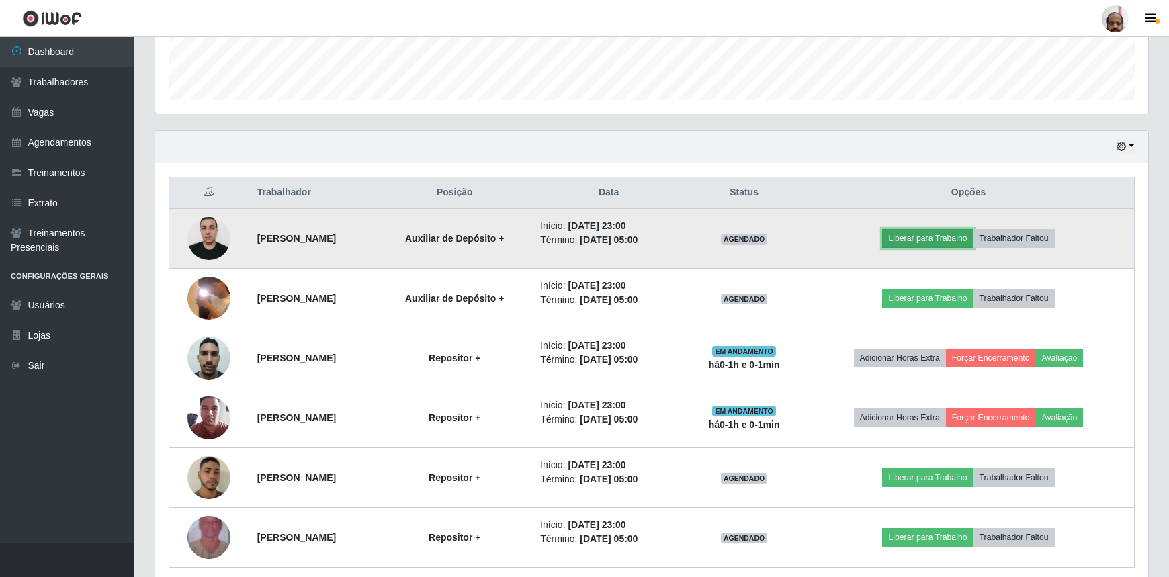
click at [931, 240] on button "Liberar para Trabalho" at bounding box center [927, 238] width 91 height 19
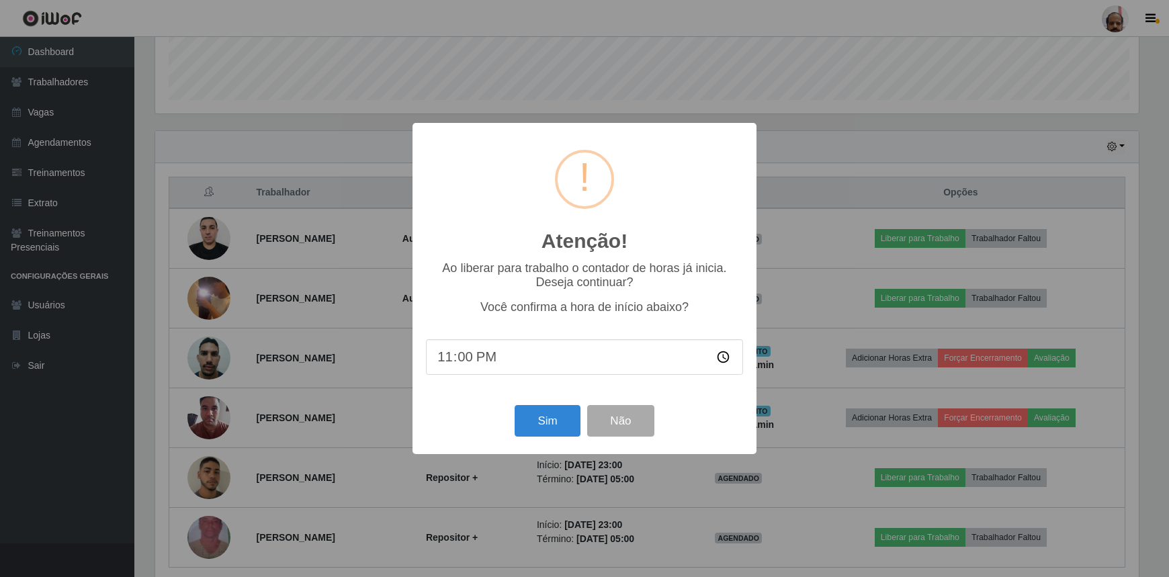
scroll to position [279, 987]
click at [549, 421] on button "Sim" at bounding box center [549, 421] width 65 height 32
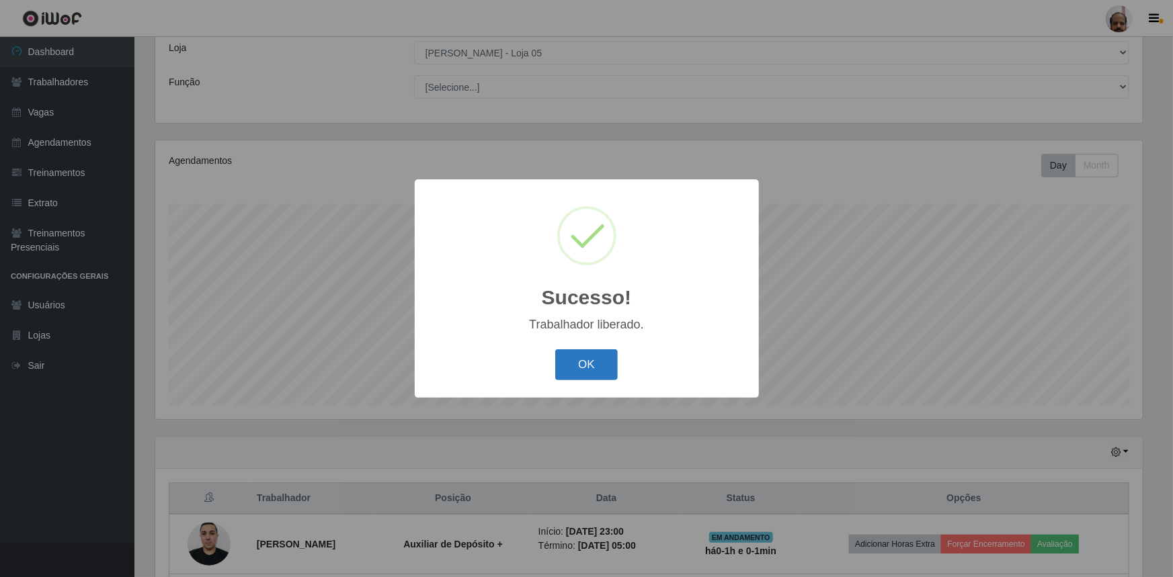
click at [579, 355] on button "OK" at bounding box center [586, 365] width 62 height 32
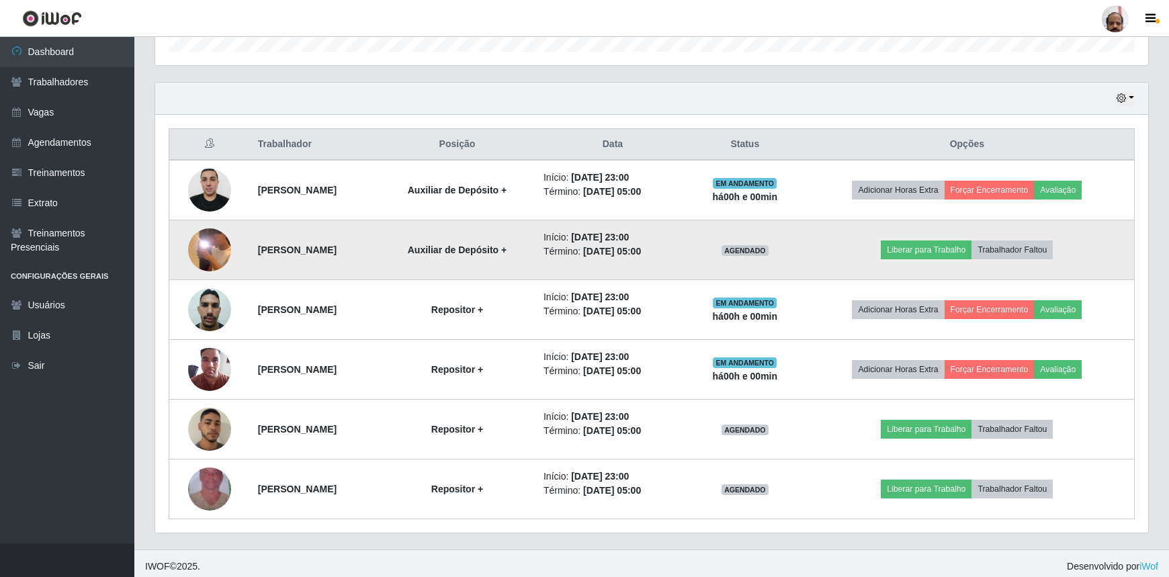
scroll to position [433, 0]
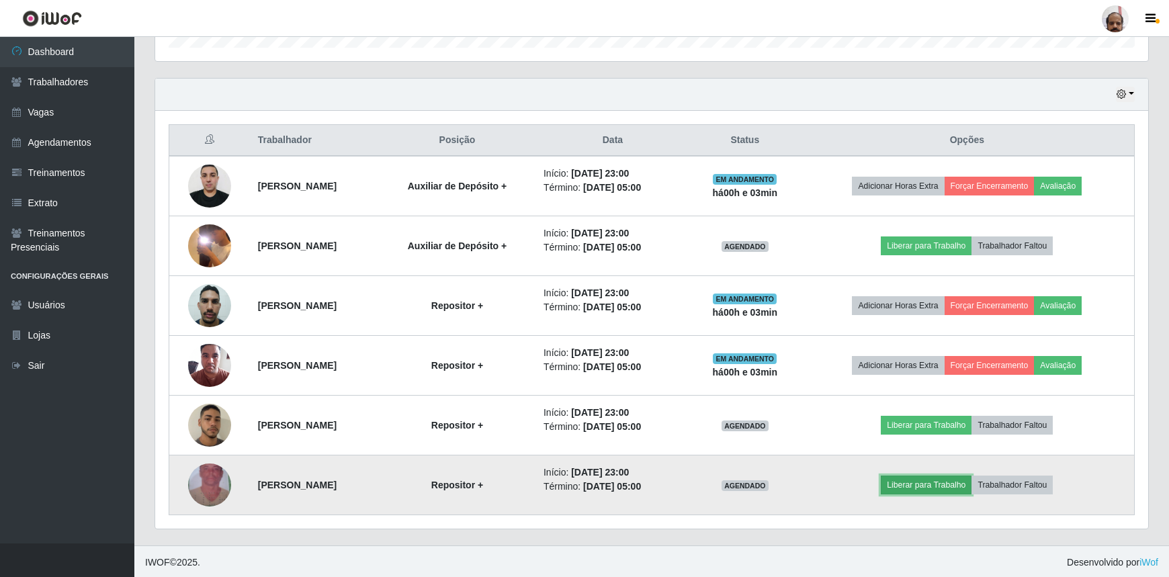
click at [936, 486] on button "Liberar para Trabalho" at bounding box center [926, 485] width 91 height 19
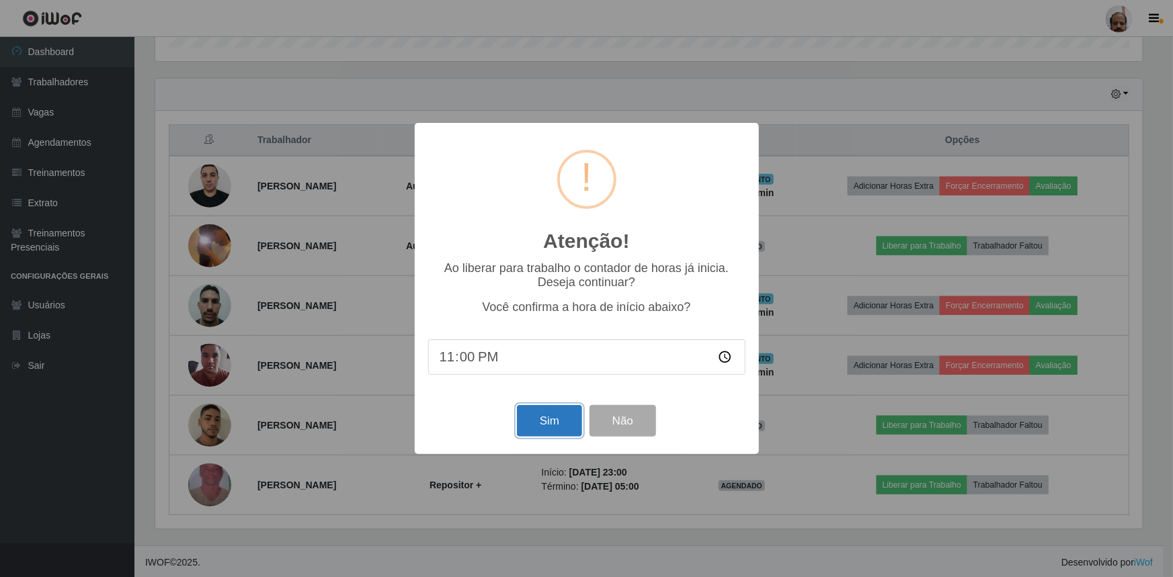
click at [568, 418] on button "Sim" at bounding box center [549, 421] width 65 height 32
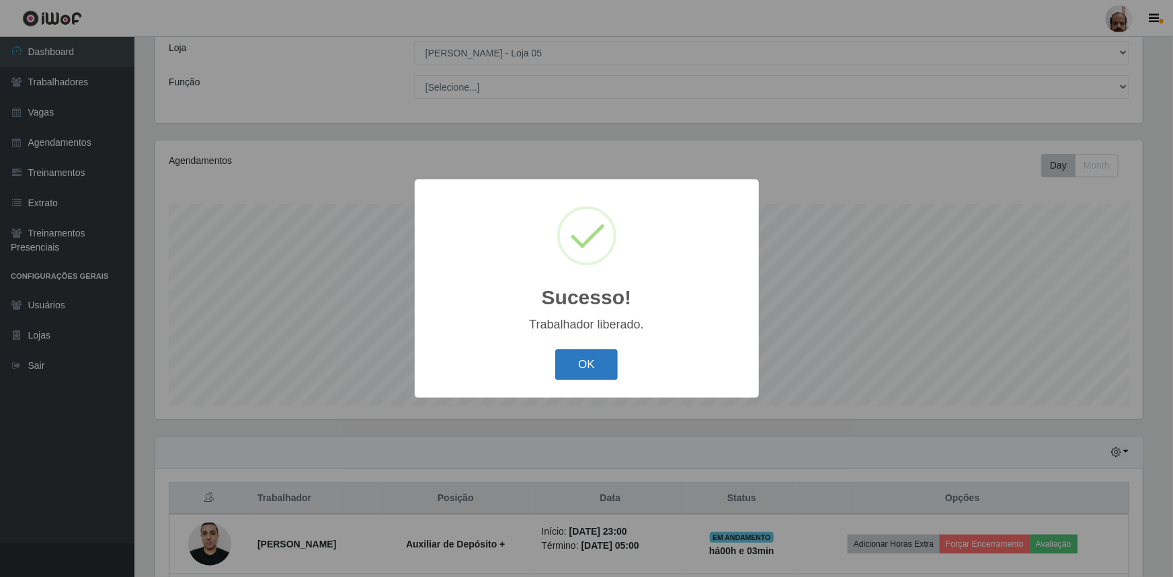
click at [596, 364] on button "OK" at bounding box center [586, 365] width 62 height 32
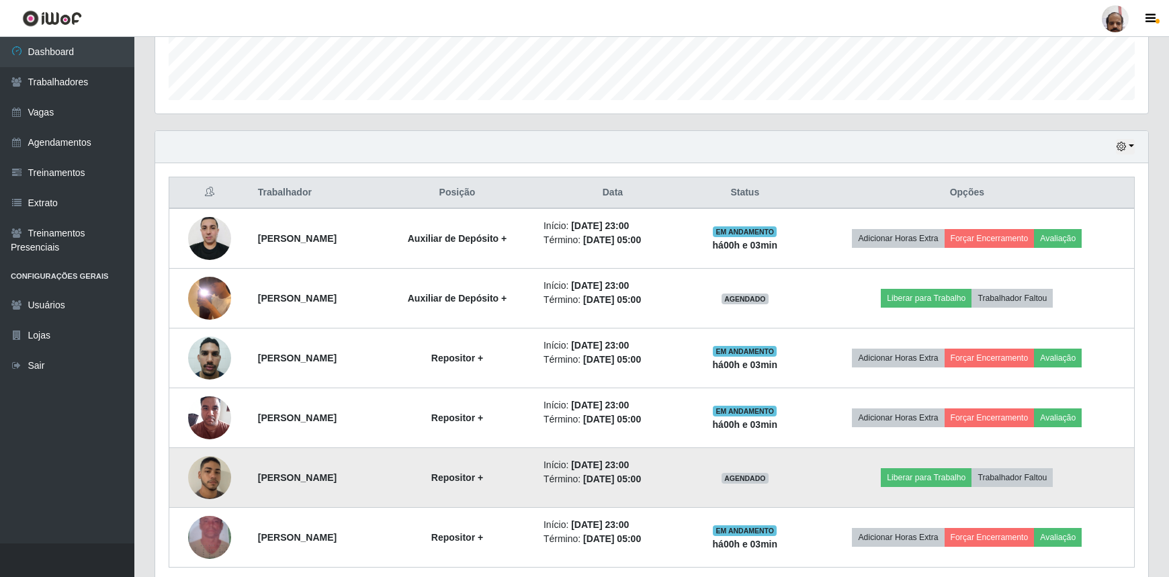
scroll to position [433, 0]
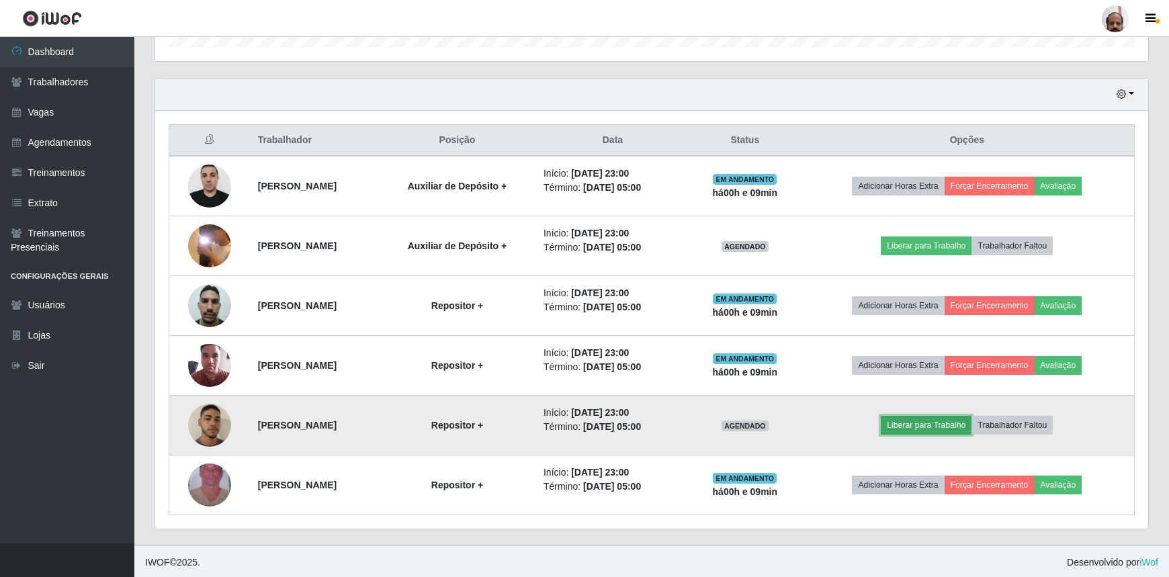
click at [927, 425] on button "Liberar para Trabalho" at bounding box center [926, 425] width 91 height 19
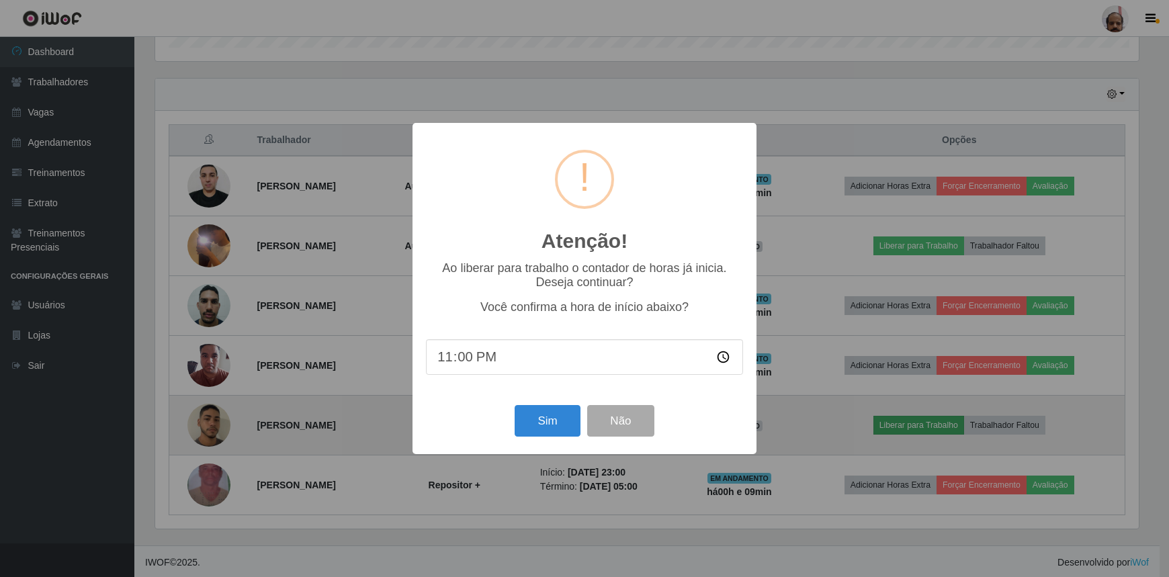
scroll to position [279, 987]
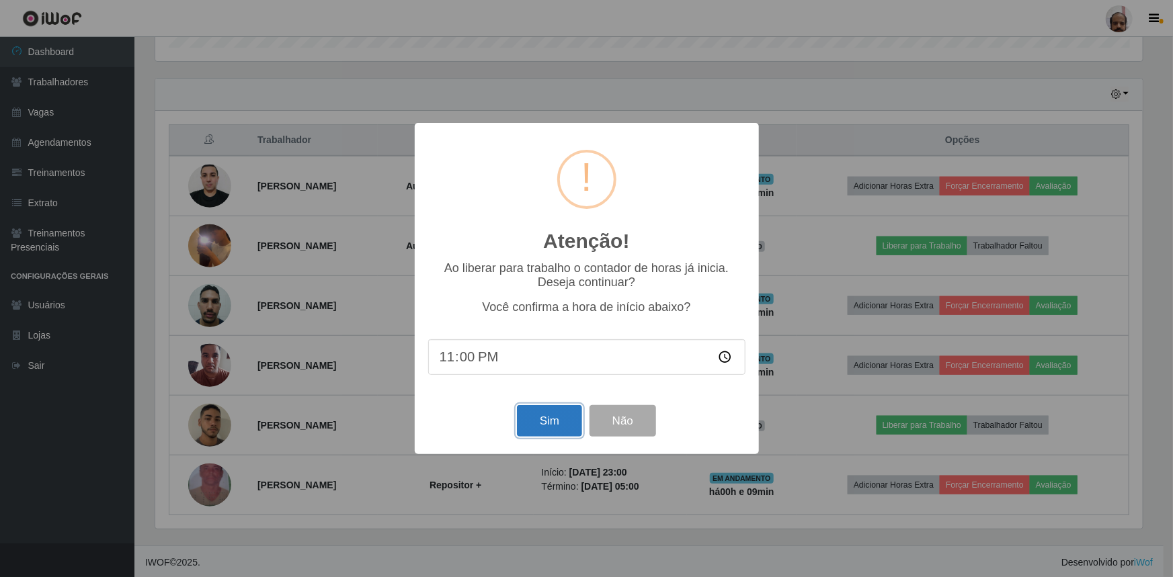
click at [546, 425] on button "Sim" at bounding box center [549, 421] width 65 height 32
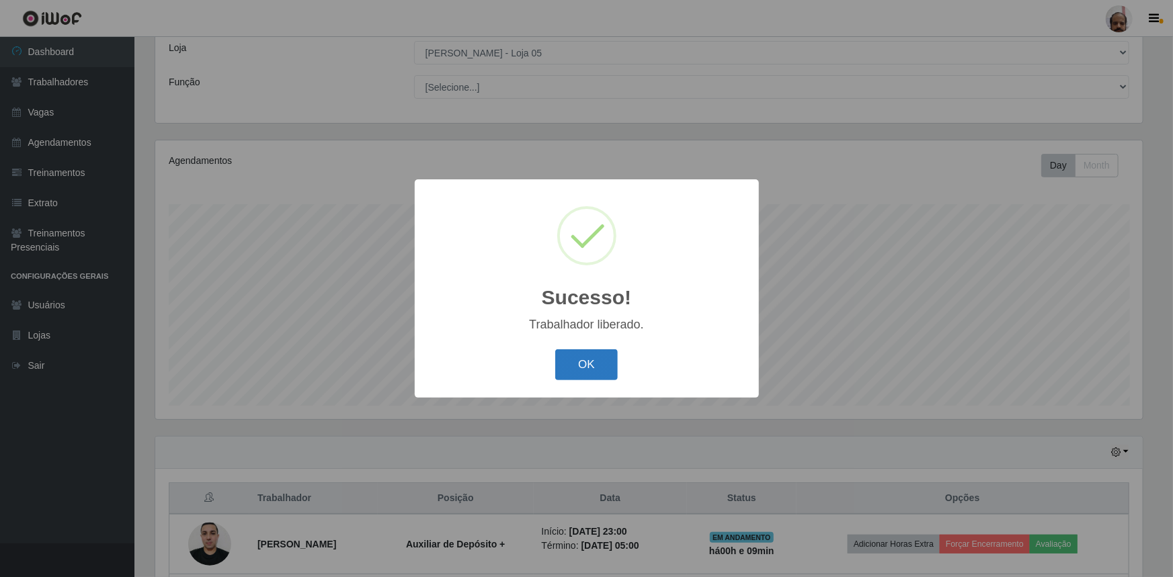
click at [587, 365] on button "OK" at bounding box center [586, 365] width 62 height 32
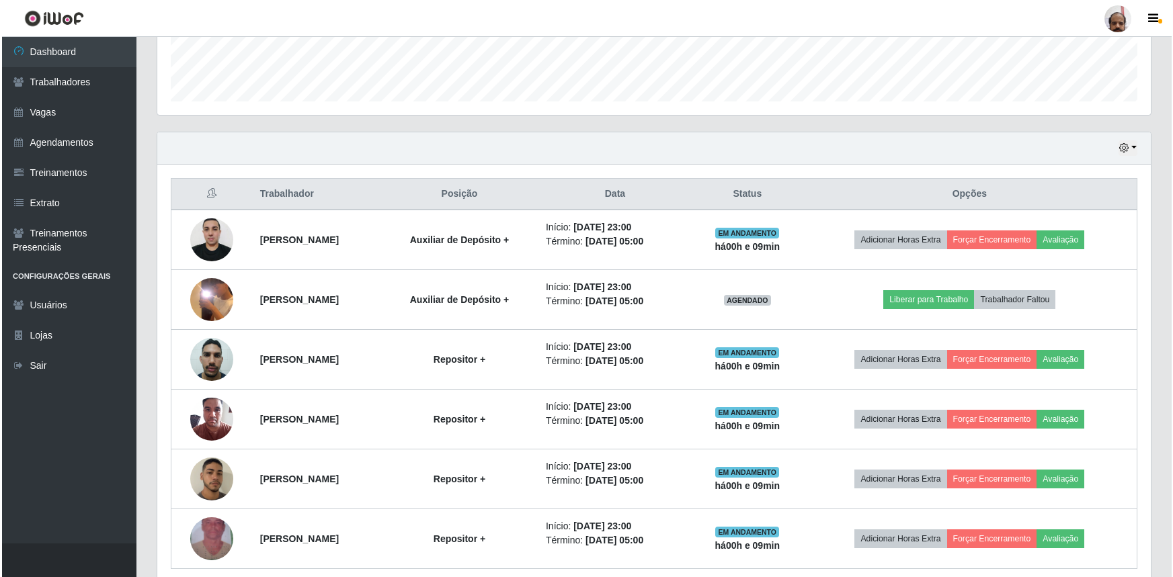
scroll to position [380, 0]
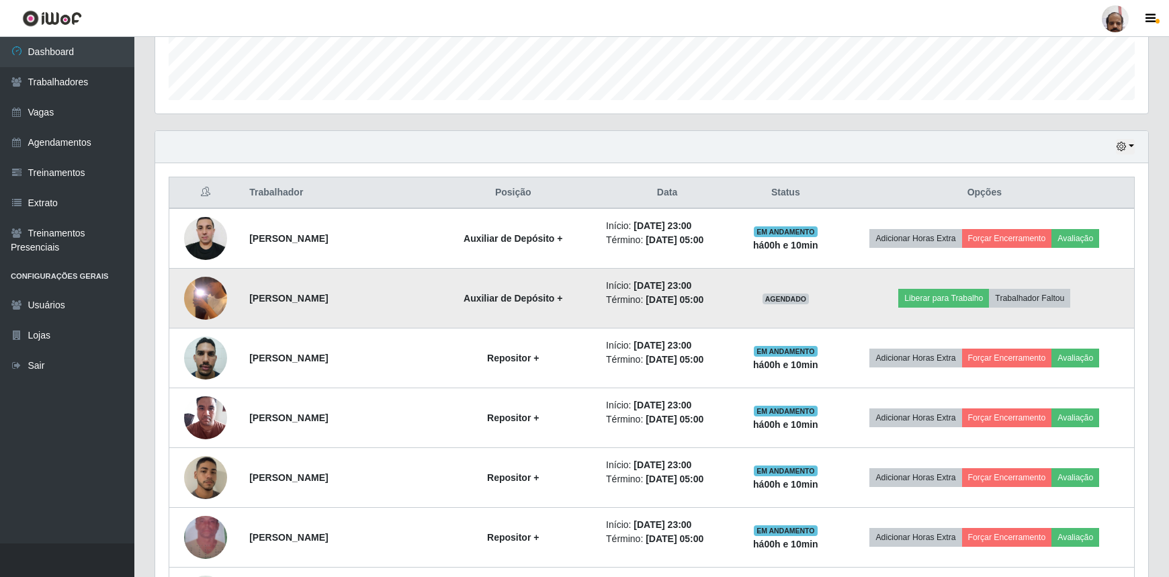
click at [195, 300] on img at bounding box center [205, 298] width 43 height 95
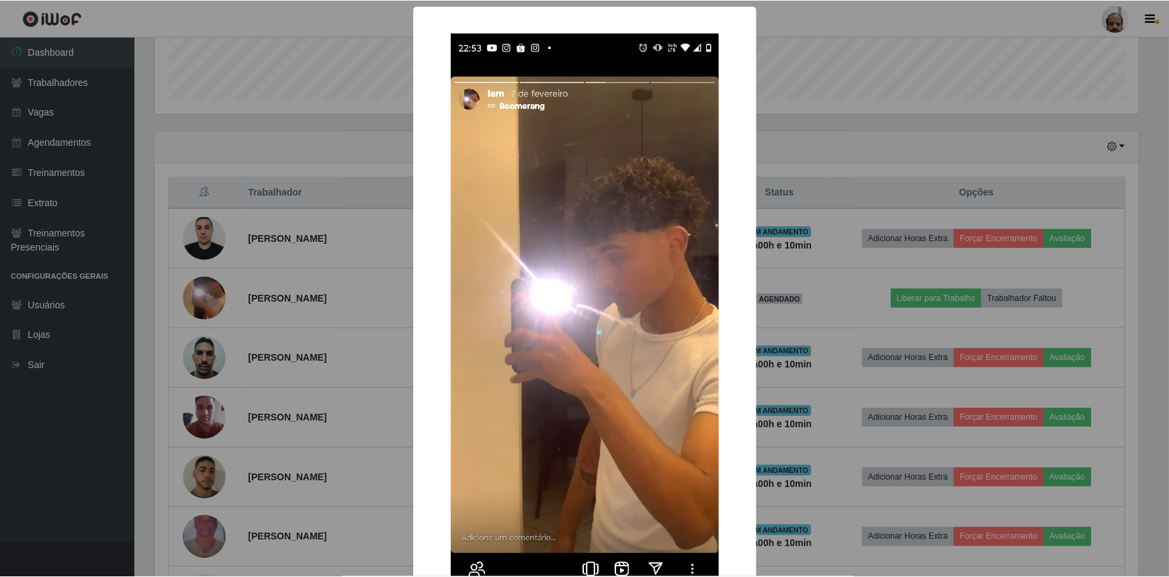
scroll to position [279, 987]
click at [308, 295] on div "× OK Cancel" at bounding box center [586, 288] width 1173 height 577
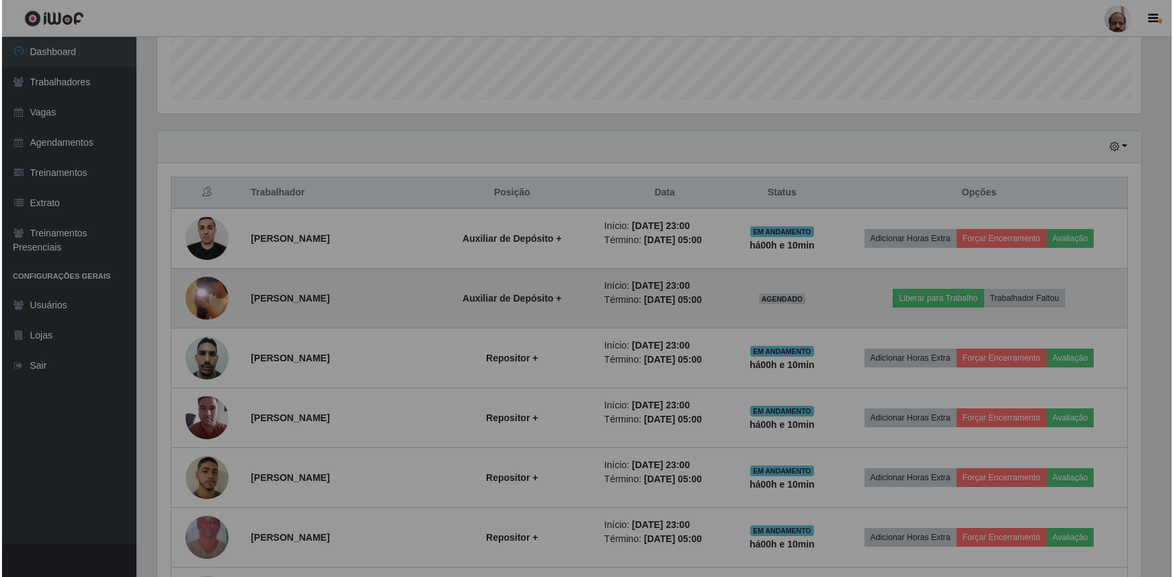
scroll to position [279, 993]
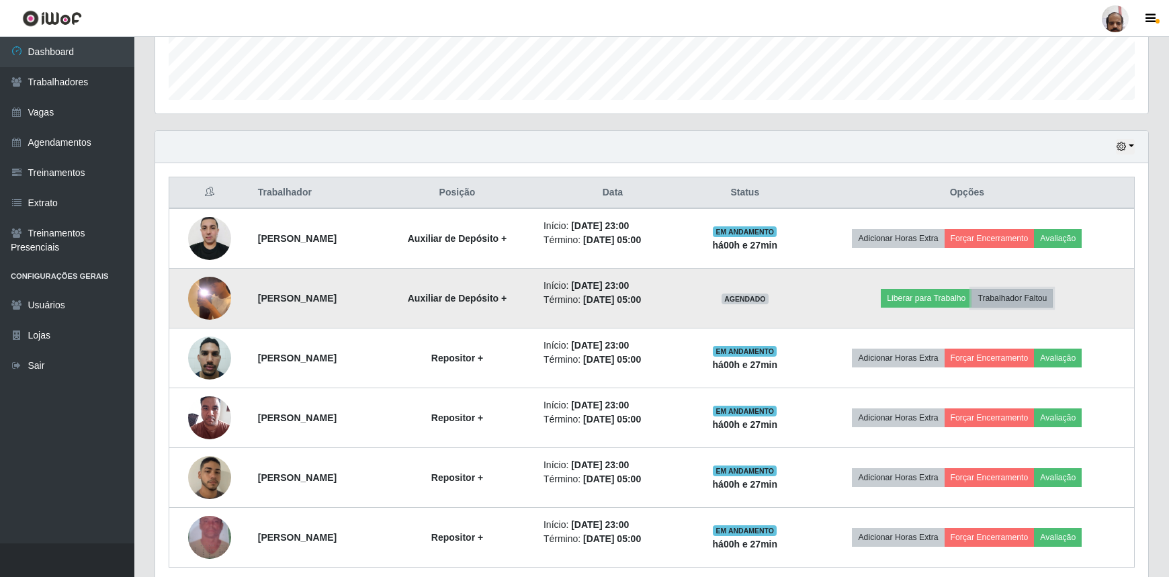
click at [1047, 302] on button "Trabalhador Faltou" at bounding box center [1012, 298] width 81 height 19
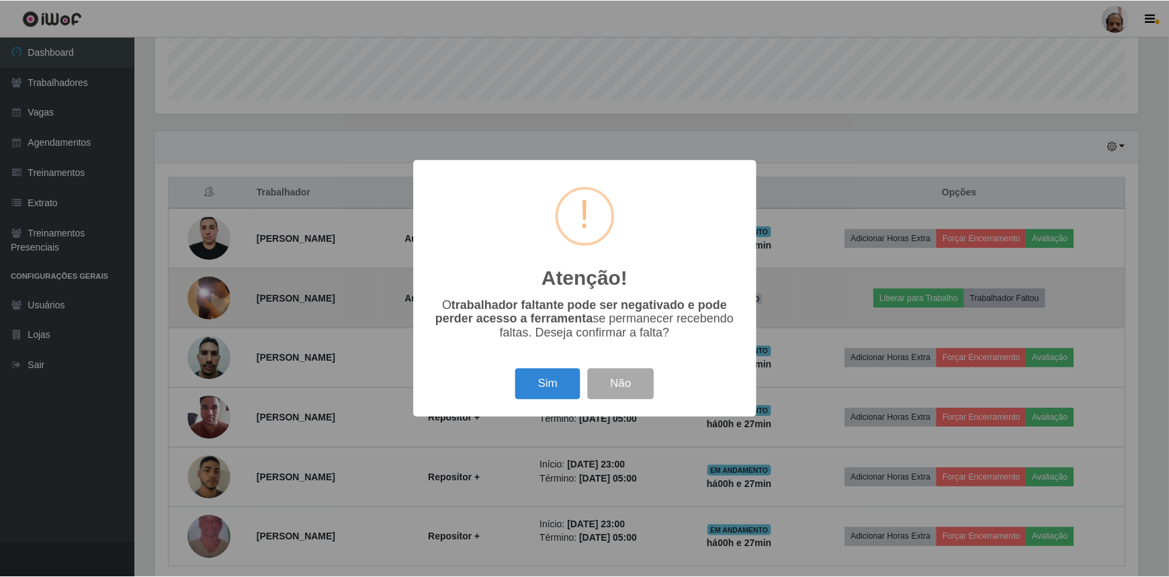
scroll to position [279, 987]
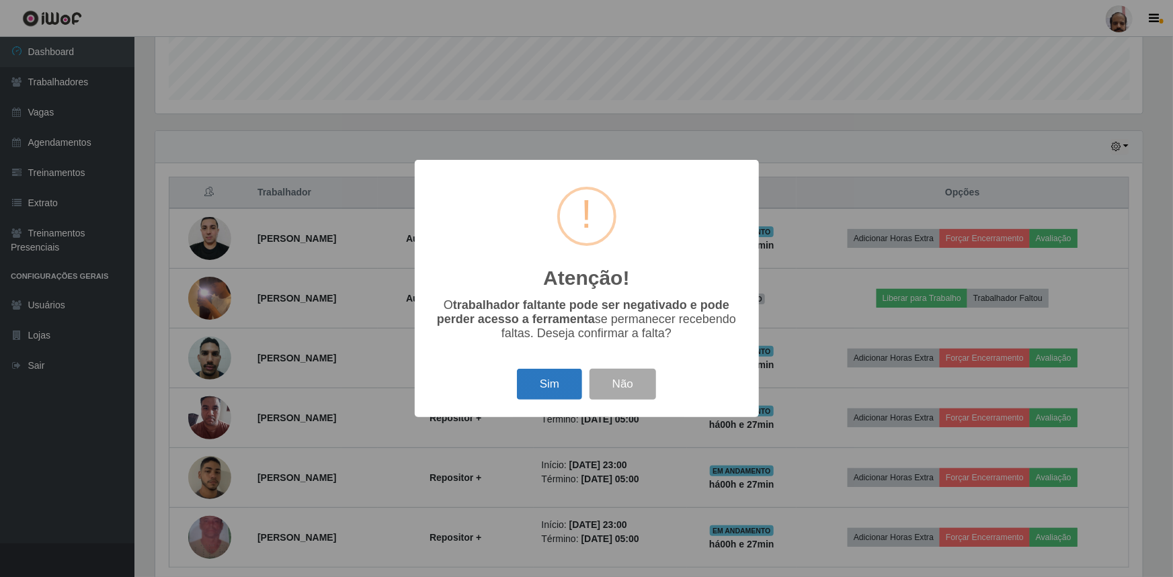
click at [545, 388] on button "Sim" at bounding box center [549, 385] width 65 height 32
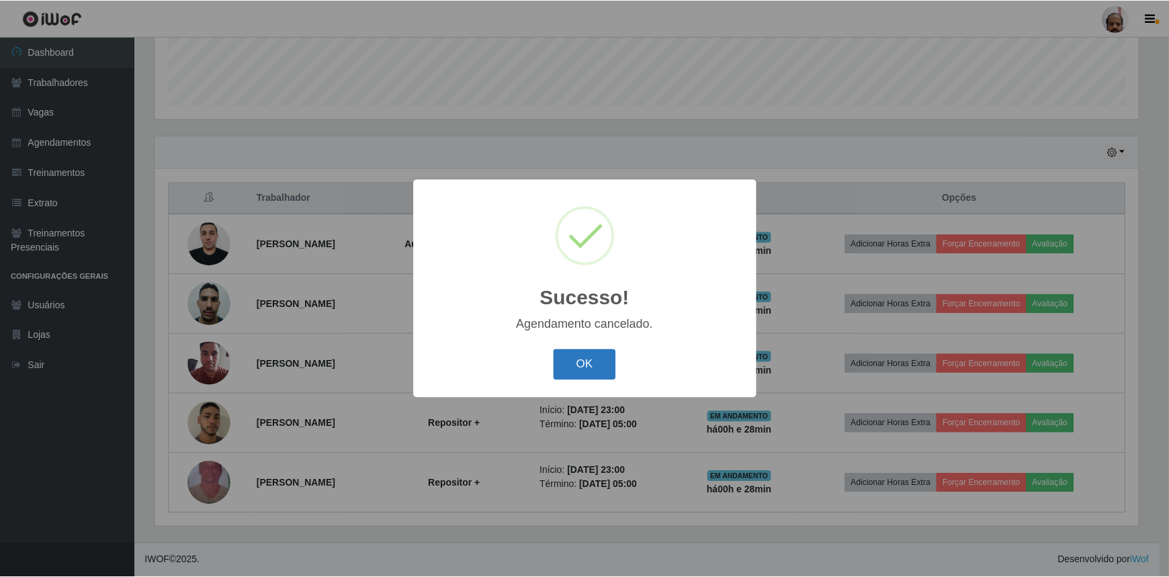
scroll to position [373, 0]
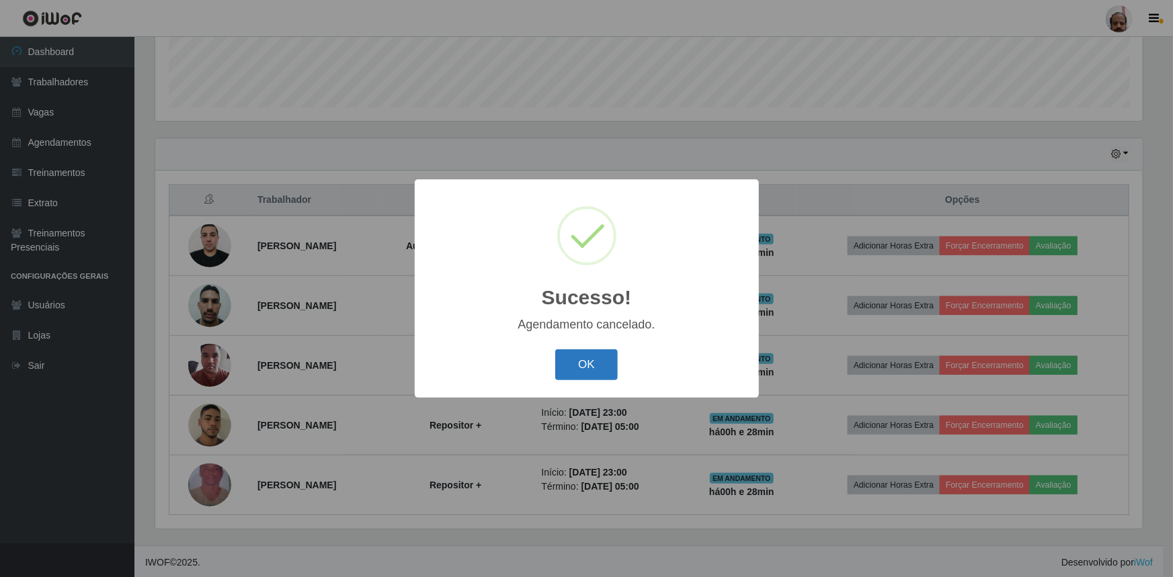
click at [592, 364] on button "OK" at bounding box center [586, 365] width 62 height 32
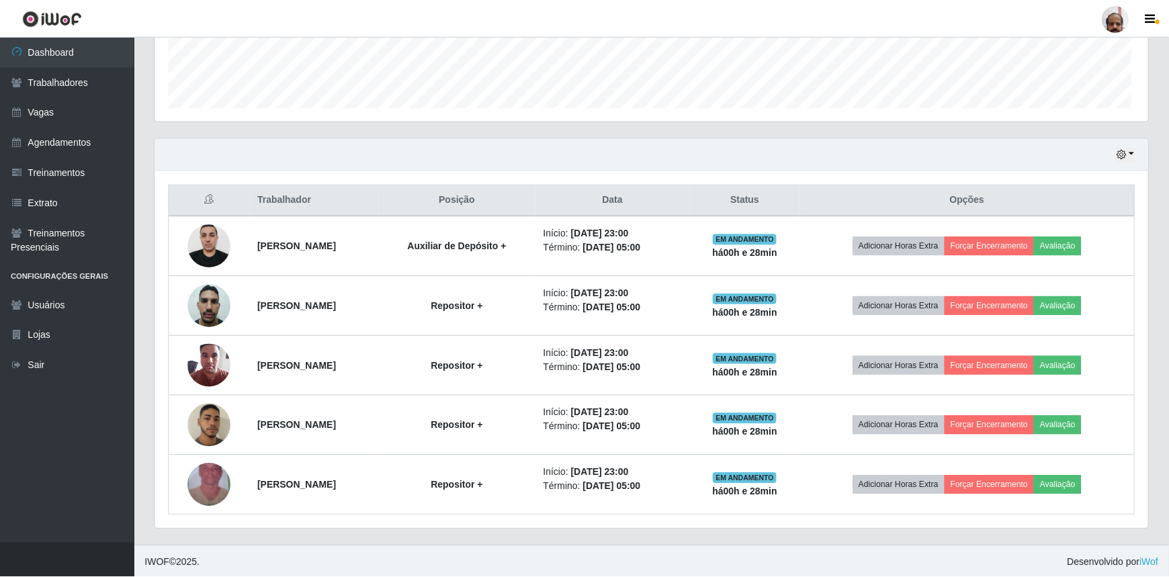
scroll to position [279, 993]
click at [63, 85] on link "Trabalhadores" at bounding box center [67, 82] width 134 height 30
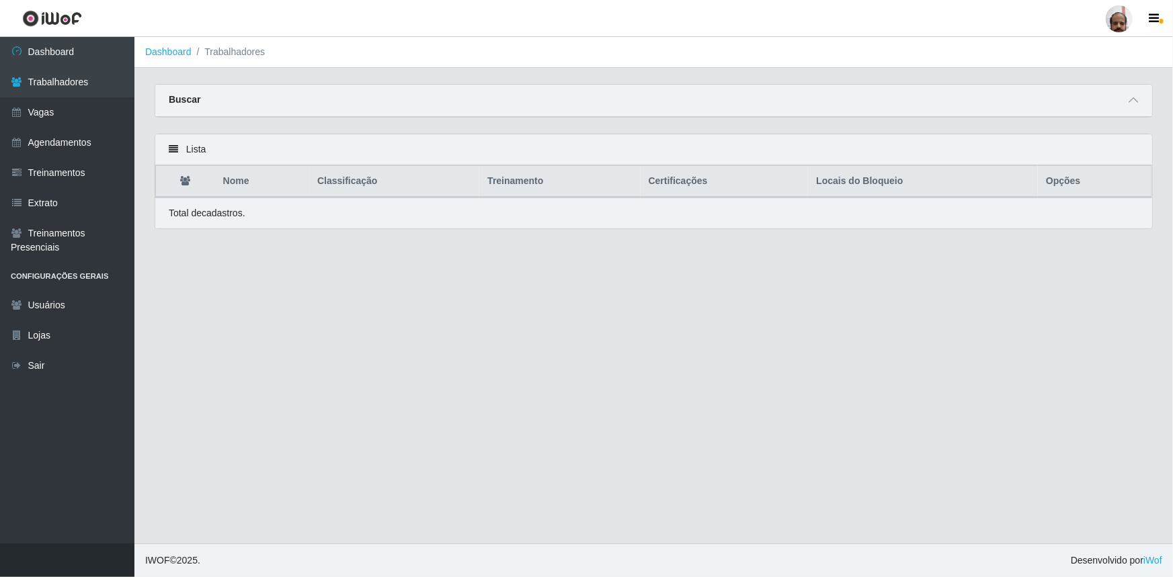
click at [1117, 102] on div "Buscar" at bounding box center [653, 101] width 996 height 32
click at [1134, 102] on icon at bounding box center [1132, 99] width 9 height 9
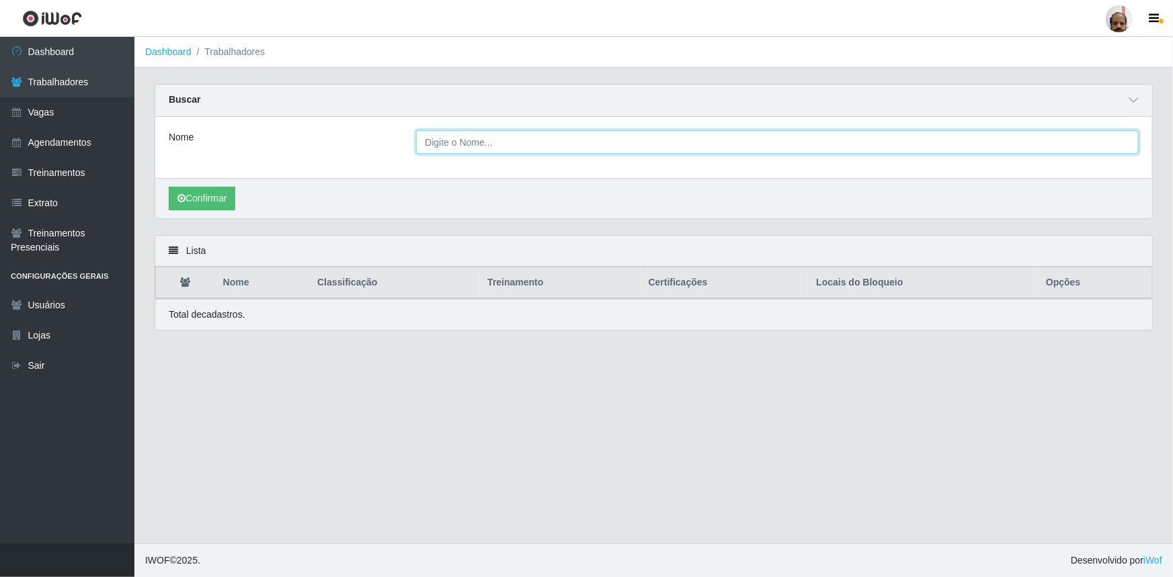
click at [467, 138] on input "Nome" at bounding box center [777, 142] width 722 height 24
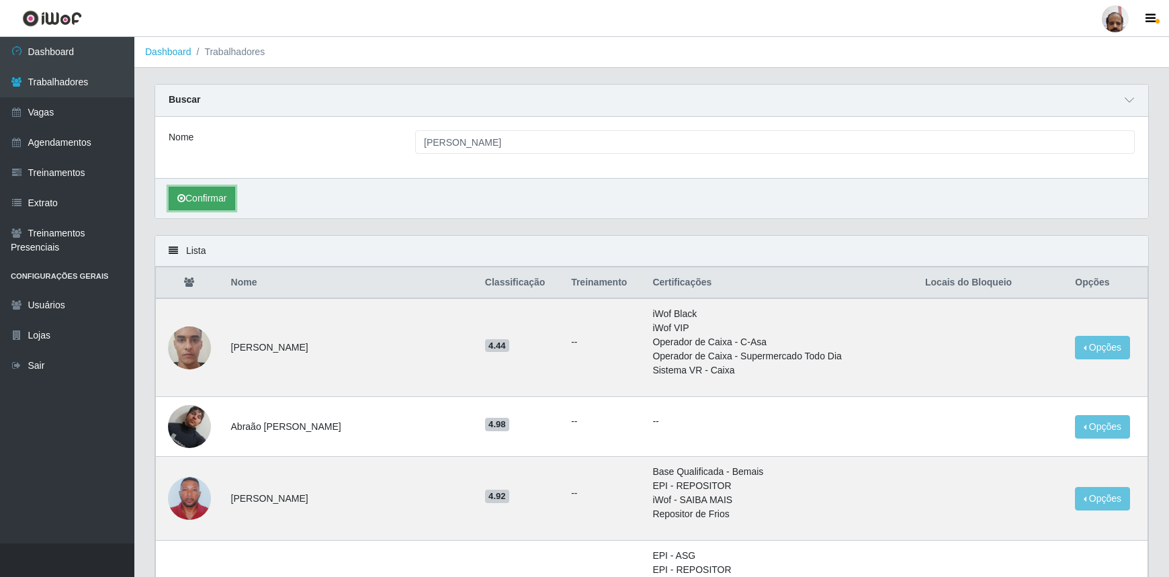
click at [217, 205] on button "Confirmar" at bounding box center [202, 199] width 67 height 24
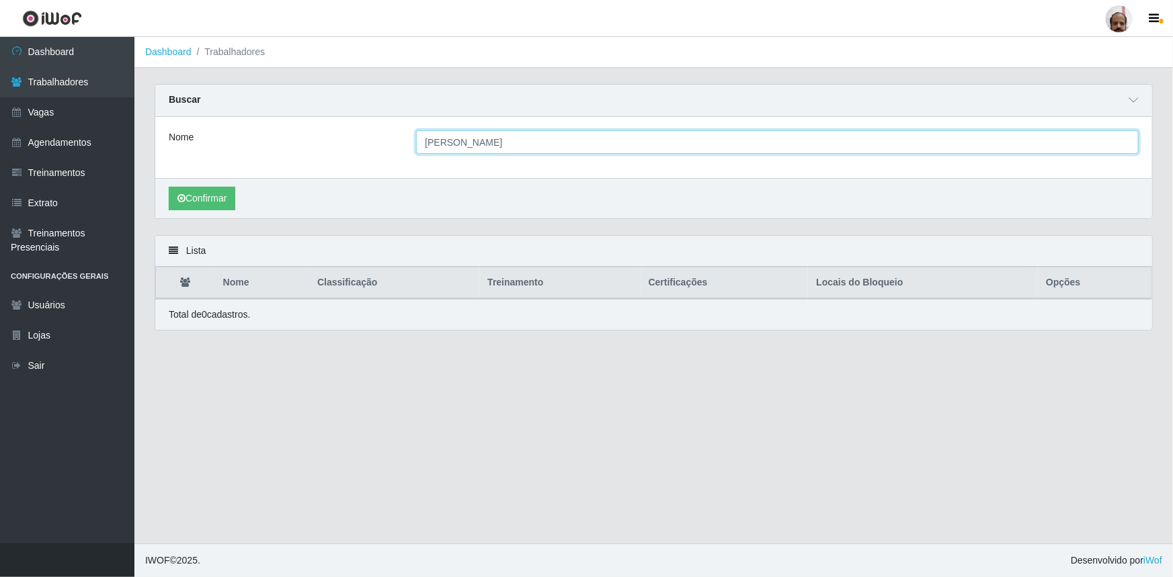
drag, startPoint x: 528, startPoint y: 141, endPoint x: 520, endPoint y: 138, distance: 8.7
click at [520, 138] on input "[PERSON_NAME]" at bounding box center [777, 142] width 722 height 24
type input "[PERSON_NAME]"
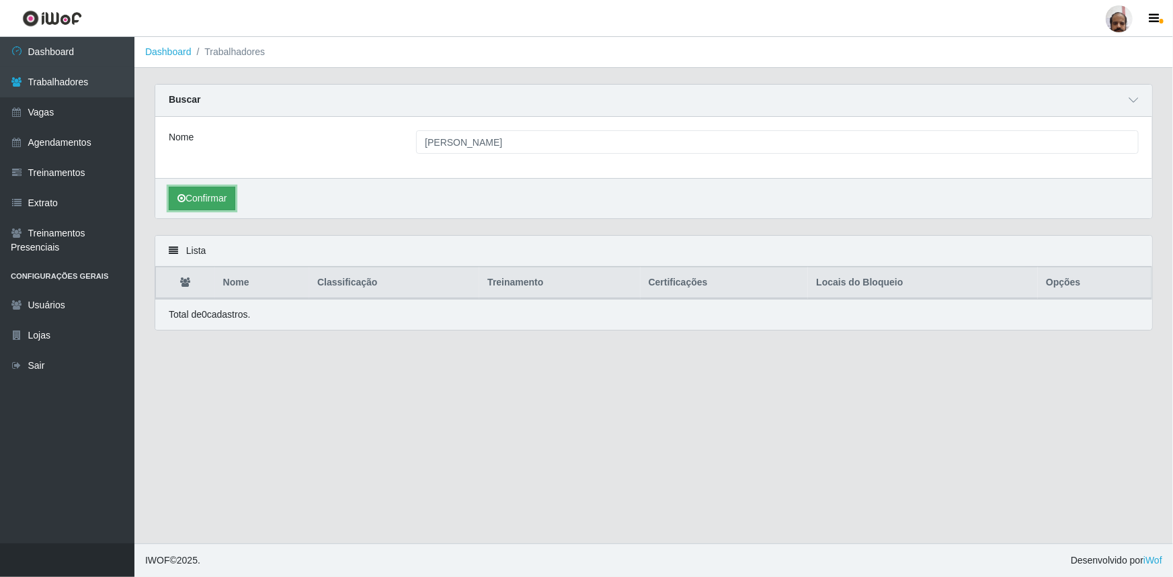
click at [220, 203] on button "Confirmar" at bounding box center [202, 199] width 67 height 24
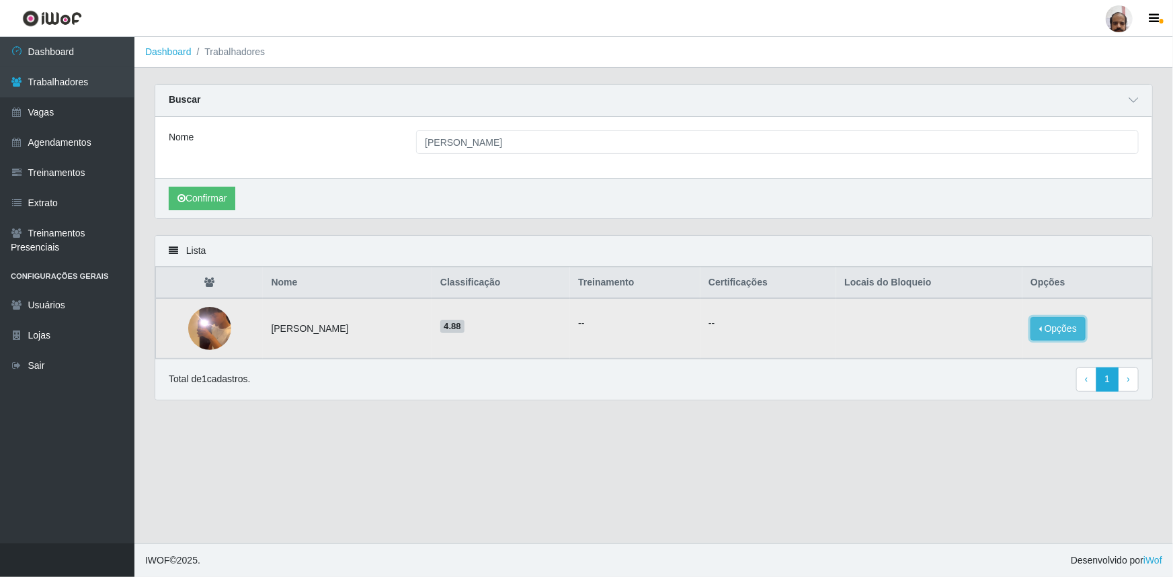
click at [1065, 331] on button "Opções" at bounding box center [1057, 329] width 55 height 24
click at [984, 317] on button "Bloquear - Empresa" at bounding box center [974, 313] width 108 height 28
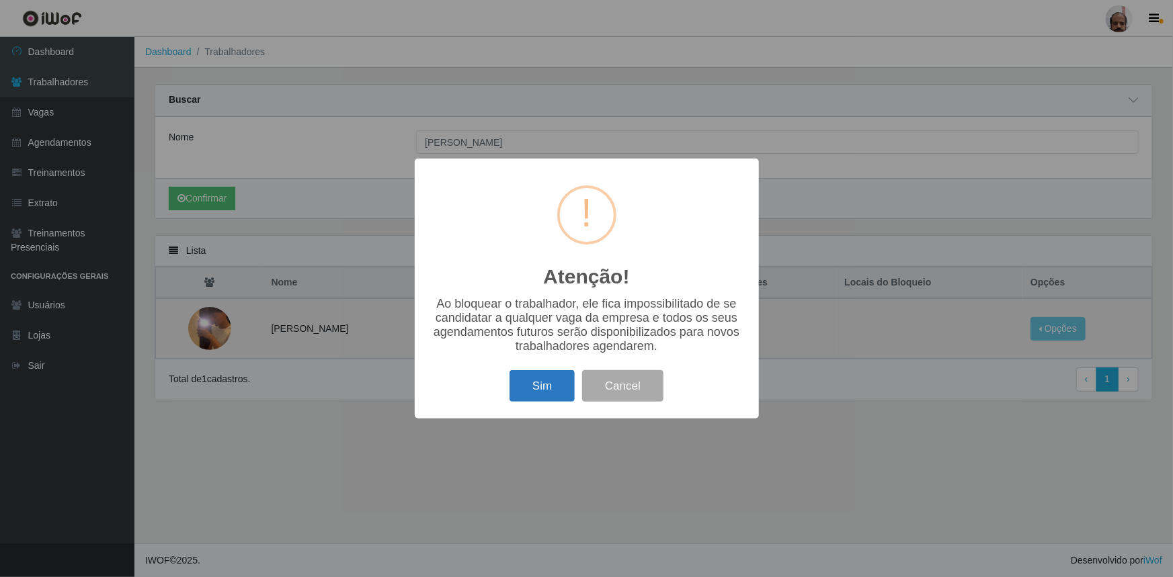
click at [547, 385] on button "Sim" at bounding box center [541, 386] width 65 height 32
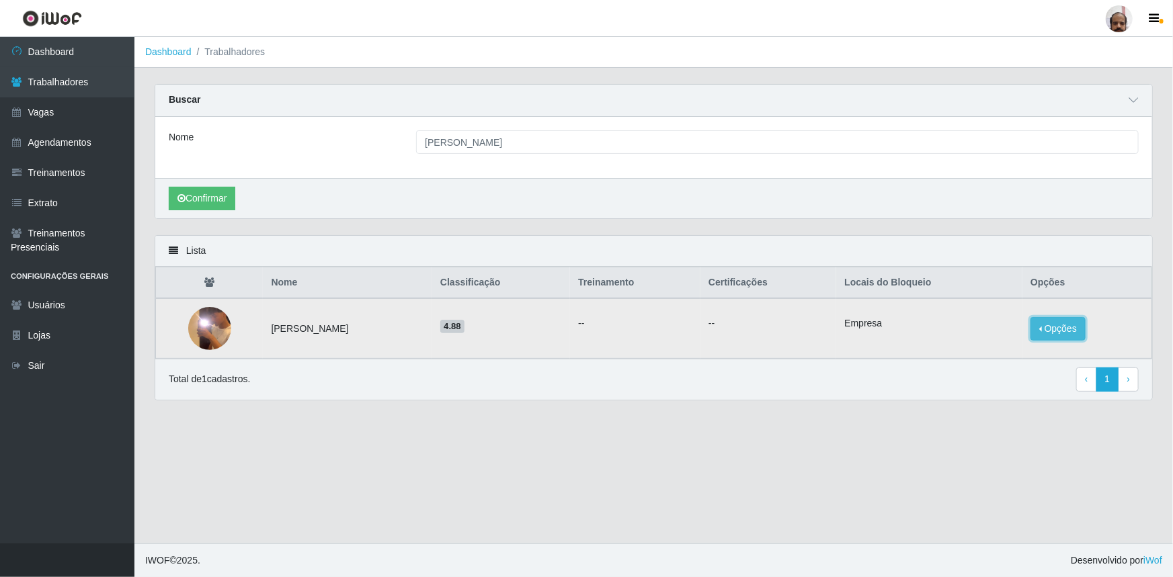
click at [1069, 332] on button "Opções" at bounding box center [1057, 329] width 55 height 24
click at [945, 347] on button "Bloquear - Loja" at bounding box center [966, 342] width 124 height 28
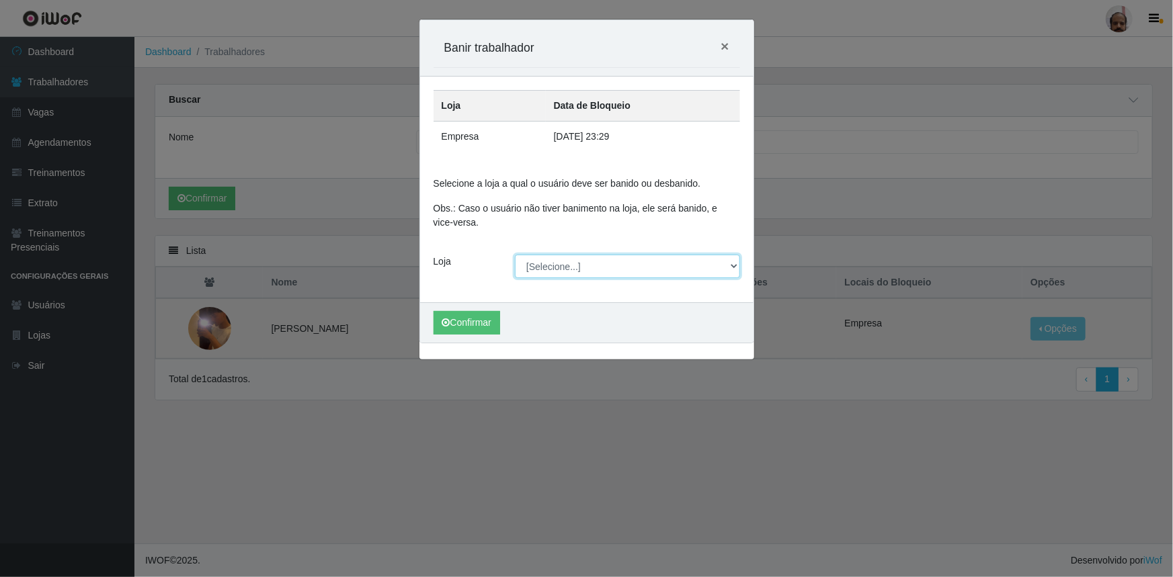
click at [732, 264] on select "[Selecione...] Mar Vermelho - Loja 05" at bounding box center [627, 267] width 225 height 24
select select "252"
click at [515, 255] on select "[Selecione...] Mar Vermelho - Loja 05" at bounding box center [627, 267] width 225 height 24
click at [479, 322] on button "Confirmar" at bounding box center [466, 323] width 67 height 24
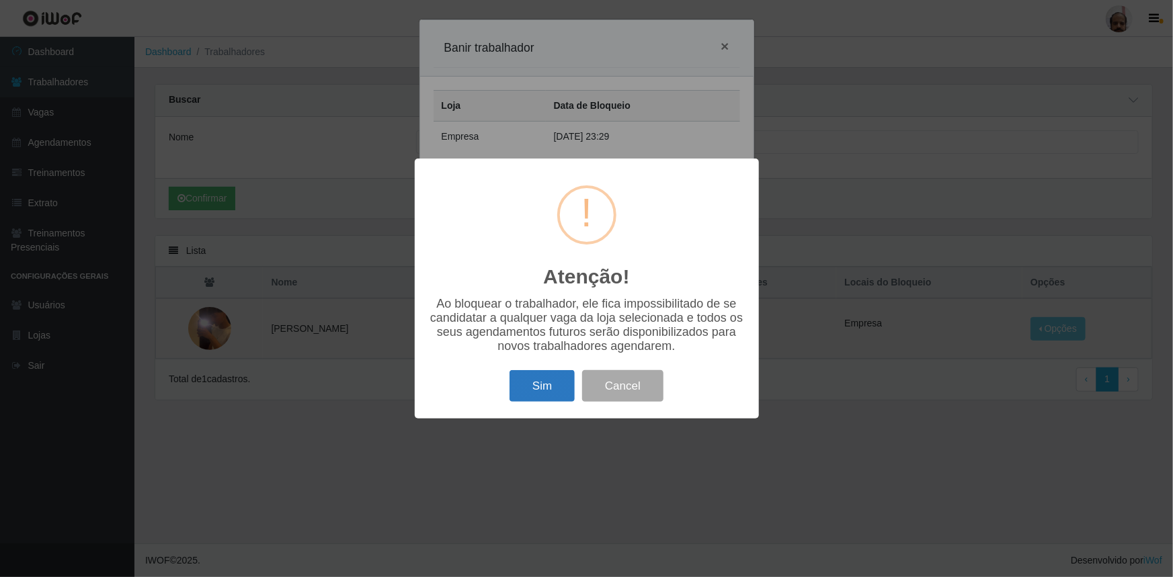
click at [562, 400] on button "Sim" at bounding box center [541, 386] width 65 height 32
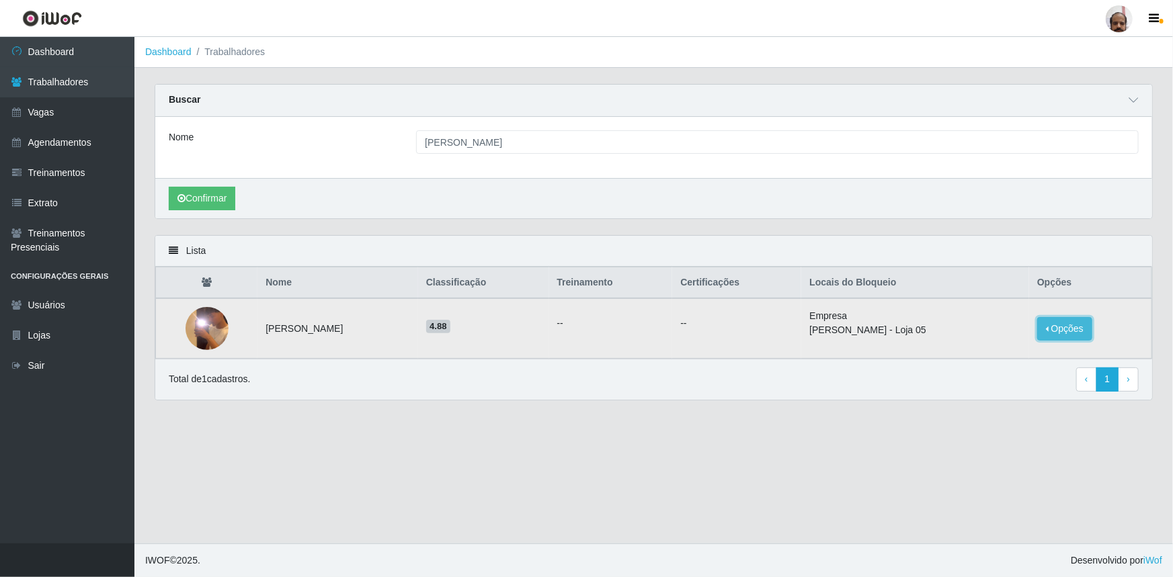
click at [1076, 323] on button "Opções" at bounding box center [1064, 329] width 55 height 24
click at [919, 195] on div "Confirmar" at bounding box center [653, 198] width 996 height 40
click at [1065, 323] on button "Opções" at bounding box center [1064, 329] width 55 height 24
click at [921, 222] on div "Carregando... Buscar Nome [PERSON_NAME] Confirmar" at bounding box center [653, 159] width 1018 height 151
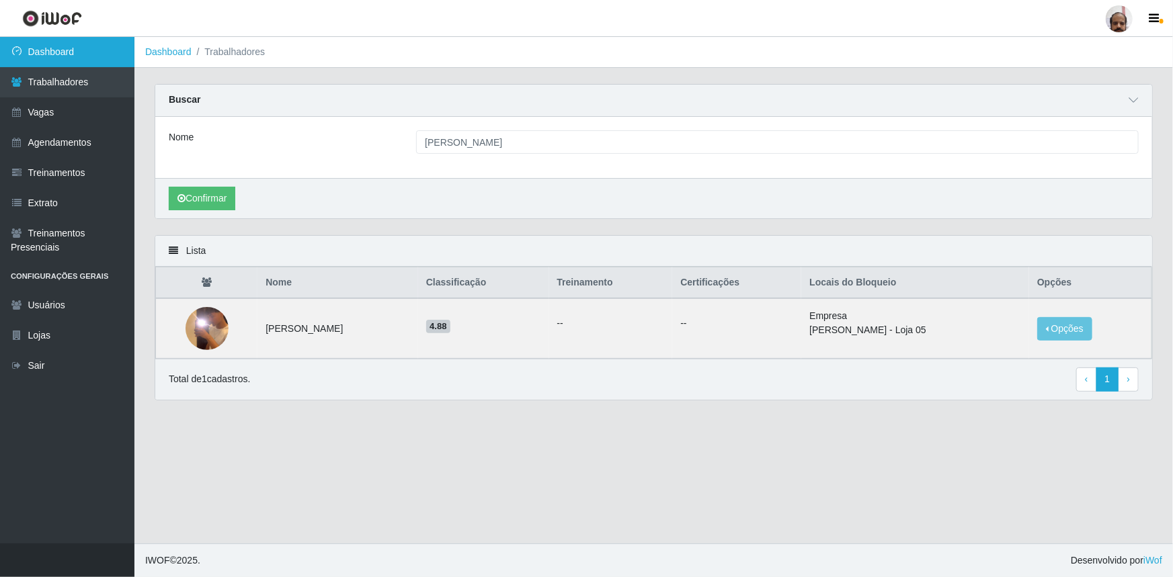
click at [44, 50] on link "Dashboard" at bounding box center [67, 52] width 134 height 30
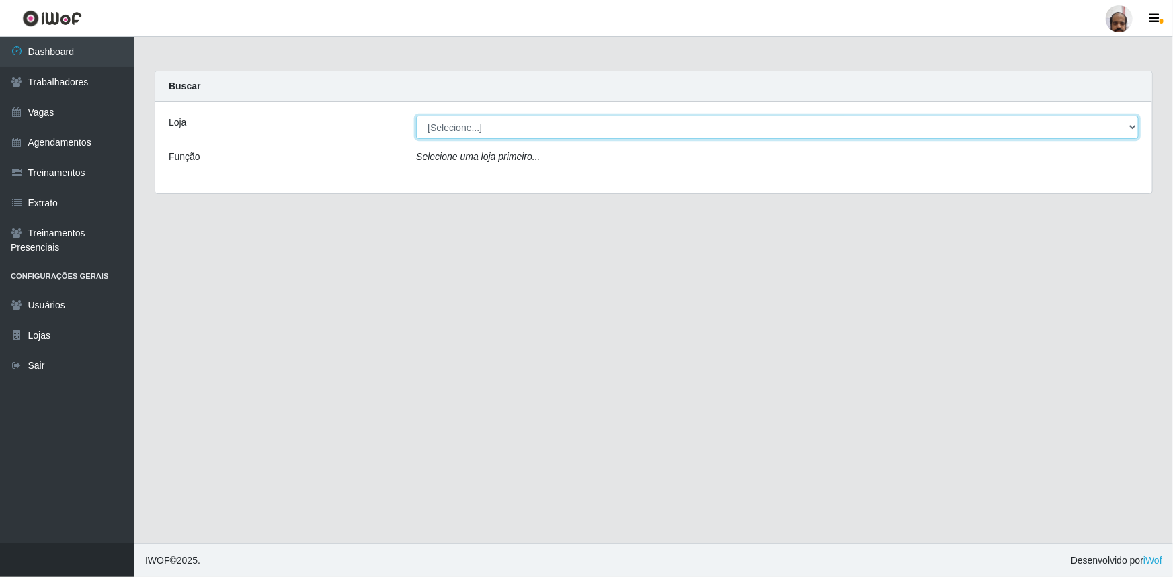
click at [1129, 126] on select "[Selecione...] Mar Vermelho - Loja 05" at bounding box center [777, 128] width 722 height 24
select select "252"
click at [416, 116] on select "[Selecione...] Mar Vermelho - Loja 05" at bounding box center [777, 128] width 722 height 24
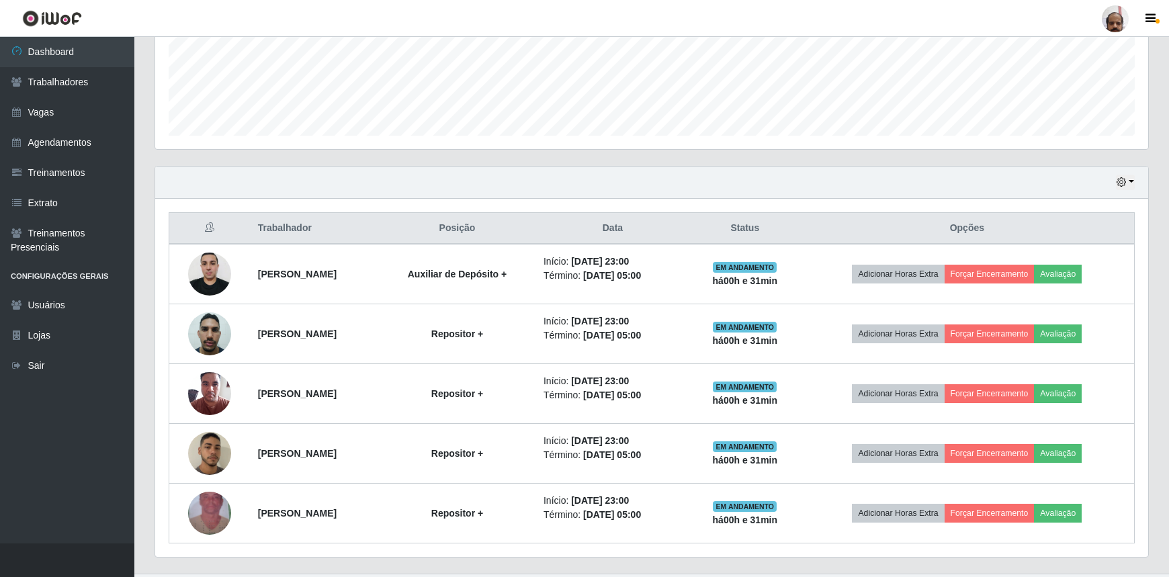
scroll to position [366, 0]
